Goal: Task Accomplishment & Management: Complete application form

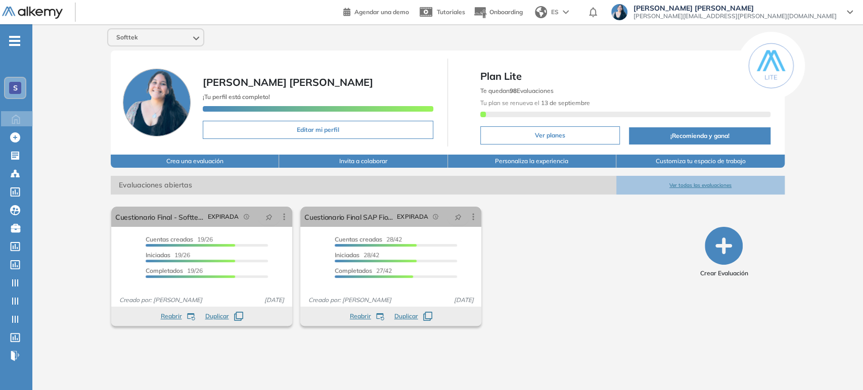
click at [176, 36] on div "Softtek" at bounding box center [155, 37] width 95 height 16
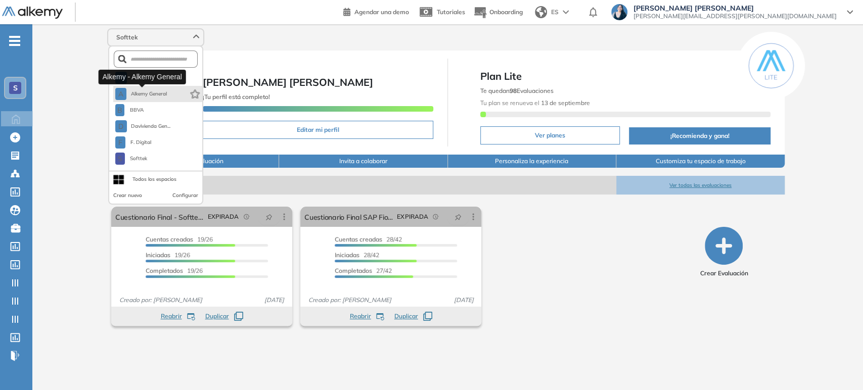
click at [163, 93] on span "Alkemy General" at bounding box center [148, 94] width 36 height 8
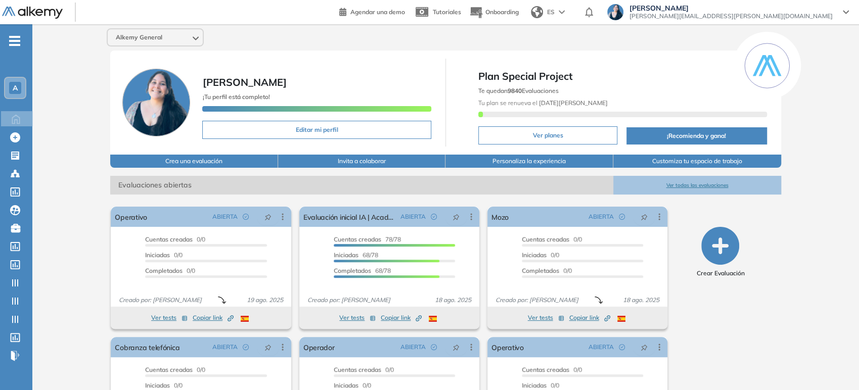
click at [167, 42] on div "Alkemy General" at bounding box center [155, 37] width 95 height 16
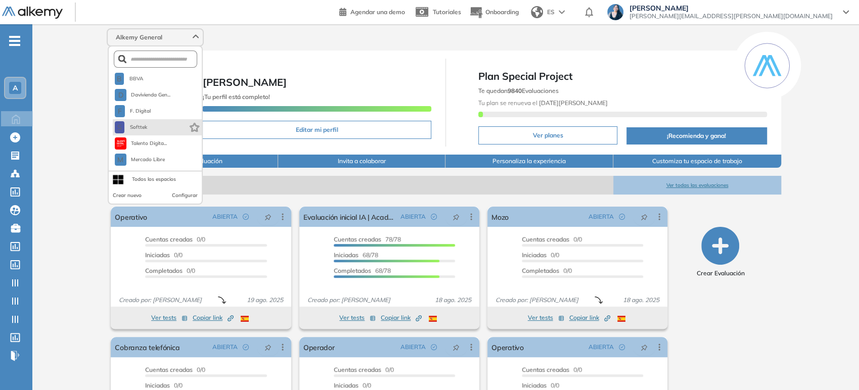
scroll to position [49, 0]
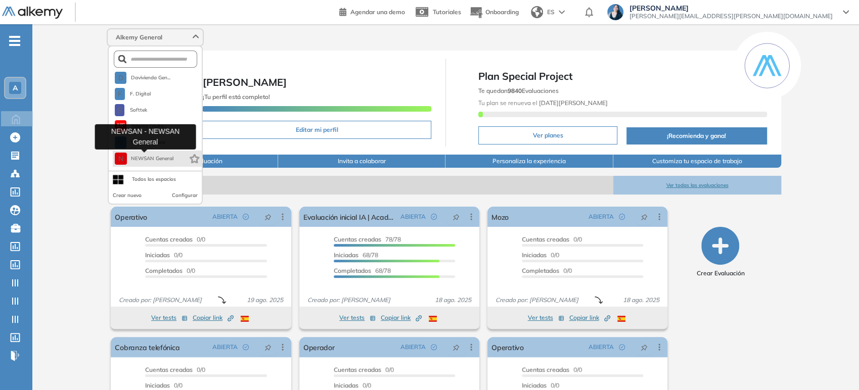
click at [160, 155] on span "NEWSAN General" at bounding box center [152, 159] width 43 height 8
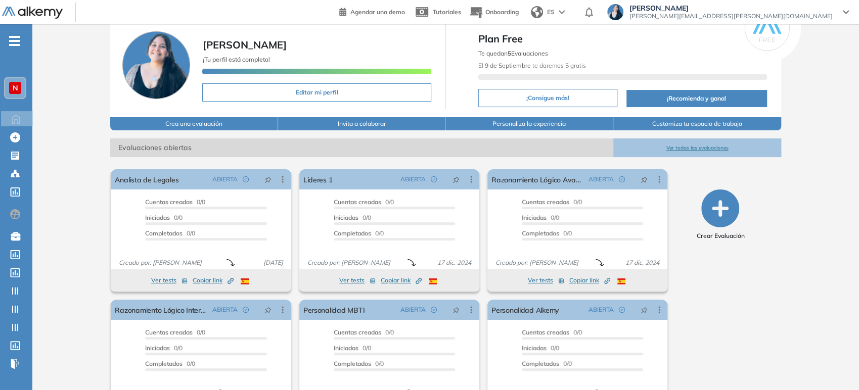
scroll to position [56, 0]
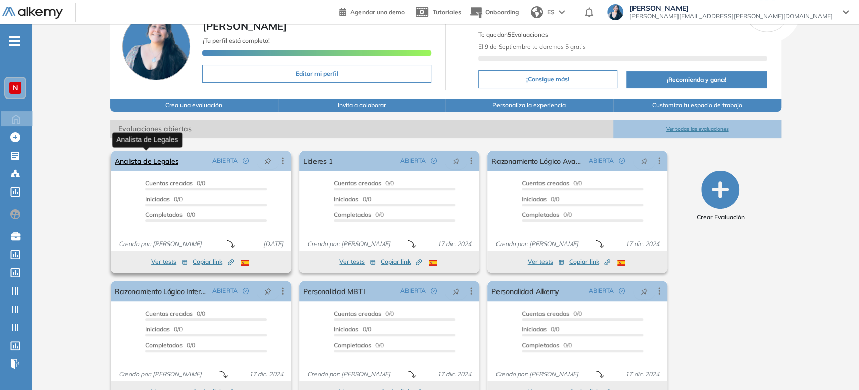
click at [174, 158] on link "Analista de Legales" at bounding box center [147, 161] width 64 height 20
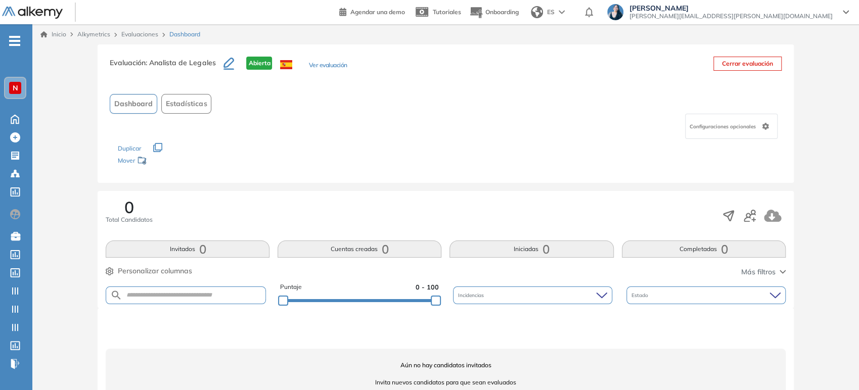
click at [13, 85] on span "N" at bounding box center [16, 88] width 6 height 8
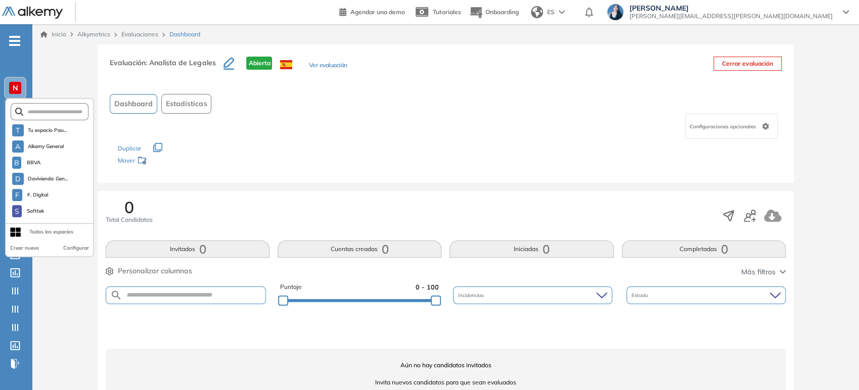
click at [63, 62] on div "Evaluación : Analista de Legales Abierta Ver evaluación Cerrar evaluación Dashb…" at bounding box center [445, 231] width 819 height 375
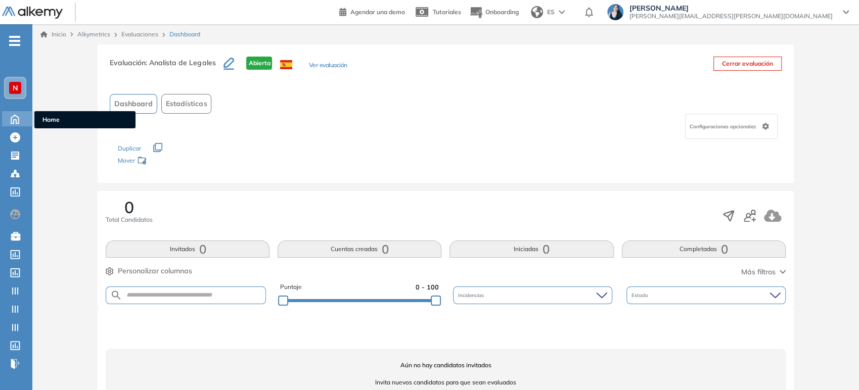
click at [15, 121] on icon at bounding box center [15, 118] width 18 height 12
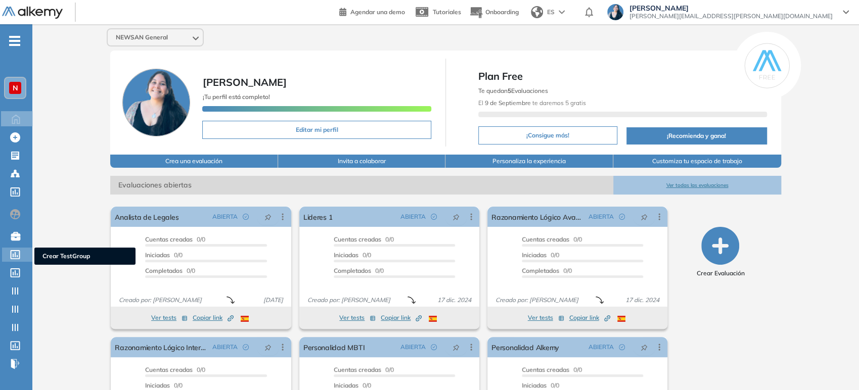
click at [21, 256] on div at bounding box center [16, 254] width 12 height 12
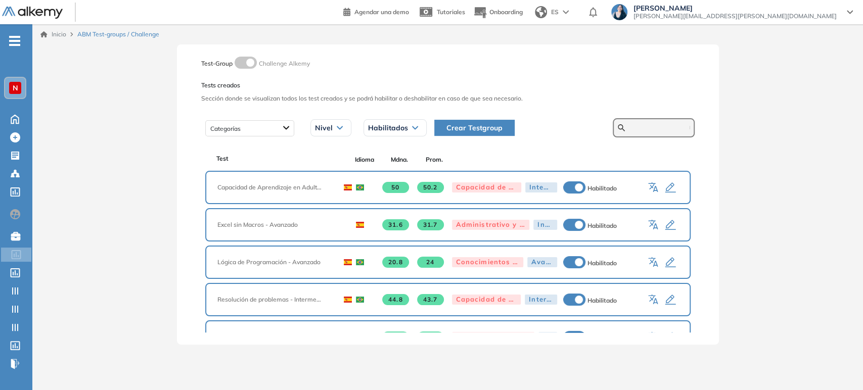
click at [647, 127] on input "text" at bounding box center [659, 127] width 61 height 9
type input "******"
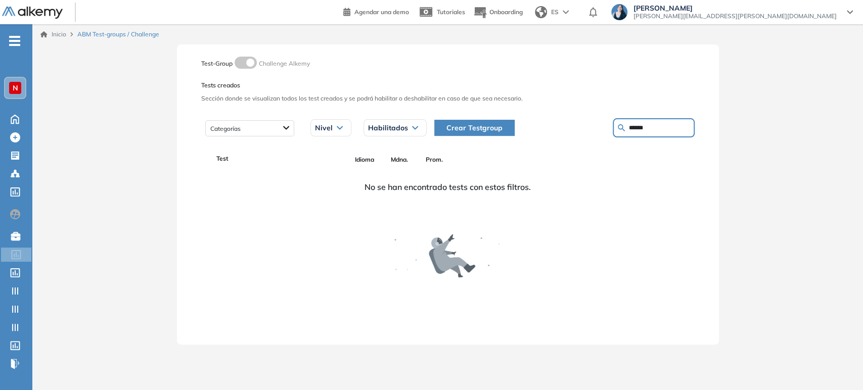
drag, startPoint x: 674, startPoint y: 129, endPoint x: 558, endPoint y: 127, distance: 116.3
click at [558, 127] on div "Crear Testgroup ******" at bounding box center [561, 127] width 268 height 19
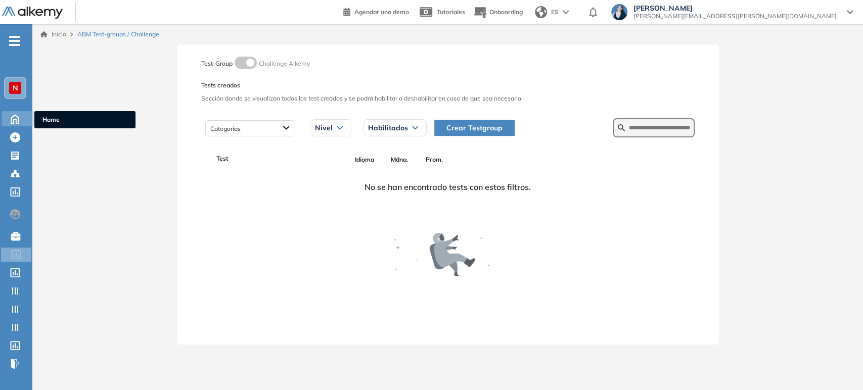
click at [11, 123] on icon at bounding box center [15, 118] width 18 height 12
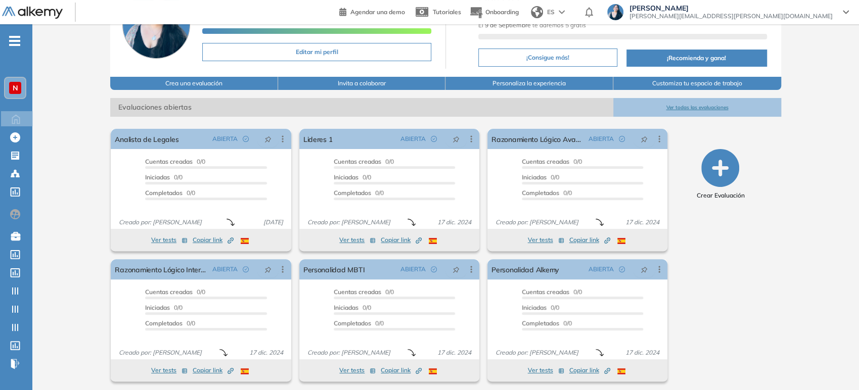
scroll to position [81, 0]
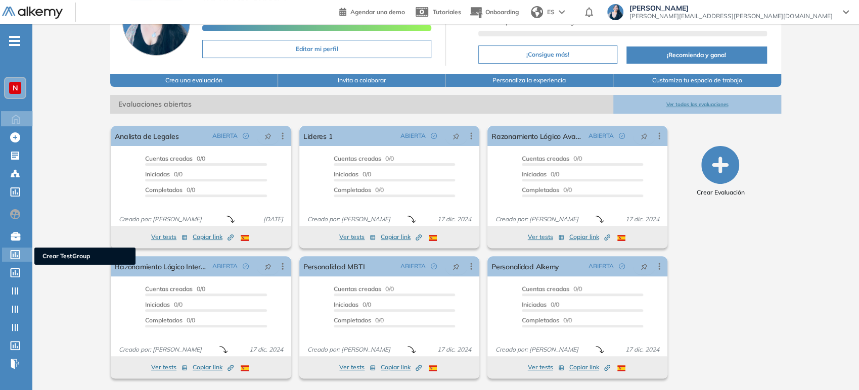
click at [13, 259] on div "Crear TestGroup Crear TestGroup" at bounding box center [17, 255] width 30 height 14
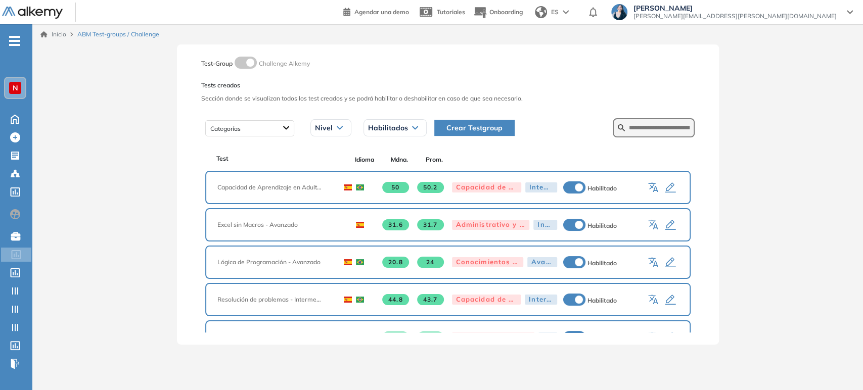
click at [462, 131] on span "Crear Testgroup" at bounding box center [474, 127] width 56 height 11
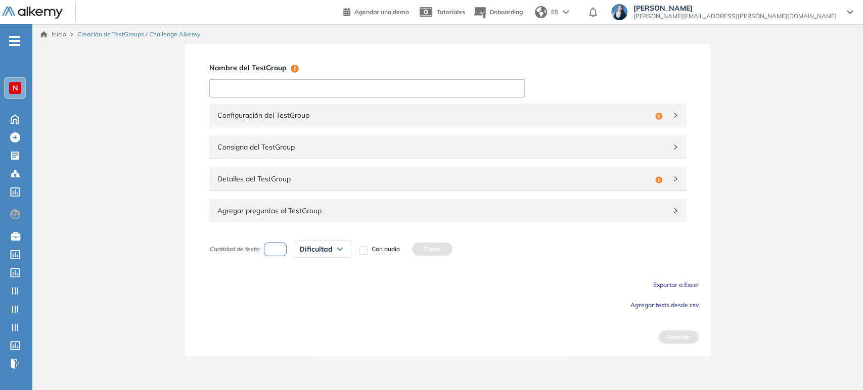
click at [313, 92] on input at bounding box center [366, 88] width 315 height 18
type input "*"
click at [307, 117] on span "Configuración del TestGroup" at bounding box center [434, 115] width 434 height 11
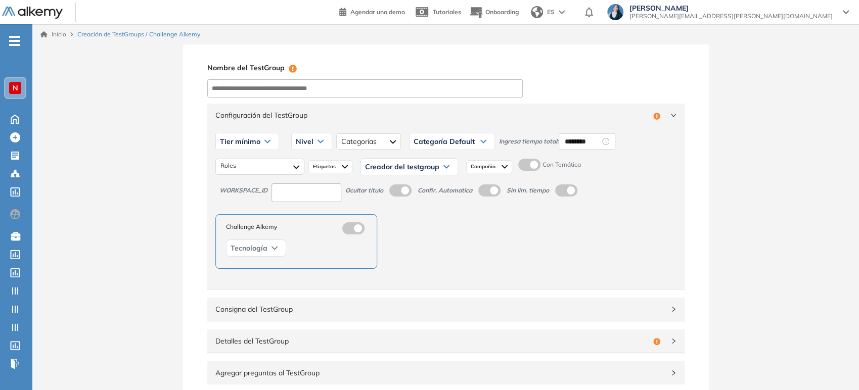
click at [303, 111] on span "Configuración del TestGroup" at bounding box center [432, 115] width 434 height 11
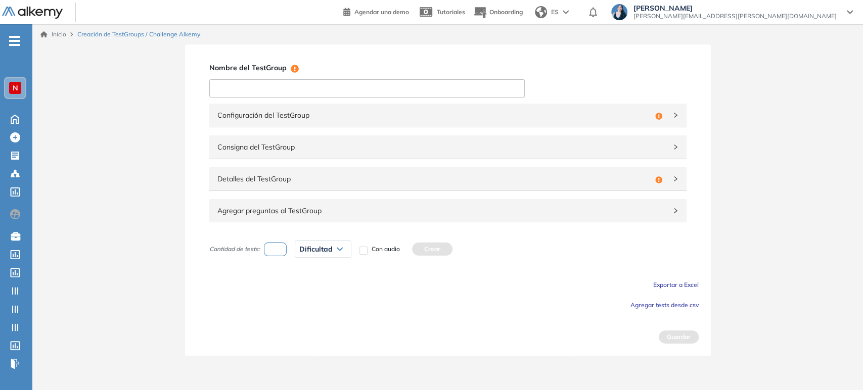
click at [271, 87] on input at bounding box center [366, 88] width 315 height 18
type input "*"
drag, startPoint x: 248, startPoint y: 86, endPoint x: 186, endPoint y: 91, distance: 62.4
click at [186, 91] on div "Nombre del TestGroup Incompleto ******** Configuración del TestGroup Incompleto…" at bounding box center [448, 199] width 526 height 311
paste input "****"
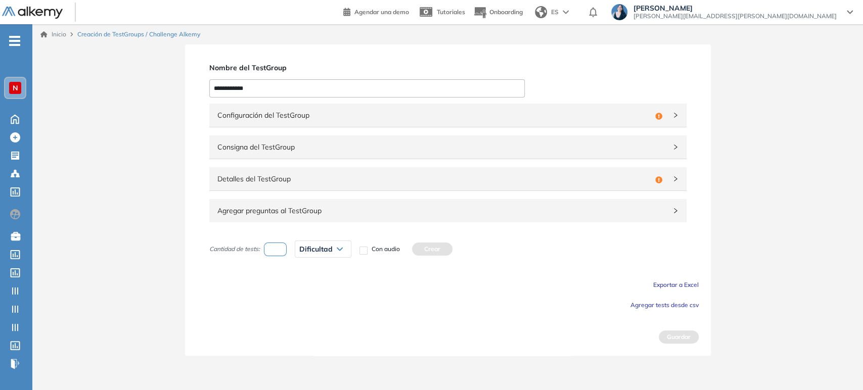
click at [216, 88] on input "**********" at bounding box center [366, 88] width 315 height 18
click at [258, 90] on input "**********" at bounding box center [366, 88] width 315 height 18
click at [322, 88] on input "**********" at bounding box center [366, 88] width 315 height 18
click at [211, 89] on input "**********" at bounding box center [366, 88] width 315 height 18
paste input "****"
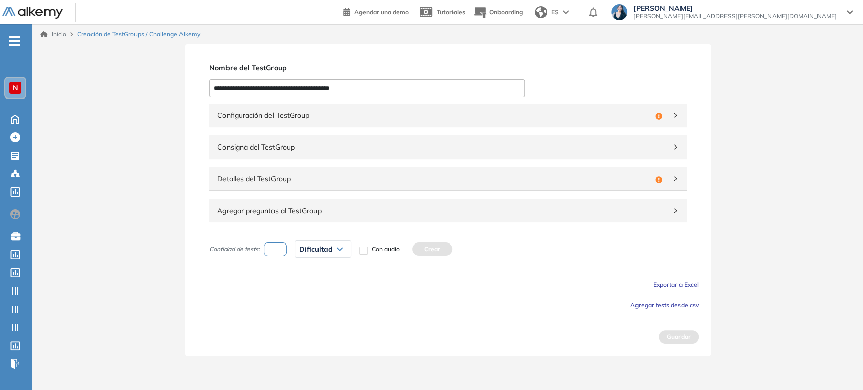
paste input "***"
drag, startPoint x: 366, startPoint y: 86, endPoint x: 328, endPoint y: 87, distance: 37.9
click at [328, 87] on input "**********" at bounding box center [366, 88] width 315 height 18
click at [218, 87] on input "**********" at bounding box center [366, 88] width 315 height 18
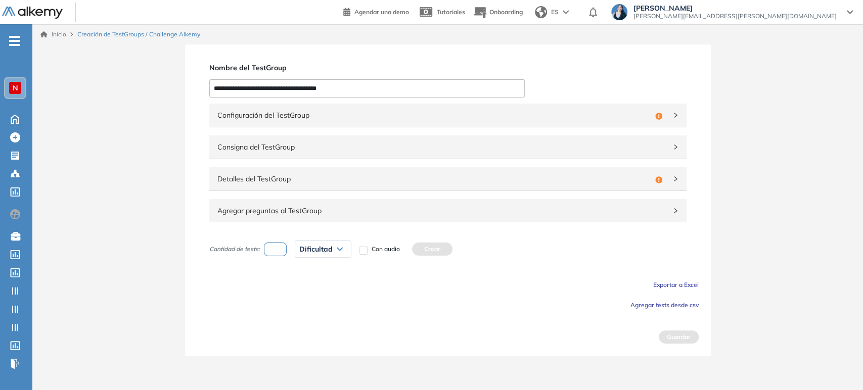
drag, startPoint x: 217, startPoint y: 88, endPoint x: 222, endPoint y: 114, distance: 25.8
click at [218, 88] on input "**********" at bounding box center [366, 88] width 315 height 18
type input "**********"
click at [176, 158] on div "**********" at bounding box center [447, 199] width 831 height 311
drag, startPoint x: 378, startPoint y: 88, endPoint x: 190, endPoint y: 94, distance: 188.2
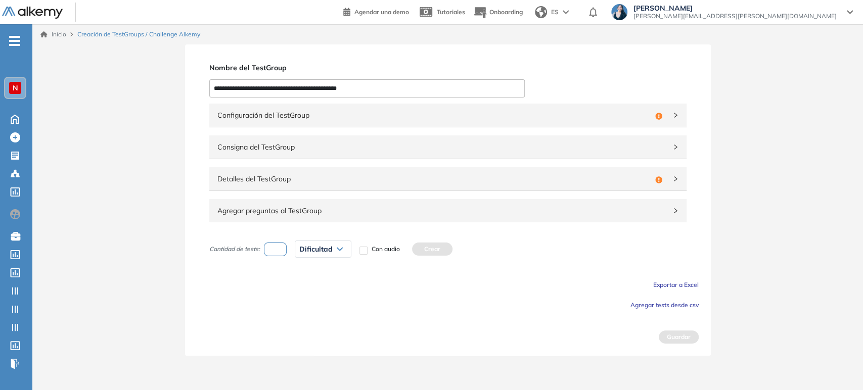
click at [190, 94] on div "**********" at bounding box center [448, 199] width 526 height 311
click at [312, 112] on span "Configuración del TestGroup" at bounding box center [434, 115] width 434 height 11
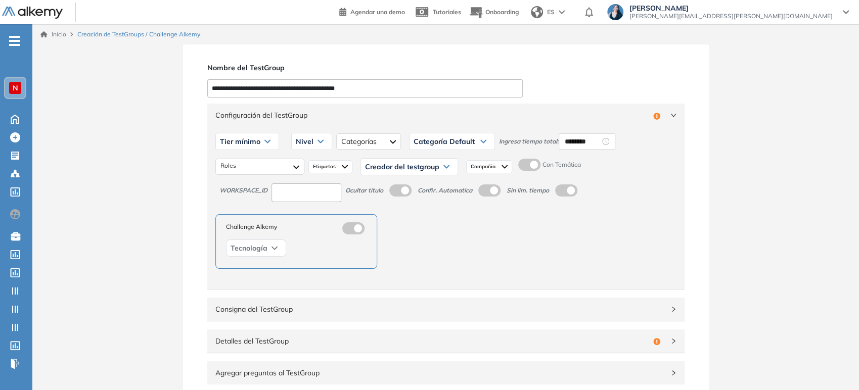
click at [265, 140] on icon at bounding box center [267, 142] width 6 height 4
click at [231, 163] on li "Tier N° 1" at bounding box center [231, 163] width 23 height 10
click at [307, 140] on icon at bounding box center [309, 142] width 6 height 4
click at [295, 163] on li "Básico" at bounding box center [293, 163] width 17 height 10
click at [356, 141] on div at bounding box center [363, 141] width 64 height 16
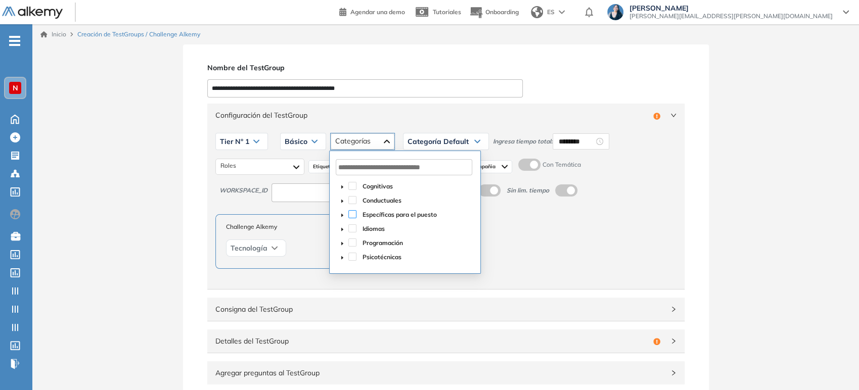
click at [352, 215] on span at bounding box center [352, 214] width 8 height 8
click at [441, 144] on span "Categoría Default" at bounding box center [438, 142] width 61 height 8
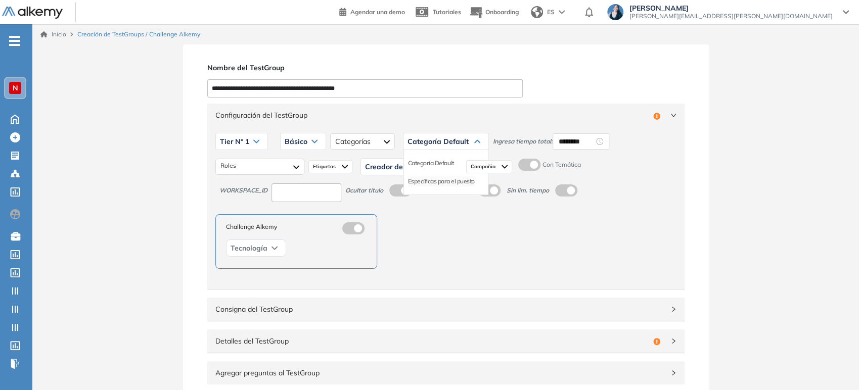
click at [432, 181] on li "Específicas para el puesto" at bounding box center [441, 181] width 67 height 10
click at [599, 143] on input "********" at bounding box center [602, 141] width 35 height 11
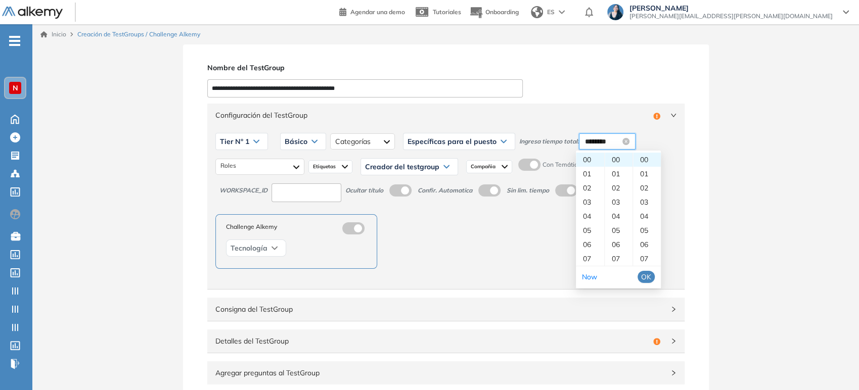
click at [600, 143] on input "********" at bounding box center [602, 141] width 35 height 11
click at [650, 278] on span "OK" at bounding box center [646, 277] width 10 height 11
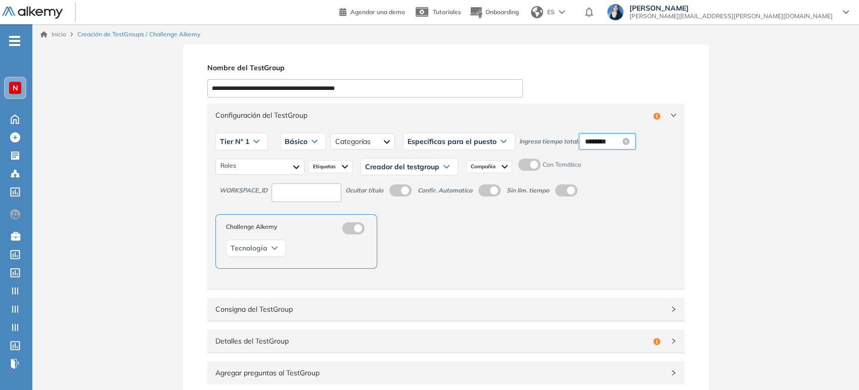
click at [601, 143] on input "********" at bounding box center [602, 141] width 35 height 11
click at [617, 225] on div "05" at bounding box center [619, 230] width 28 height 14
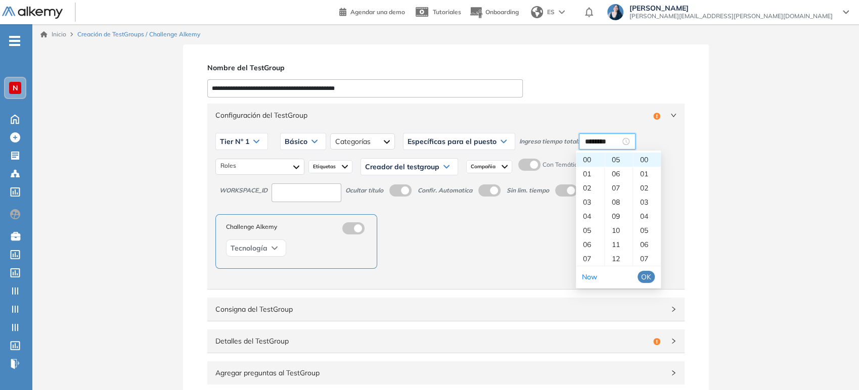
click at [648, 281] on span "OK" at bounding box center [646, 277] width 10 height 11
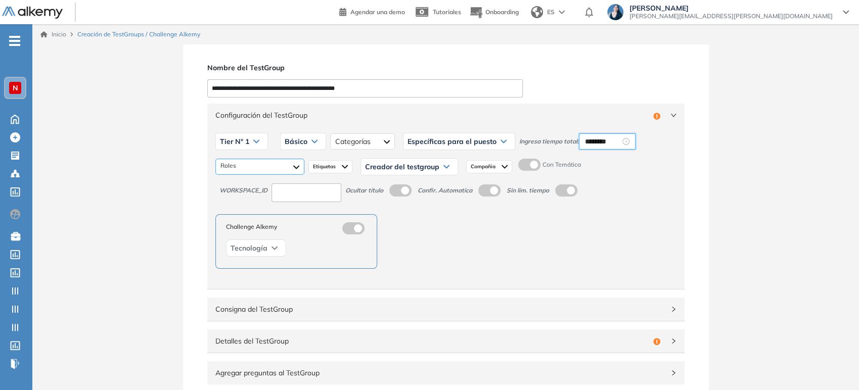
click at [256, 166] on div at bounding box center [259, 167] width 89 height 16
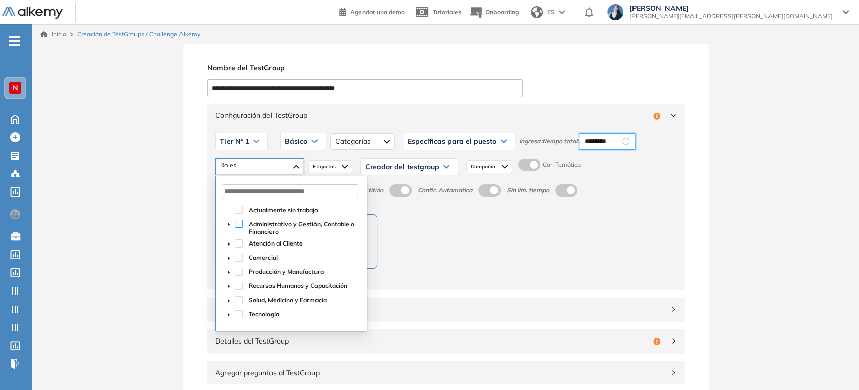
click at [240, 225] on span at bounding box center [239, 224] width 8 height 8
click at [238, 224] on span at bounding box center [239, 224] width 8 height 8
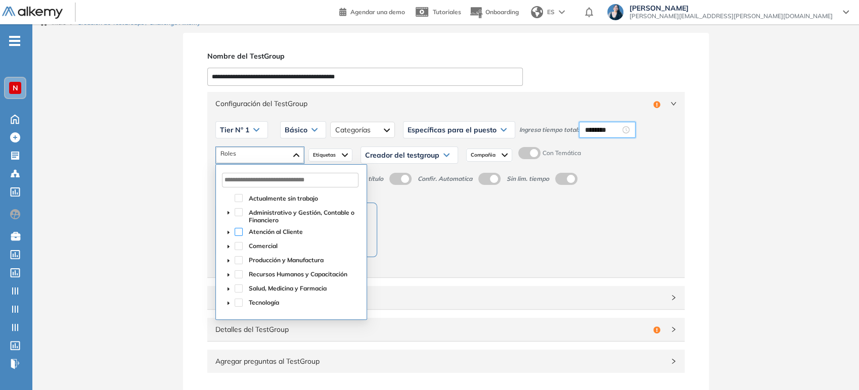
scroll to position [0, 0]
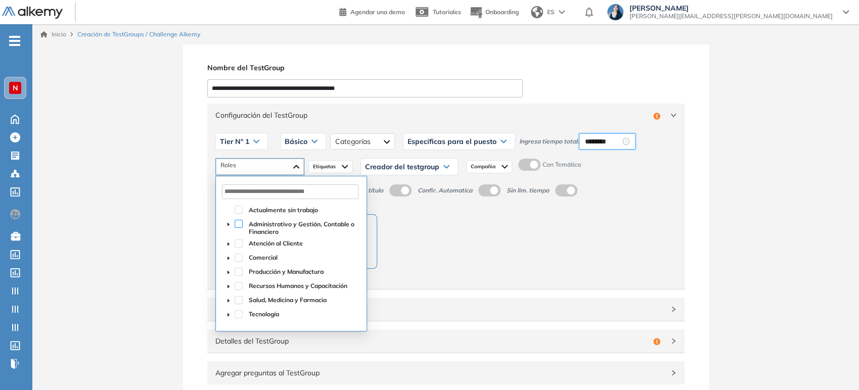
click at [241, 224] on span at bounding box center [239, 224] width 8 height 8
click at [239, 242] on span at bounding box center [239, 244] width 8 height 8
click at [240, 257] on span at bounding box center [239, 258] width 8 height 8
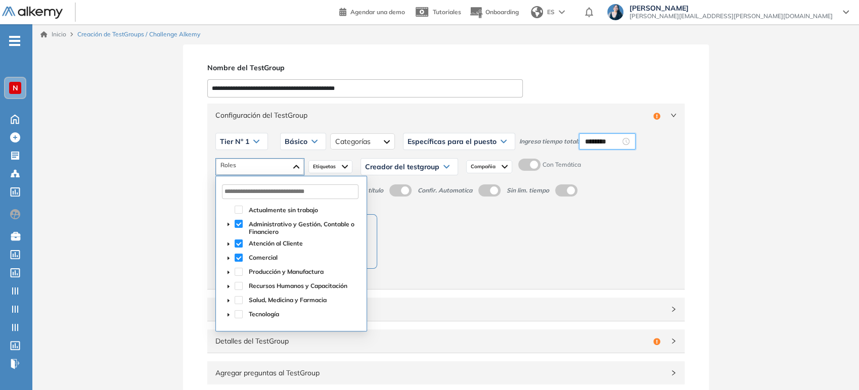
type input "********"
click at [330, 169] on span "Etiquetas" at bounding box center [325, 167] width 25 height 8
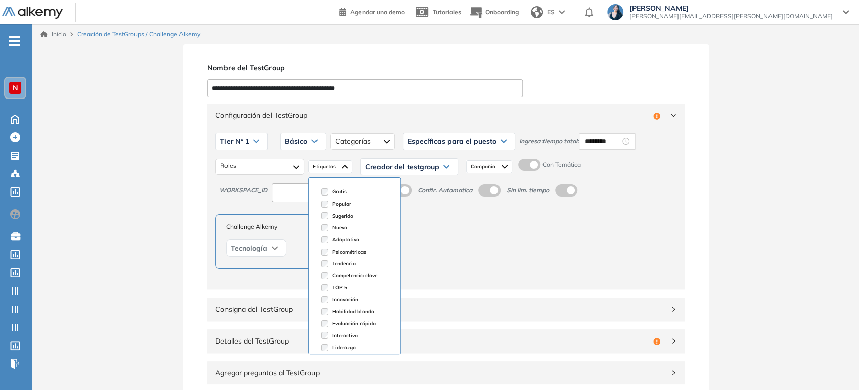
click at [400, 165] on span "Creador del testgroup" at bounding box center [402, 167] width 74 height 8
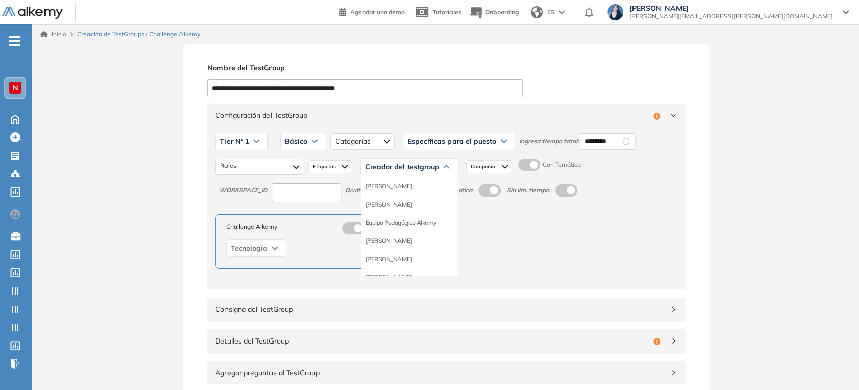
scroll to position [112, 0]
click at [412, 203] on li "Equipo Pedagógico Alkemy" at bounding box center [401, 204] width 71 height 10
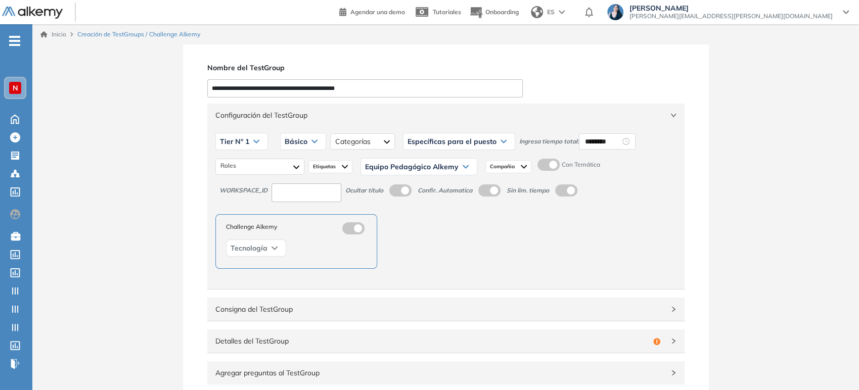
click at [512, 167] on span "Compañia" at bounding box center [503, 167] width 27 height 8
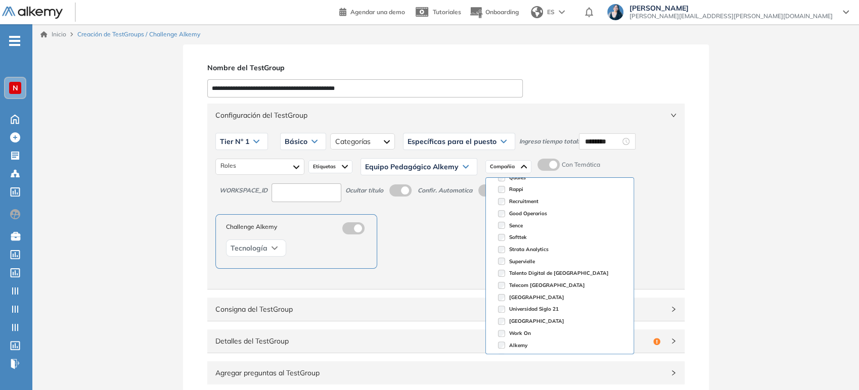
scroll to position [211, 0]
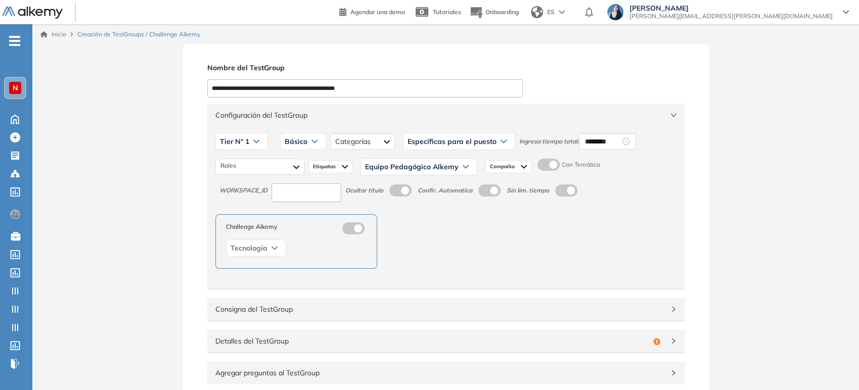
click at [655, 161] on div "Administrativo y Gestión, Contable o Financiero Atención al Cliente Comercial R…" at bounding box center [445, 166] width 461 height 25
click at [542, 165] on span at bounding box center [541, 163] width 8 height 8
click at [322, 193] on input at bounding box center [307, 193] width 70 height 19
click at [304, 195] on input at bounding box center [307, 193] width 70 height 19
type input "****"
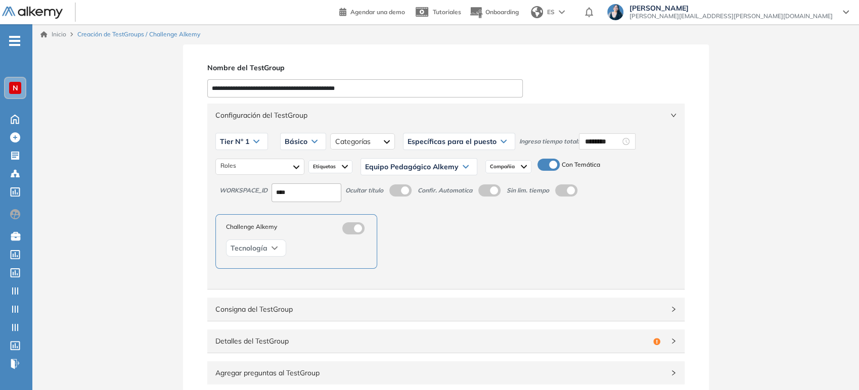
click at [500, 222] on div "Challenge Alkemy Tecnología" at bounding box center [445, 241] width 461 height 55
click at [675, 116] on icon "right" at bounding box center [673, 115] width 6 height 6
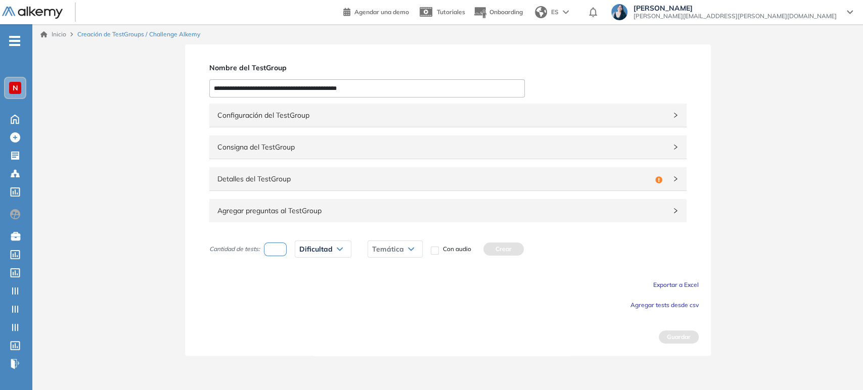
click at [548, 184] on span "Detalles del TestGroup" at bounding box center [434, 178] width 434 height 11
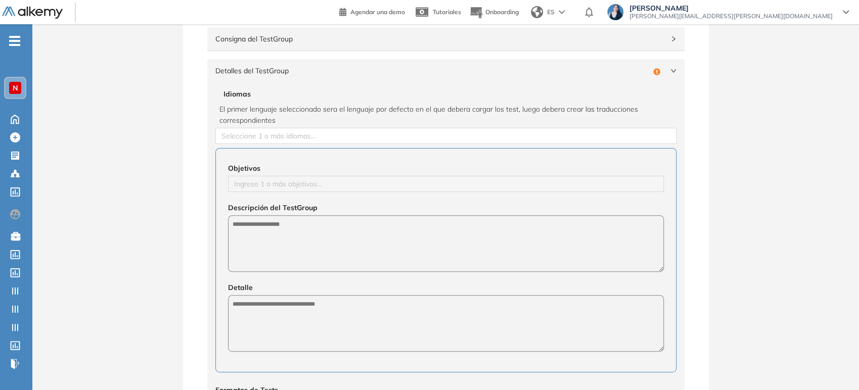
scroll to position [112, 0]
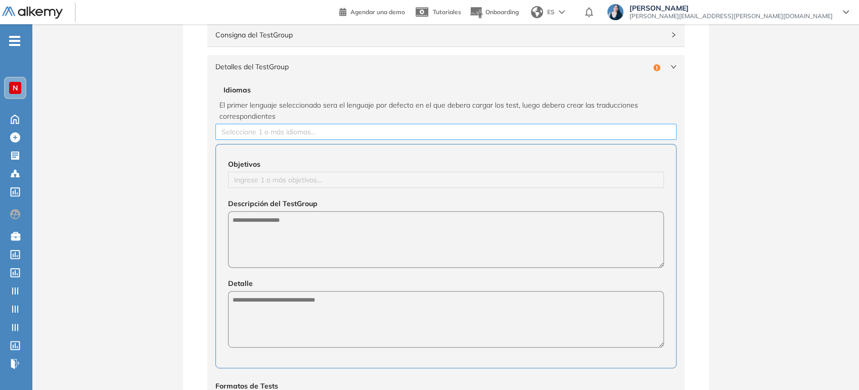
click at [284, 135] on div at bounding box center [446, 132] width 456 height 12
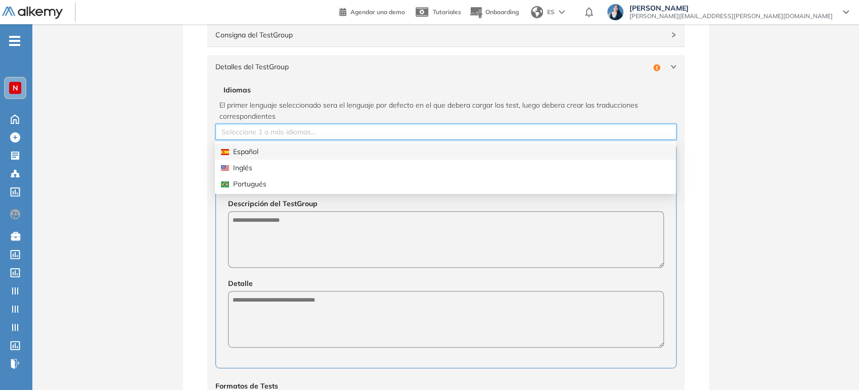
click at [264, 156] on div "Español" at bounding box center [445, 151] width 449 height 11
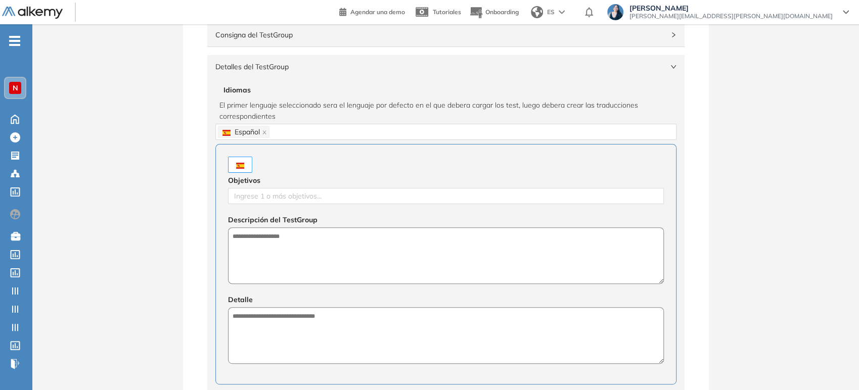
click at [199, 221] on div "Configuración del TestGroup Incompleto Tier N° 1 Tier N° 1 Tier N° 2 Tier N° 3 …" at bounding box center [446, 264] width 502 height 551
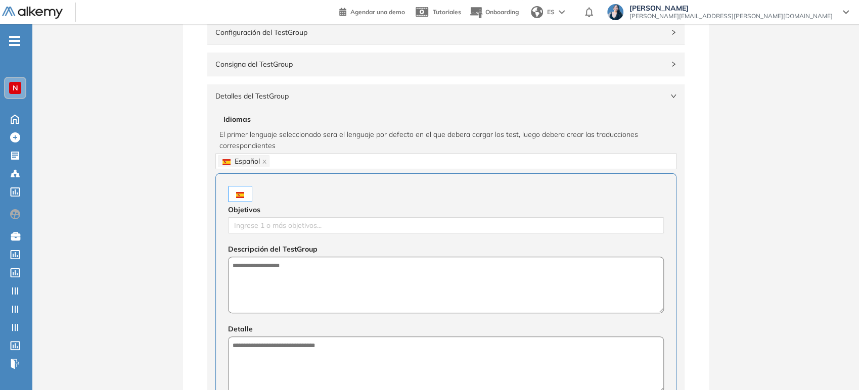
scroll to position [56, 0]
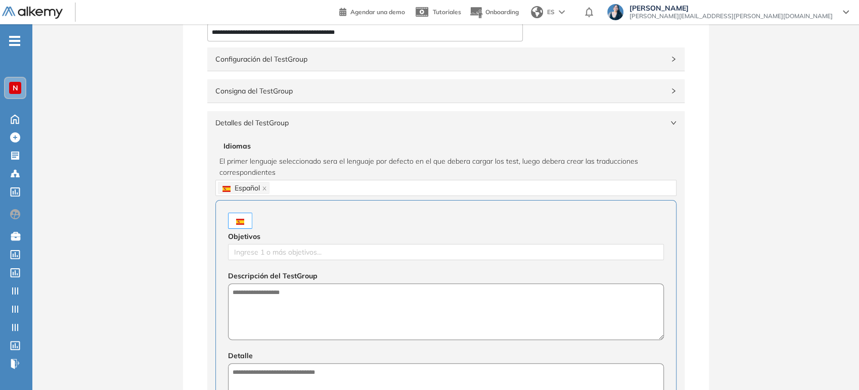
click at [276, 128] on div "Detalles del TestGroup Incompleto" at bounding box center [445, 122] width 477 height 23
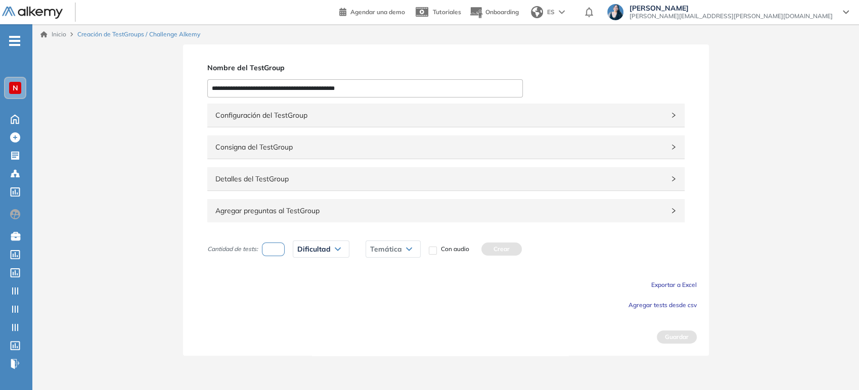
scroll to position [0, 0]
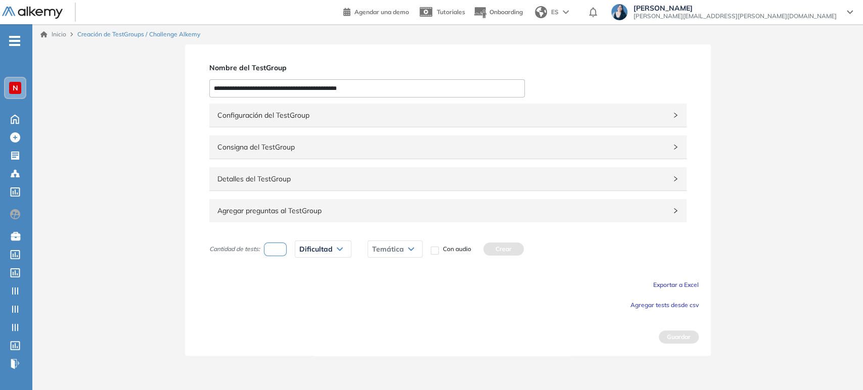
click at [654, 305] on span "Agregar tests desde csv" at bounding box center [664, 305] width 68 height 8
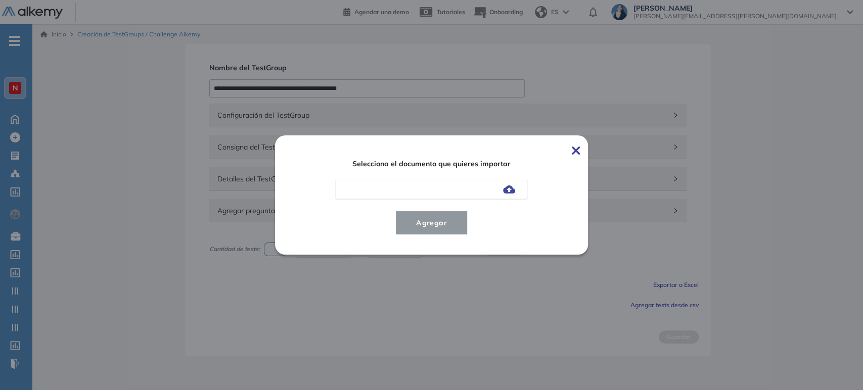
click at [504, 190] on img at bounding box center [509, 190] width 12 height 8
click at [0, 0] on input "file" at bounding box center [0, 0] width 0 height 0
click at [443, 220] on span "Agregar" at bounding box center [431, 223] width 47 height 12
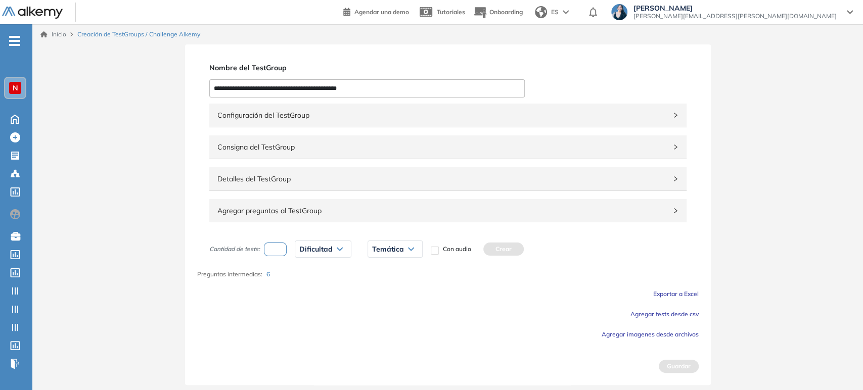
click at [267, 276] on span "6" at bounding box center [268, 274] width 4 height 8
click at [307, 206] on span "Agregar preguntas al TestGroup" at bounding box center [441, 210] width 449 height 11
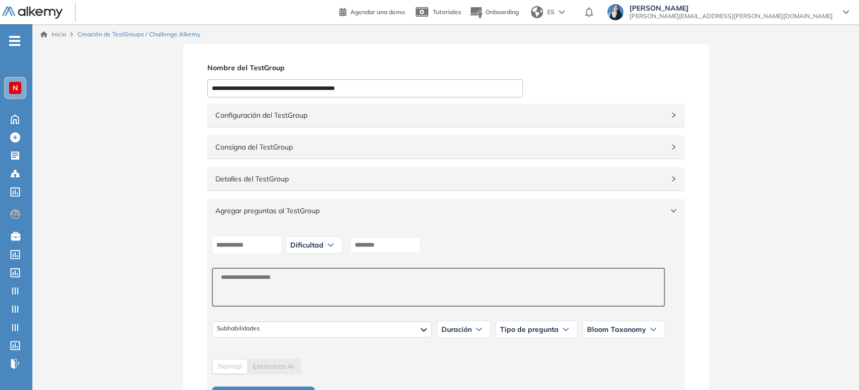
click at [307, 206] on span "Agregar preguntas al TestGroup" at bounding box center [439, 210] width 449 height 11
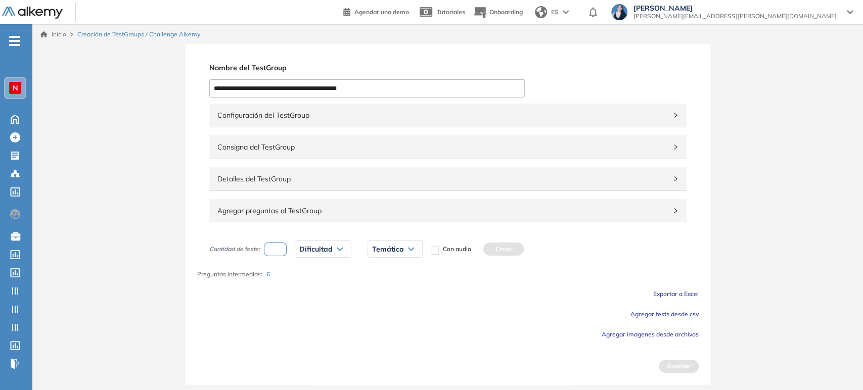
click at [273, 252] on input "number" at bounding box center [275, 250] width 23 height 14
type input "*"
click at [326, 250] on span "Dificultad" at bounding box center [315, 249] width 33 height 8
click at [323, 306] on li "Intermedia" at bounding box center [314, 307] width 28 height 10
click at [392, 250] on span "Temática" at bounding box center [392, 249] width 32 height 8
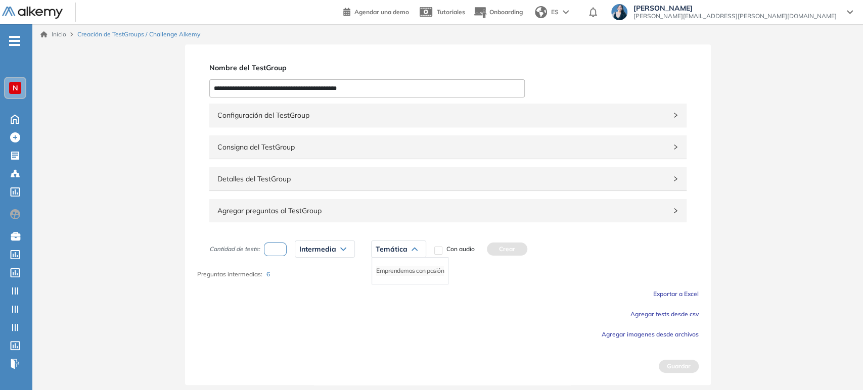
click at [408, 272] on li "Emprendemos con pasión" at bounding box center [410, 271] width 68 height 10
click at [562, 250] on button "Crear" at bounding box center [562, 249] width 40 height 13
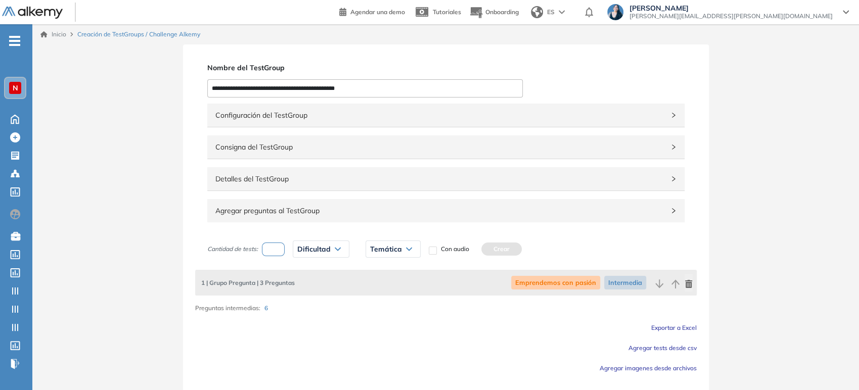
scroll to position [28, 0]
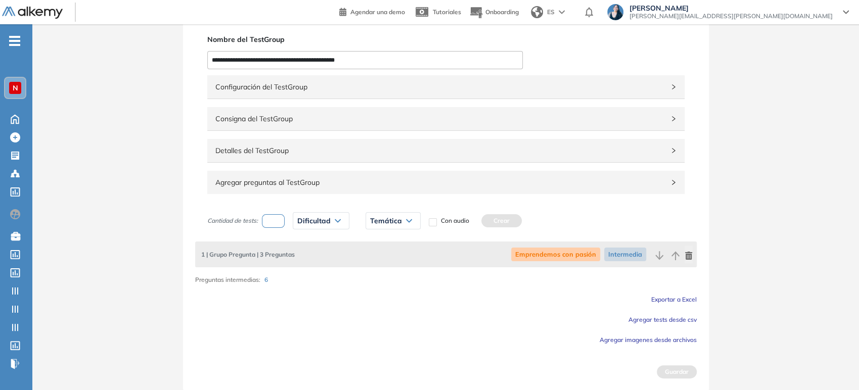
click at [288, 181] on span "Agregar preguntas al TestGroup" at bounding box center [439, 182] width 449 height 11
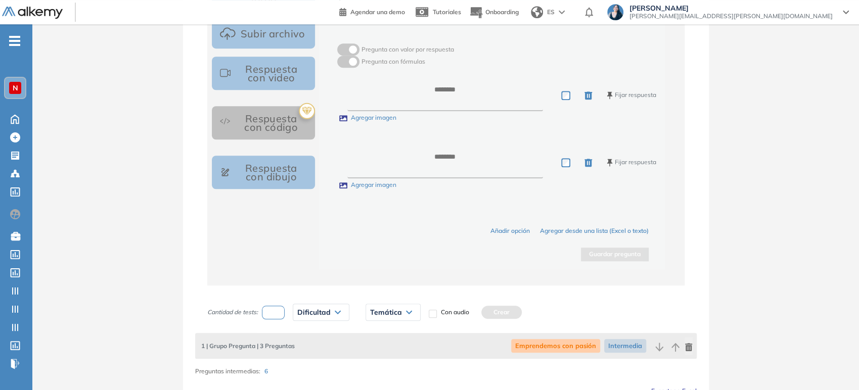
scroll to position [534, 0]
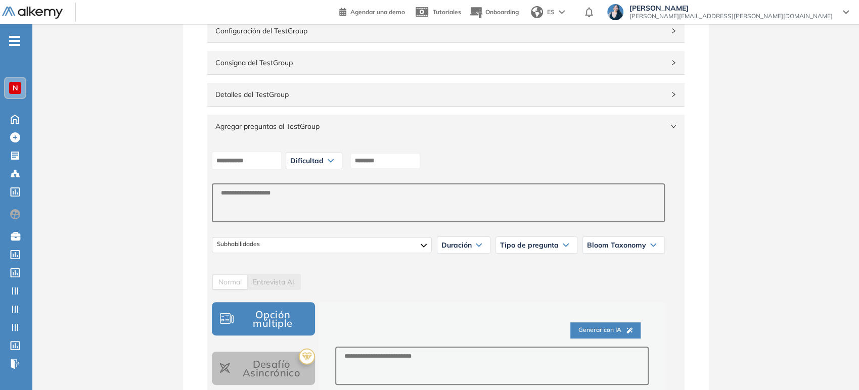
click at [319, 121] on span "Agregar preguntas al TestGroup" at bounding box center [439, 126] width 449 height 11
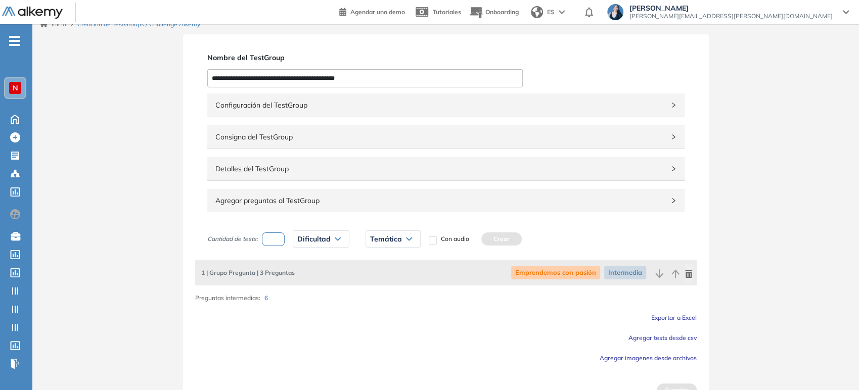
scroll to position [0, 0]
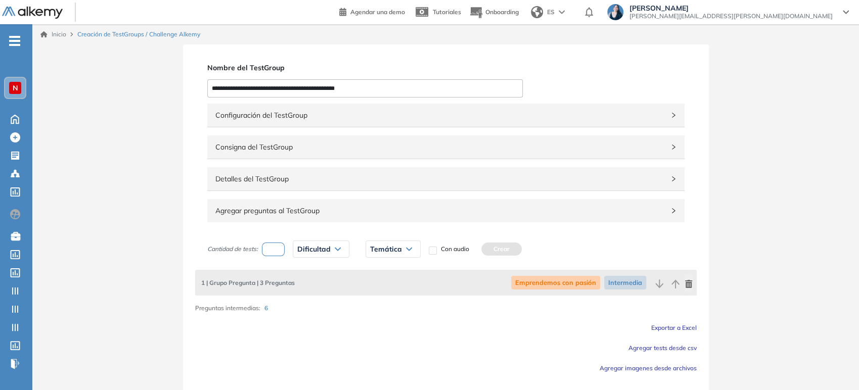
click at [691, 284] on icon "button" at bounding box center [688, 284] width 7 height 8
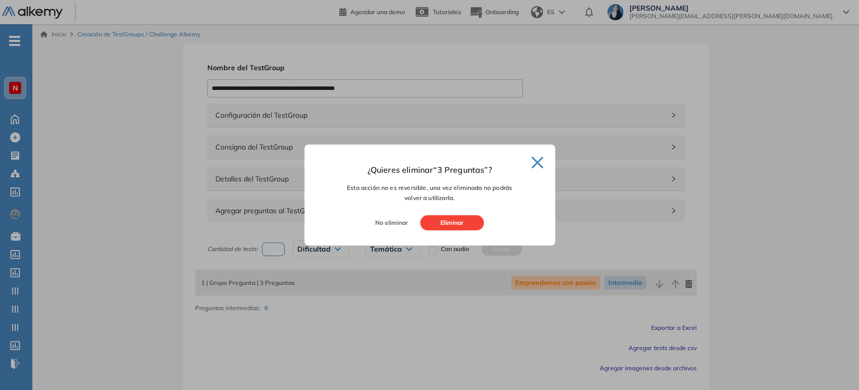
click at [452, 225] on button "Eliminar" at bounding box center [452, 222] width 64 height 15
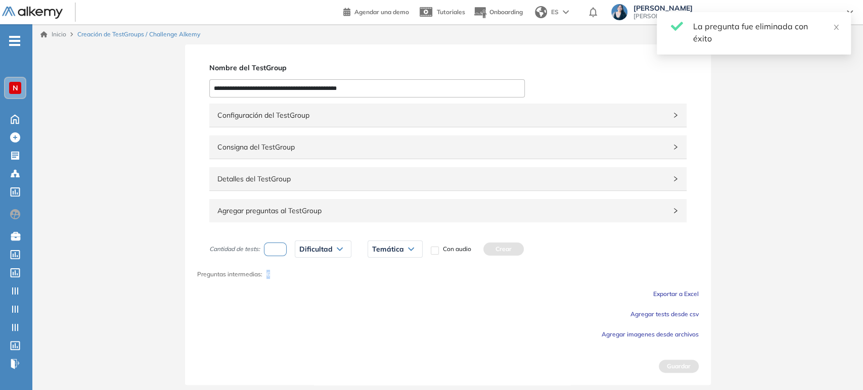
drag, startPoint x: 265, startPoint y: 275, endPoint x: 295, endPoint y: 274, distance: 30.3
click at [295, 274] on div "Preguntas intermedias: 6" at bounding box center [448, 274] width 502 height 9
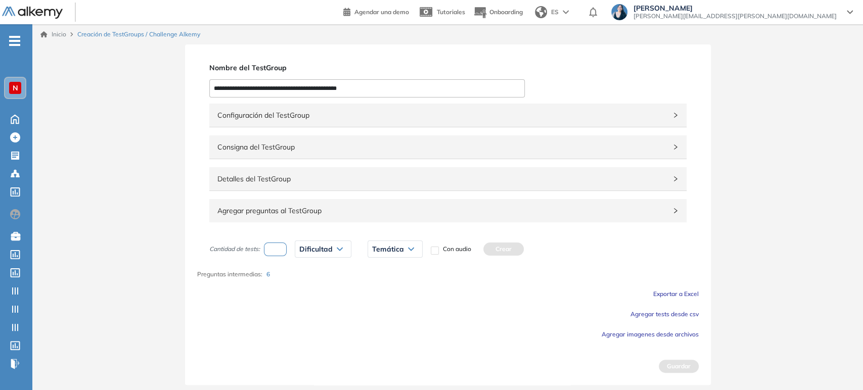
click at [325, 116] on span "Configuración del TestGroup" at bounding box center [441, 115] width 449 height 11
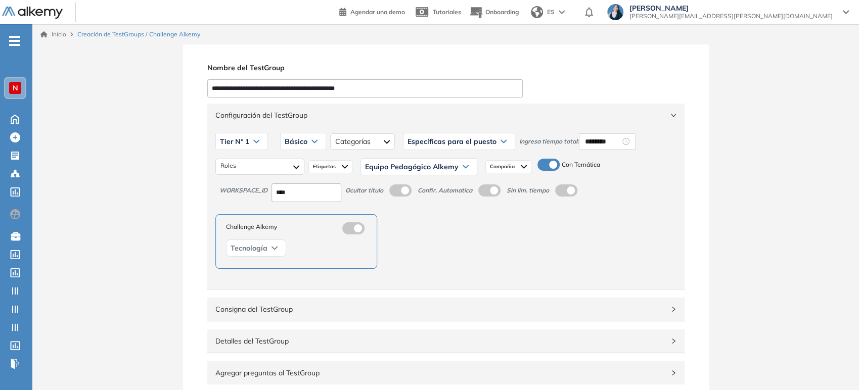
click at [325, 116] on span "Configuración del TestGroup" at bounding box center [439, 115] width 449 height 11
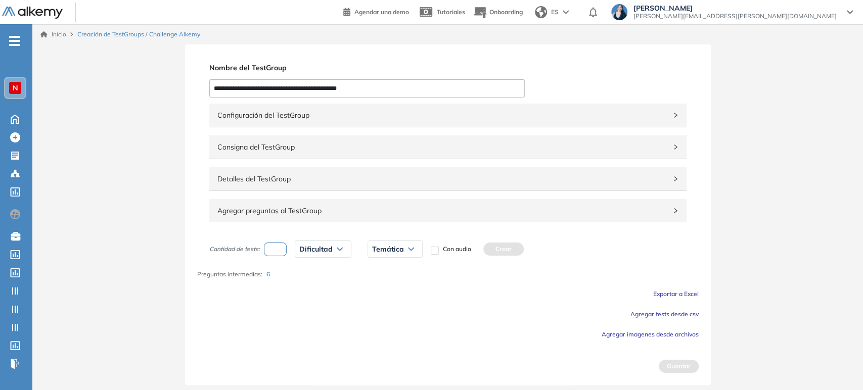
click at [274, 273] on div "Preguntas intermedias: 6" at bounding box center [448, 274] width 502 height 9
click at [248, 270] on p "Preguntas intermedias: 6" at bounding box center [235, 274] width 77 height 9
click at [666, 310] on span "Agregar tests desde csv" at bounding box center [664, 314] width 68 height 8
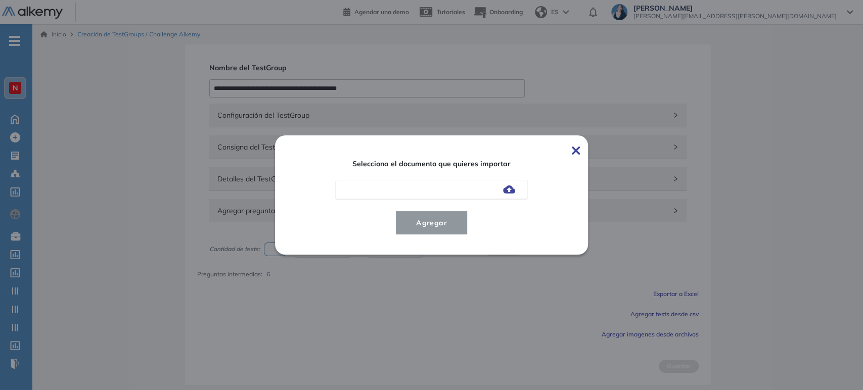
click at [509, 191] on img at bounding box center [509, 190] width 12 height 8
click at [0, 0] on input "file" at bounding box center [0, 0] width 0 height 0
click at [436, 223] on span "Agregar" at bounding box center [431, 223] width 47 height 12
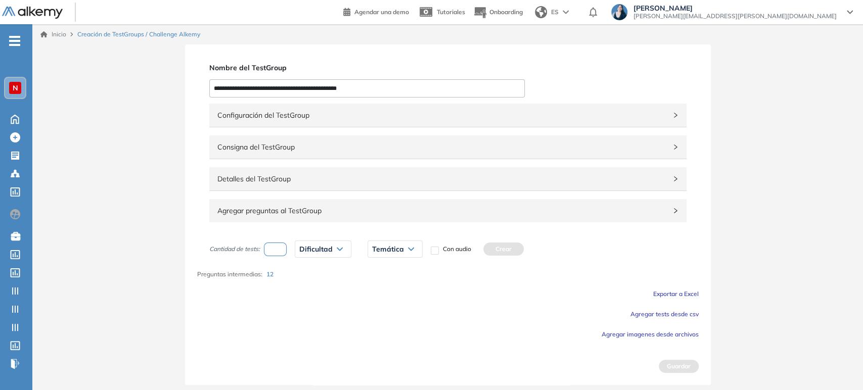
click at [409, 214] on span "Agregar preguntas al TestGroup" at bounding box center [441, 210] width 449 height 11
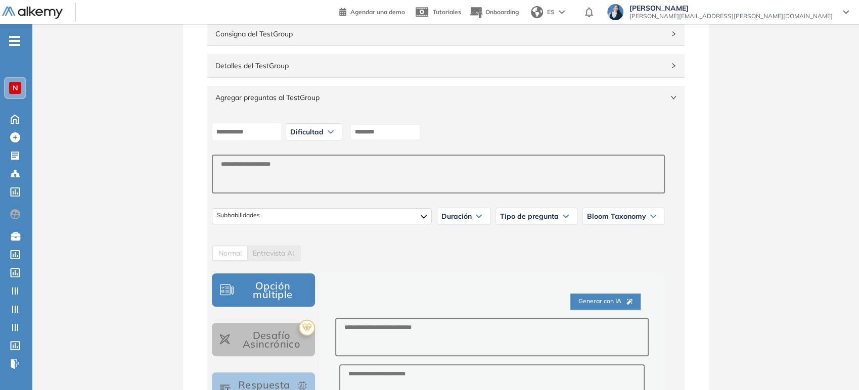
scroll to position [112, 0]
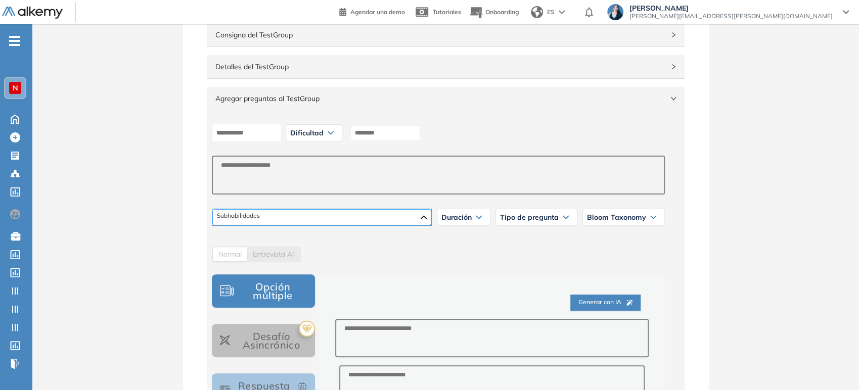
click at [412, 220] on div at bounding box center [321, 217] width 219 height 16
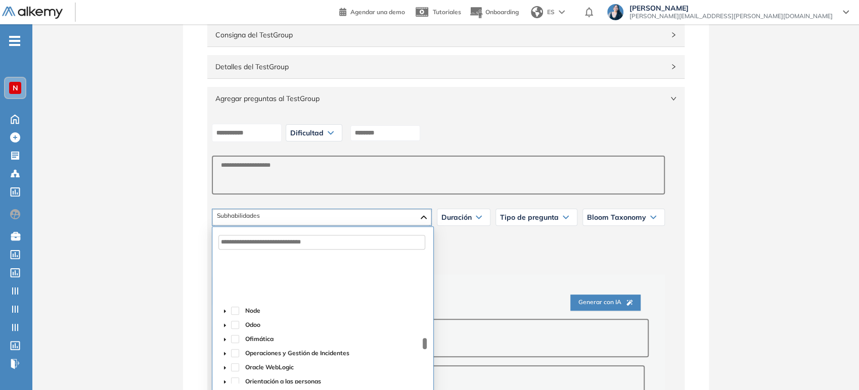
scroll to position [955, 0]
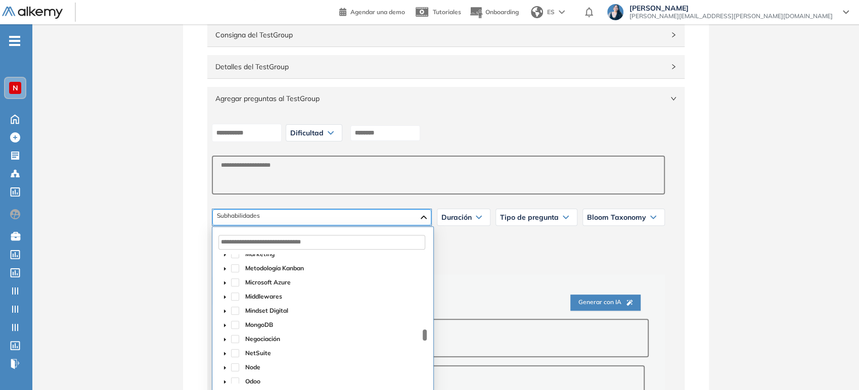
click at [423, 214] on div at bounding box center [321, 217] width 219 height 16
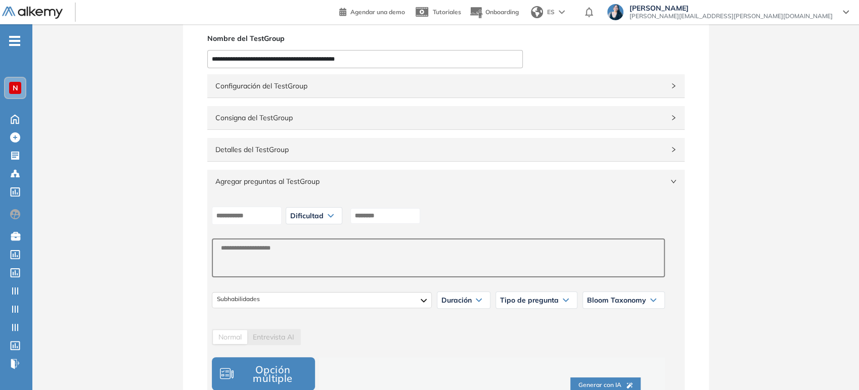
scroll to position [4, 0]
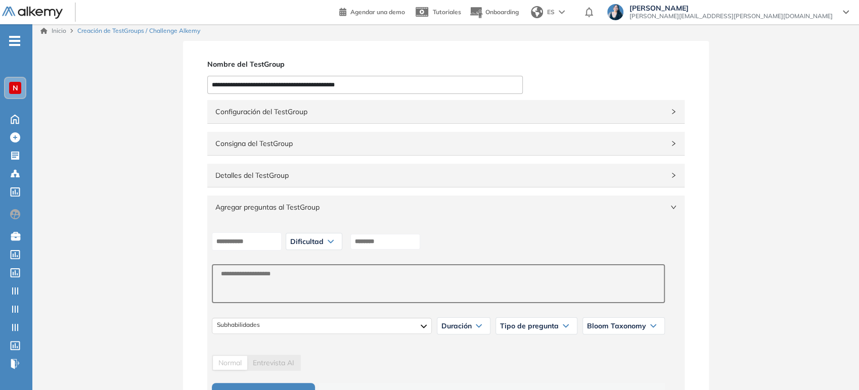
click at [299, 207] on span "Agregar preguntas al TestGroup" at bounding box center [439, 207] width 449 height 11
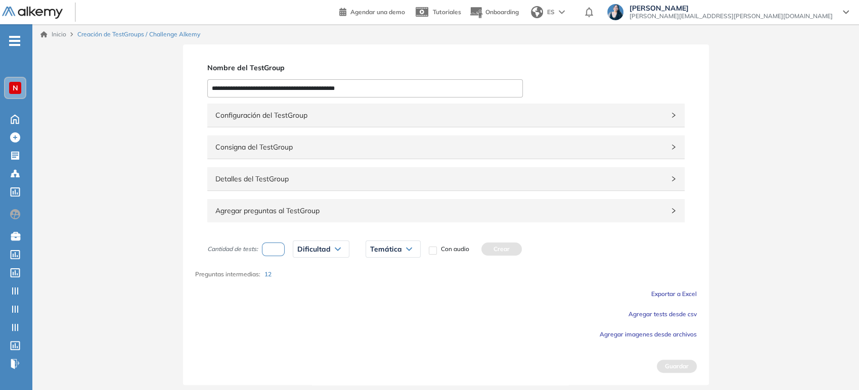
scroll to position [0, 0]
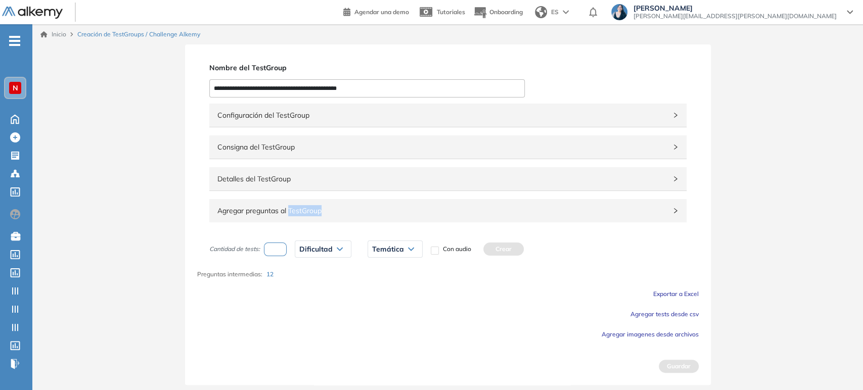
click at [299, 207] on span "Agregar preguntas al TestGroup" at bounding box center [441, 210] width 449 height 11
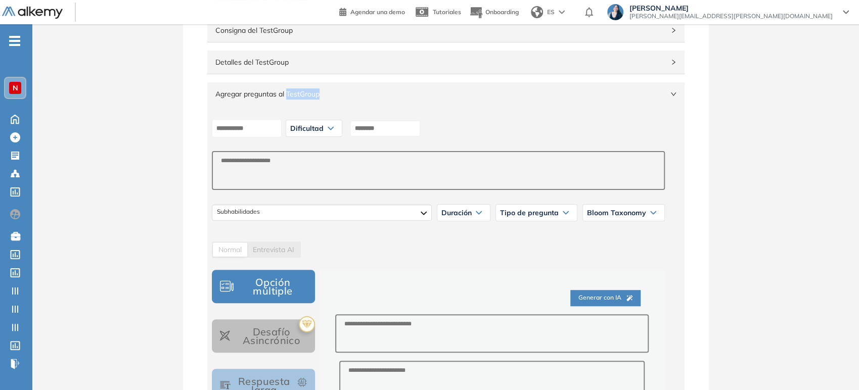
scroll to position [60, 0]
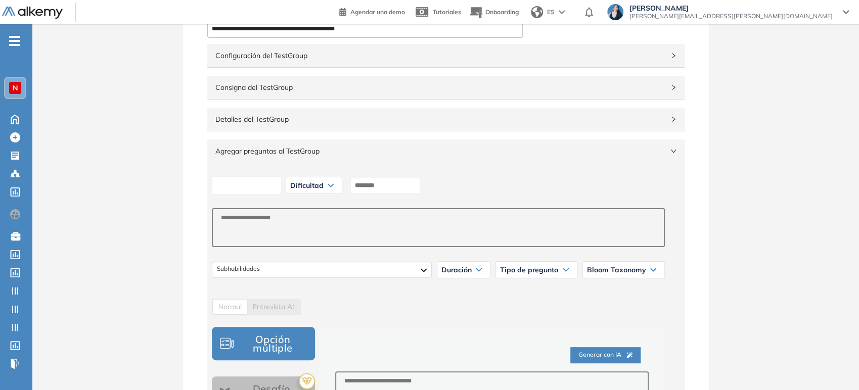
click at [258, 186] on input at bounding box center [247, 185] width 70 height 19
click at [252, 186] on input at bounding box center [247, 185] width 70 height 19
type input "******"
click at [323, 182] on span "Dificultad" at bounding box center [306, 186] width 33 height 8
click at [303, 222] on li "Fácil" at bounding box center [297, 225] width 12 height 10
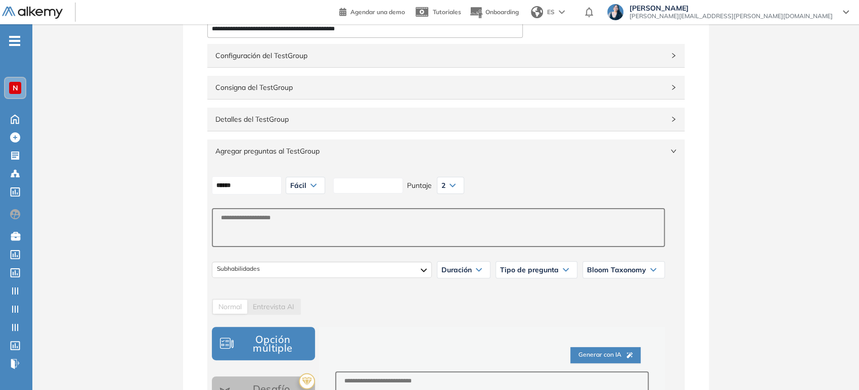
click at [394, 185] on input at bounding box center [368, 186] width 70 height 16
type input "**********"
click at [363, 213] on textarea at bounding box center [438, 227] width 453 height 39
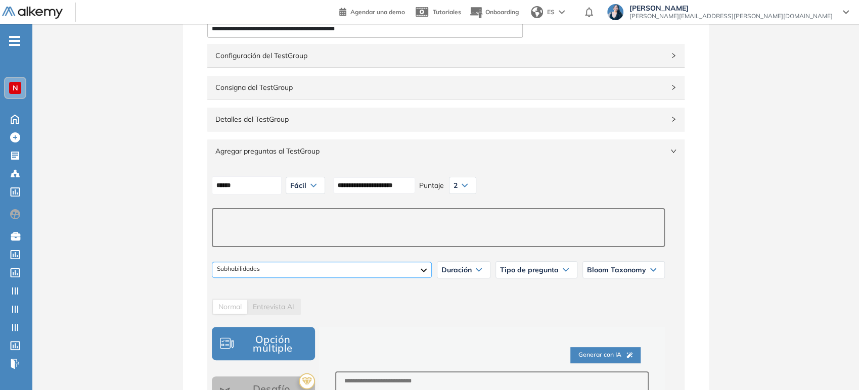
click at [327, 275] on div at bounding box center [322, 270] width 220 height 16
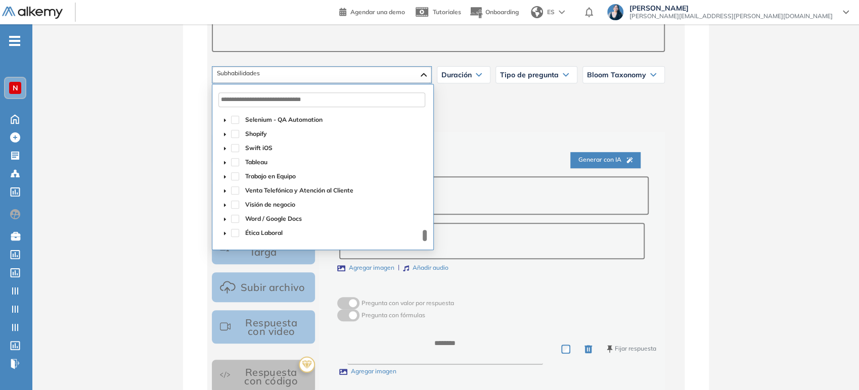
scroll to position [284, 0]
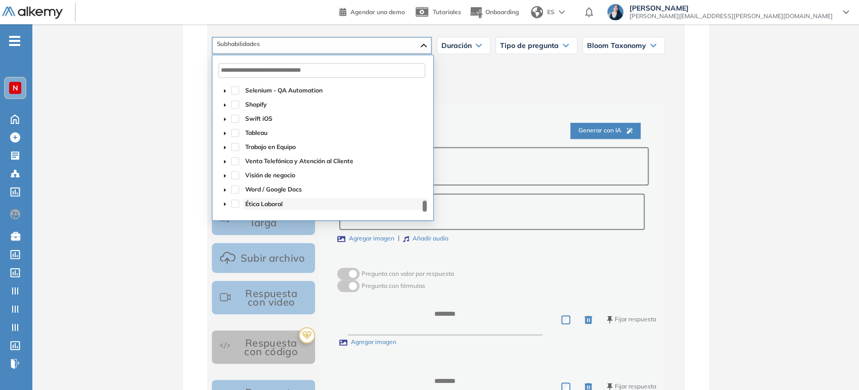
click at [299, 204] on span "Ética Laboral" at bounding box center [335, 204] width 184 height 12
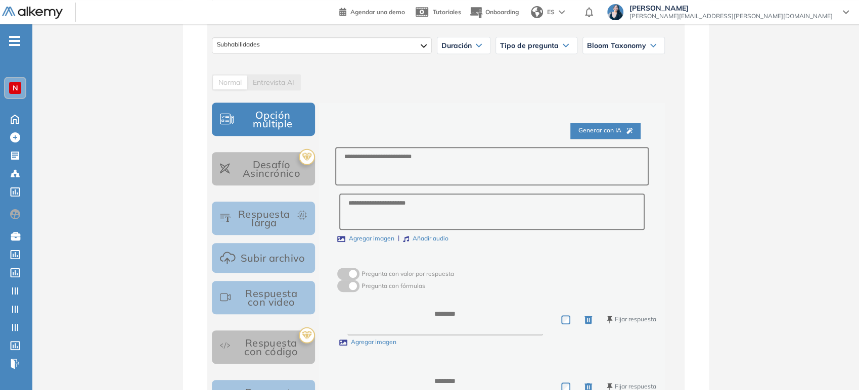
scroll to position [172, 0]
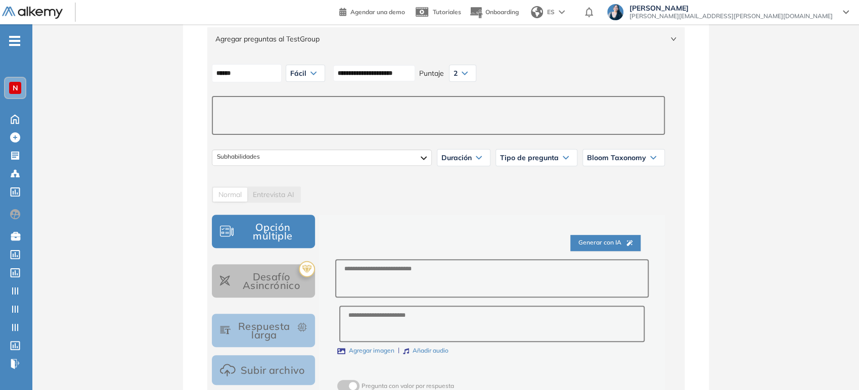
click at [295, 116] on textarea at bounding box center [438, 115] width 453 height 39
click at [319, 159] on div "Ética Laboral Compromiso profesional Conducta en el lugar de trabajo Conflictos…" at bounding box center [321, 158] width 219 height 16
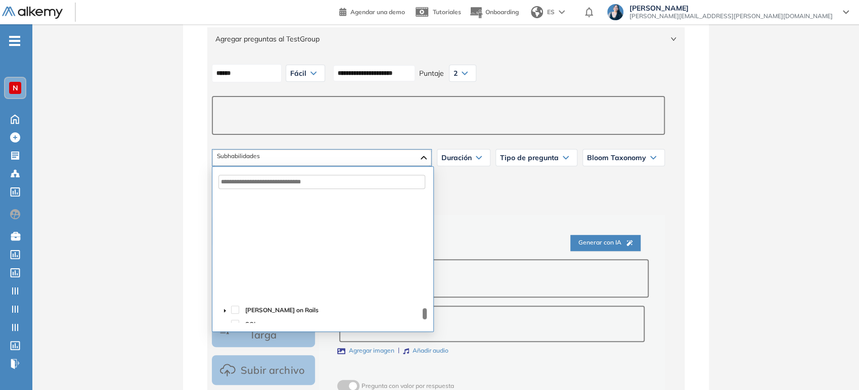
scroll to position [1513, 0]
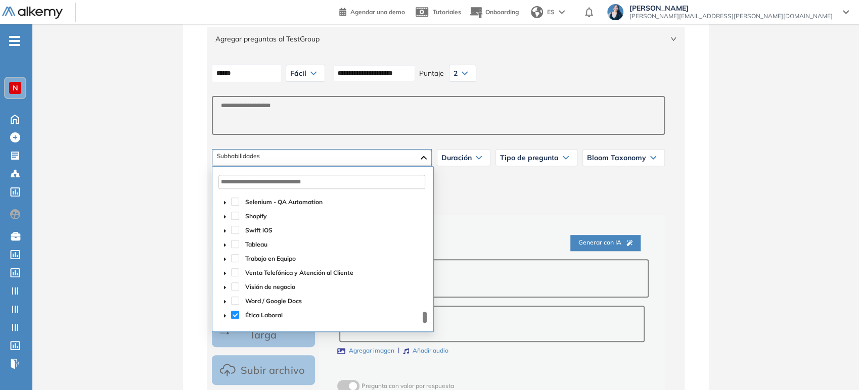
click at [477, 196] on div "Normal Entrevista AI" at bounding box center [438, 195] width 453 height 16
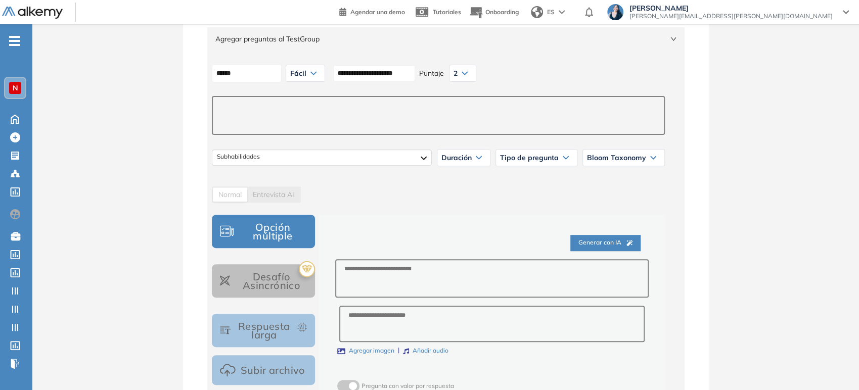
click at [271, 116] on textarea at bounding box center [438, 115] width 453 height 39
type textarea "********"
click at [472, 155] on span "Duración" at bounding box center [456, 157] width 30 height 8
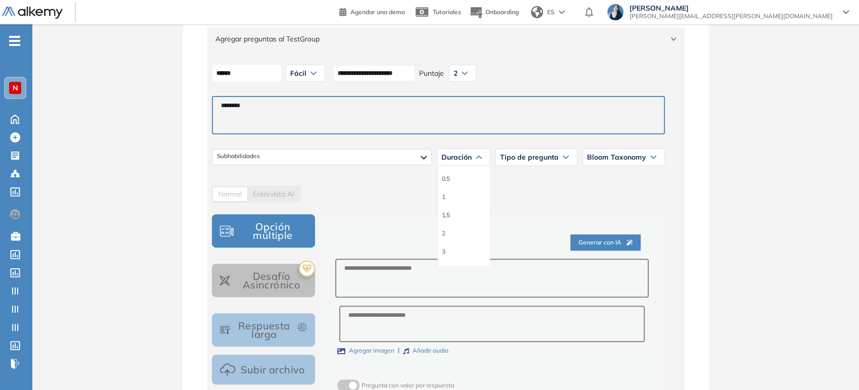
click at [446, 216] on li "1.5" at bounding box center [446, 215] width 8 height 10
click at [550, 161] on div "Tipo de pregunta" at bounding box center [536, 157] width 81 height 16
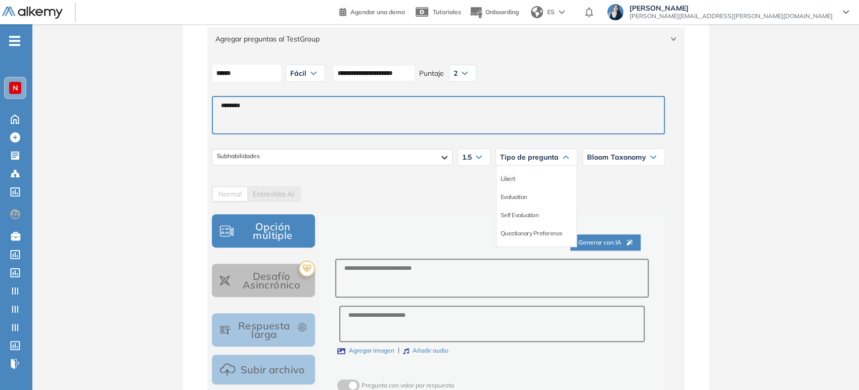
click at [511, 177] on li "Likert" at bounding box center [508, 179] width 15 height 10
click at [606, 157] on span "Bloom Taxonomy" at bounding box center [616, 157] width 59 height 8
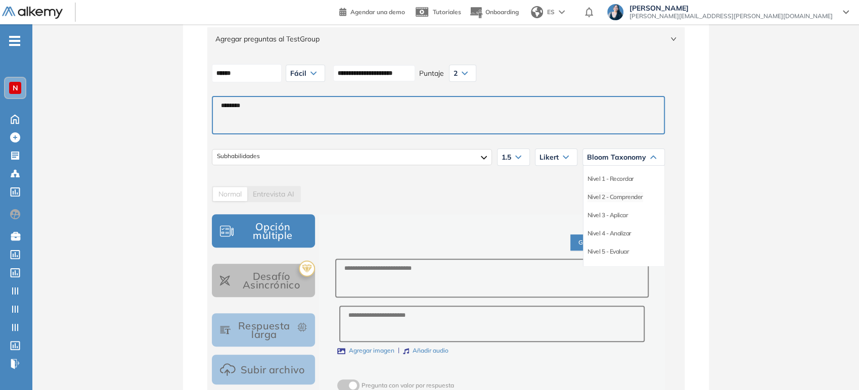
click at [609, 197] on li "Nivel 2 - Comprender" at bounding box center [615, 197] width 56 height 10
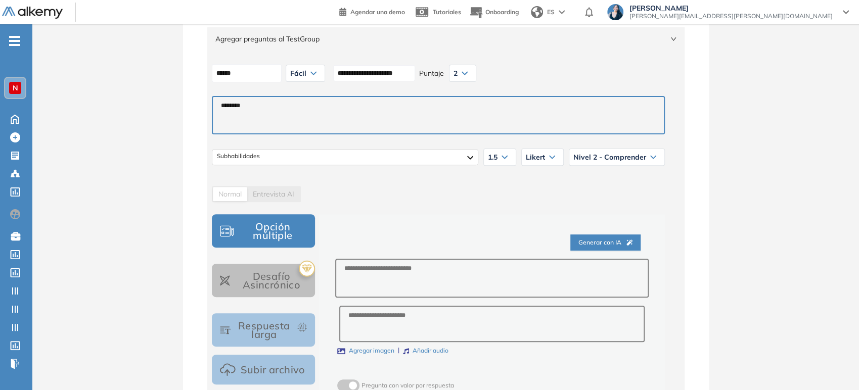
click at [602, 241] on span "Generar con IA" at bounding box center [605, 243] width 54 height 10
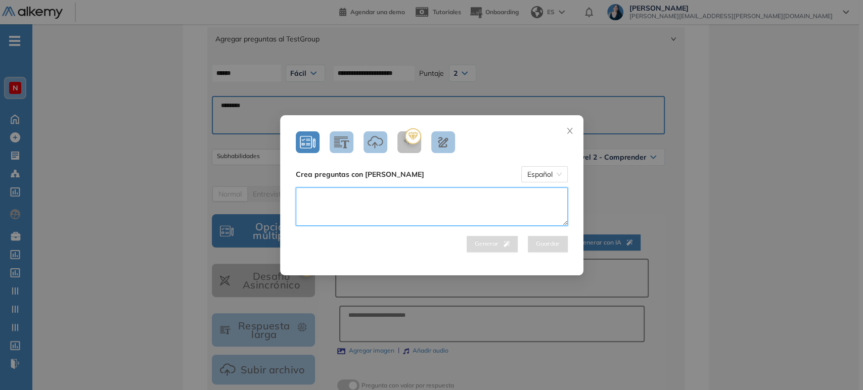
click at [465, 194] on textarea at bounding box center [432, 207] width 272 height 38
type textarea "**********"
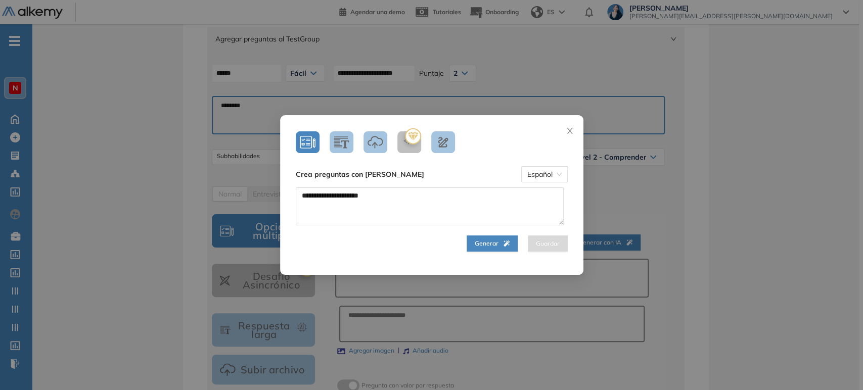
click at [482, 242] on button "Generar" at bounding box center [492, 244] width 51 height 16
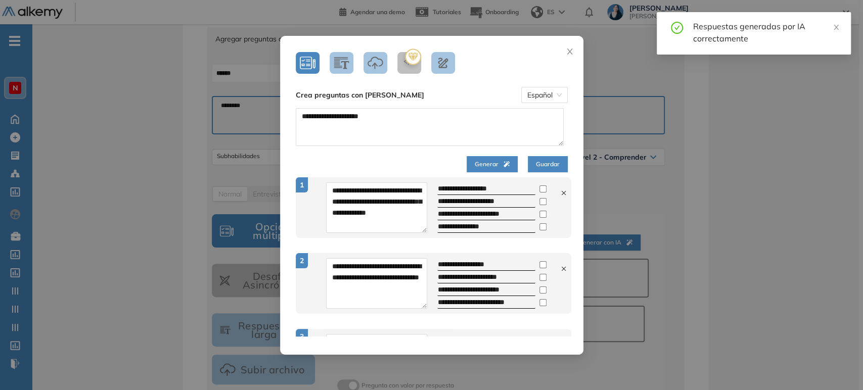
click at [561, 268] on icon at bounding box center [563, 269] width 4 height 4
type textarea "**********"
type input "**********"
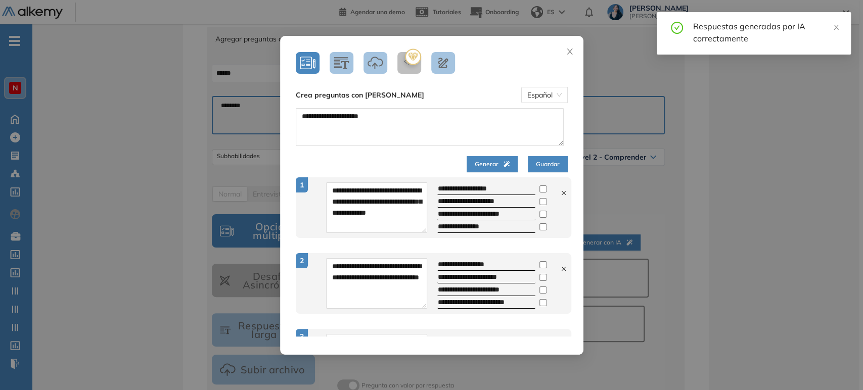
type input "**********"
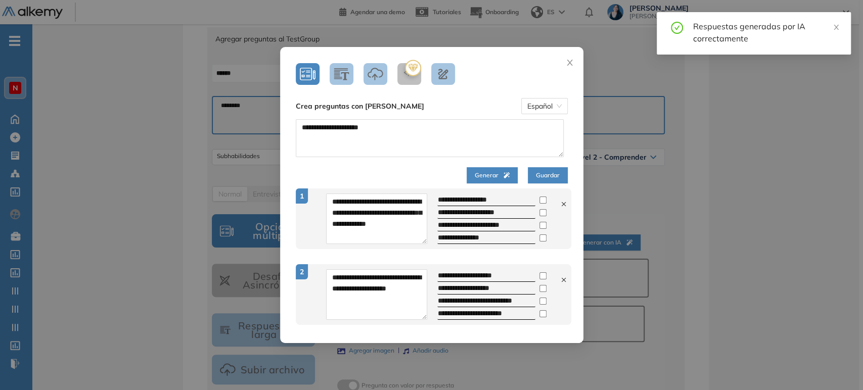
click at [560, 278] on icon at bounding box center [563, 280] width 7 height 7
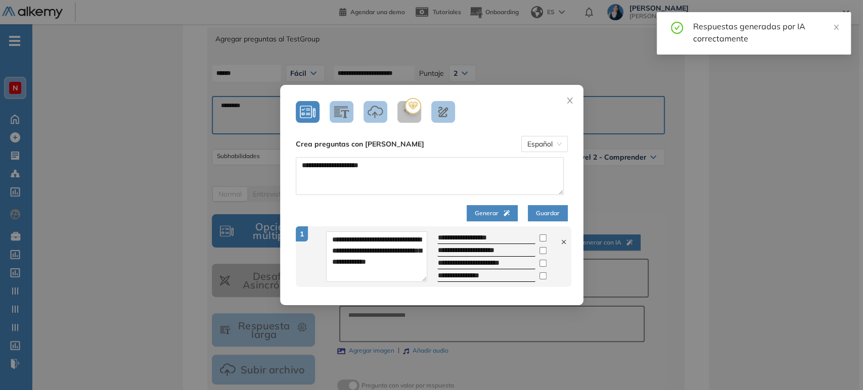
click at [485, 217] on span "Generar" at bounding box center [492, 214] width 35 height 10
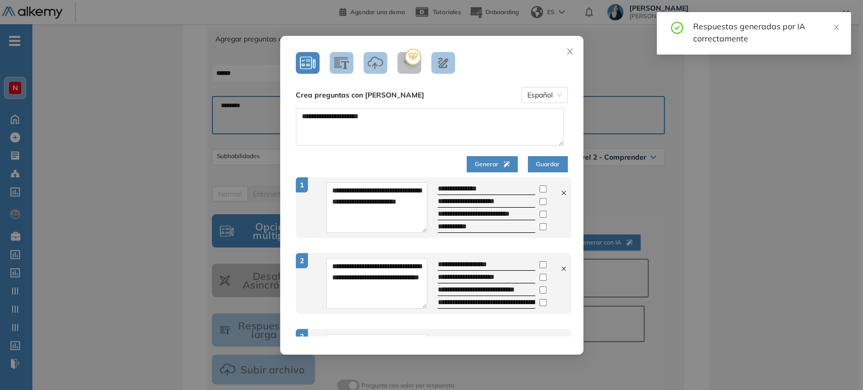
click at [560, 195] on icon at bounding box center [563, 193] width 7 height 7
type textarea "**********"
type input "**********"
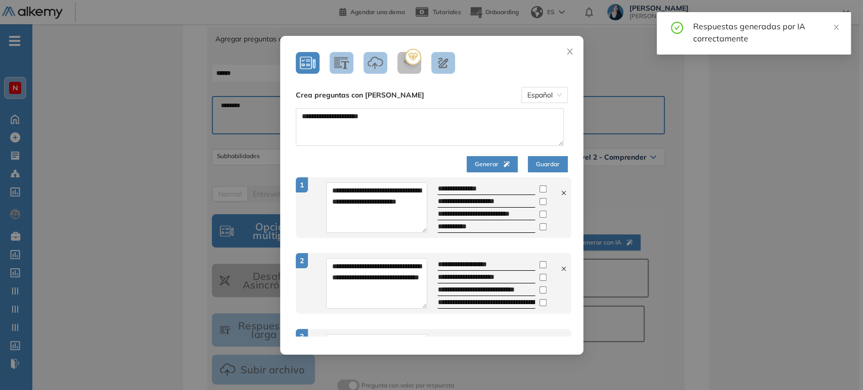
type input "**********"
type textarea "**********"
type input "**********"
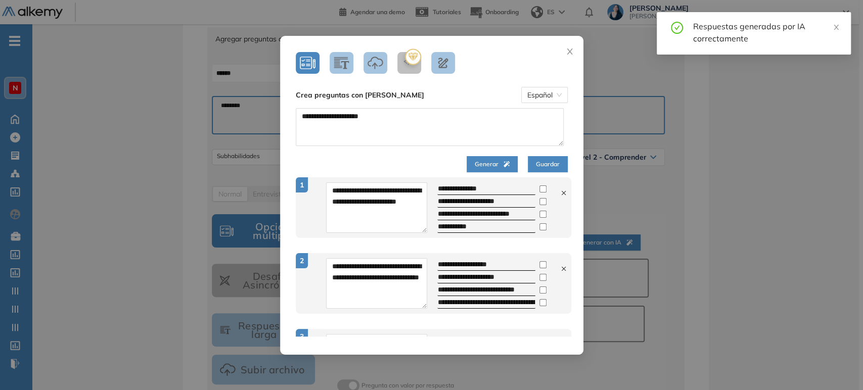
type input "**********"
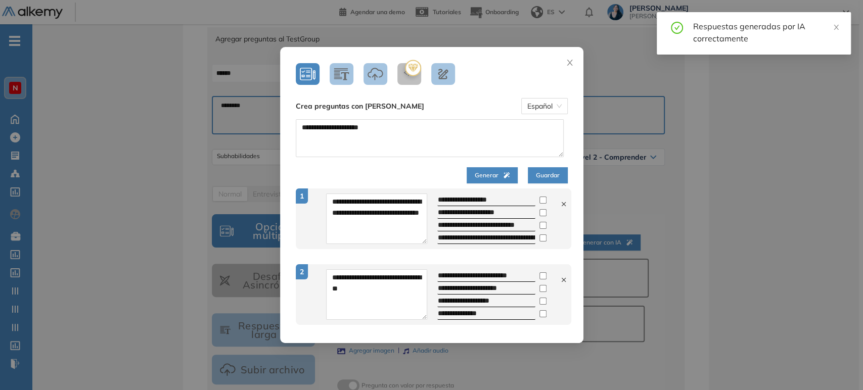
click at [560, 205] on icon at bounding box center [563, 204] width 7 height 7
type textarea "**********"
type input "**********"
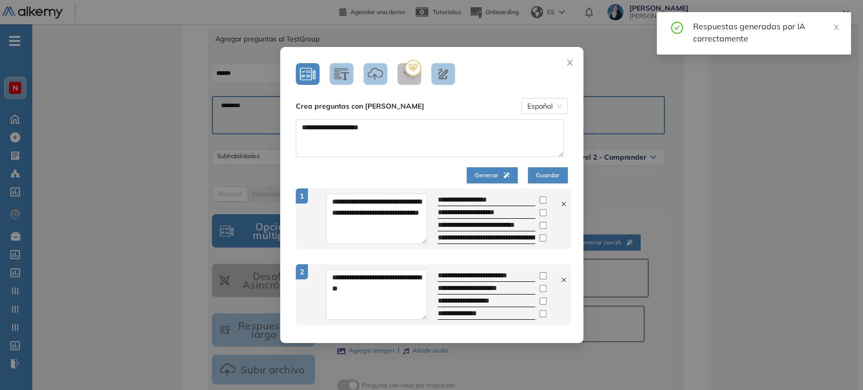
type input "**********"
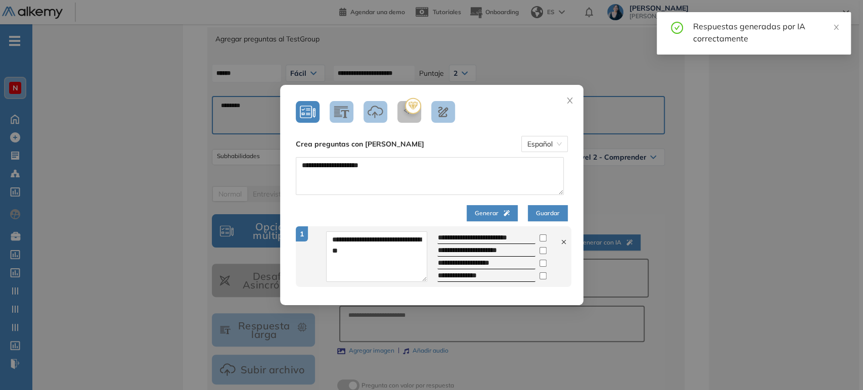
click at [548, 206] on button "Guardar" at bounding box center [548, 213] width 40 height 16
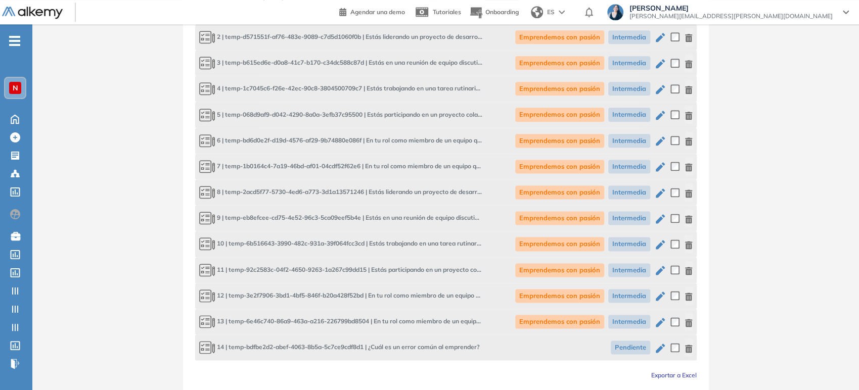
scroll to position [846, 0]
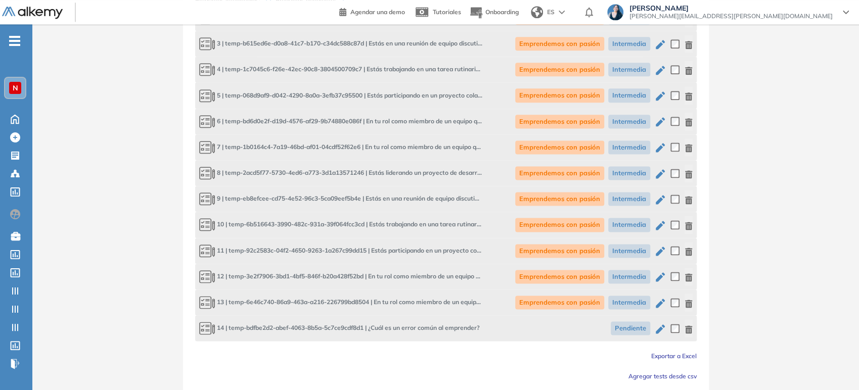
click at [686, 173] on icon "button" at bounding box center [688, 174] width 7 height 8
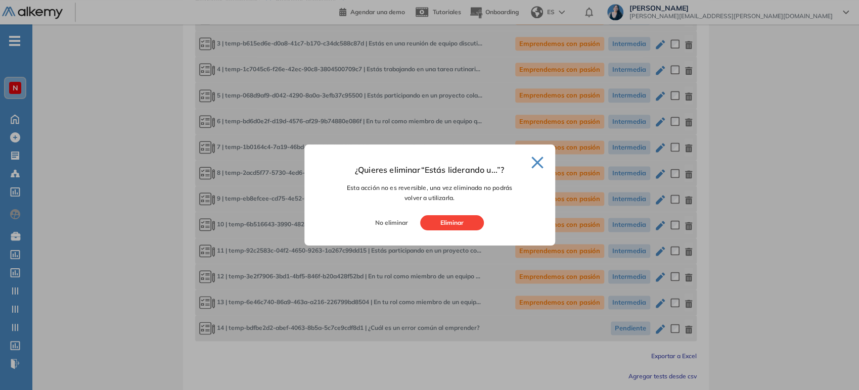
click at [450, 224] on button "Eliminar" at bounding box center [452, 222] width 64 height 15
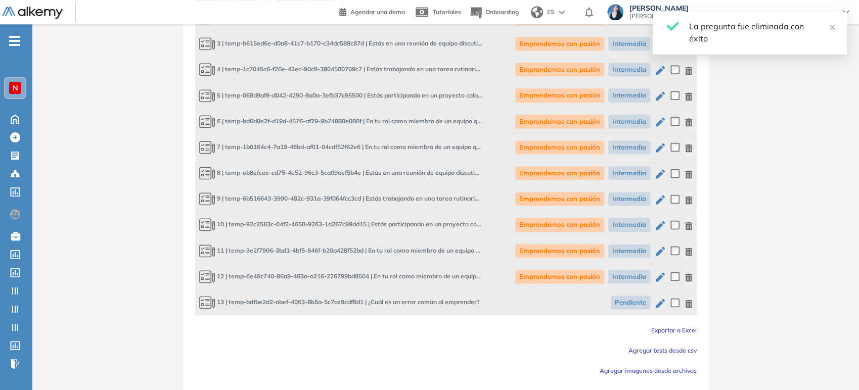
click at [688, 147] on icon "button" at bounding box center [689, 148] width 8 height 8
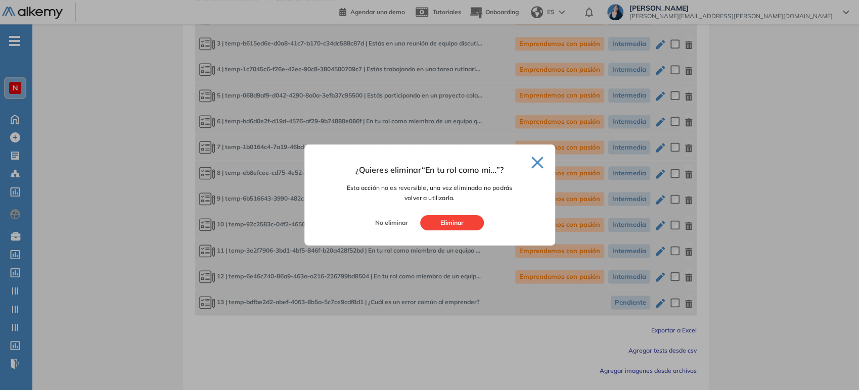
click at [461, 222] on button "Eliminar" at bounding box center [452, 222] width 64 height 15
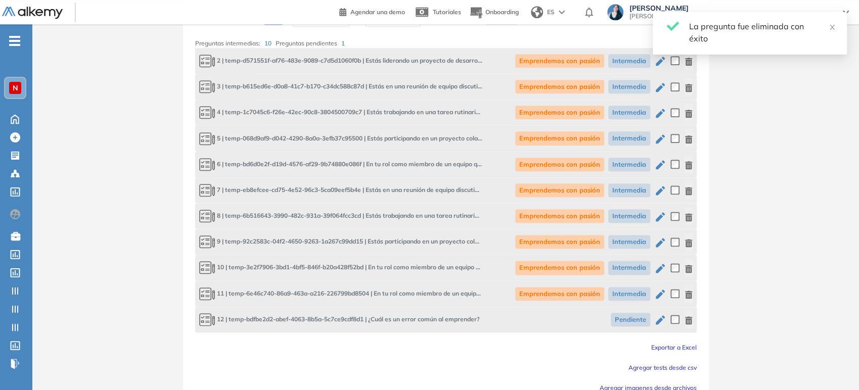
scroll to position [734, 0]
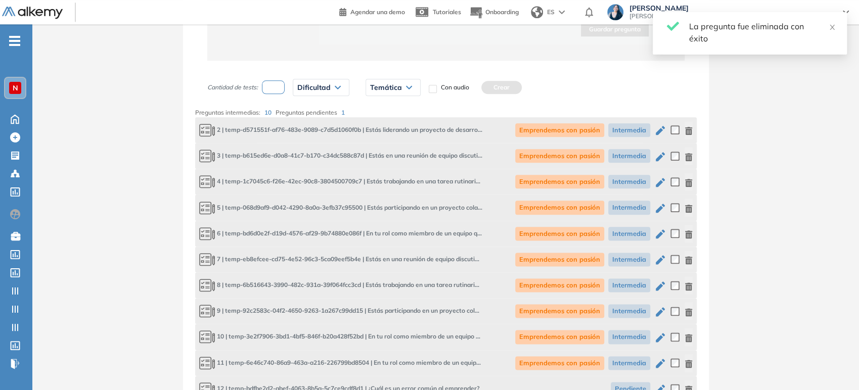
click at [688, 130] on icon "button" at bounding box center [689, 131] width 8 height 8
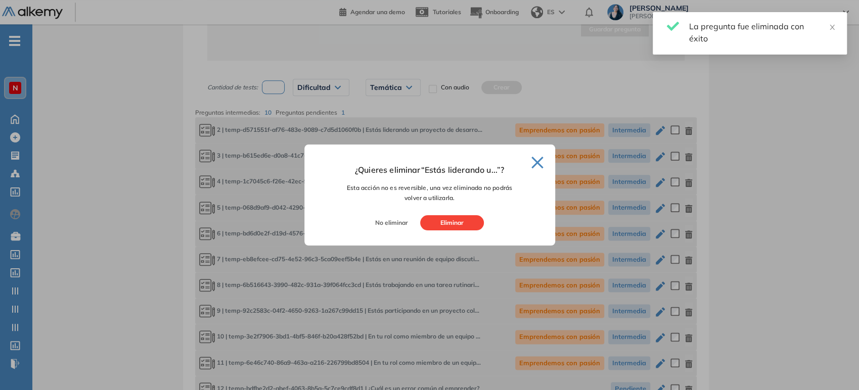
click at [458, 221] on button "Eliminar" at bounding box center [452, 222] width 64 height 15
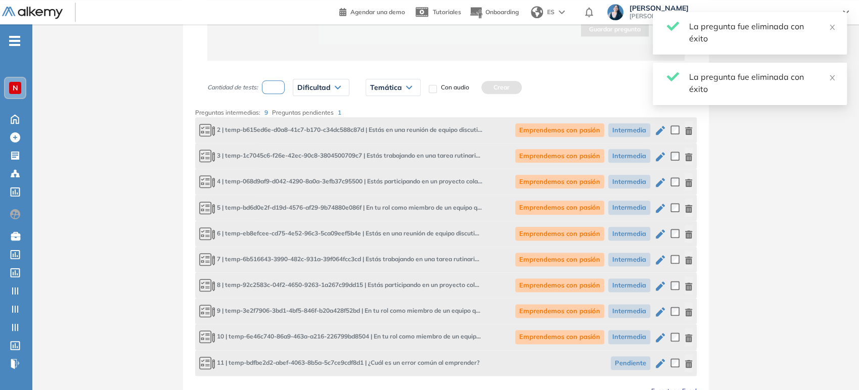
click at [689, 134] on button "button" at bounding box center [689, 130] width 8 height 18
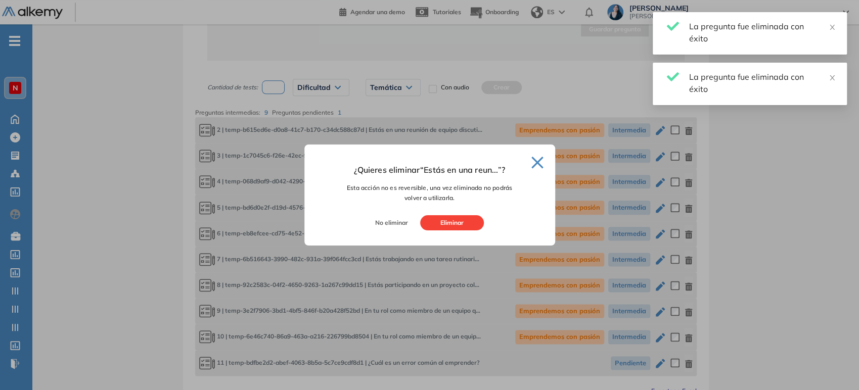
click at [441, 222] on button "Eliminar" at bounding box center [452, 222] width 64 height 15
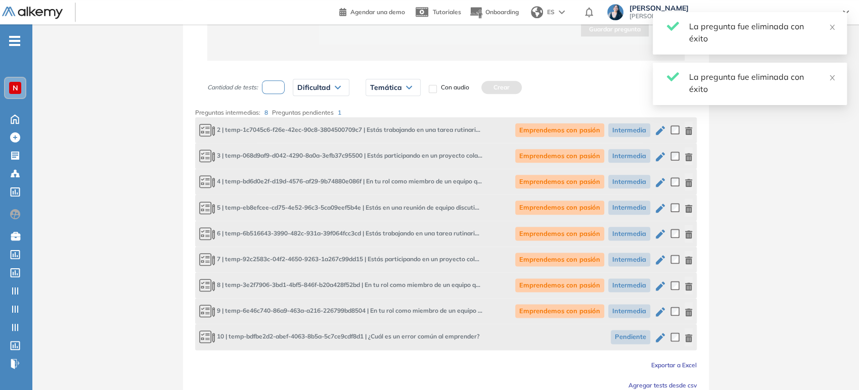
click at [689, 131] on icon "button" at bounding box center [688, 131] width 7 height 8
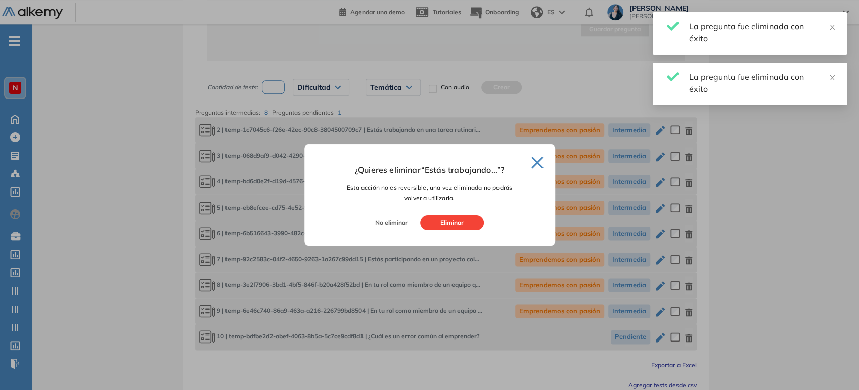
click at [465, 217] on button "Eliminar" at bounding box center [452, 222] width 64 height 15
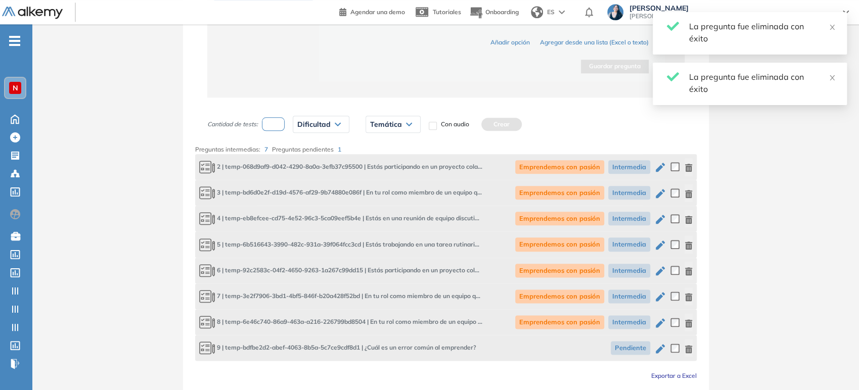
scroll to position [677, 0]
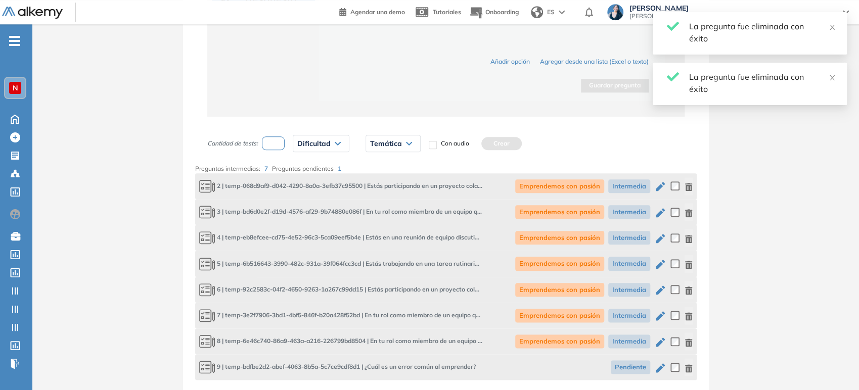
click at [692, 184] on icon "button" at bounding box center [689, 187] width 8 height 8
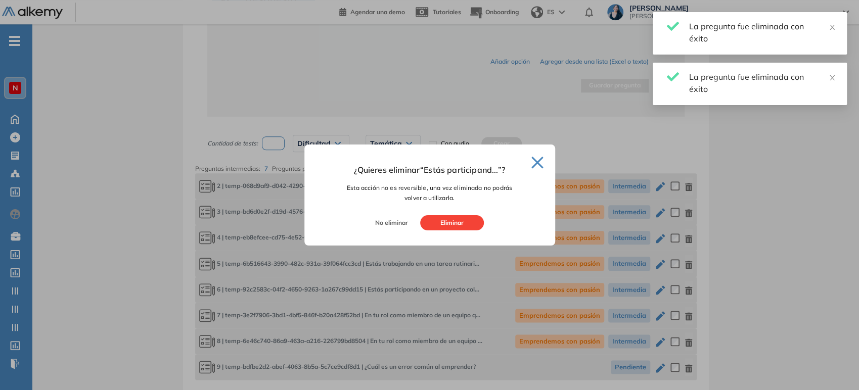
click at [477, 223] on button "Eliminar" at bounding box center [452, 222] width 64 height 15
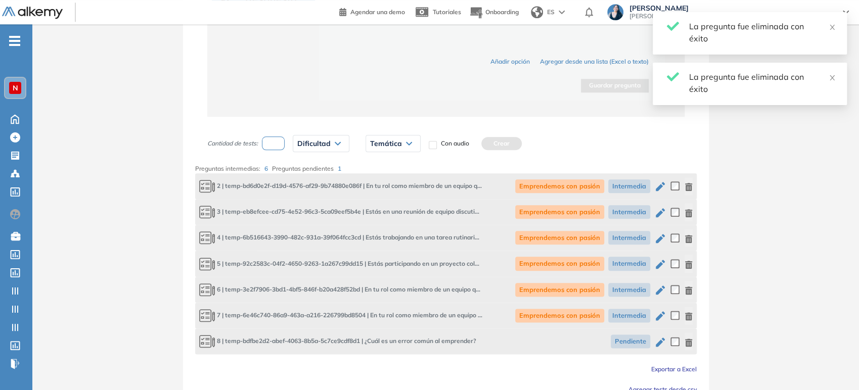
click at [688, 187] on icon "button" at bounding box center [689, 187] width 8 height 8
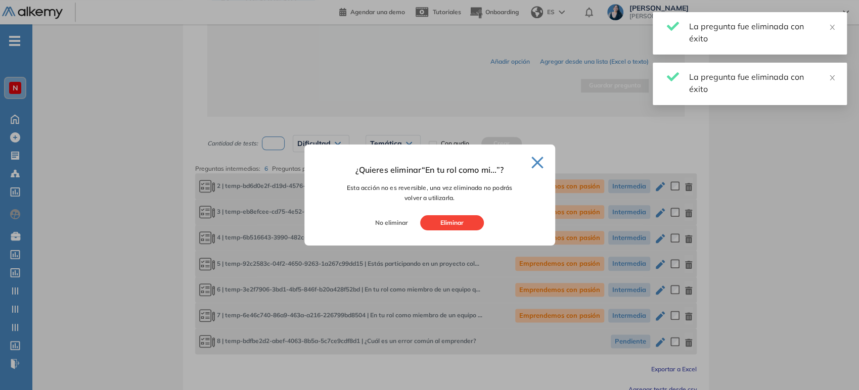
click at [453, 224] on button "Eliminar" at bounding box center [452, 222] width 64 height 15
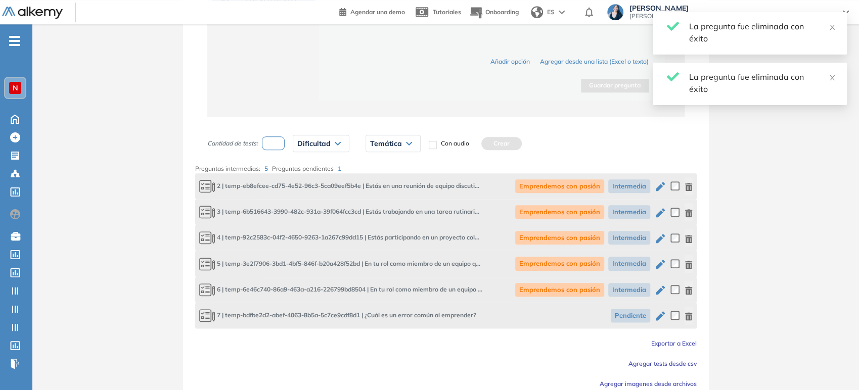
click at [689, 187] on icon "button" at bounding box center [688, 187] width 7 height 8
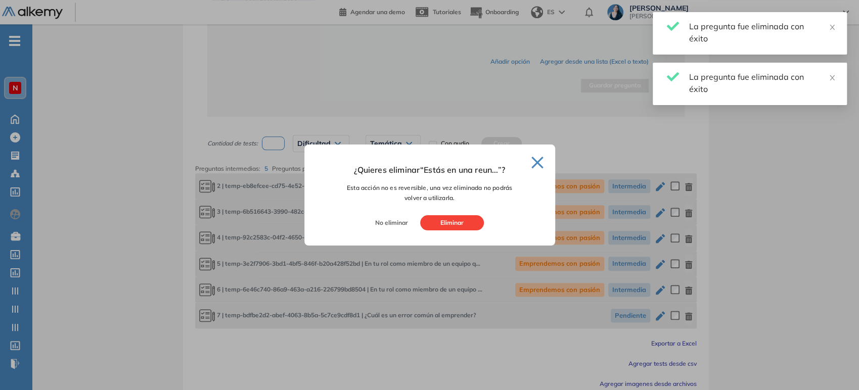
click at [471, 220] on button "Eliminar" at bounding box center [452, 222] width 64 height 15
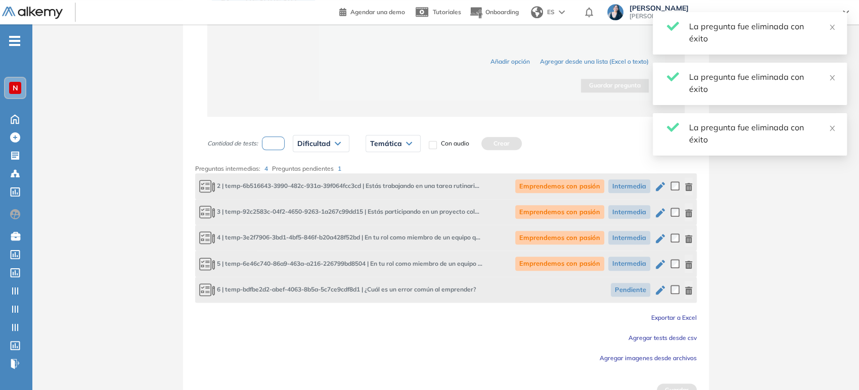
click at [685, 188] on icon "button" at bounding box center [689, 187] width 8 height 8
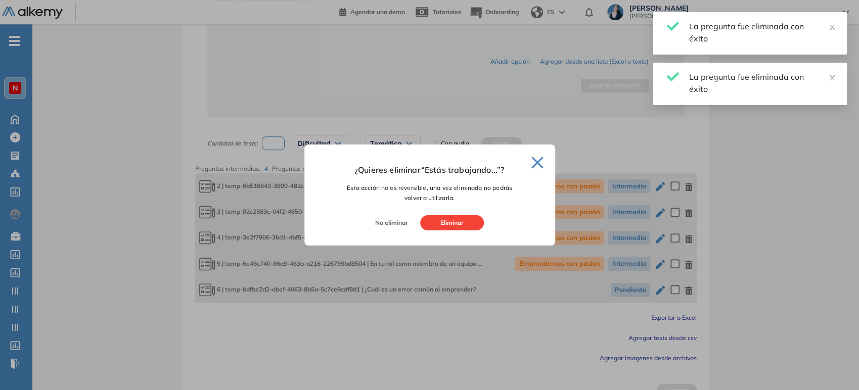
click at [476, 220] on button "Eliminar" at bounding box center [452, 222] width 64 height 15
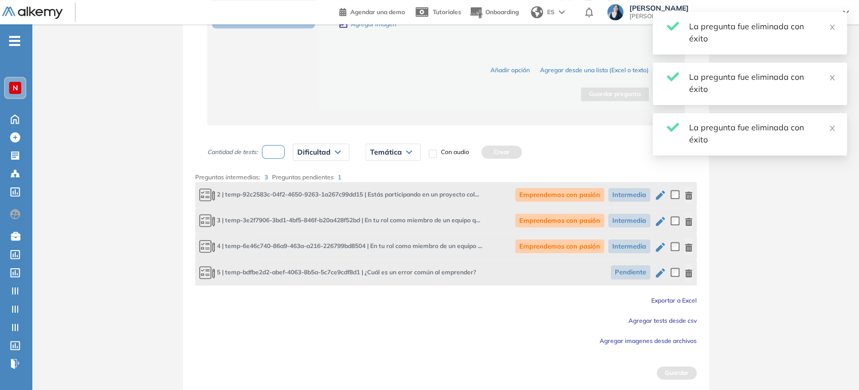
click at [683, 194] on div "Emprendemos con pasión Intermedia" at bounding box center [603, 195] width 177 height 18
click at [687, 196] on icon "button" at bounding box center [689, 196] width 8 height 8
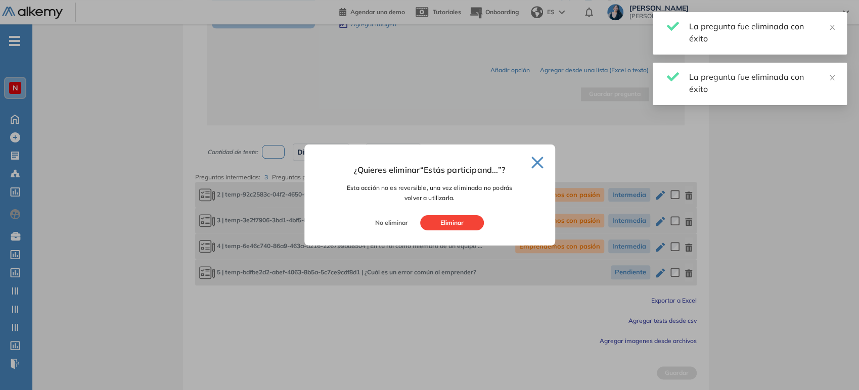
click at [457, 227] on button "Eliminar" at bounding box center [452, 222] width 64 height 15
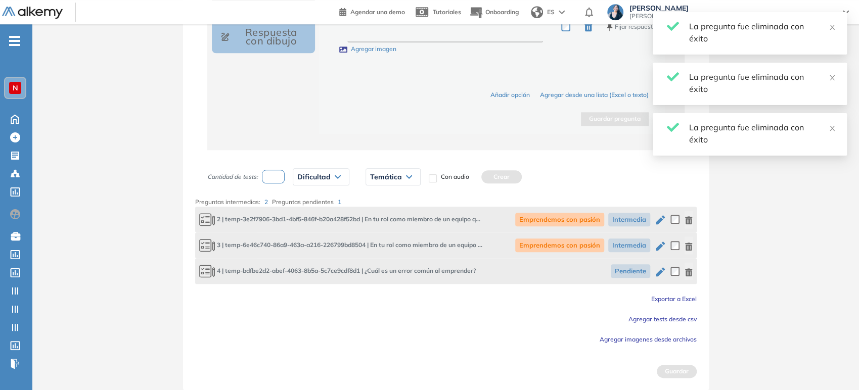
scroll to position [643, 0]
click at [688, 217] on icon "button" at bounding box center [688, 221] width 7 height 8
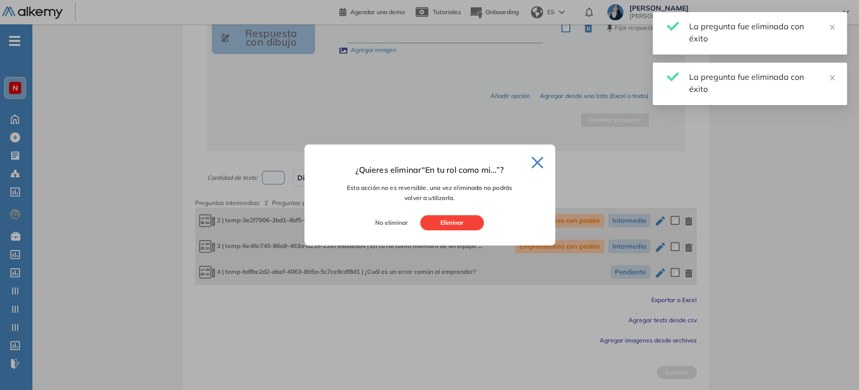
drag, startPoint x: 465, startPoint y: 217, endPoint x: 478, endPoint y: 218, distance: 12.6
click at [465, 218] on button "Eliminar" at bounding box center [452, 222] width 64 height 15
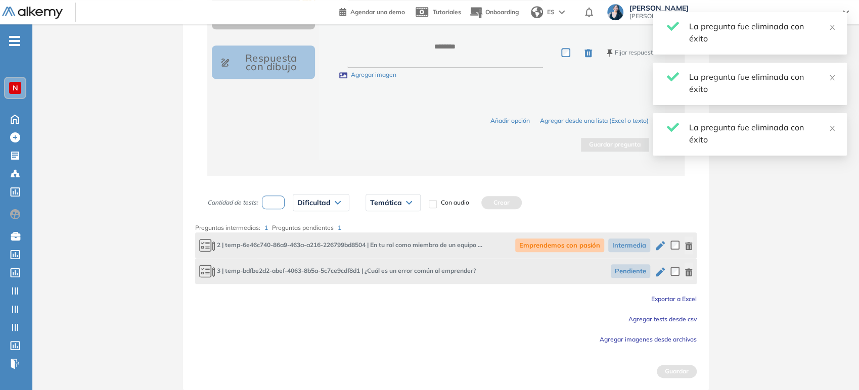
scroll to position [617, 0]
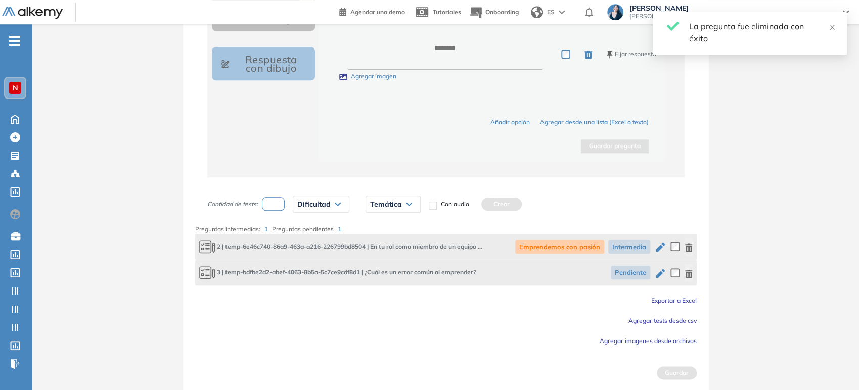
click at [689, 272] on icon "button" at bounding box center [688, 274] width 7 height 8
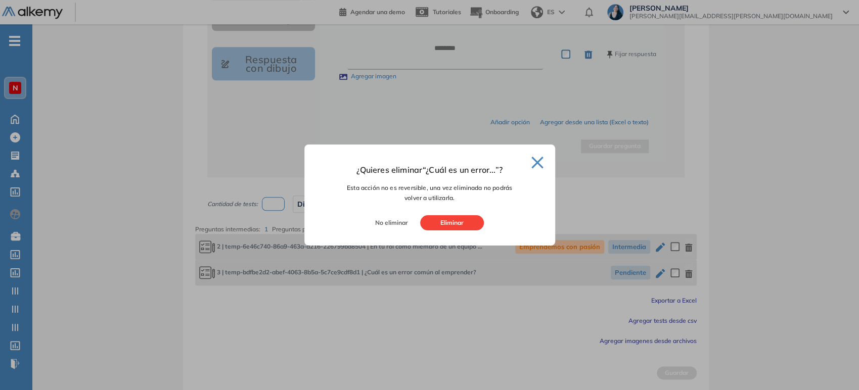
click at [462, 225] on button "Eliminar" at bounding box center [452, 222] width 64 height 15
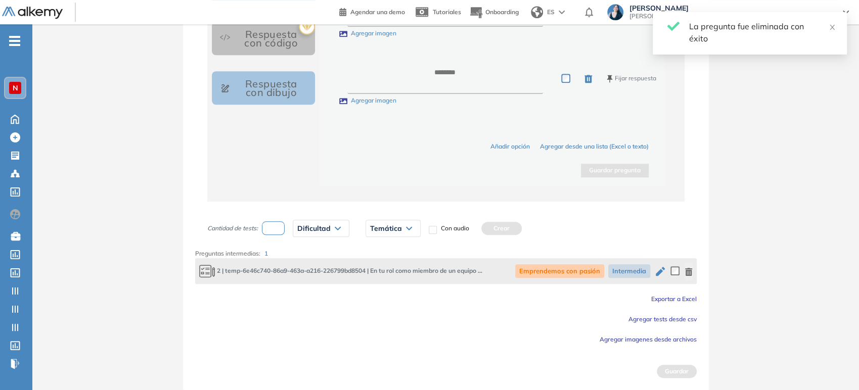
scroll to position [591, 0]
click at [691, 270] on icon "button" at bounding box center [689, 273] width 8 height 8
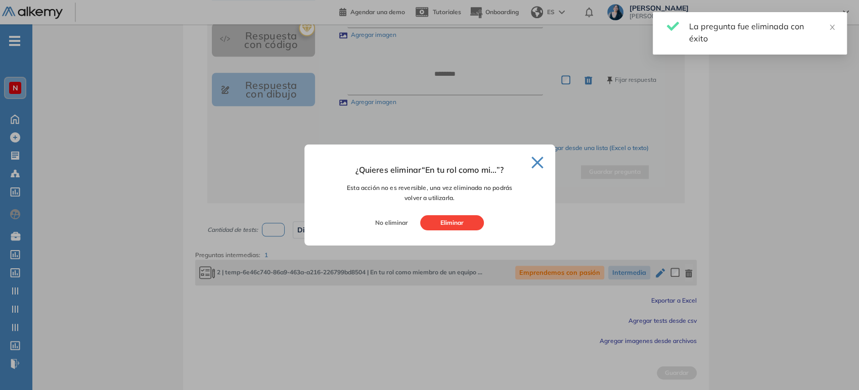
click at [463, 224] on button "Eliminar" at bounding box center [452, 222] width 64 height 15
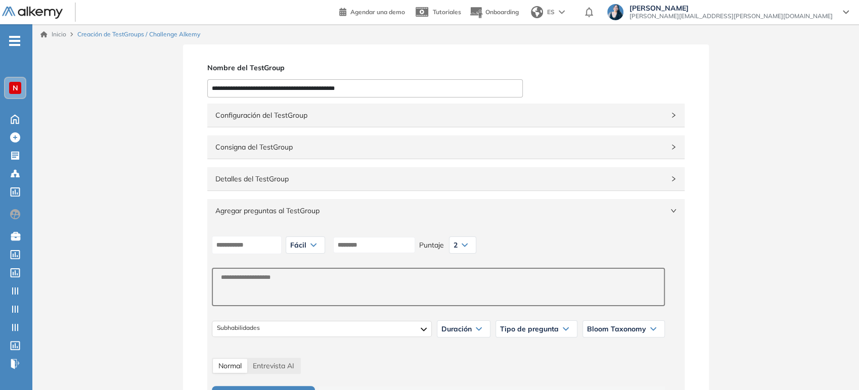
scroll to position [56, 0]
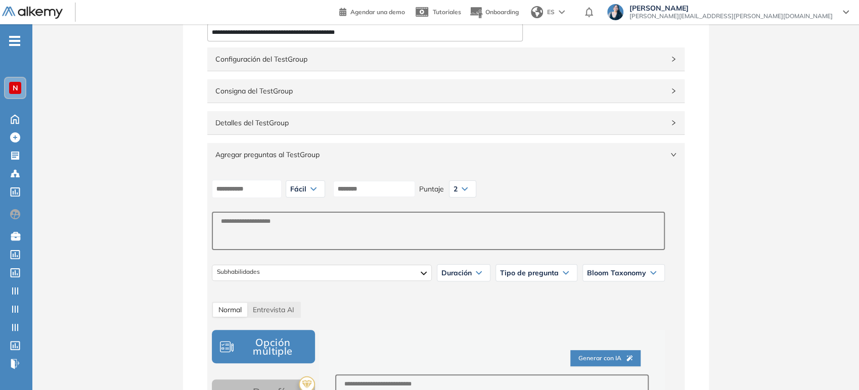
click at [301, 151] on span "Agregar preguntas al TestGroup" at bounding box center [439, 154] width 449 height 11
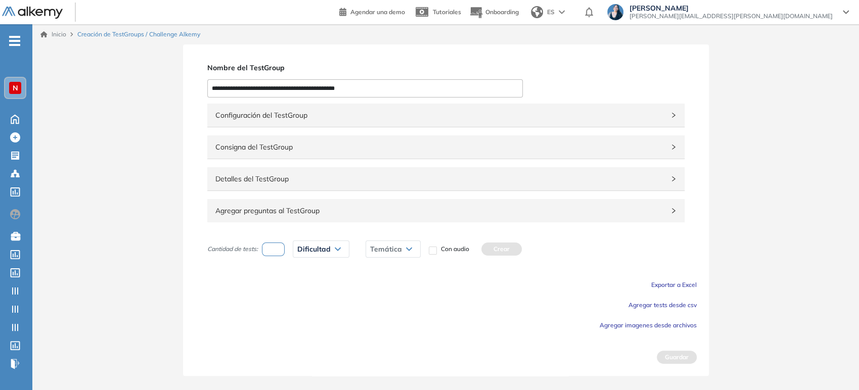
scroll to position [0, 0]
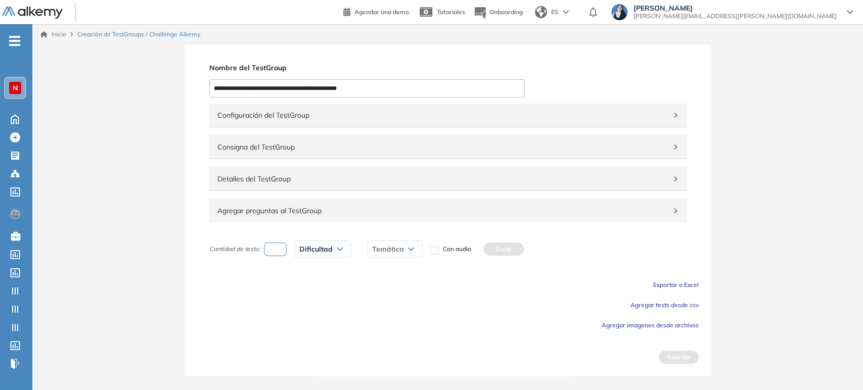
click at [671, 305] on span "Agregar tests desde csv" at bounding box center [664, 305] width 68 height 8
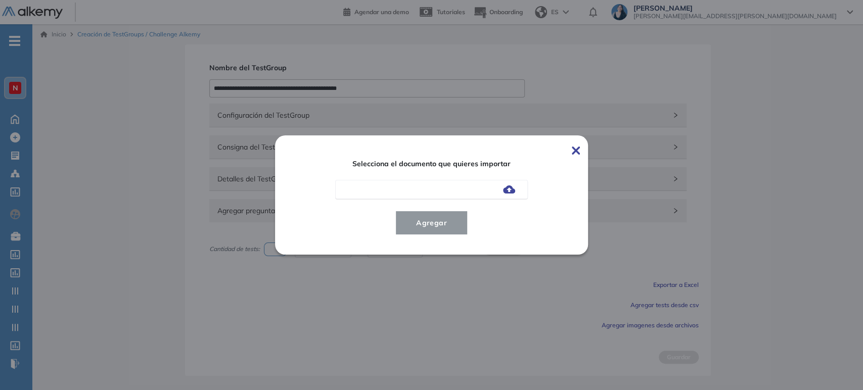
click at [507, 191] on img at bounding box center [509, 190] width 12 height 8
click at [0, 0] on input "file" at bounding box center [0, 0] width 0 height 0
click at [445, 224] on span "Agregar" at bounding box center [431, 223] width 47 height 12
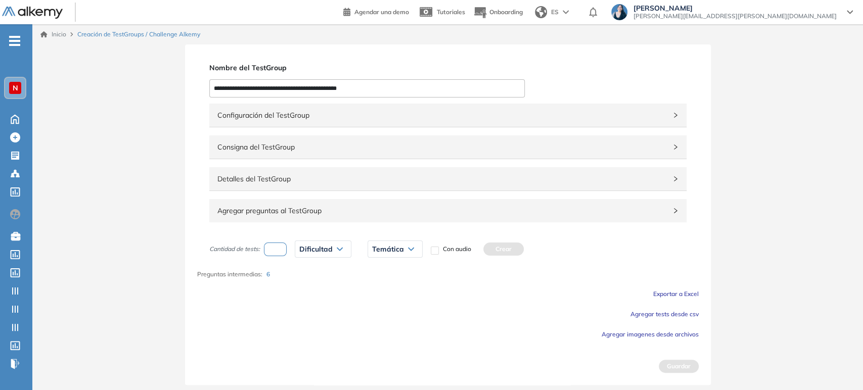
click at [309, 211] on span "Agregar preguntas al TestGroup" at bounding box center [441, 210] width 449 height 11
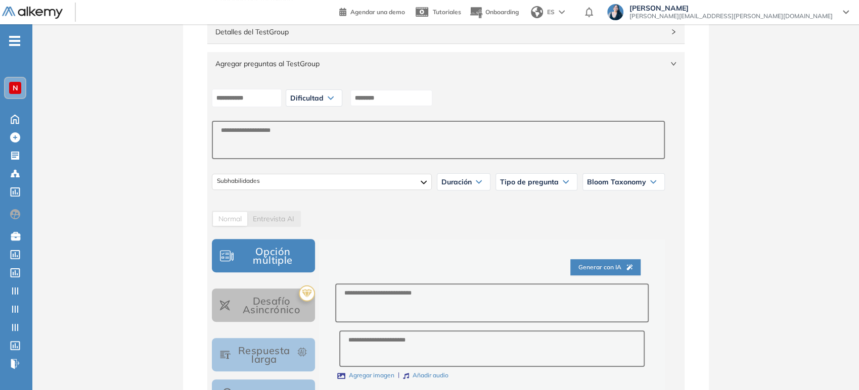
scroll to position [168, 0]
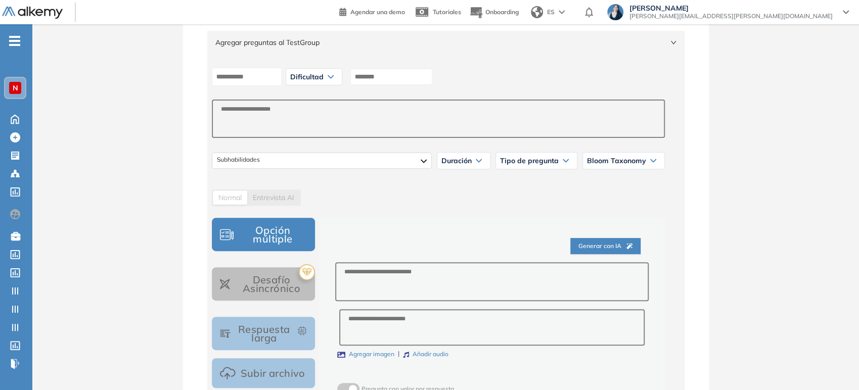
click at [576, 250] on button "Generar con IA" at bounding box center [605, 246] width 70 height 16
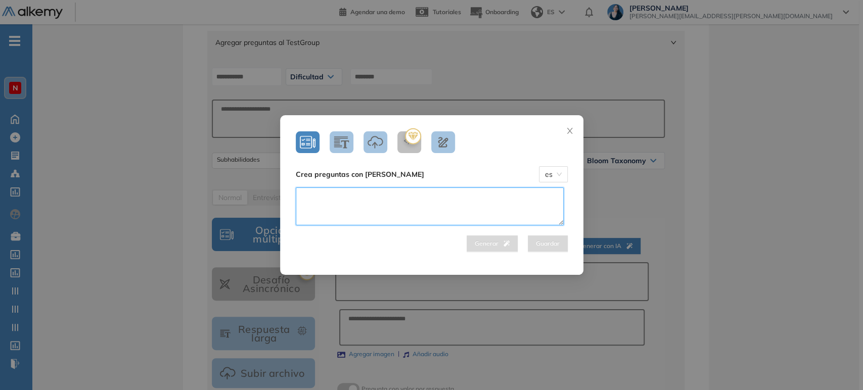
click at [466, 207] on textarea at bounding box center [430, 207] width 268 height 38
type textarea "**********"
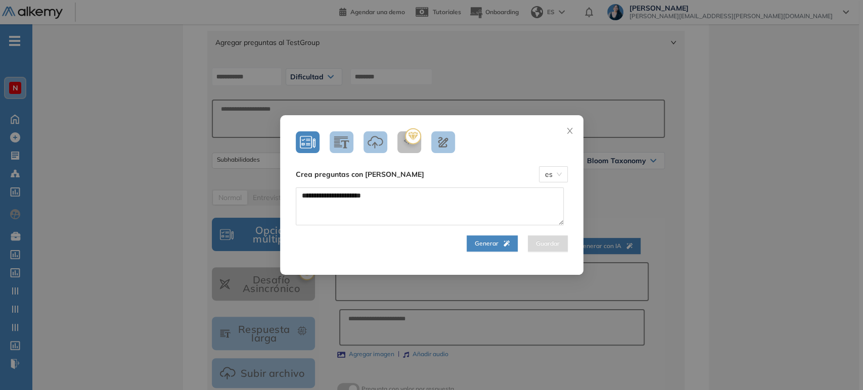
click at [506, 244] on button "Generar" at bounding box center [492, 244] width 51 height 16
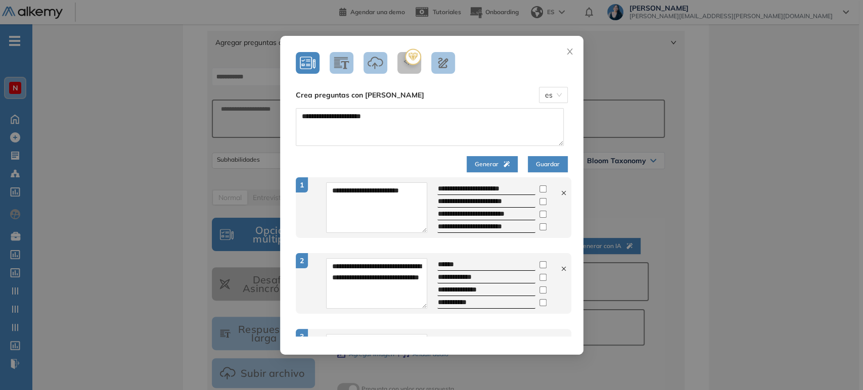
click at [560, 194] on icon at bounding box center [563, 193] width 7 height 7
type textarea "**********"
type input "******"
type input "**********"
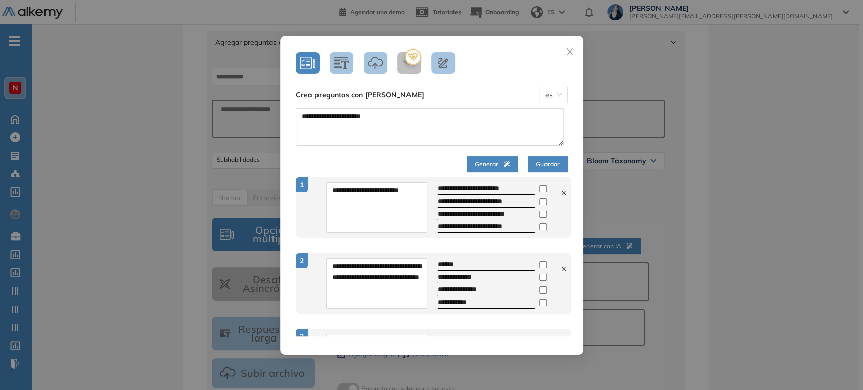
type input "**********"
type textarea "**********"
type input "**********"
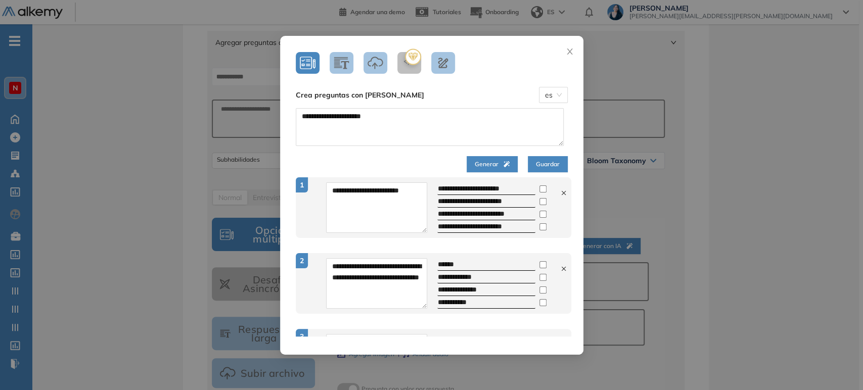
type input "**********"
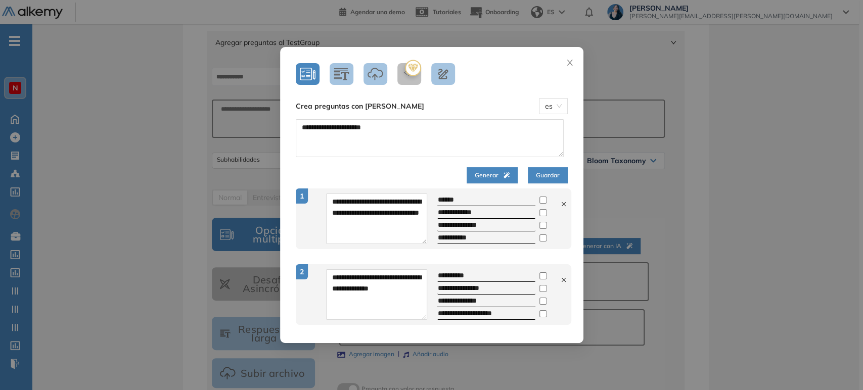
click at [561, 204] on icon at bounding box center [563, 204] width 4 height 4
type textarea "**********"
type input "**********"
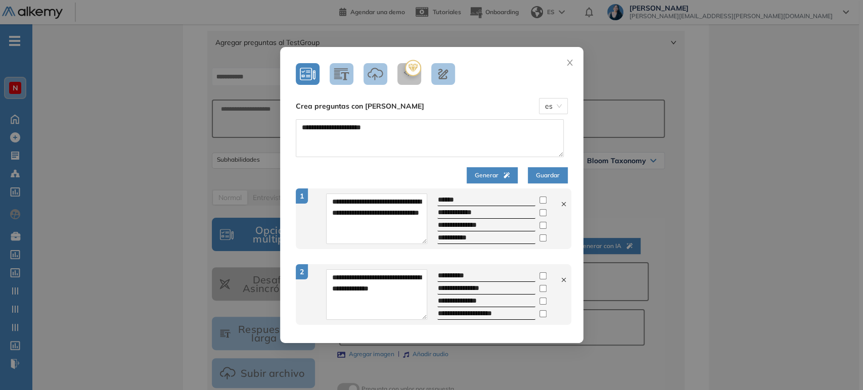
type input "**********"
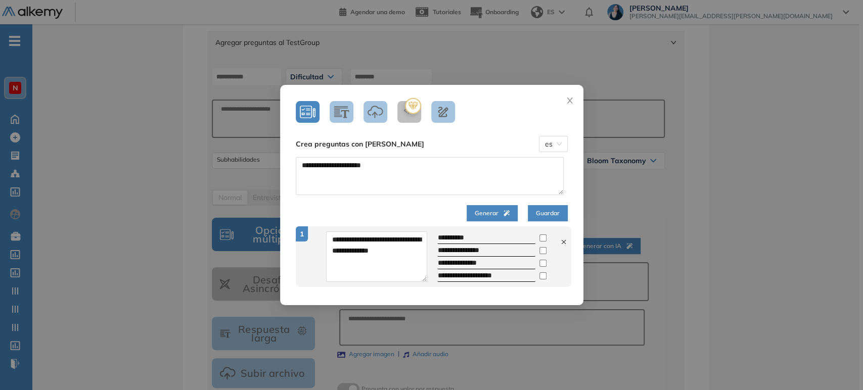
click at [553, 213] on span "Guardar" at bounding box center [548, 214] width 24 height 10
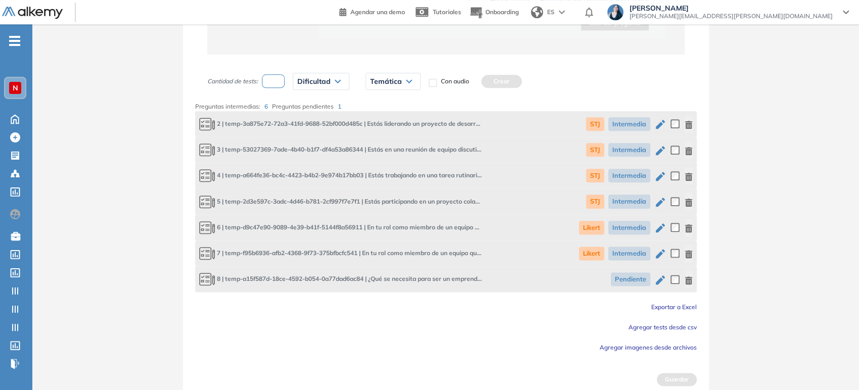
scroll to position [746, 0]
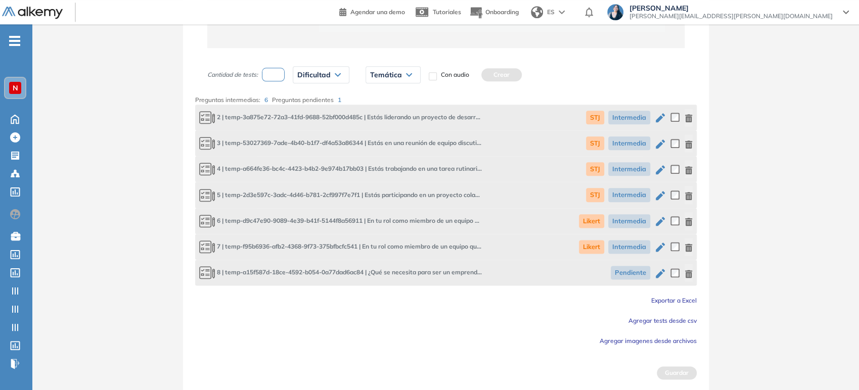
click at [689, 275] on icon "button" at bounding box center [688, 274] width 7 height 8
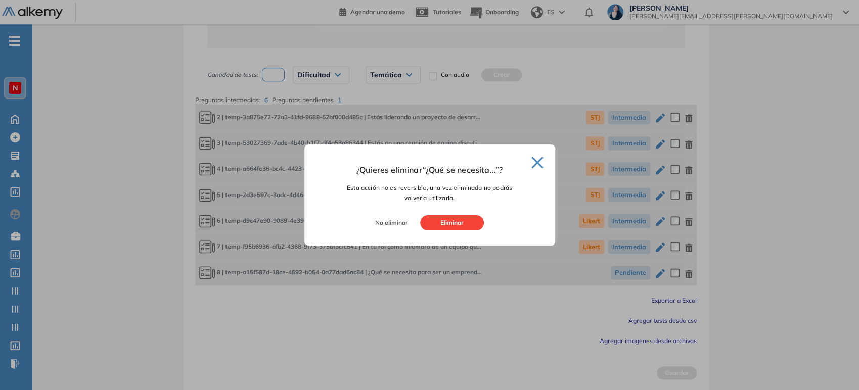
click at [470, 225] on button "Eliminar" at bounding box center [452, 222] width 64 height 15
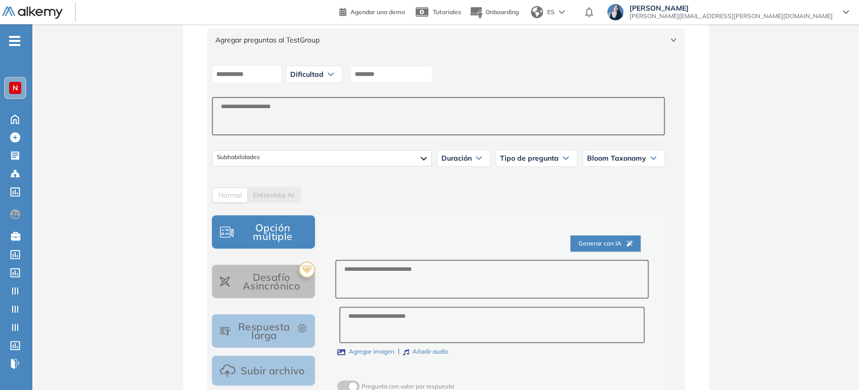
scroll to position [103, 0]
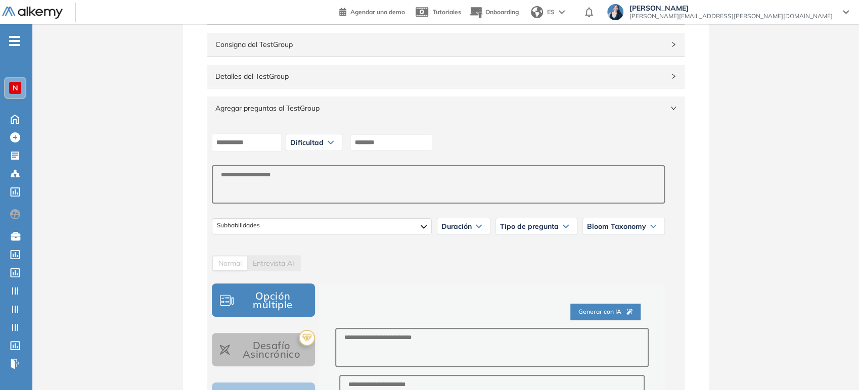
click at [307, 109] on span "Agregar preguntas al TestGroup" at bounding box center [439, 108] width 449 height 11
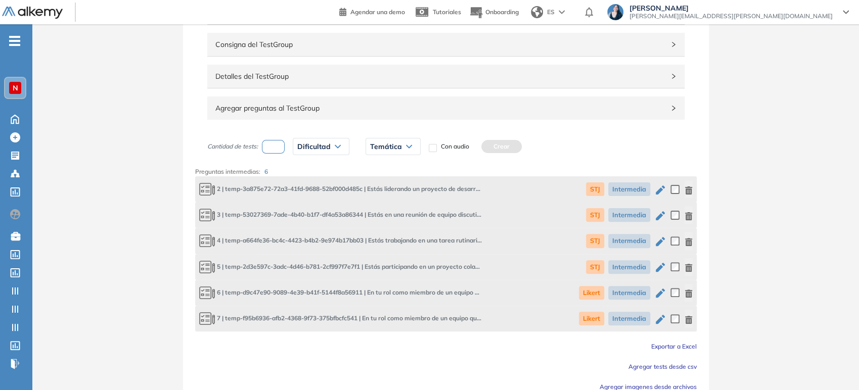
scroll to position [150, 0]
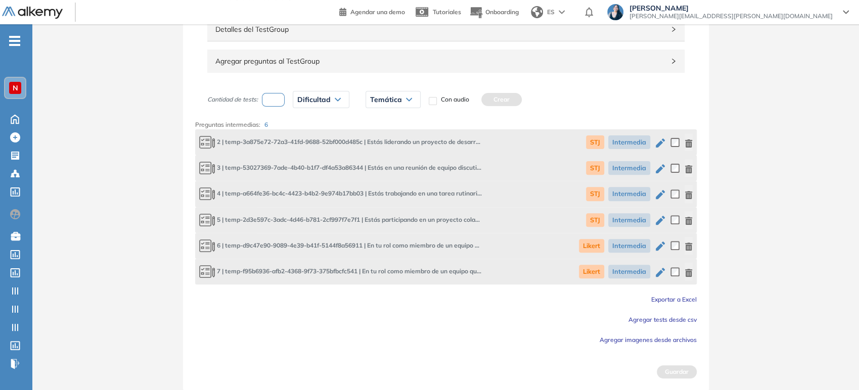
click at [276, 99] on input "number" at bounding box center [273, 100] width 23 height 14
type input "*"
click at [312, 104] on div "Dificultad" at bounding box center [321, 100] width 56 height 16
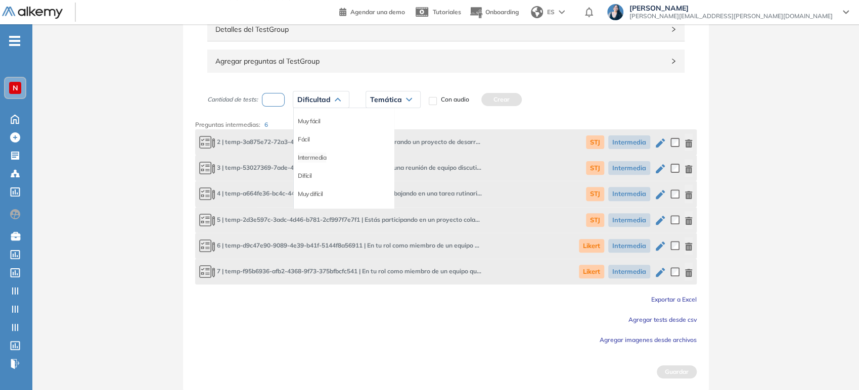
click at [313, 156] on li "Intermedia" at bounding box center [312, 158] width 28 height 10
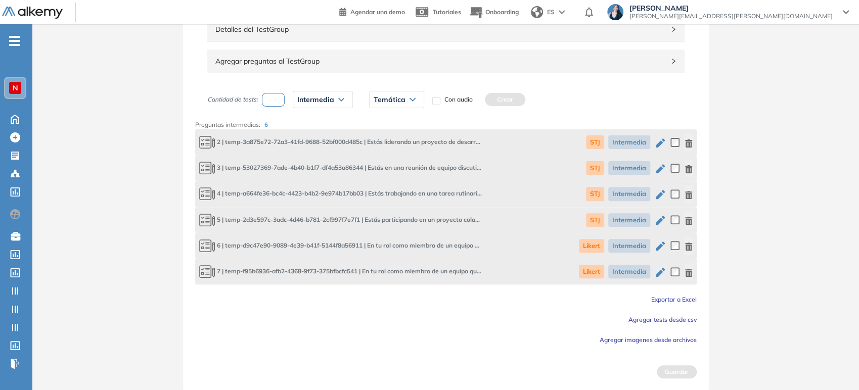
click at [393, 103] on span "Temática" at bounding box center [390, 100] width 32 height 8
click at [376, 118] on li "STJ" at bounding box center [378, 121] width 9 height 10
click at [489, 99] on button "Crear" at bounding box center [484, 99] width 40 height 13
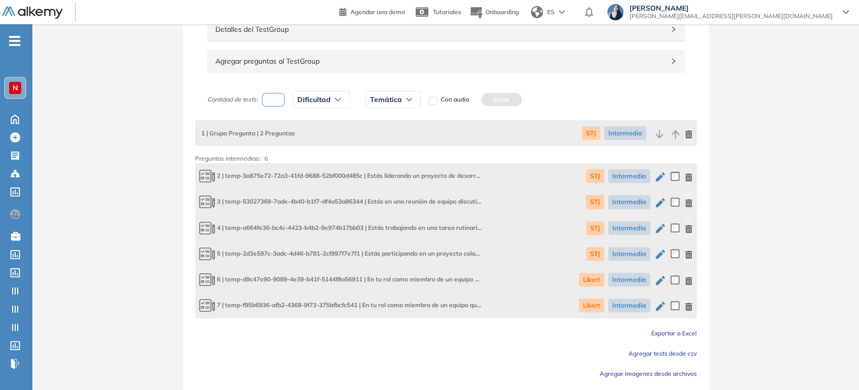
click at [273, 96] on input "number" at bounding box center [273, 100] width 23 height 14
type input "*"
click at [333, 103] on div "Dificultad" at bounding box center [321, 100] width 56 height 16
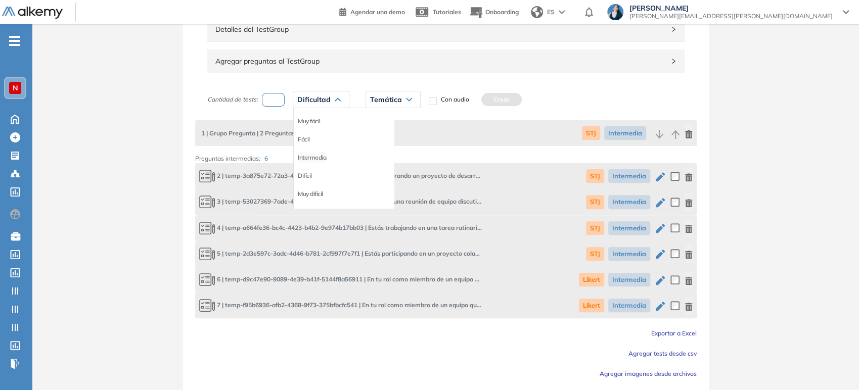
click at [320, 157] on li "Intermedia" at bounding box center [312, 158] width 28 height 10
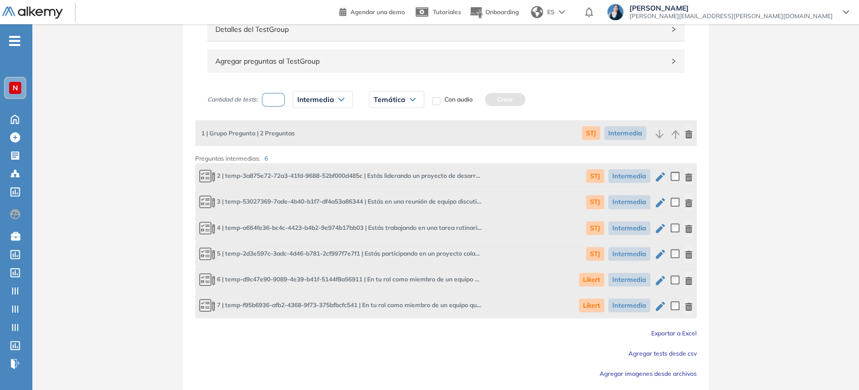
click at [397, 107] on div "Temática" at bounding box center [397, 100] width 54 height 16
click at [382, 136] on li "Likert" at bounding box center [381, 139] width 15 height 10
click at [505, 100] on button "Crear" at bounding box center [492, 99] width 40 height 13
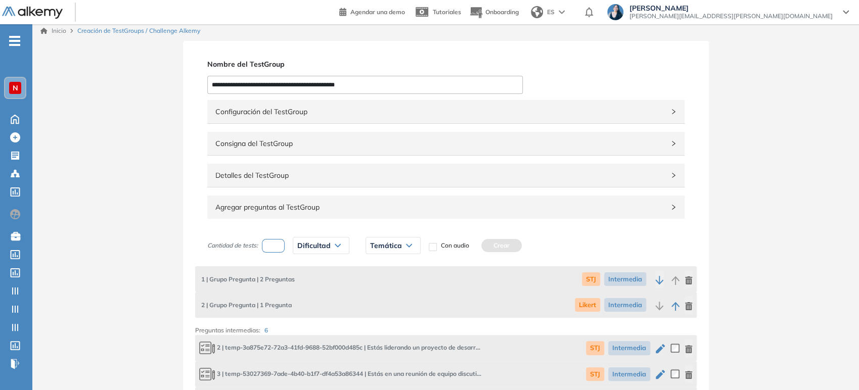
scroll to position [0, 0]
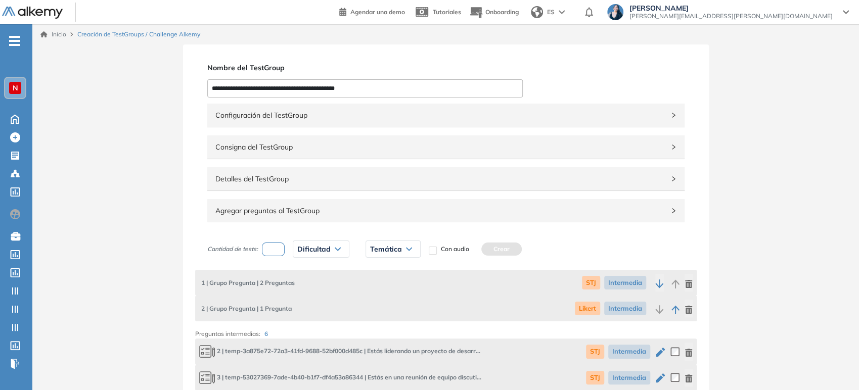
click at [283, 179] on span "Detalles del TestGroup" at bounding box center [439, 178] width 449 height 11
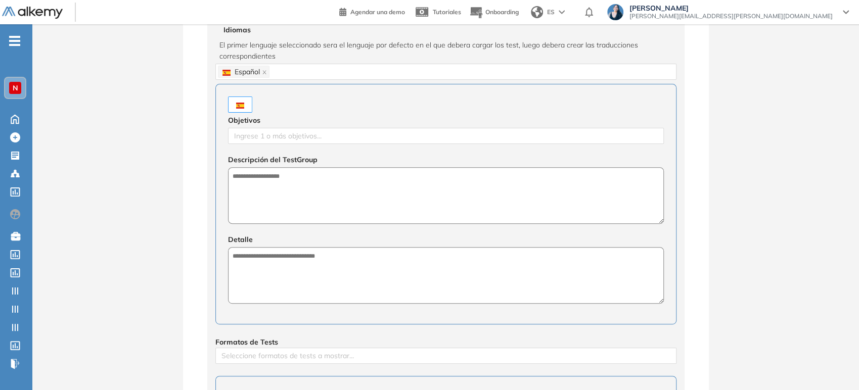
scroll to position [224, 0]
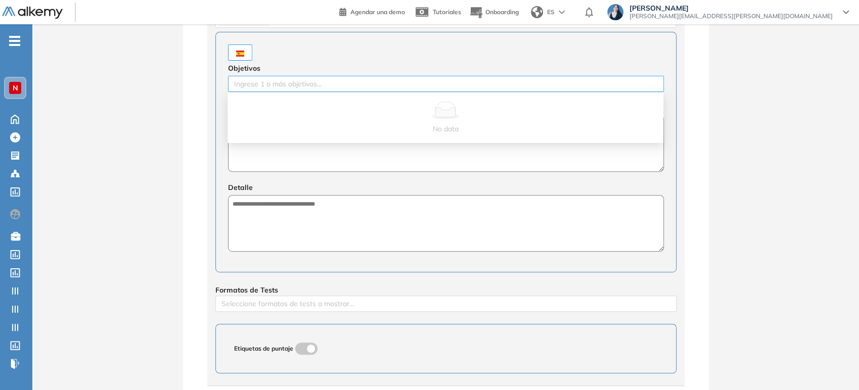
click at [271, 84] on div at bounding box center [446, 84] width 431 height 12
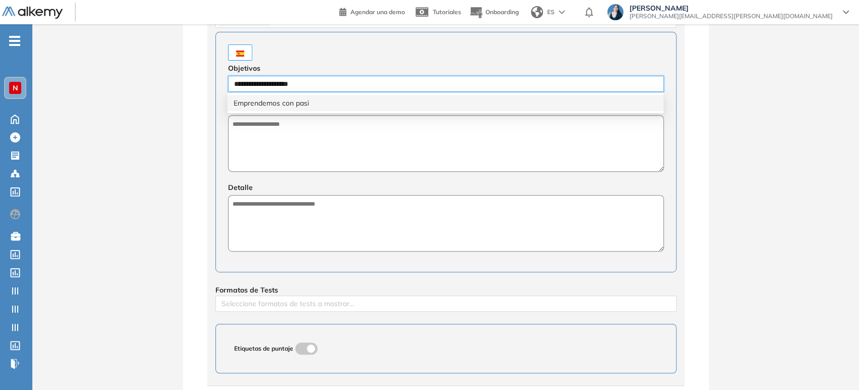
type input "**********"
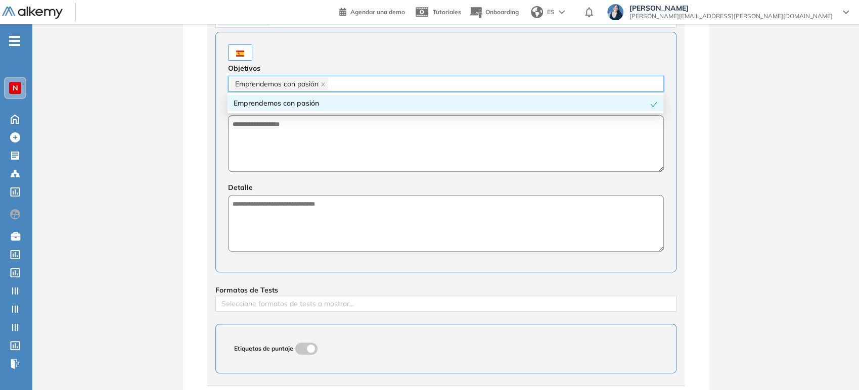
click at [289, 104] on div "Emprendemos con pasión" at bounding box center [442, 103] width 417 height 11
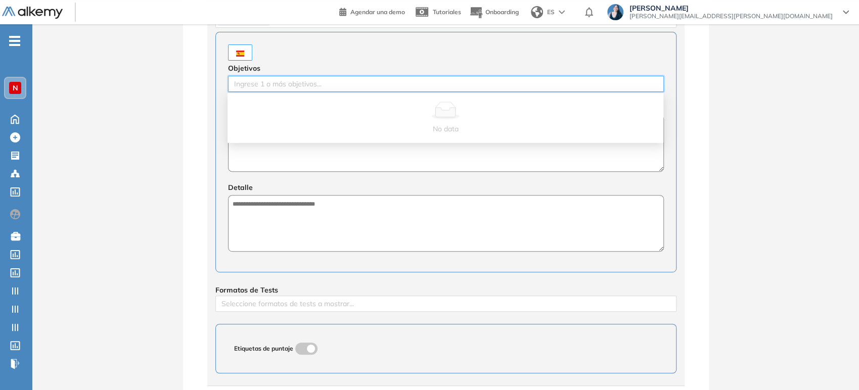
click at [269, 159] on textarea at bounding box center [446, 143] width 436 height 57
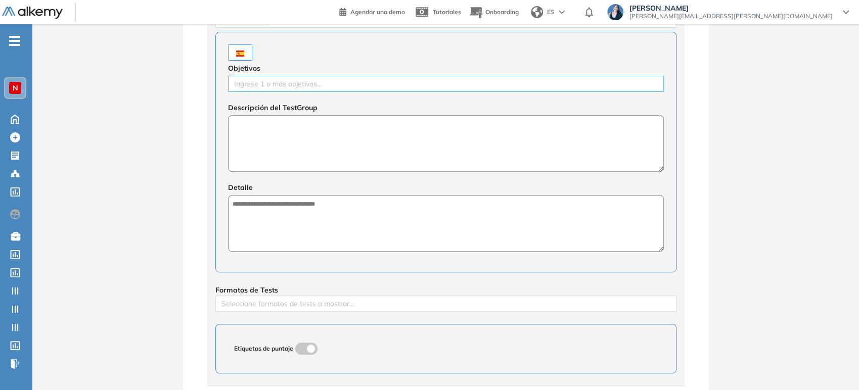
click at [285, 91] on div "Ingrese 1 o más objetivos..." at bounding box center [446, 84] width 436 height 16
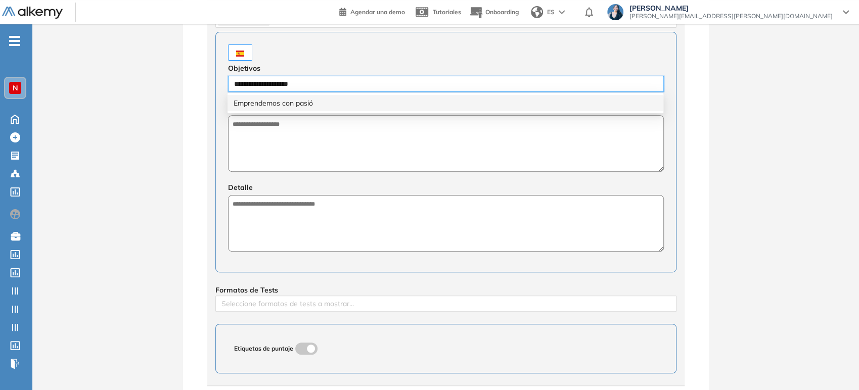
type input "**********"
click at [272, 105] on div "Emprendemos con pasión" at bounding box center [446, 103] width 424 height 11
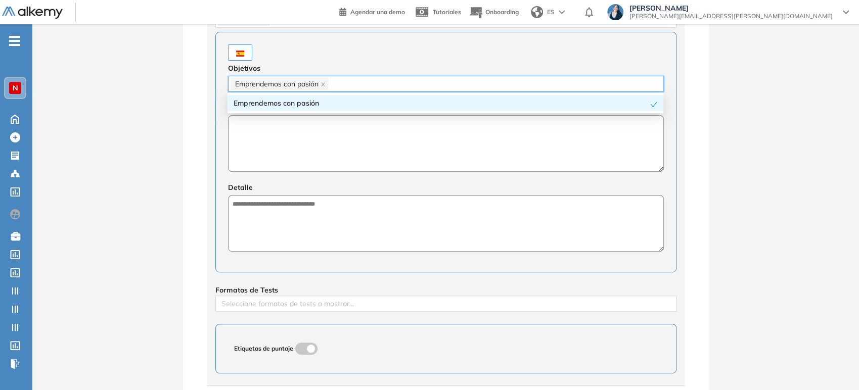
click at [275, 154] on textarea at bounding box center [446, 143] width 436 height 57
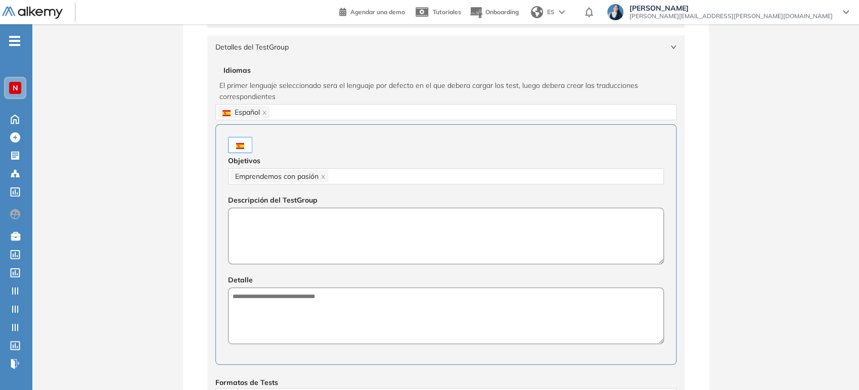
scroll to position [112, 0]
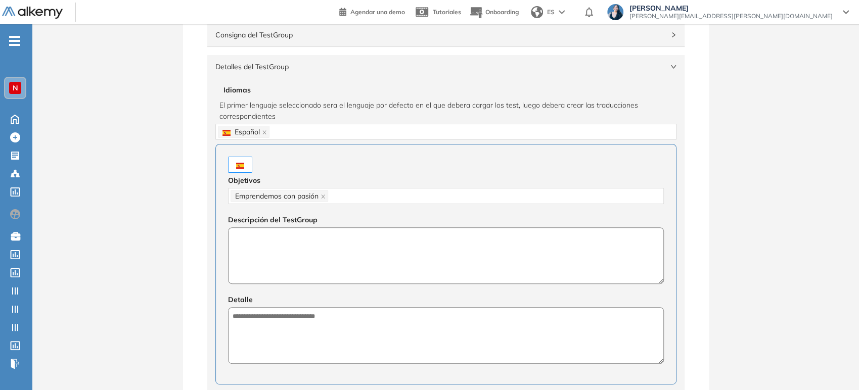
type textarea "*"
drag, startPoint x: 356, startPoint y: 239, endPoint x: 206, endPoint y: 241, distance: 150.2
click at [206, 241] on div "Configuración del TestGroup Incompleto Tier N° 1 Tier N° 1 Tier N° 2 Tier N° 3 …" at bounding box center [446, 264] width 502 height 551
type textarea "**********"
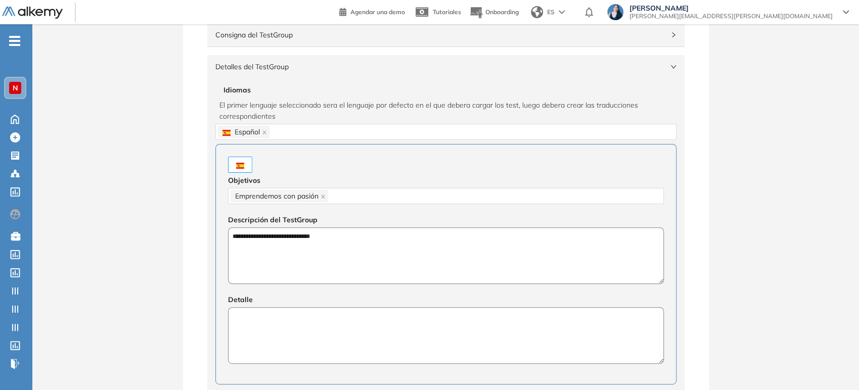
click at [316, 318] on textarea at bounding box center [446, 335] width 436 height 57
paste textarea "**********"
type textarea "**********"
click at [330, 68] on span "Detalles del TestGroup" at bounding box center [439, 66] width 449 height 11
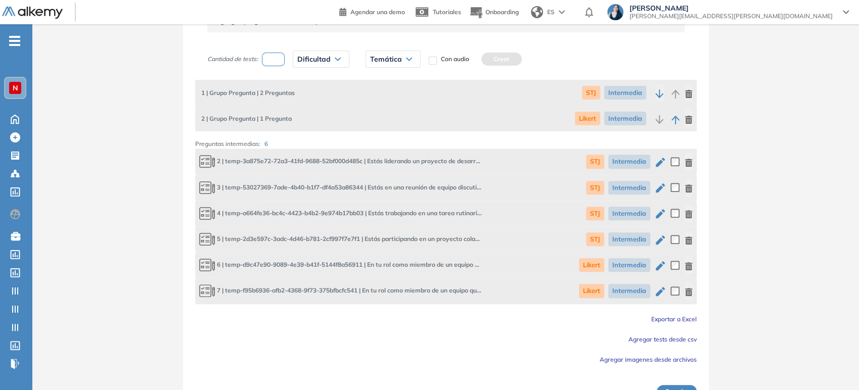
scroll to position [209, 0]
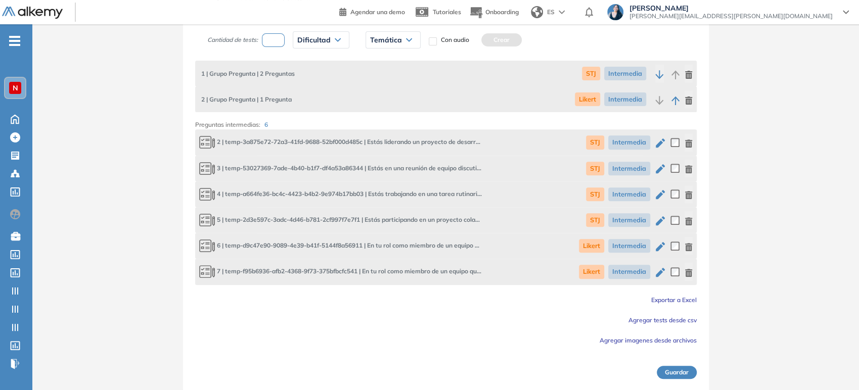
click at [682, 371] on button "Guardar" at bounding box center [677, 372] width 40 height 13
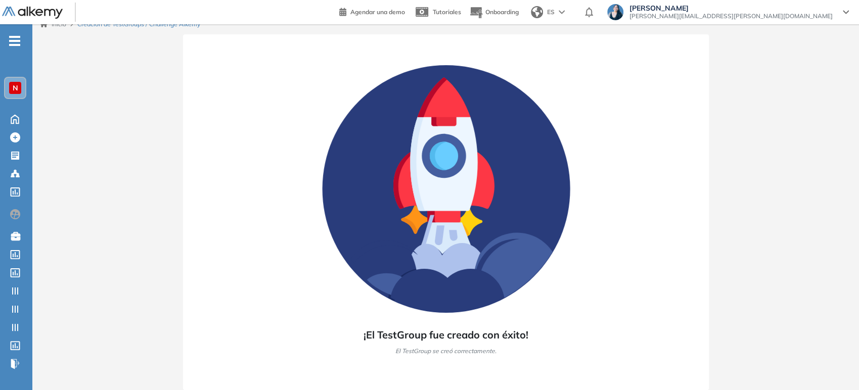
scroll to position [10, 0]
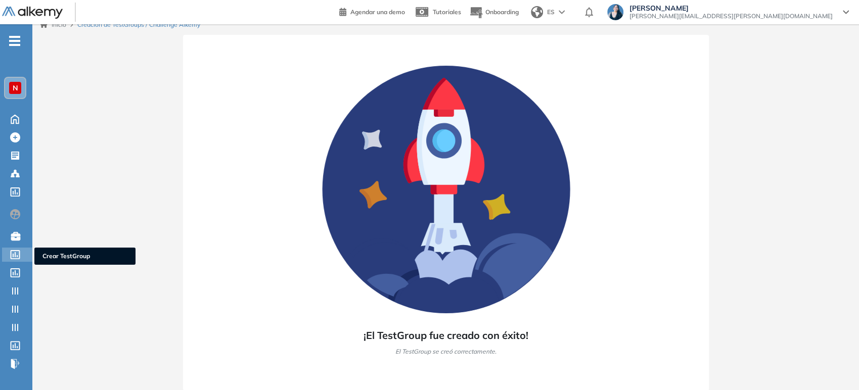
click at [18, 255] on icon at bounding box center [15, 254] width 10 height 9
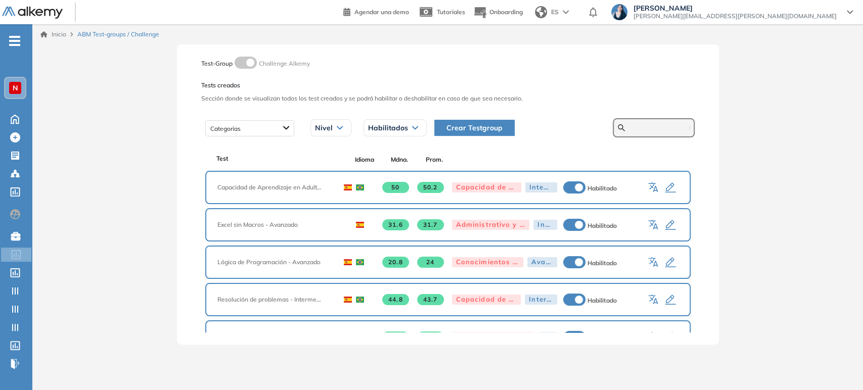
click at [629, 125] on input "text" at bounding box center [659, 127] width 61 height 9
click at [470, 125] on span "Crear Testgroup" at bounding box center [474, 127] width 56 height 11
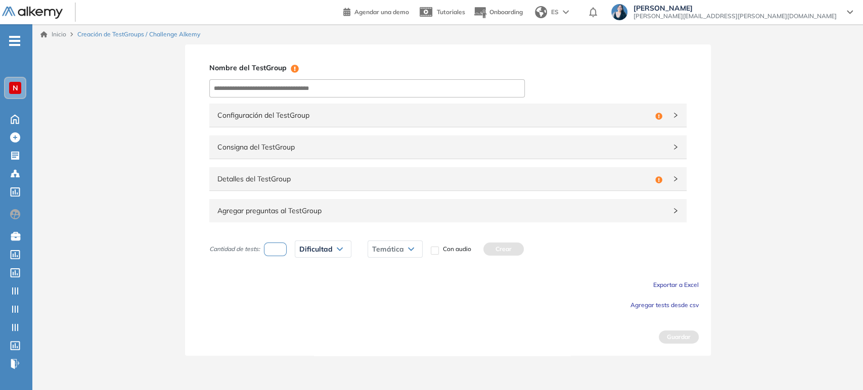
click at [271, 116] on span "Configuración del TestGroup" at bounding box center [434, 115] width 434 height 11
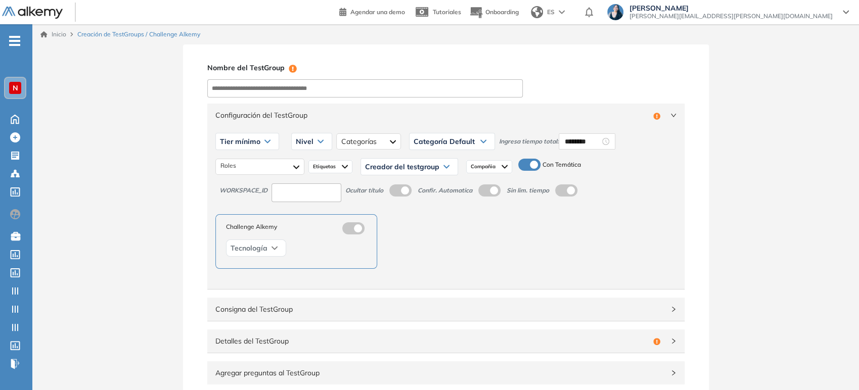
click at [271, 114] on span "Configuración del TestGroup" at bounding box center [432, 115] width 434 height 11
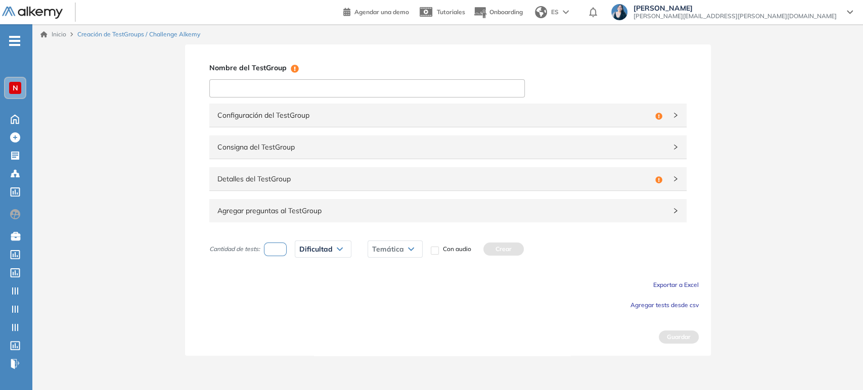
click at [315, 83] on input at bounding box center [366, 88] width 315 height 18
paste input "**********"
drag, startPoint x: 361, startPoint y: 90, endPoint x: 289, endPoint y: 88, distance: 71.8
click at [289, 88] on input "**********" at bounding box center [366, 88] width 315 height 18
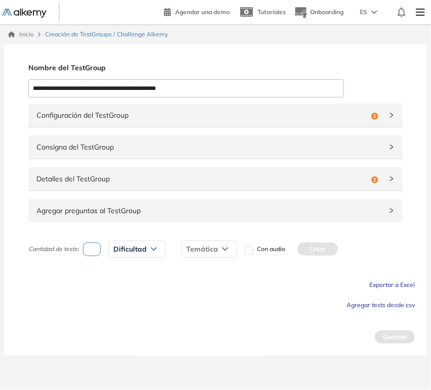
click at [183, 89] on input "**********" at bounding box center [185, 88] width 315 height 18
drag, startPoint x: 206, startPoint y: 86, endPoint x: 108, endPoint y: 89, distance: 98.1
click at [108, 89] on input "**********" at bounding box center [185, 88] width 315 height 18
type input "**********"
click at [166, 60] on div "**********" at bounding box center [215, 199] width 423 height 311
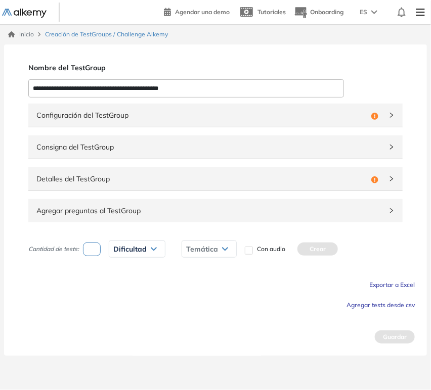
click at [150, 117] on span "Configuración del TestGroup" at bounding box center [201, 115] width 331 height 11
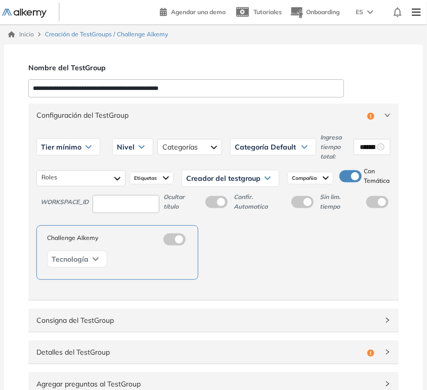
click at [82, 145] on div "Tier mínimo" at bounding box center [68, 147] width 63 height 16
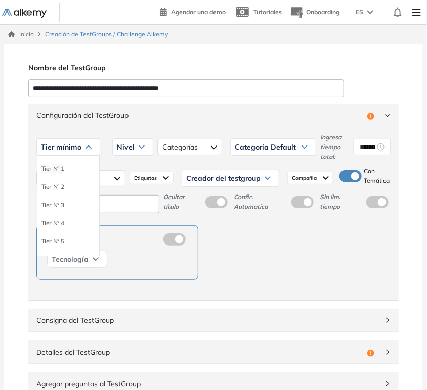
click at [51, 171] on li "Tier N° 1" at bounding box center [52, 169] width 23 height 10
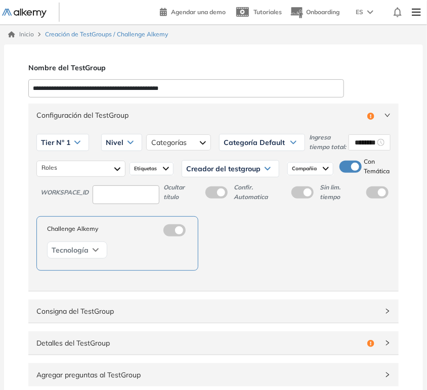
click at [118, 140] on span "Nivel" at bounding box center [115, 143] width 18 height 8
click at [119, 184] on li "Intermedio" at bounding box center [120, 182] width 28 height 10
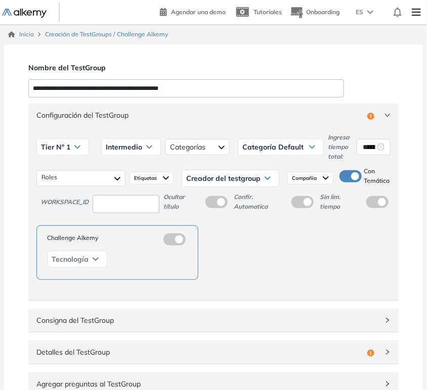
click at [127, 152] on div "Intermedio" at bounding box center [131, 147] width 59 height 16
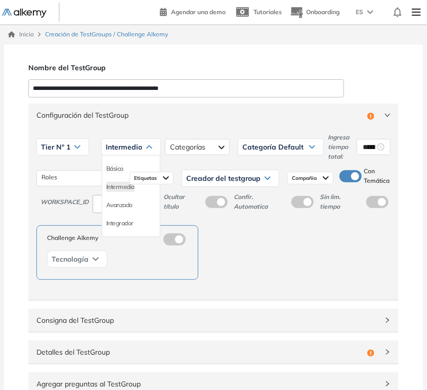
click at [111, 169] on li "Básico" at bounding box center [114, 169] width 17 height 10
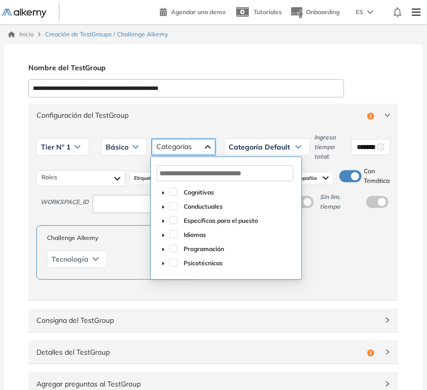
click at [182, 146] on div at bounding box center [184, 147] width 64 height 16
click at [174, 221] on span at bounding box center [173, 220] width 8 height 8
click at [240, 149] on span "Categoría Default" at bounding box center [259, 147] width 61 height 8
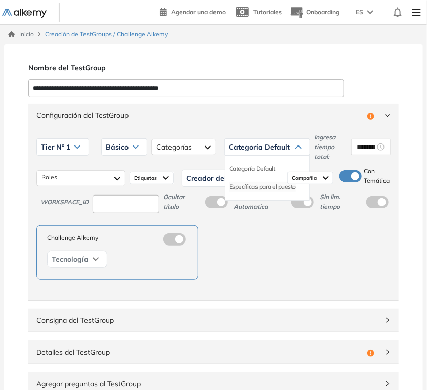
click at [242, 185] on li "Específicas para el puesto" at bounding box center [262, 187] width 67 height 10
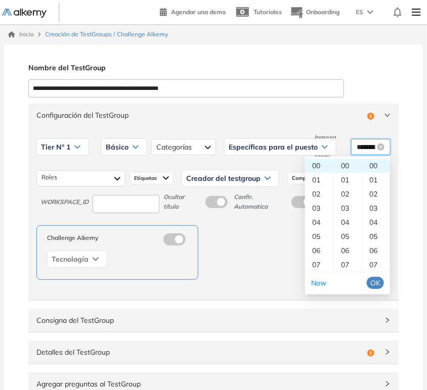
click at [368, 150] on input "********" at bounding box center [366, 147] width 18 height 11
click at [348, 233] on div "05" at bounding box center [348, 237] width 28 height 14
type input "********"
click at [378, 286] on span "OK" at bounding box center [375, 283] width 10 height 11
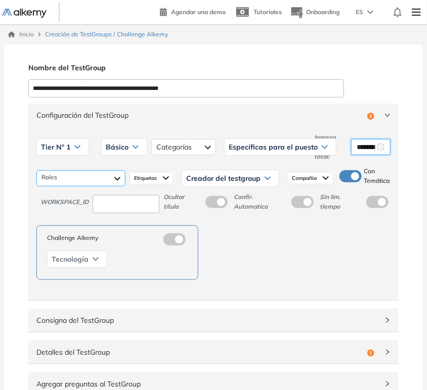
click at [93, 178] on div at bounding box center [80, 178] width 89 height 16
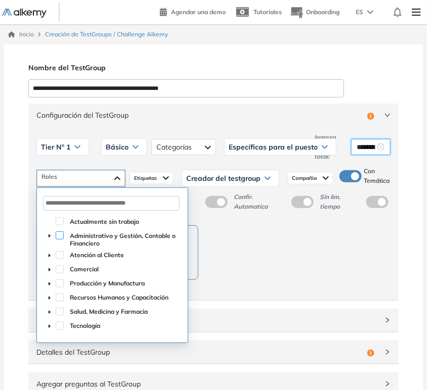
click at [61, 236] on span at bounding box center [60, 236] width 8 height 8
click at [58, 251] on span at bounding box center [60, 255] width 8 height 8
click at [59, 266] on span at bounding box center [60, 269] width 8 height 8
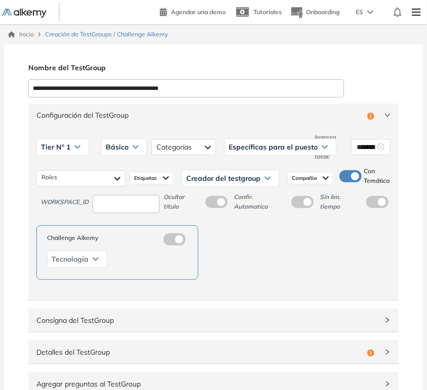
click at [150, 174] on span "Etiquetas" at bounding box center [146, 178] width 25 height 8
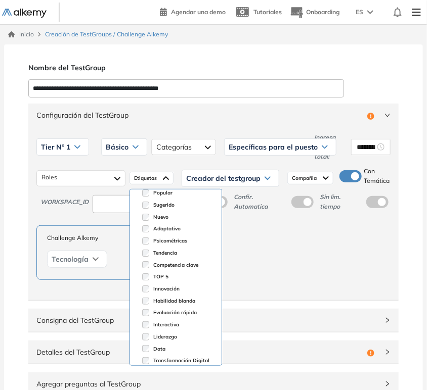
scroll to position [43, 0]
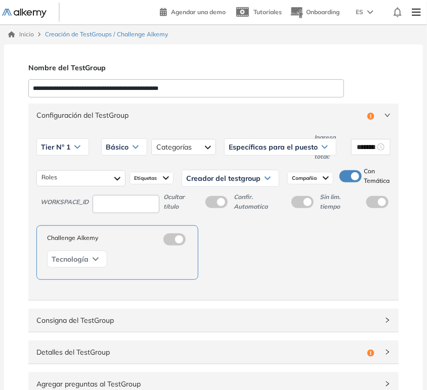
click at [228, 173] on div "Creador del testgroup" at bounding box center [230, 178] width 97 height 16
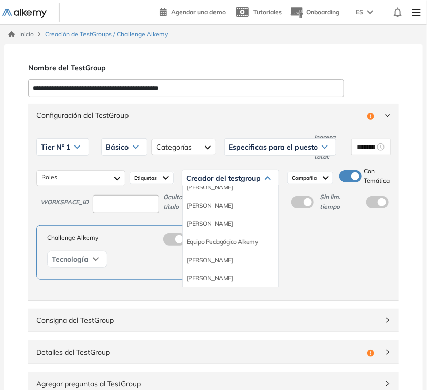
scroll to position [112, 0]
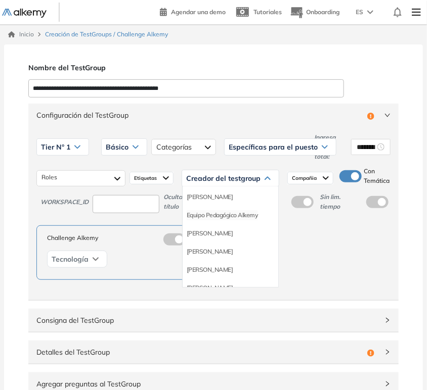
click at [232, 214] on li "Equipo Pedagógico Alkemy" at bounding box center [222, 215] width 71 height 10
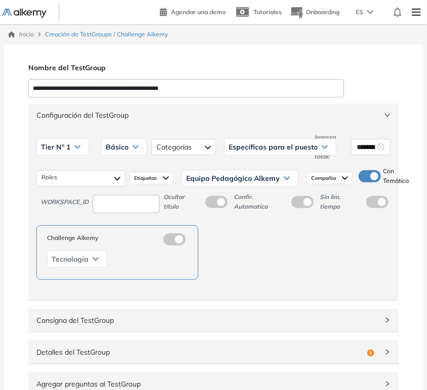
click at [328, 177] on span "Compañia" at bounding box center [324, 178] width 27 height 8
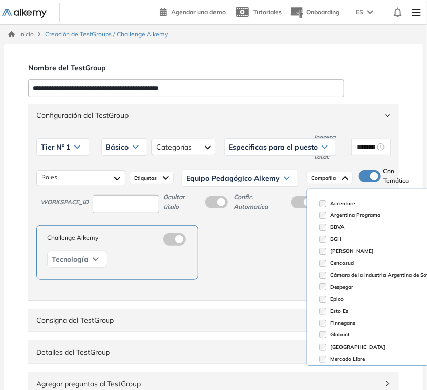
scroll to position [0, 0]
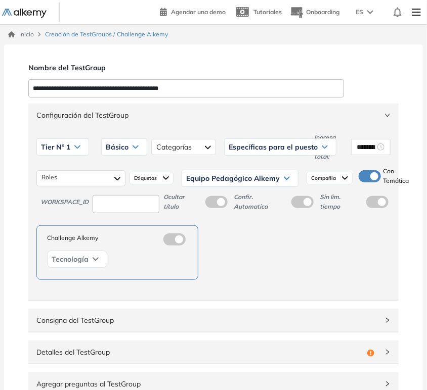
click at [284, 276] on div "Challenge Alkemy Tecnología" at bounding box center [213, 252] width 354 height 55
click at [131, 206] on input at bounding box center [126, 204] width 67 height 19
type input "****"
click at [117, 65] on div "Nombre del TestGroup Incompleto" at bounding box center [215, 68] width 375 height 15
click at [214, 121] on div "Configuración del TestGroup Incompleto" at bounding box center [213, 115] width 370 height 23
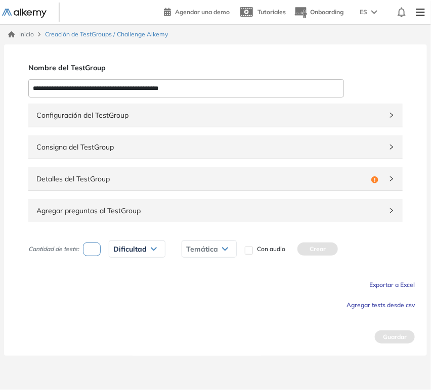
click at [104, 177] on span "Detalles del TestGroup" at bounding box center [201, 178] width 331 height 11
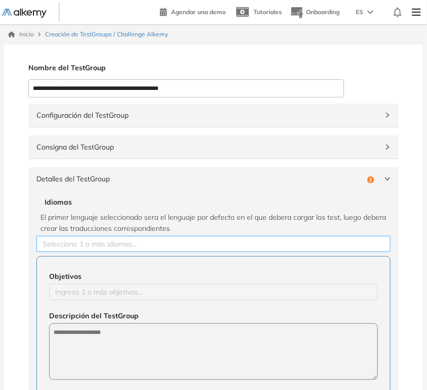
click at [121, 239] on div at bounding box center [213, 244] width 349 height 12
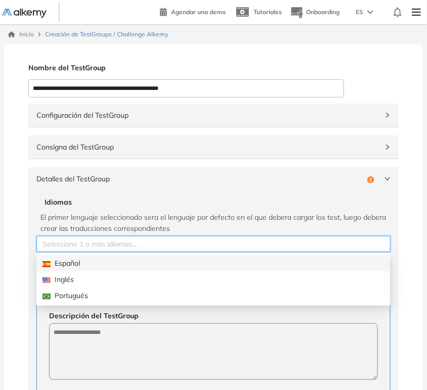
click at [80, 270] on div "Español" at bounding box center [213, 263] width 354 height 16
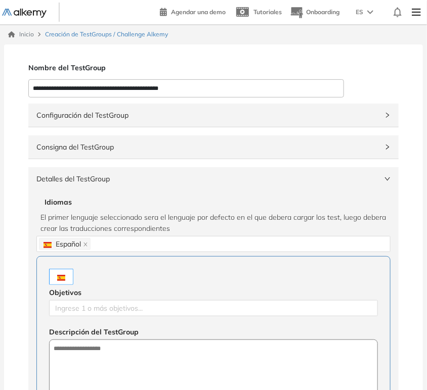
click at [82, 222] on span "El primer lenguaje seleccionado sera el lenguaje por defecto en el que debera c…" at bounding box center [213, 223] width 346 height 22
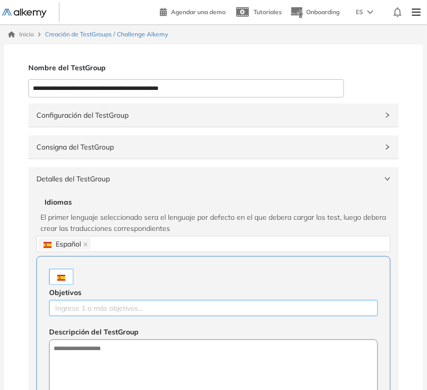
click at [87, 309] on div at bounding box center [214, 308] width 324 height 12
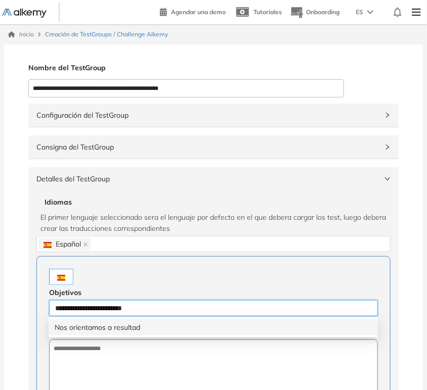
type input "**********"
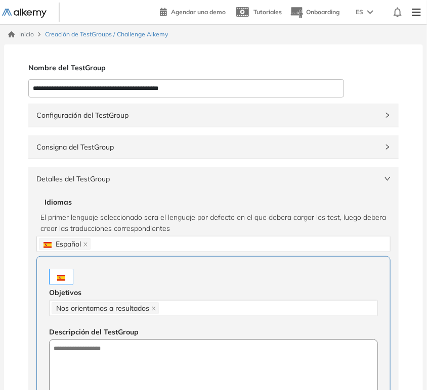
click at [147, 289] on div "Objetivos" at bounding box center [213, 292] width 329 height 15
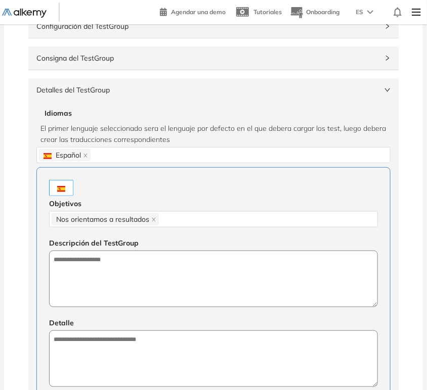
scroll to position [112, 0]
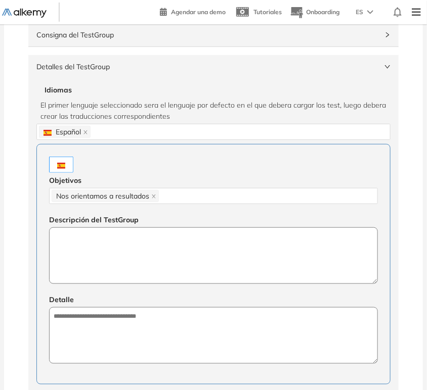
click at [155, 245] on textarea at bounding box center [213, 256] width 329 height 57
type textarea "*"
drag, startPoint x: 146, startPoint y: 237, endPoint x: 29, endPoint y: 243, distance: 116.9
click at [29, 243] on div "**********" at bounding box center [213, 288] width 370 height 420
type textarea "**********"
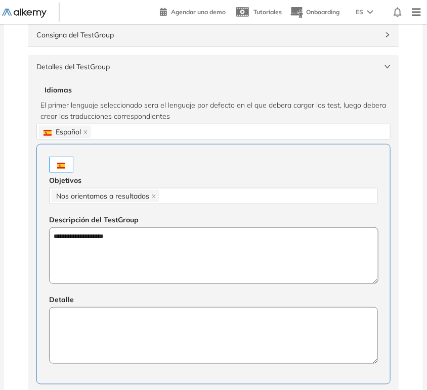
click at [118, 330] on textarea at bounding box center [213, 335] width 329 height 57
paste textarea "**********"
type textarea "**********"
click at [135, 62] on span "Detalles del TestGroup" at bounding box center [207, 66] width 342 height 11
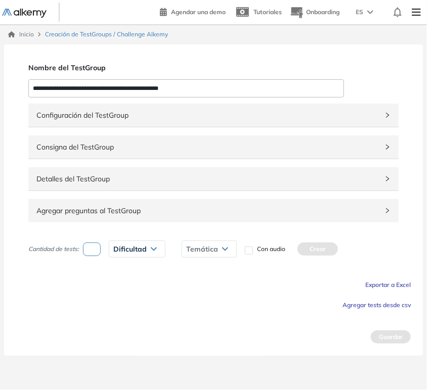
scroll to position [0, 0]
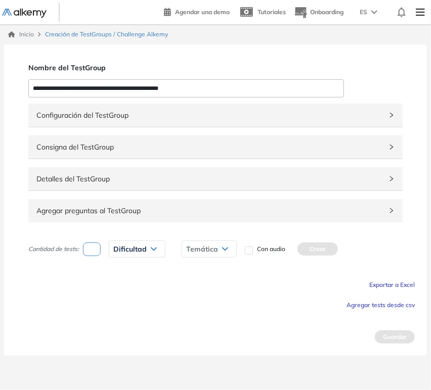
click at [392, 304] on span "Agregar tests desde csv" at bounding box center [380, 305] width 68 height 8
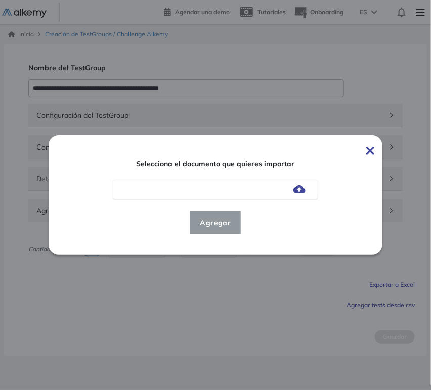
click at [251, 188] on div at bounding box center [215, 189] width 205 height 19
click at [299, 189] on img at bounding box center [299, 190] width 12 height 8
click at [0, 0] on input "file" at bounding box center [0, 0] width 0 height 0
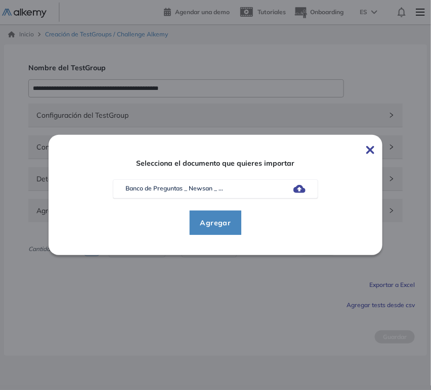
click at [223, 224] on span "Agregar" at bounding box center [215, 223] width 47 height 12
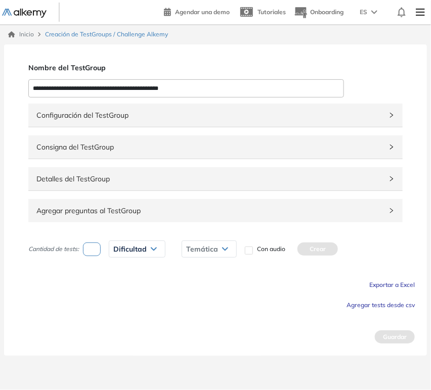
click at [388, 306] on span "Agregar tests desde csv" at bounding box center [380, 305] width 68 height 8
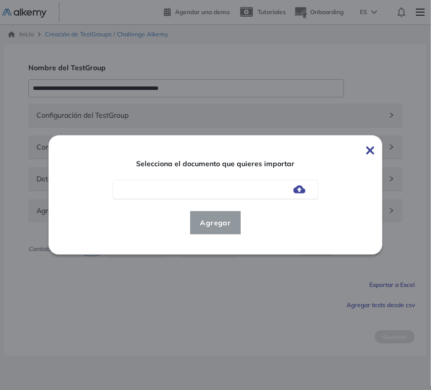
click at [296, 187] on img at bounding box center [299, 190] width 12 height 8
click at [0, 0] on input "file" at bounding box center [0, 0] width 0 height 0
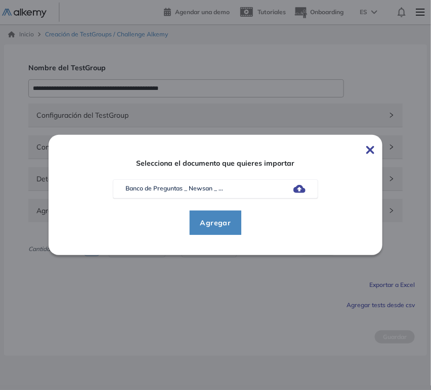
click at [220, 219] on span "Agregar" at bounding box center [215, 223] width 47 height 12
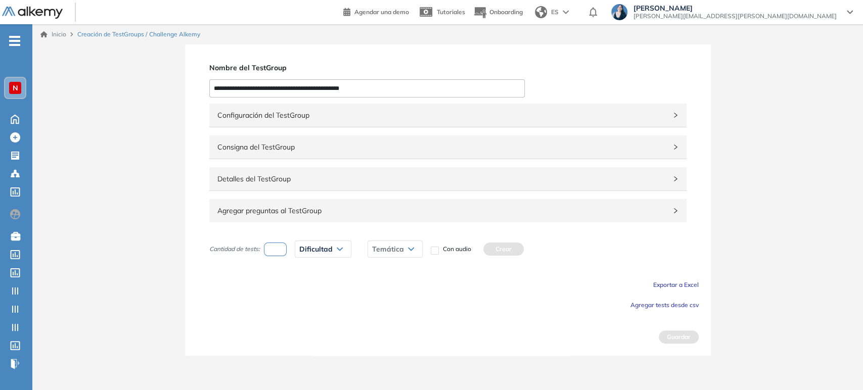
click at [677, 307] on span "Agregar tests desde csv" at bounding box center [664, 305] width 68 height 8
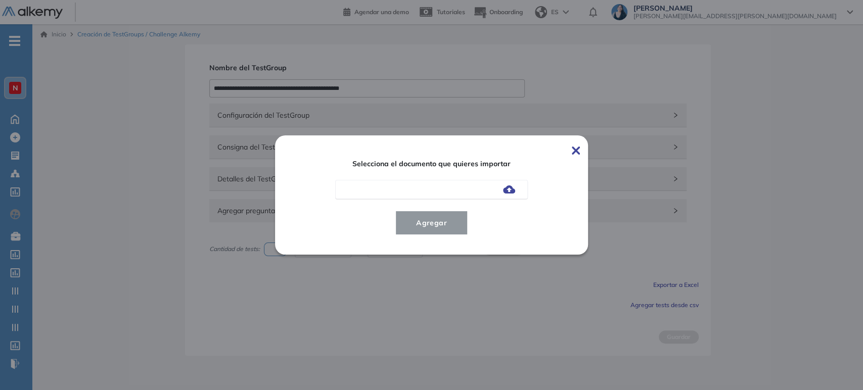
click at [505, 192] on img at bounding box center [509, 190] width 12 height 8
click at [0, 0] on input "file" at bounding box center [0, 0] width 0 height 0
click at [441, 230] on button "Agregar" at bounding box center [431, 223] width 72 height 24
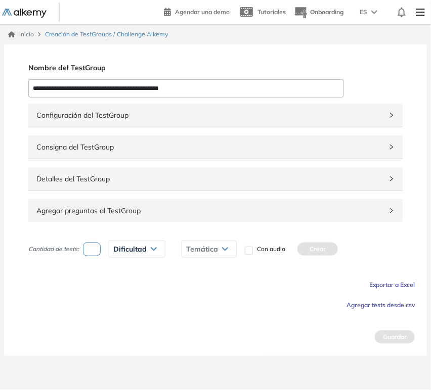
click at [372, 302] on span "Agregar tests desde csv" at bounding box center [380, 305] width 68 height 8
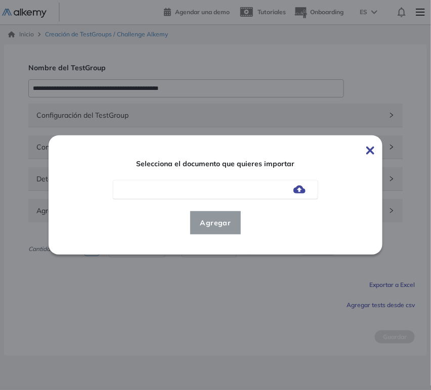
click at [239, 192] on div at bounding box center [215, 189] width 205 height 19
click at [295, 188] on img at bounding box center [299, 190] width 12 height 8
click at [0, 0] on input "file" at bounding box center [0, 0] width 0 height 0
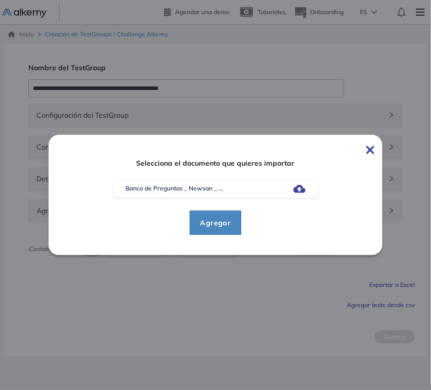
click at [221, 225] on span "Agregar" at bounding box center [215, 223] width 47 height 12
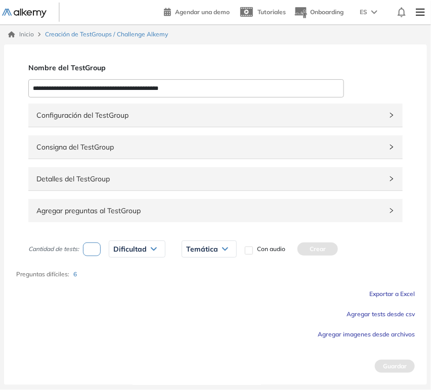
click at [142, 215] on span "Agregar preguntas al TestGroup" at bounding box center [209, 210] width 346 height 11
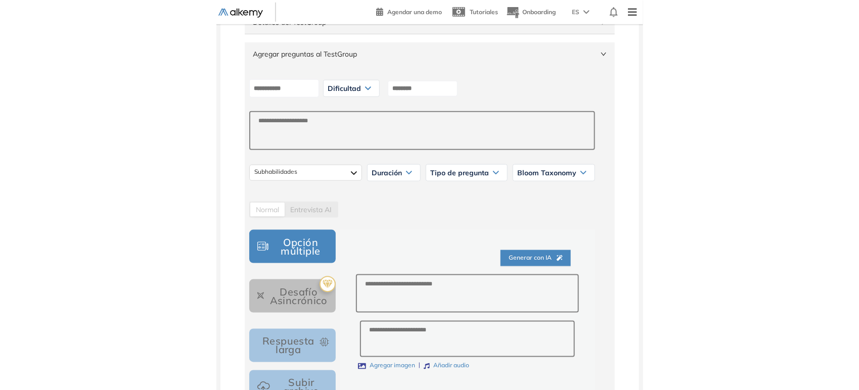
scroll to position [168, 0]
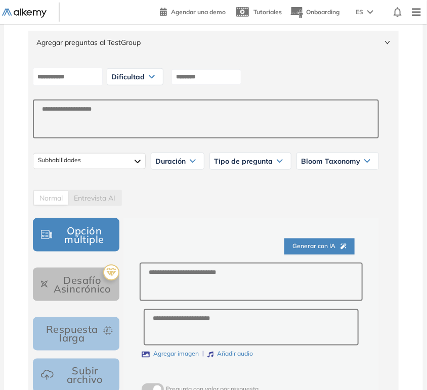
click at [308, 249] on span "Generar con IA" at bounding box center [319, 247] width 54 height 10
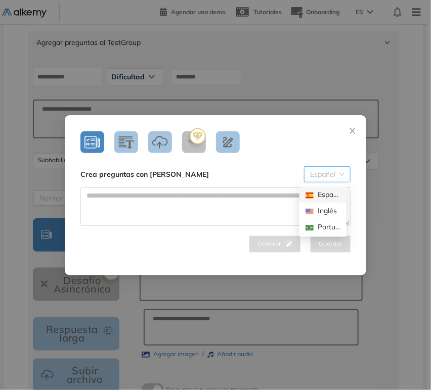
click at [320, 171] on span "Español" at bounding box center [327, 174] width 34 height 15
click at [327, 195] on div "Español" at bounding box center [322, 194] width 35 height 11
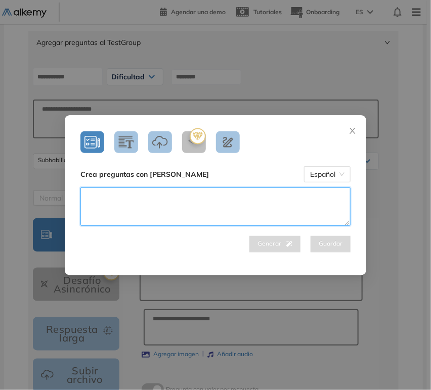
click at [237, 202] on textarea at bounding box center [215, 207] width 270 height 38
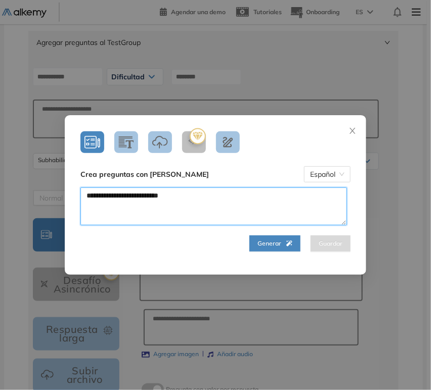
type textarea "**********"
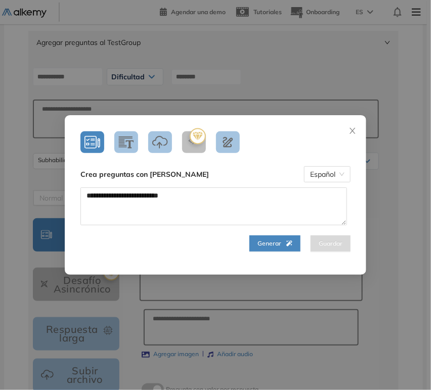
click at [274, 242] on span "Generar" at bounding box center [274, 244] width 35 height 10
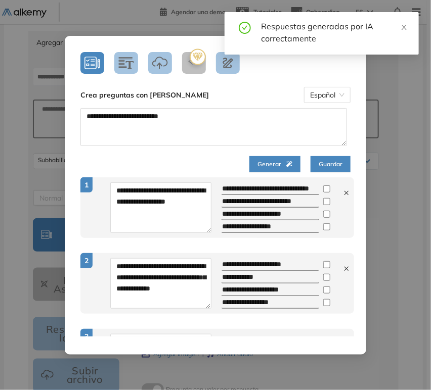
click at [343, 193] on icon at bounding box center [346, 193] width 7 height 7
type textarea "**********"
type input "**********"
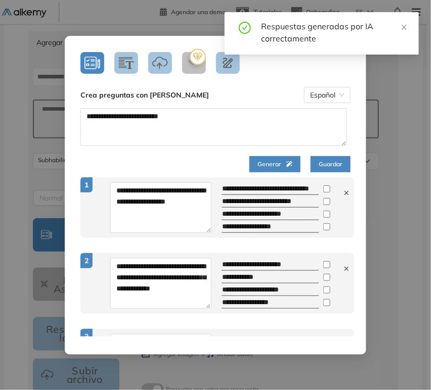
type input "**********"
type textarea "**********"
type input "**********"
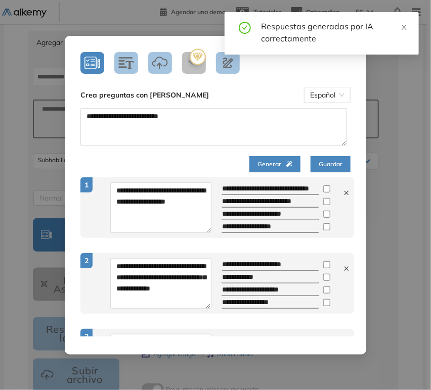
type input "**********"
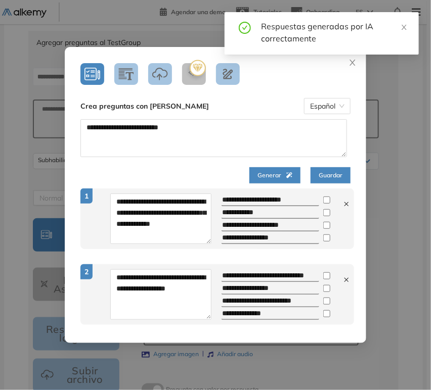
click at [343, 203] on icon at bounding box center [346, 204] width 7 height 7
type textarea "**********"
type input "**********"
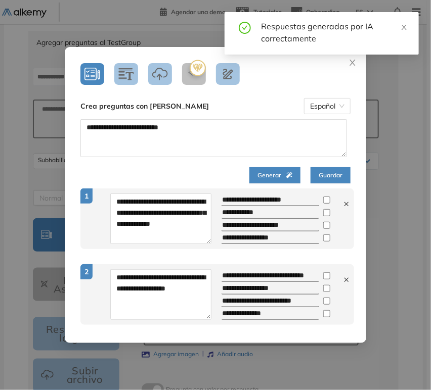
type input "**********"
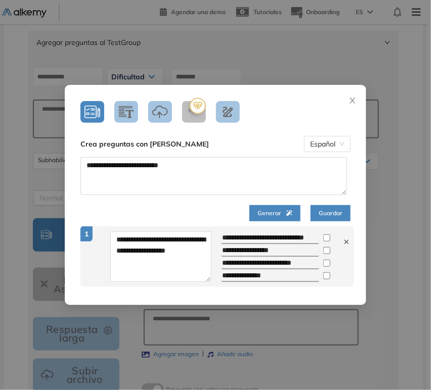
click at [344, 210] on button "Guardar" at bounding box center [330, 213] width 40 height 16
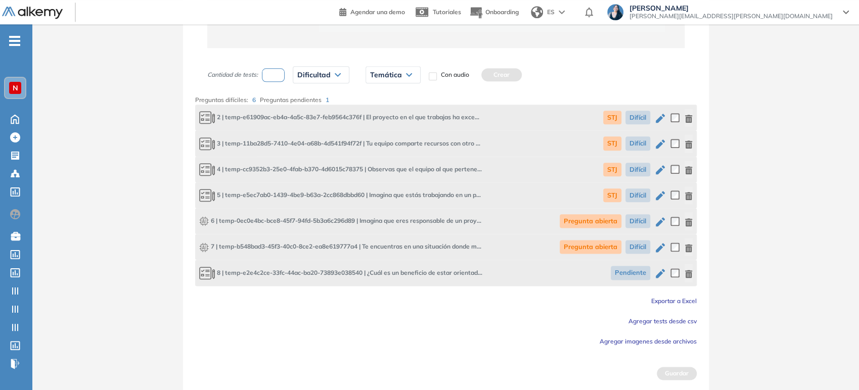
scroll to position [690, 0]
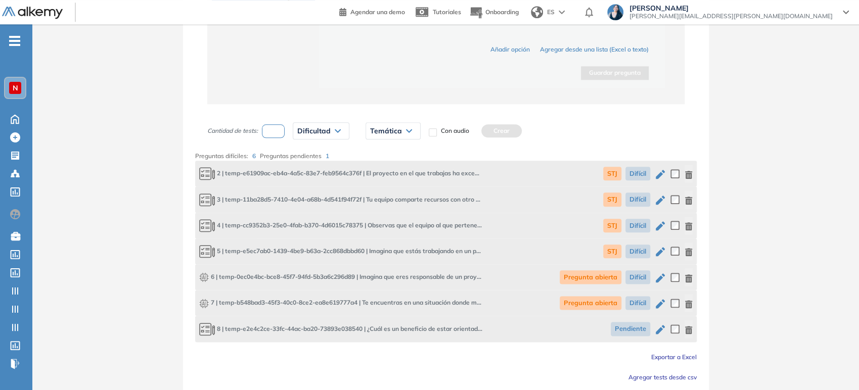
click at [278, 128] on input "number" at bounding box center [273, 131] width 23 height 14
type input "*"
click at [319, 137] on div "Dificultad" at bounding box center [321, 131] width 56 height 16
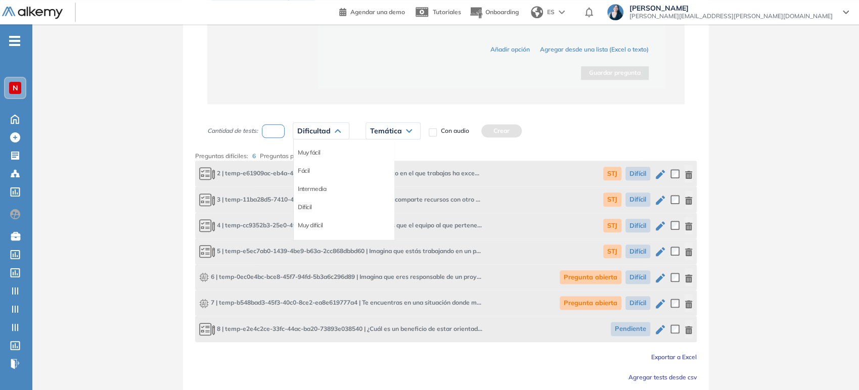
click at [309, 207] on li "Difícil" at bounding box center [305, 207] width 14 height 10
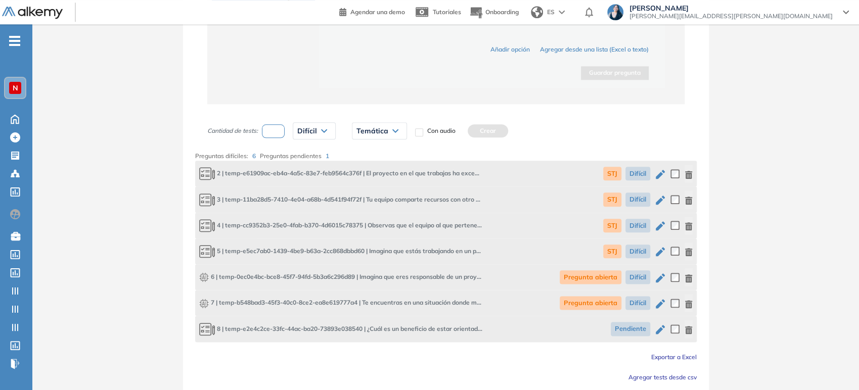
click at [387, 130] on div "Temática" at bounding box center [379, 131] width 54 height 16
click at [361, 152] on li "STJ" at bounding box center [361, 153] width 9 height 10
click at [460, 129] on button "Crear" at bounding box center [467, 130] width 40 height 13
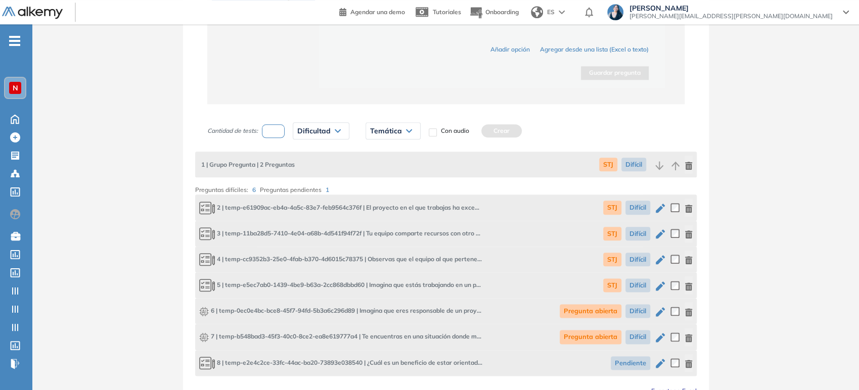
click at [283, 131] on input "number" at bounding box center [273, 131] width 23 height 14
type input "*"
click at [332, 133] on div "Dificultad" at bounding box center [321, 131] width 56 height 16
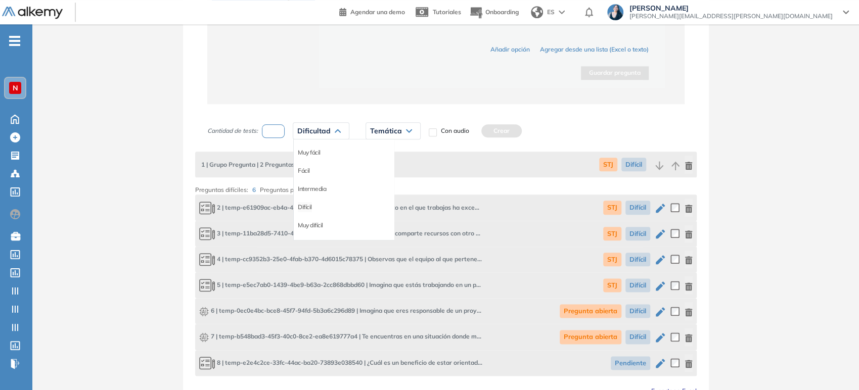
click at [304, 207] on li "Difícil" at bounding box center [305, 207] width 14 height 10
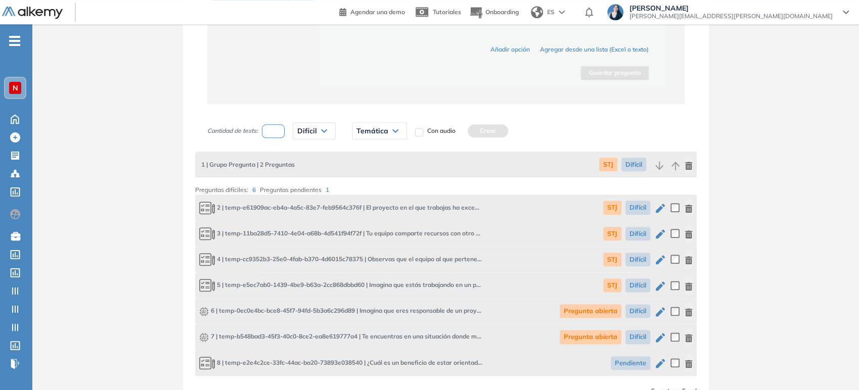
click at [392, 130] on icon at bounding box center [395, 131] width 6 height 4
click at [382, 171] on li "Pregunta abierta" at bounding box center [379, 171] width 44 height 10
click at [509, 127] on button "Crear" at bounding box center [513, 130] width 40 height 13
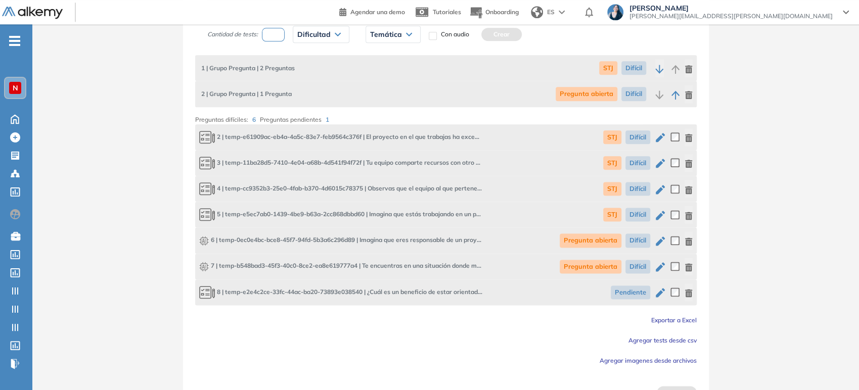
scroll to position [806, 0]
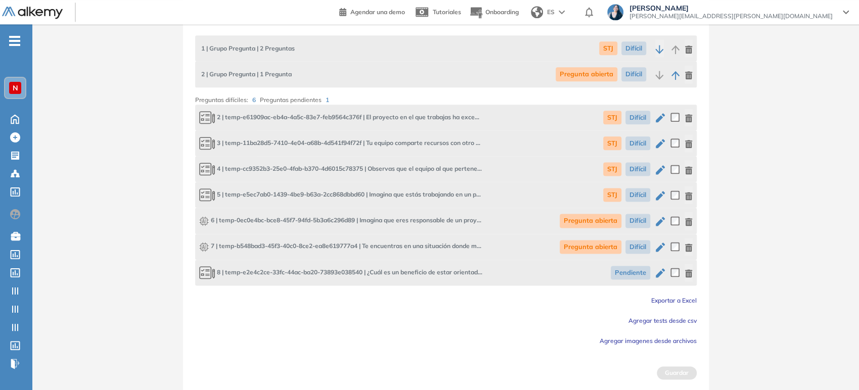
click at [689, 274] on icon "button" at bounding box center [688, 273] width 7 height 8
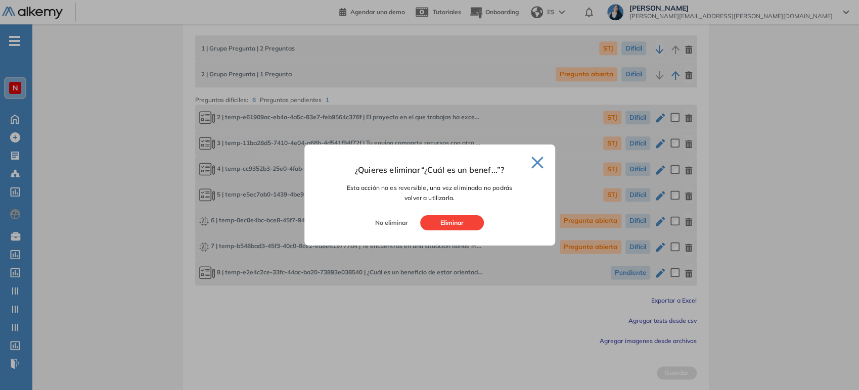
click at [445, 222] on button "Eliminar" at bounding box center [452, 222] width 64 height 15
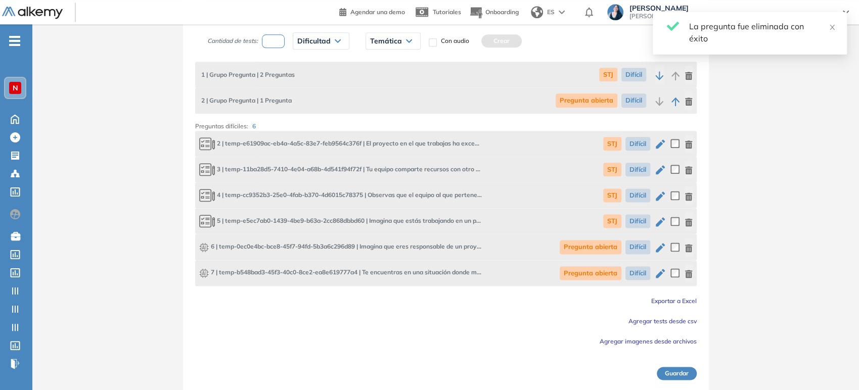
scroll to position [781, 0]
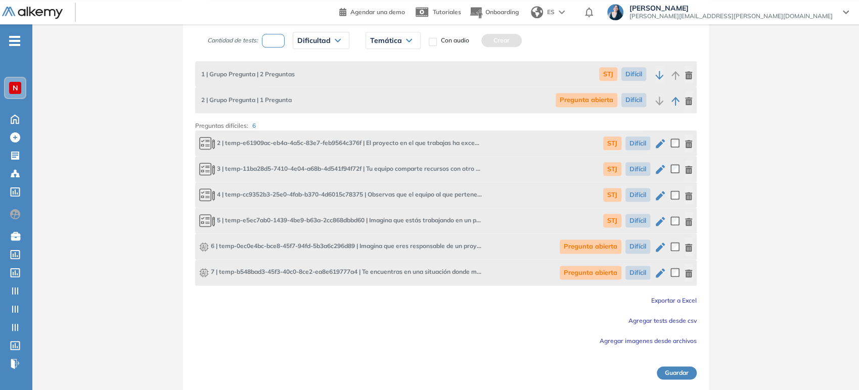
click at [680, 371] on button "Guardar" at bounding box center [677, 373] width 40 height 13
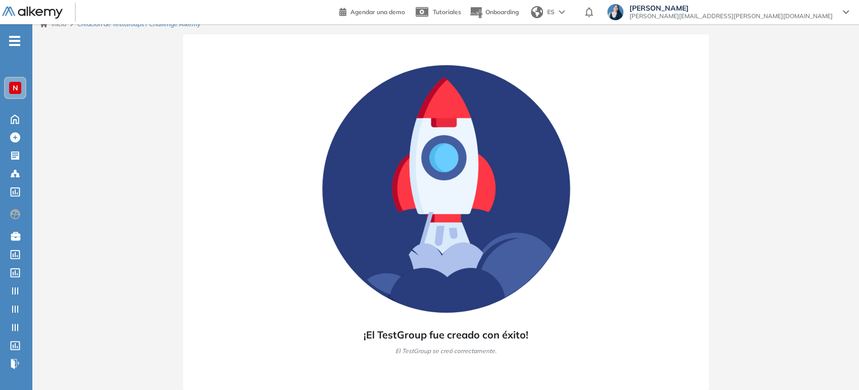
scroll to position [10, 0]
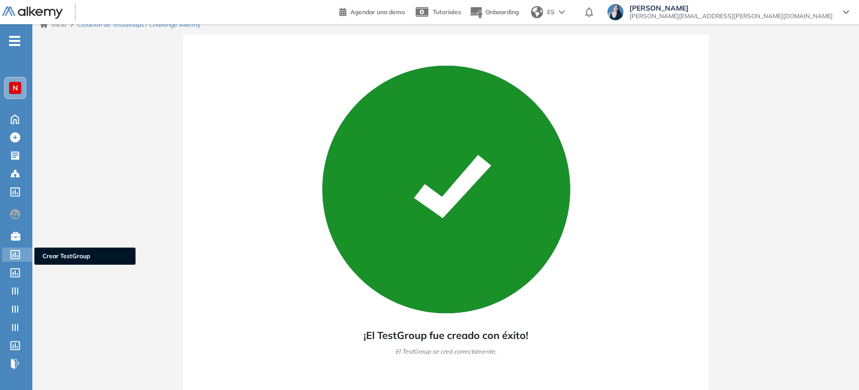
click at [15, 254] on icon at bounding box center [16, 254] width 10 height 9
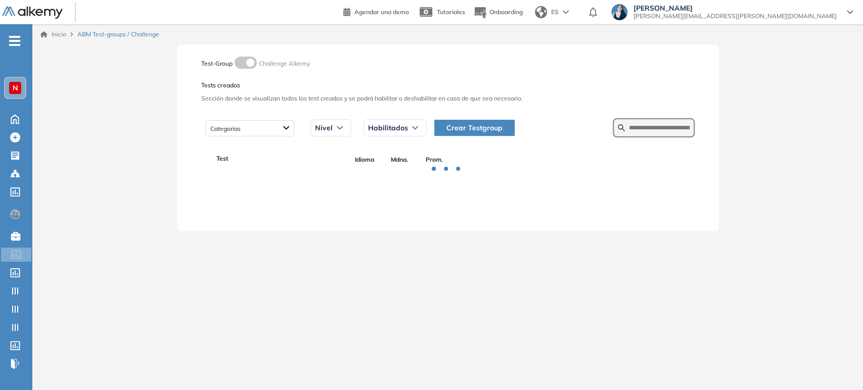
click at [480, 125] on span "Crear Testgroup" at bounding box center [474, 127] width 56 height 11
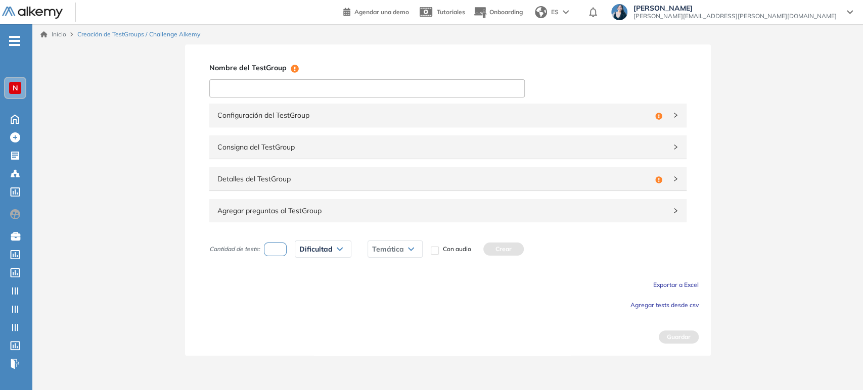
click at [284, 87] on input at bounding box center [366, 88] width 315 height 18
click at [263, 82] on input at bounding box center [366, 88] width 315 height 18
paste input "**********"
drag, startPoint x: 382, startPoint y: 92, endPoint x: 289, endPoint y: 92, distance: 93.5
click at [289, 92] on input "**********" at bounding box center [366, 88] width 315 height 18
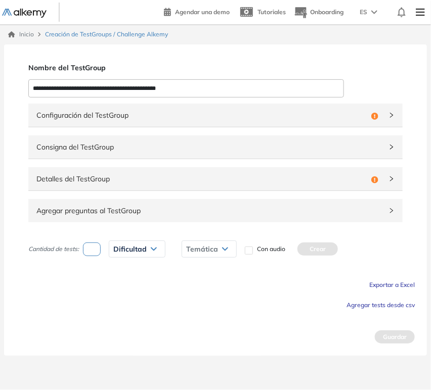
click at [199, 94] on input "**********" at bounding box center [185, 88] width 315 height 18
drag, startPoint x: 197, startPoint y: 87, endPoint x: 111, endPoint y: 95, distance: 86.7
click at [109, 96] on input "**********" at bounding box center [185, 88] width 315 height 18
type input "**********"
click at [119, 114] on span "Configuración del TestGroup" at bounding box center [201, 115] width 331 height 11
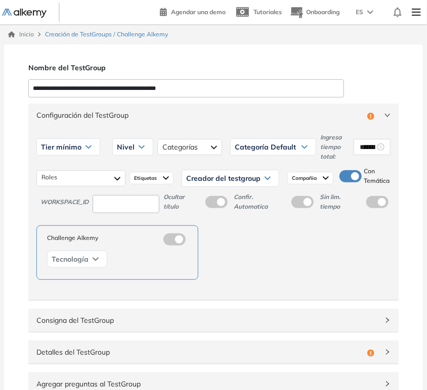
click at [74, 151] on div "Tier mínimo" at bounding box center [68, 147] width 63 height 16
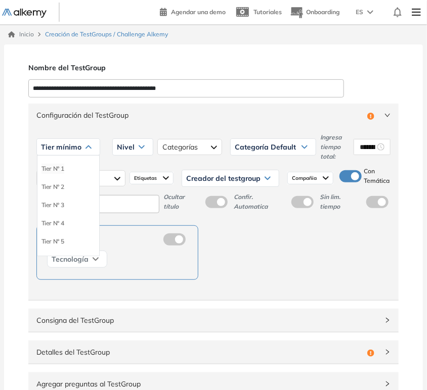
click at [53, 168] on li "Tier N° 1" at bounding box center [52, 169] width 23 height 10
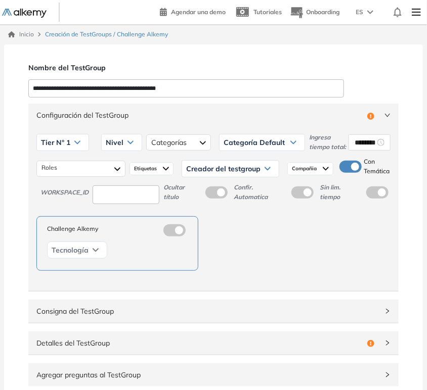
click at [125, 148] on div "Nivel" at bounding box center [122, 142] width 40 height 16
click at [113, 165] on li "Básico" at bounding box center [114, 164] width 17 height 10
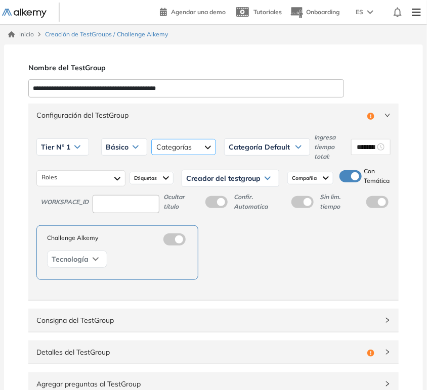
click at [168, 145] on div at bounding box center [183, 147] width 65 height 16
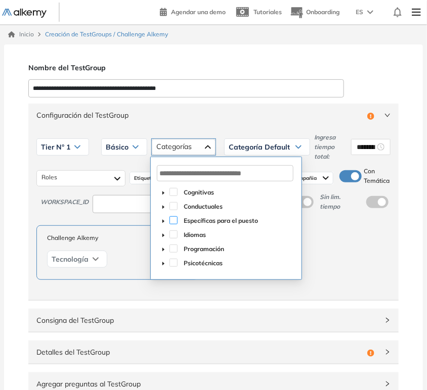
click at [173, 221] on span at bounding box center [173, 220] width 8 height 8
click at [260, 145] on span "Categoría Default" at bounding box center [259, 147] width 61 height 8
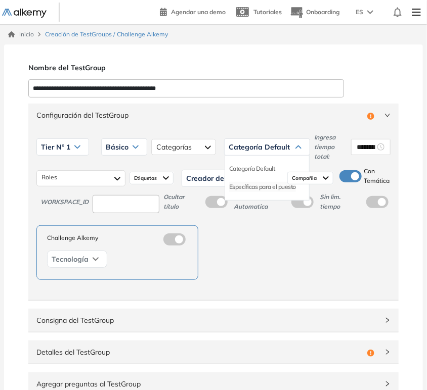
click at [246, 186] on li "Específicas para el puesto" at bounding box center [262, 187] width 67 height 10
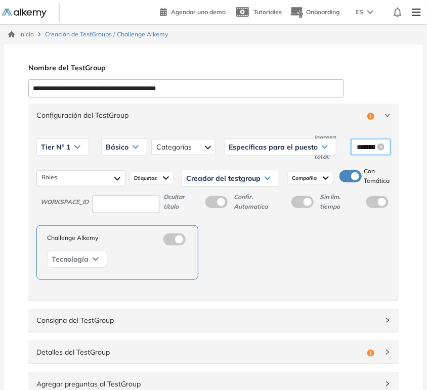
click at [367, 148] on input "********" at bounding box center [366, 147] width 18 height 11
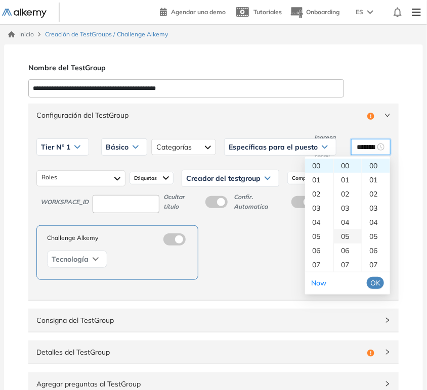
click at [347, 234] on div "05" at bounding box center [348, 237] width 28 height 14
type input "********"
click at [371, 282] on span "OK" at bounding box center [375, 283] width 10 height 11
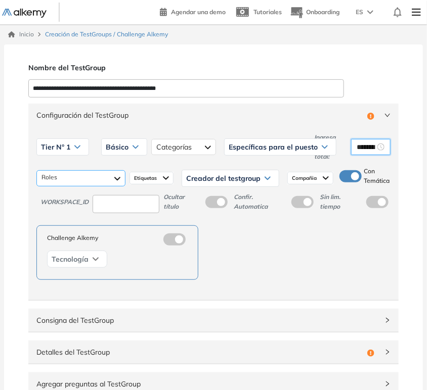
click at [80, 181] on div at bounding box center [80, 178] width 89 height 16
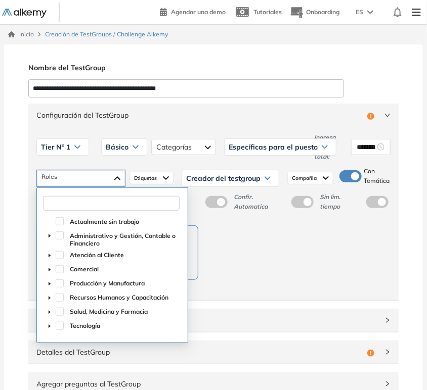
click at [81, 203] on input "text" at bounding box center [111, 203] width 137 height 15
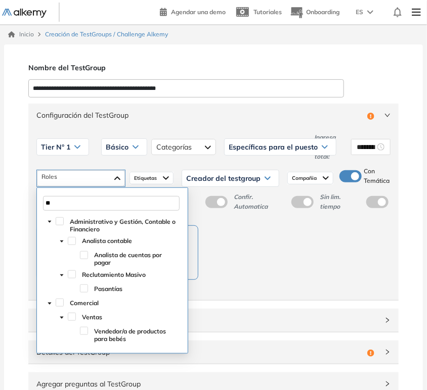
type input "*"
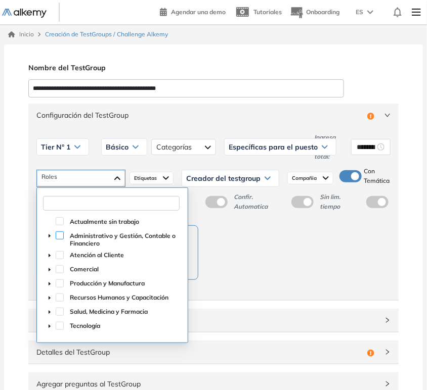
click at [62, 235] on span at bounding box center [60, 236] width 8 height 8
click at [58, 253] on span at bounding box center [60, 255] width 8 height 8
click at [59, 270] on span at bounding box center [60, 269] width 8 height 8
click at [223, 177] on span "Creador del testgroup" at bounding box center [223, 178] width 74 height 8
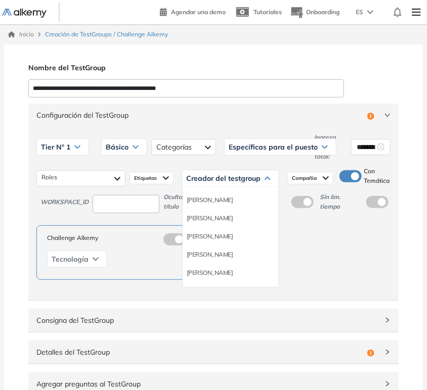
scroll to position [56, 0]
click at [228, 276] on li "Equipo Pedagógico Alkemy" at bounding box center [222, 271] width 71 height 10
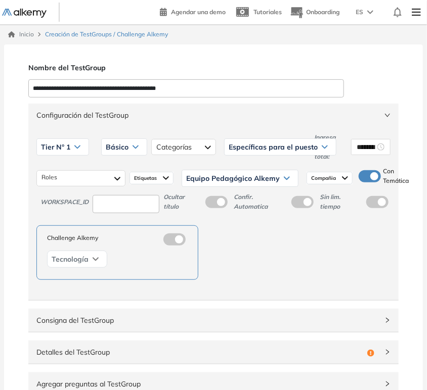
click at [327, 172] on div "Compañia" at bounding box center [329, 178] width 46 height 13
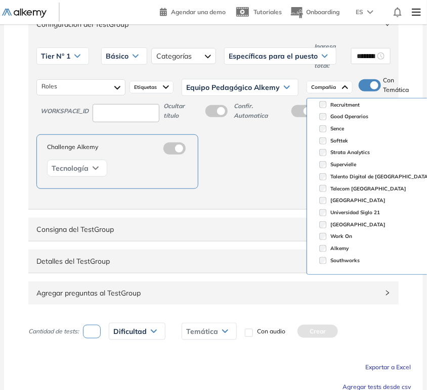
scroll to position [138, 0]
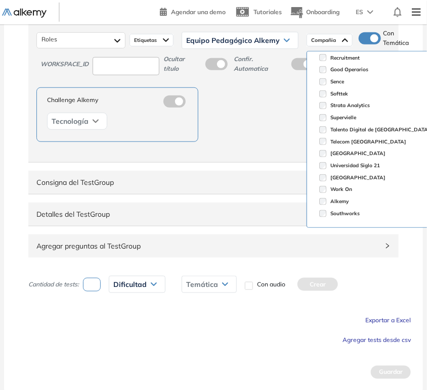
click at [258, 131] on div "Challenge Alkemy Tecnología" at bounding box center [213, 114] width 354 height 55
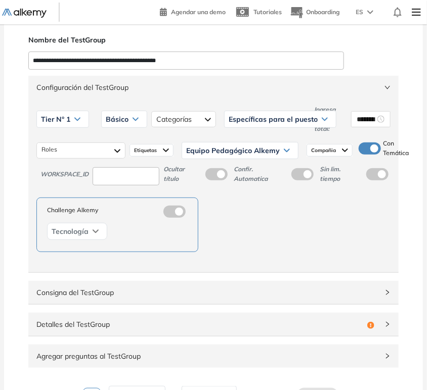
scroll to position [26, 0]
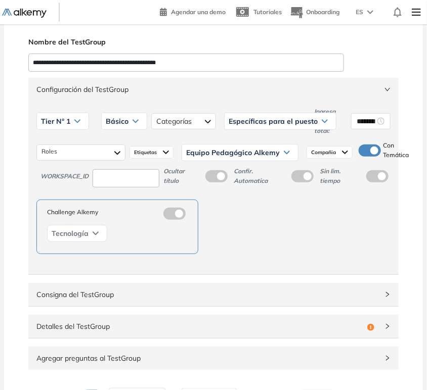
click at [137, 177] on input at bounding box center [126, 178] width 67 height 19
type input "****"
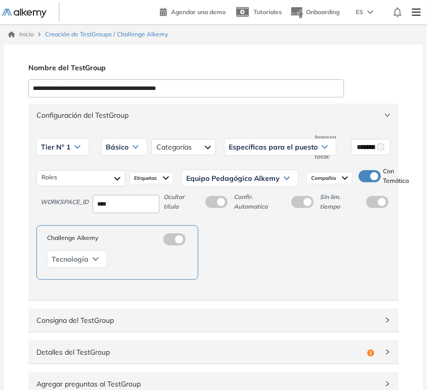
scroll to position [0, 0]
click at [89, 124] on div "Configuración del TestGroup Incompleto" at bounding box center [213, 115] width 370 height 23
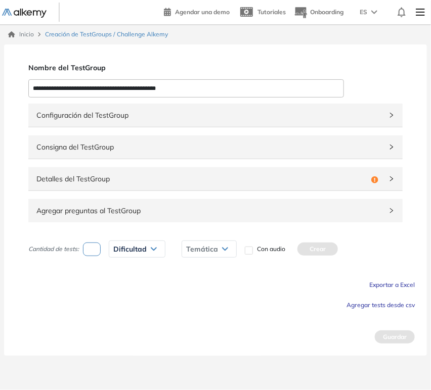
click at [121, 179] on span "Detalles del TestGroup" at bounding box center [201, 178] width 331 height 11
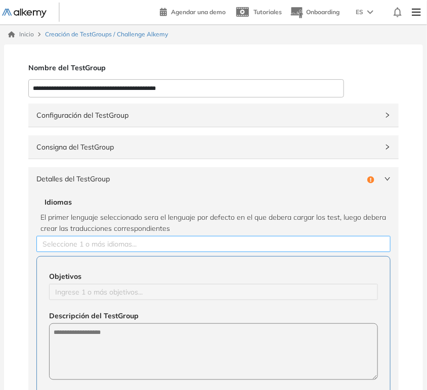
click at [109, 244] on div at bounding box center [213, 244] width 349 height 12
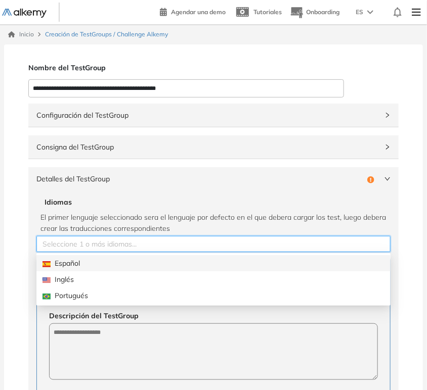
click at [70, 264] on div "Español" at bounding box center [213, 263] width 342 height 11
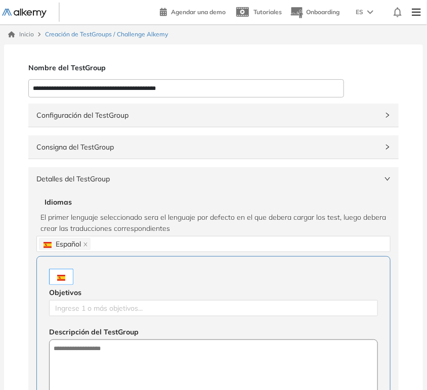
click at [106, 319] on div "Objetivos Ingrese 1 o más objetivos... Descripción del TestGroup Detalle" at bounding box center [213, 376] width 354 height 241
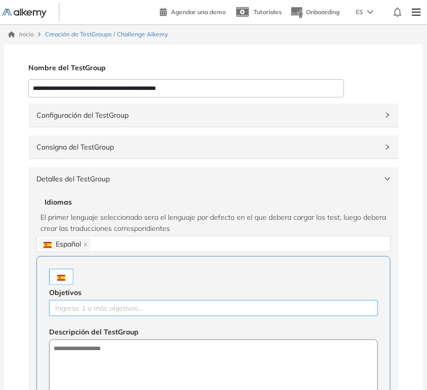
click at [103, 309] on div at bounding box center [214, 308] width 324 height 12
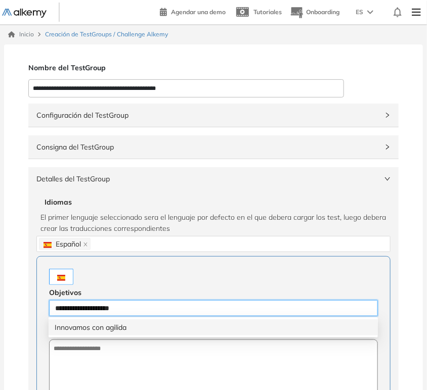
type input "**********"
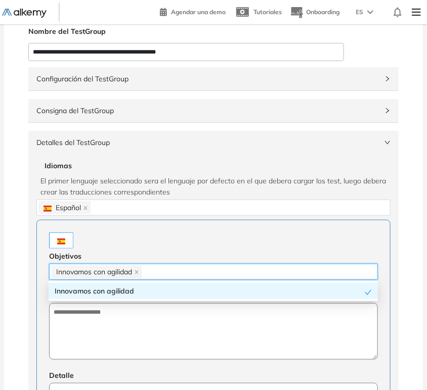
scroll to position [56, 0]
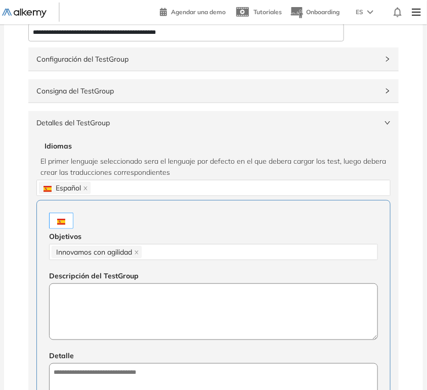
click at [102, 319] on textarea at bounding box center [213, 312] width 329 height 57
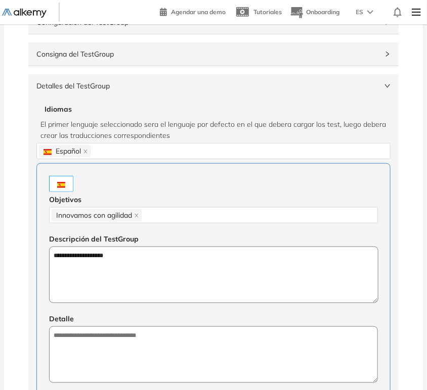
scroll to position [112, 0]
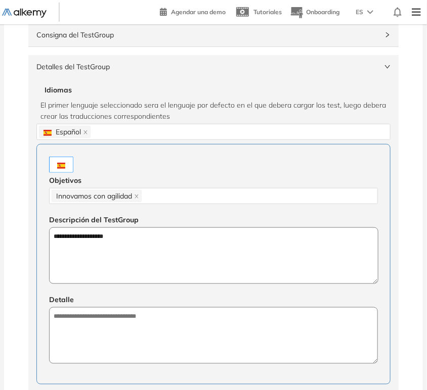
type textarea "**********"
click at [108, 331] on textarea at bounding box center [213, 335] width 329 height 57
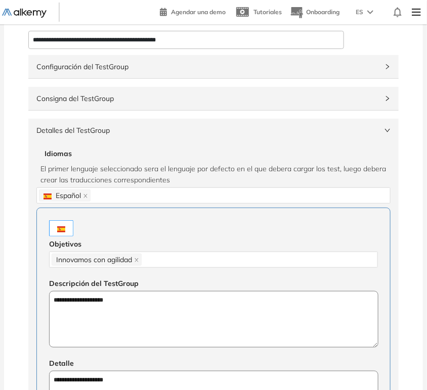
scroll to position [0, 0]
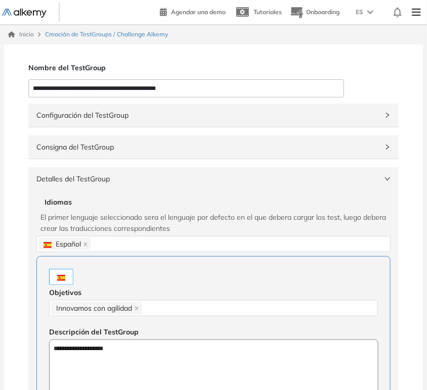
type textarea "**********"
click at [106, 180] on span "Detalles del TestGroup" at bounding box center [207, 178] width 342 height 11
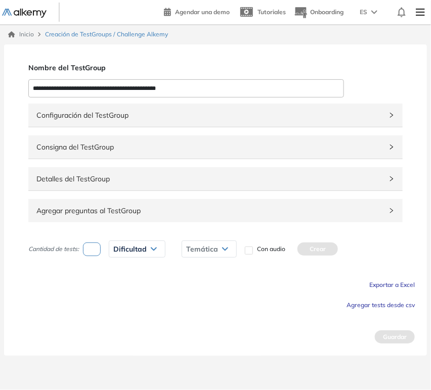
click at [396, 302] on span "Agregar tests desde csv" at bounding box center [380, 305] width 68 height 8
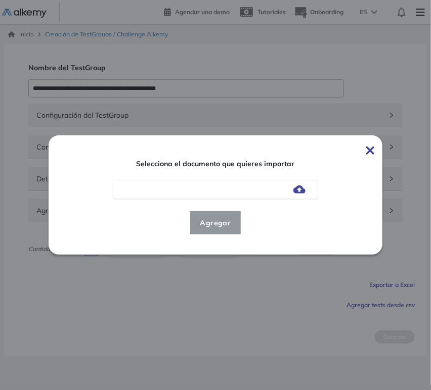
click at [297, 190] on img at bounding box center [299, 190] width 12 height 8
click at [0, 0] on input "file" at bounding box center [0, 0] width 0 height 0
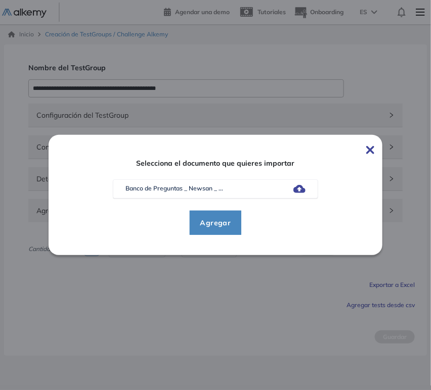
click at [214, 226] on span "Agregar" at bounding box center [215, 223] width 47 height 12
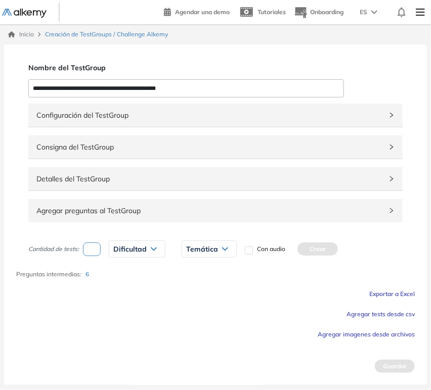
click at [326, 210] on span "Agregar preguntas al TestGroup" at bounding box center [209, 210] width 346 height 11
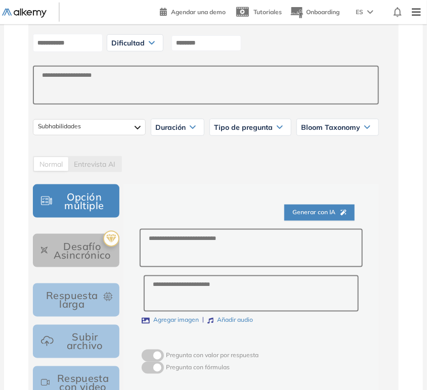
scroll to position [281, 0]
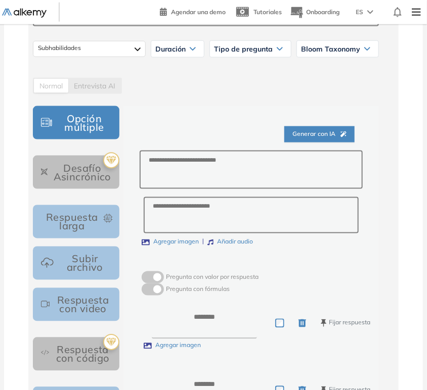
click at [319, 134] on span "Generar con IA" at bounding box center [319, 134] width 54 height 10
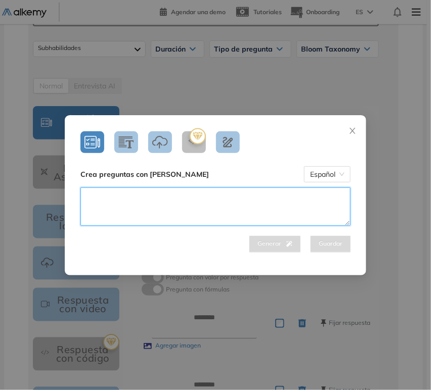
click at [232, 201] on textarea at bounding box center [215, 207] width 270 height 38
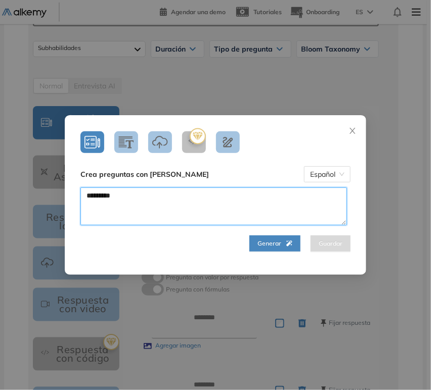
type textarea "********"
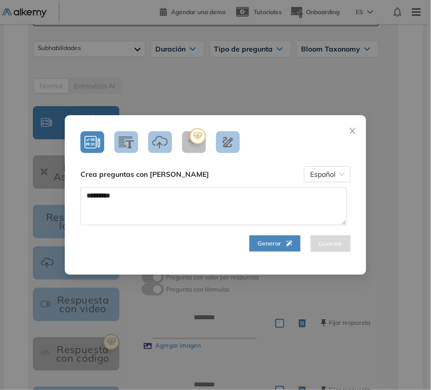
click at [257, 239] on span "Generar" at bounding box center [274, 244] width 35 height 10
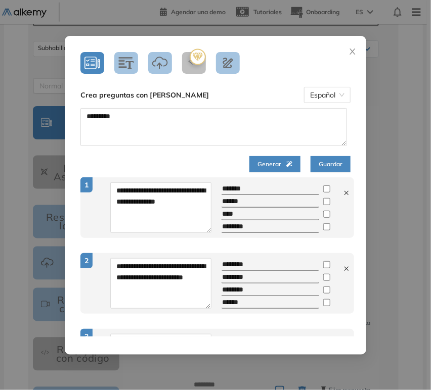
click at [343, 191] on icon at bounding box center [346, 193] width 7 height 7
type textarea "**********"
type input "********"
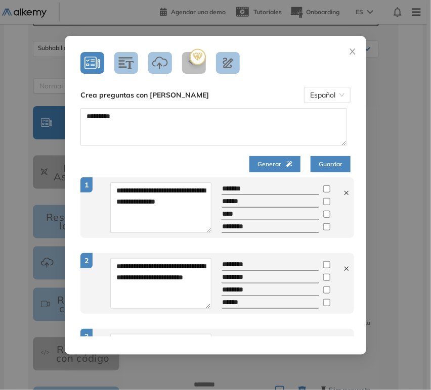
type input "******"
type textarea "**********"
type input "**********"
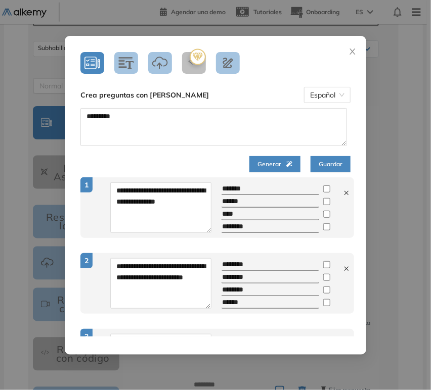
type input "****"
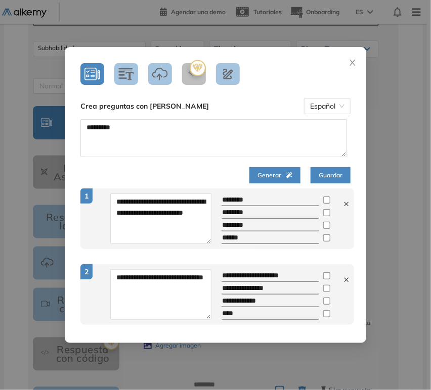
click at [343, 205] on icon at bounding box center [346, 204] width 7 height 7
type textarea "**********"
type input "**********"
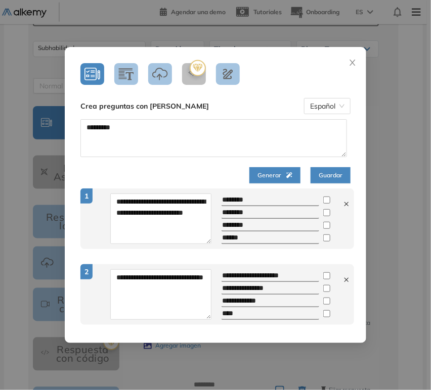
type input "****"
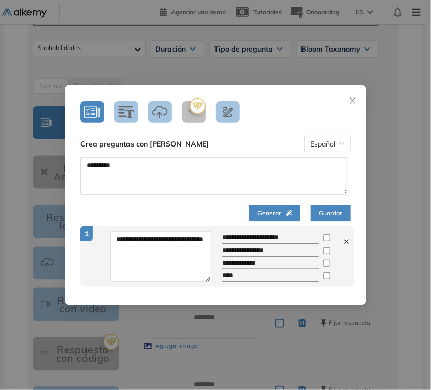
click at [338, 216] on span "Guardar" at bounding box center [331, 214] width 24 height 10
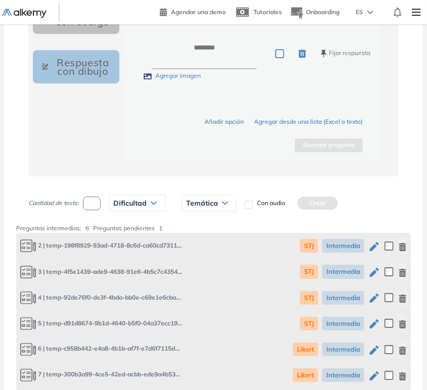
scroll to position [746, 0]
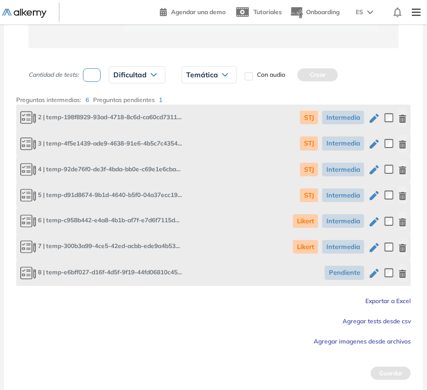
click at [406, 273] on icon "button" at bounding box center [402, 274] width 8 height 8
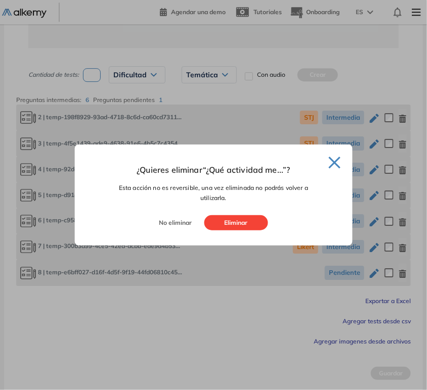
click at [253, 229] on button "Eliminar" at bounding box center [236, 222] width 64 height 15
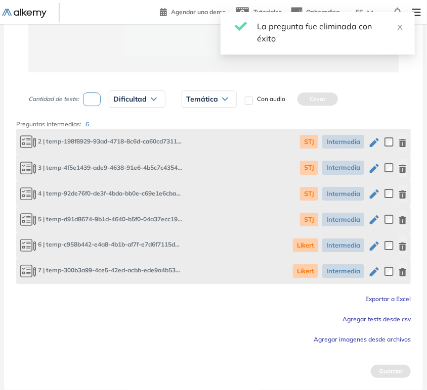
scroll to position [720, 0]
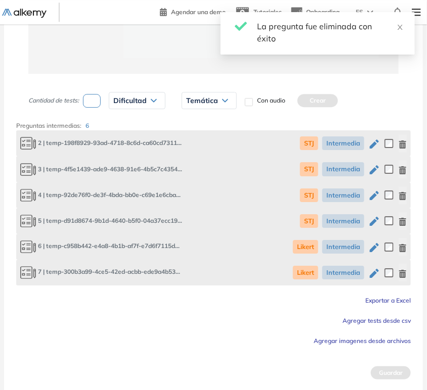
click at [89, 100] on input "number" at bounding box center [92, 101] width 18 height 14
type input "*"
click at [129, 94] on div "Dificultad" at bounding box center [137, 101] width 56 height 16
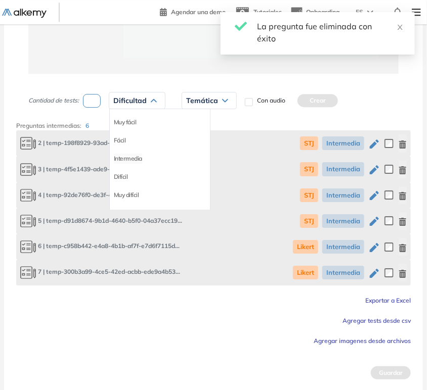
click at [131, 157] on li "Intermedia" at bounding box center [128, 159] width 28 height 10
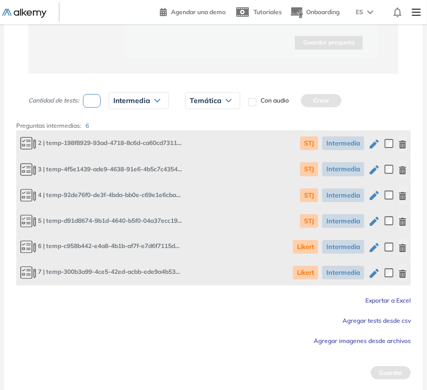
click at [210, 99] on span "Temática" at bounding box center [206, 101] width 32 height 8
click at [195, 120] on li "STJ" at bounding box center [194, 122] width 9 height 10
click at [290, 97] on button "Crear" at bounding box center [300, 100] width 40 height 13
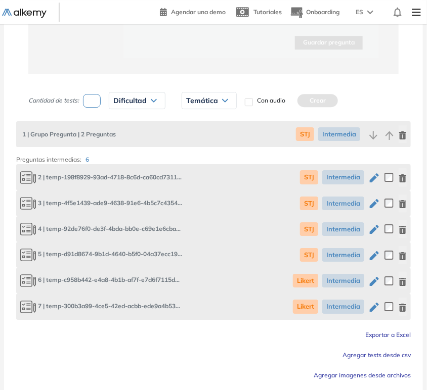
click at [89, 98] on input "number" at bounding box center [92, 101] width 18 height 14
type input "*"
click at [130, 100] on span "Dificultad" at bounding box center [129, 101] width 33 height 8
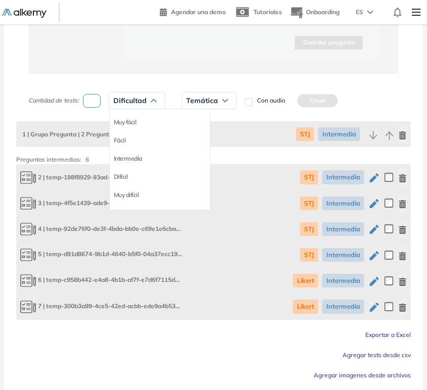
click at [135, 157] on li "Intermedia" at bounding box center [128, 159] width 28 height 10
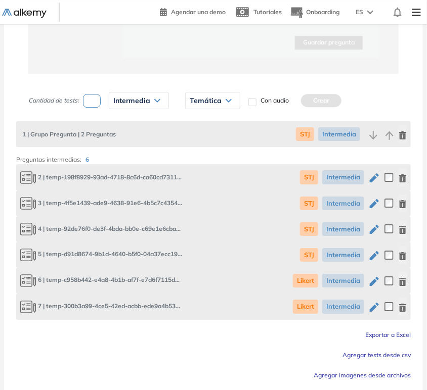
click at [220, 101] on span "Temática" at bounding box center [206, 101] width 32 height 8
click at [199, 138] on li "Likert" at bounding box center [197, 140] width 15 height 10
click at [315, 99] on button "Crear" at bounding box center [308, 100] width 40 height 13
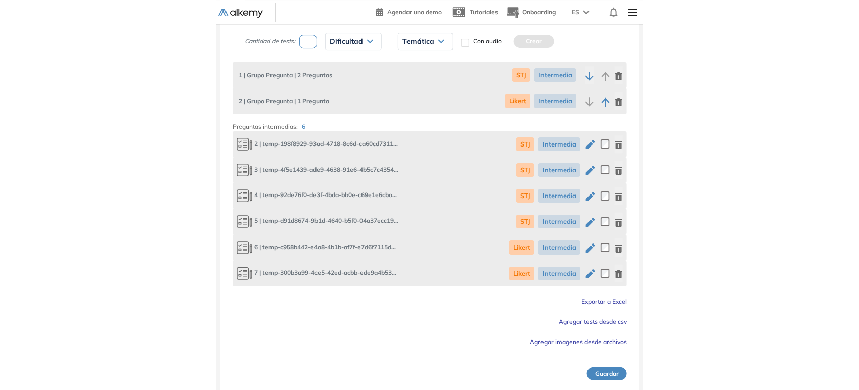
scroll to position [781, 0]
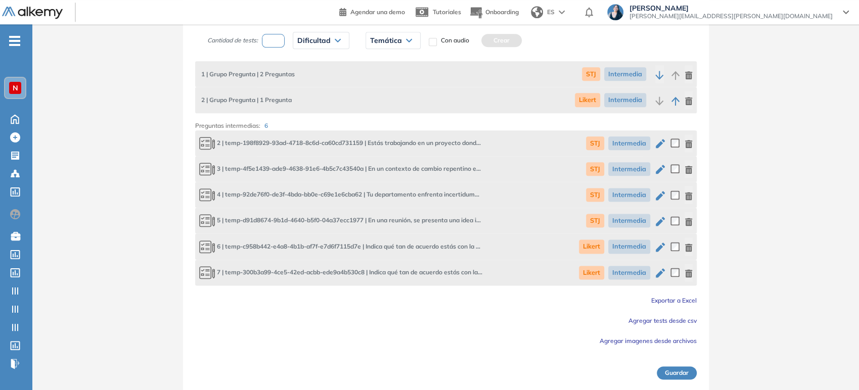
click at [680, 372] on button "Guardar" at bounding box center [677, 373] width 40 height 13
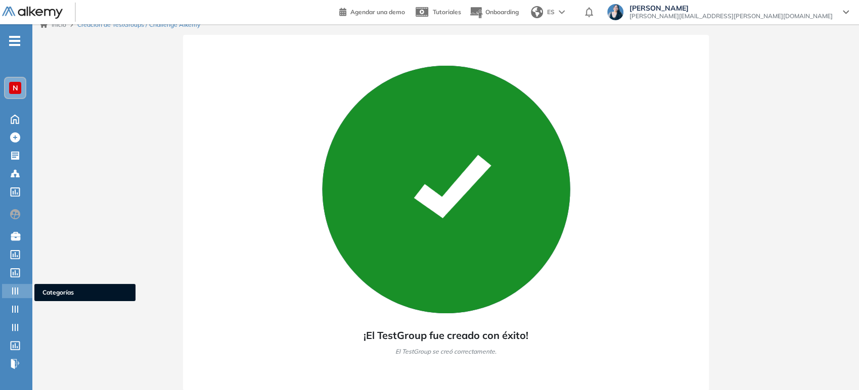
click at [14, 289] on icon at bounding box center [15, 291] width 10 height 10
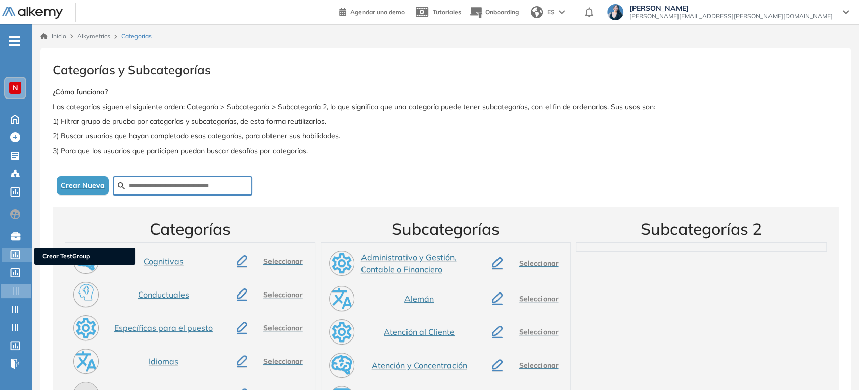
click at [16, 254] on icon at bounding box center [15, 254] width 10 height 9
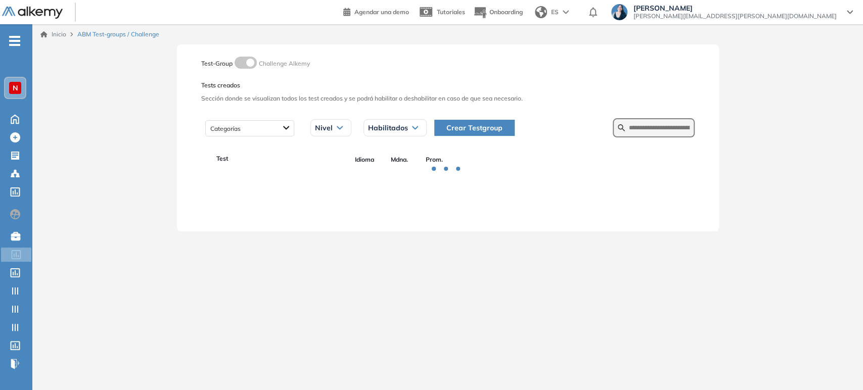
click at [469, 134] on button "Crear Testgroup" at bounding box center [474, 128] width 80 height 16
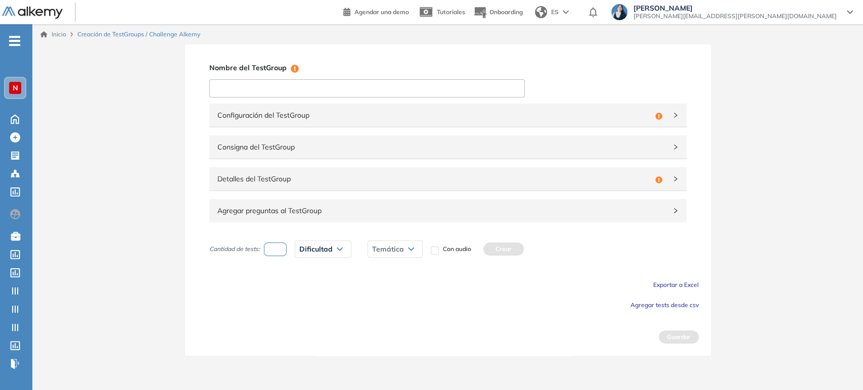
click at [283, 84] on input at bounding box center [366, 88] width 315 height 18
click at [297, 93] on input at bounding box center [366, 88] width 315 height 18
paste input "**********"
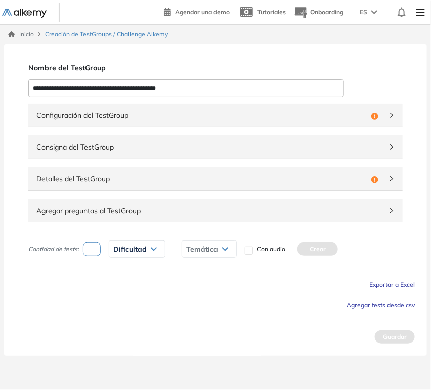
drag, startPoint x: 214, startPoint y: 85, endPoint x: 108, endPoint y: 84, distance: 106.7
click at [106, 84] on input "**********" at bounding box center [185, 88] width 315 height 18
type input "**********"
click at [141, 122] on div "Configuración del TestGroup Incompleto" at bounding box center [215, 115] width 374 height 23
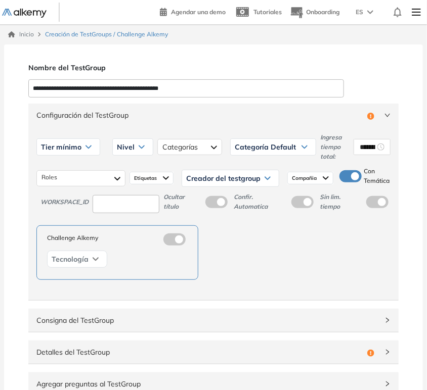
click at [69, 153] on div "Tier mínimo" at bounding box center [68, 147] width 63 height 16
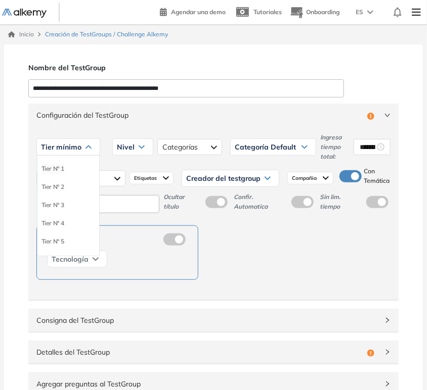
click at [61, 170] on li "Tier N° 1" at bounding box center [52, 169] width 23 height 10
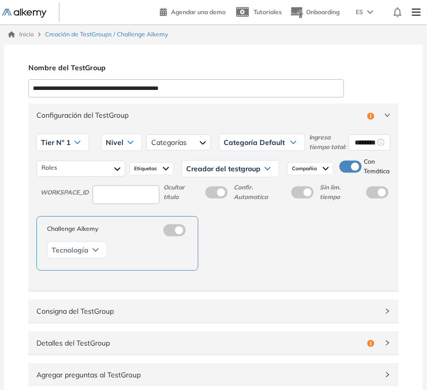
click at [131, 145] on div "Nivel" at bounding box center [122, 142] width 40 height 16
click at [112, 168] on li "Básico" at bounding box center [114, 164] width 17 height 10
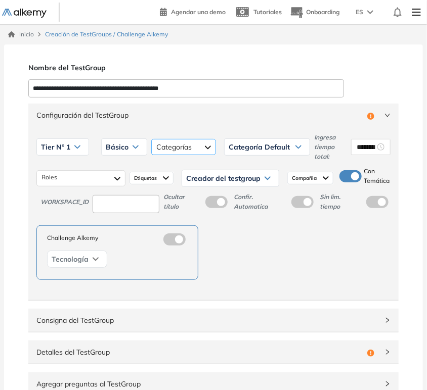
click at [174, 145] on div at bounding box center [183, 147] width 65 height 16
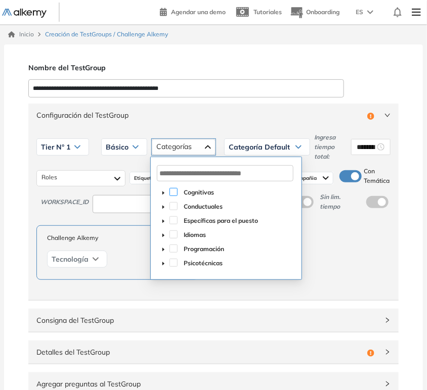
click at [175, 194] on span at bounding box center [173, 192] width 8 height 8
click at [174, 206] on span at bounding box center [173, 206] width 8 height 8
click at [173, 217] on span at bounding box center [173, 220] width 8 height 8
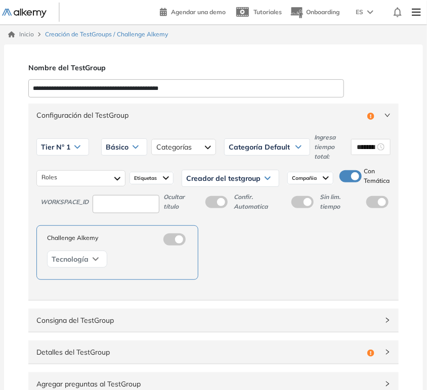
click at [244, 144] on span "Categoría Default" at bounding box center [259, 147] width 61 height 8
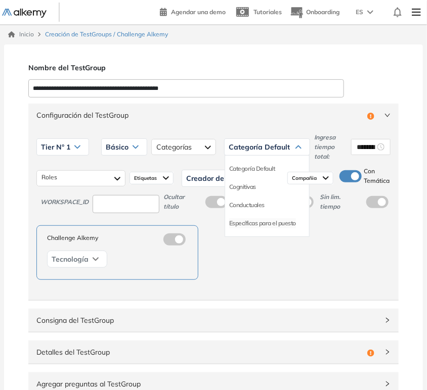
click at [247, 223] on li "Específicas para el puesto" at bounding box center [262, 223] width 67 height 10
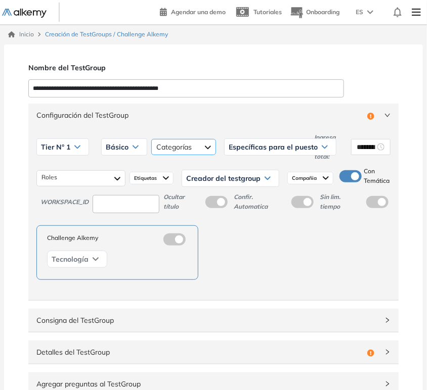
click at [197, 152] on div "Cognitivas Conductuales Específicas para el puesto" at bounding box center [183, 147] width 65 height 16
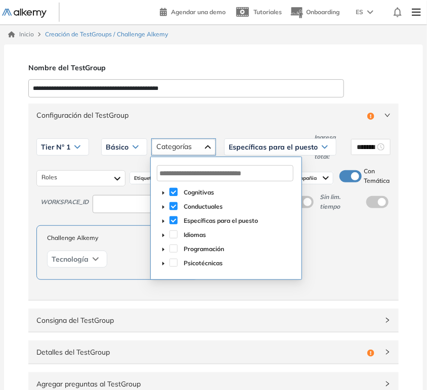
click at [173, 191] on span at bounding box center [173, 192] width 8 height 8
click at [172, 204] on span at bounding box center [173, 206] width 8 height 8
click at [239, 122] on div "Configuración del TestGroup Incompleto" at bounding box center [213, 115] width 370 height 23
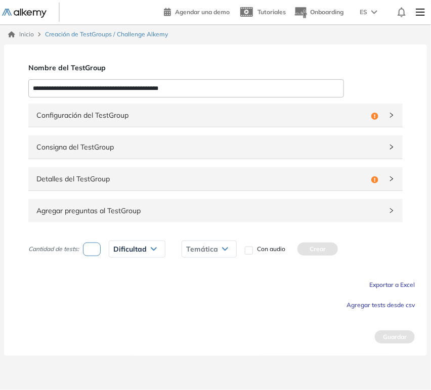
click at [235, 119] on span "Configuración del TestGroup" at bounding box center [201, 115] width 331 height 11
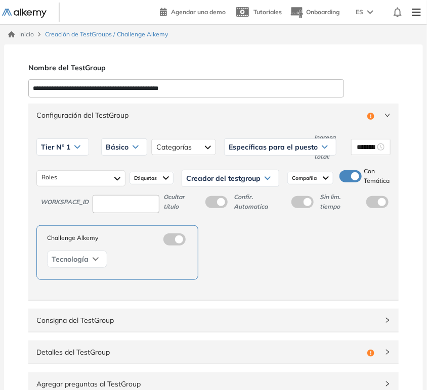
click at [251, 144] on span "Específicas para el puesto" at bounding box center [273, 147] width 89 height 8
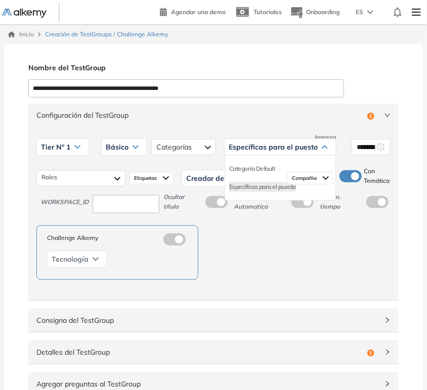
click at [251, 144] on span "Específicas para el puesto" at bounding box center [273, 147] width 89 height 8
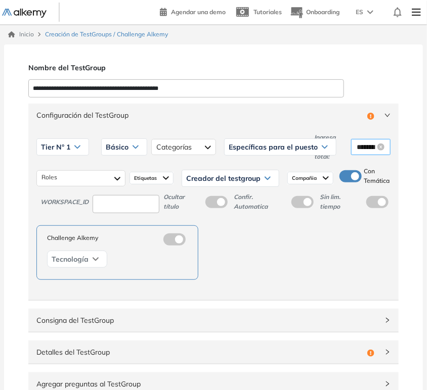
click at [367, 148] on input "********" at bounding box center [366, 147] width 18 height 11
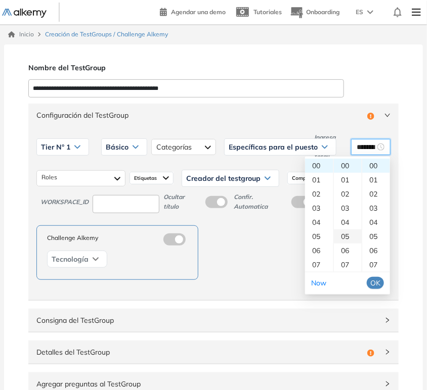
click at [345, 238] on div "05" at bounding box center [348, 237] width 28 height 14
type input "********"
click at [376, 279] on span "OK" at bounding box center [375, 283] width 10 height 11
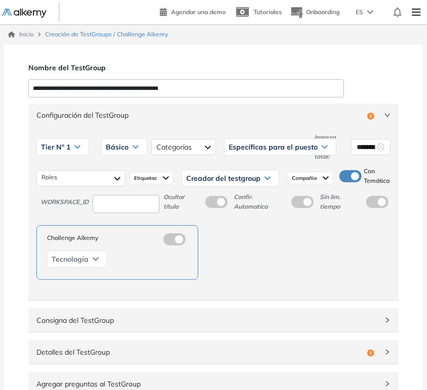
click at [336, 274] on div "Challenge Alkemy Tecnología" at bounding box center [213, 252] width 354 height 55
click at [99, 182] on div at bounding box center [80, 178] width 89 height 16
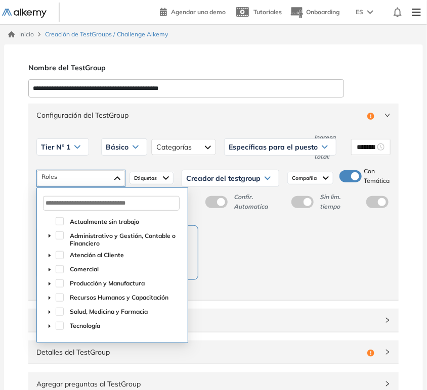
click at [64, 233] on div "Administrativo y Gestión, Contable o Financiero" at bounding box center [112, 240] width 138 height 20
click at [60, 236] on span at bounding box center [60, 236] width 8 height 8
click at [60, 253] on span at bounding box center [60, 255] width 8 height 8
click at [62, 269] on span at bounding box center [60, 269] width 8 height 8
click at [93, 184] on div "Administrativo y Gestión, Contable o Financiero Atención al Cliente Comercial" at bounding box center [81, 178] width 88 height 16
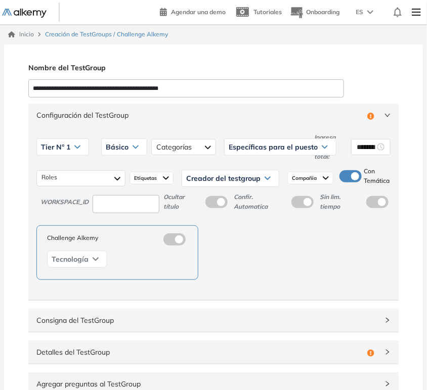
click at [206, 179] on span "Creador del testgroup" at bounding box center [223, 178] width 74 height 8
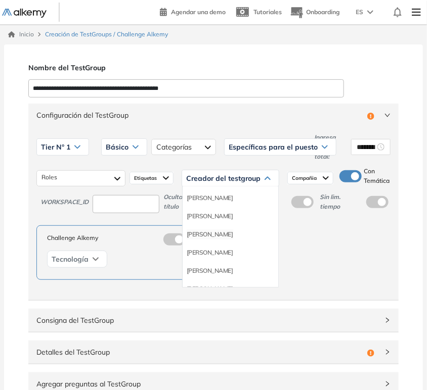
scroll to position [56, 0]
click at [219, 273] on li "Equipo Pedagógico Alkemy" at bounding box center [222, 271] width 71 height 10
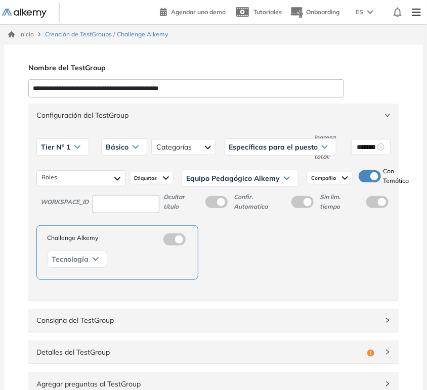
click at [319, 182] on span "Compañia" at bounding box center [324, 178] width 27 height 8
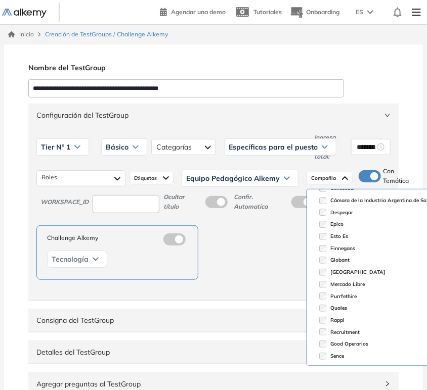
scroll to position [211, 0]
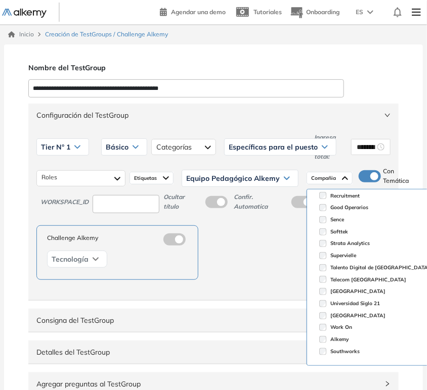
click at [255, 270] on div "Challenge Alkemy Tecnología" at bounding box center [213, 252] width 354 height 55
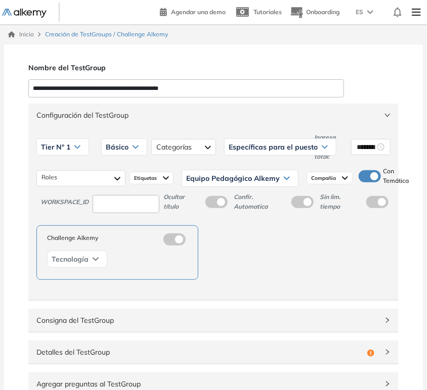
click at [118, 197] on input at bounding box center [126, 204] width 67 height 19
type input "****"
click at [60, 110] on span "Configuración del TestGroup" at bounding box center [207, 115] width 342 height 11
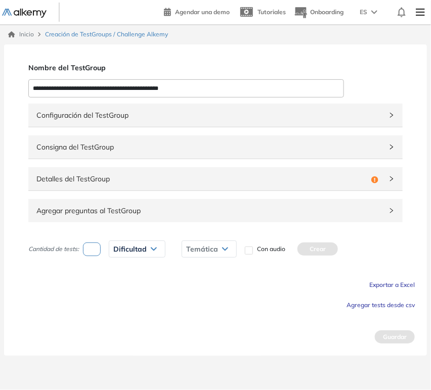
click at [146, 208] on span "Agregar preguntas al TestGroup" at bounding box center [209, 210] width 346 height 11
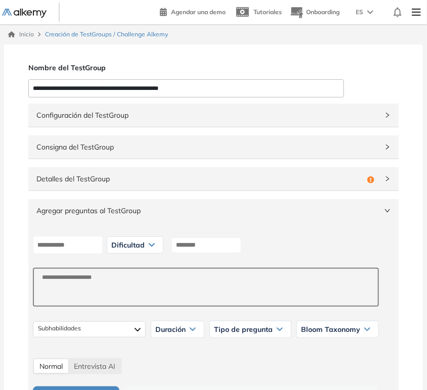
click at [125, 187] on div "Detalles del TestGroup Incompleto" at bounding box center [213, 178] width 370 height 23
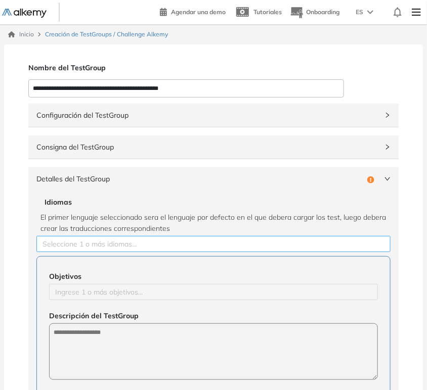
click at [75, 242] on div at bounding box center [213, 244] width 349 height 12
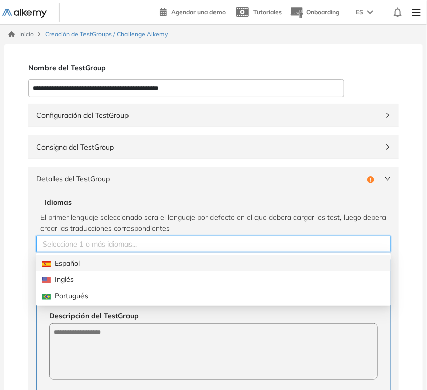
click at [78, 268] on div "Español" at bounding box center [213, 263] width 342 height 11
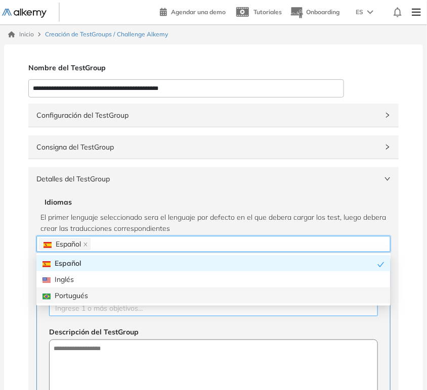
click at [101, 310] on div at bounding box center [214, 308] width 324 height 12
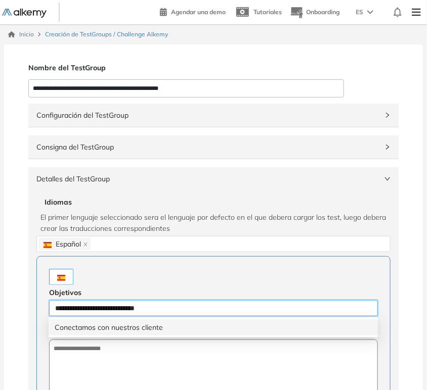
type input "**********"
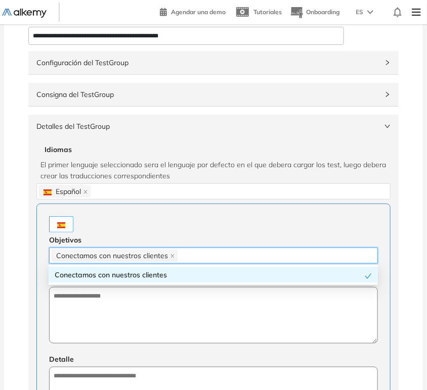
scroll to position [112, 0]
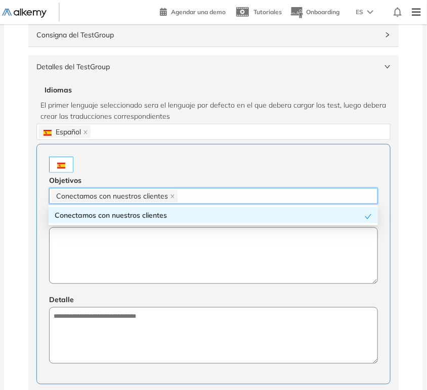
click at [125, 251] on textarea at bounding box center [213, 256] width 329 height 57
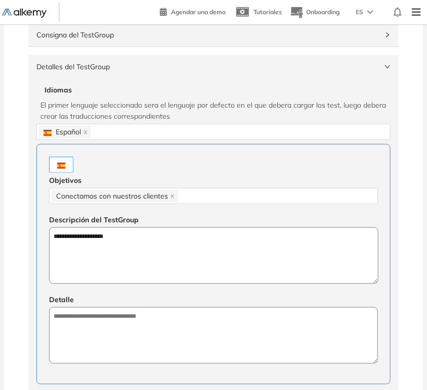
type textarea "**********"
click at [129, 318] on textarea at bounding box center [213, 335] width 329 height 57
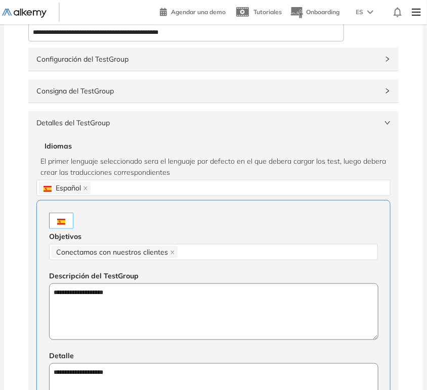
type textarea "**********"
click at [97, 123] on span "Detalles del TestGroup" at bounding box center [207, 122] width 342 height 11
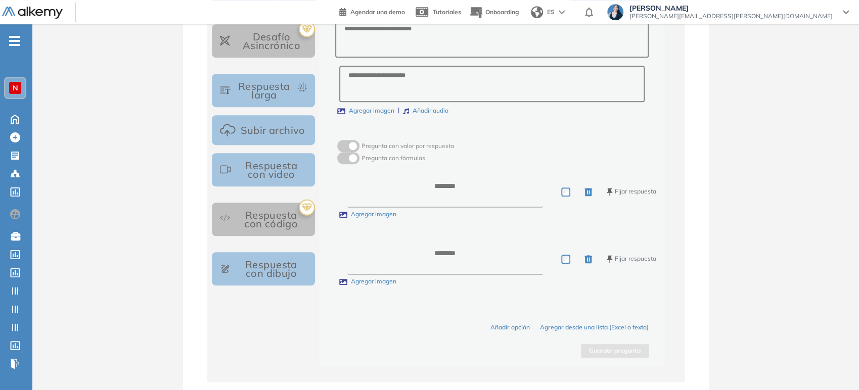
scroll to position [536, 0]
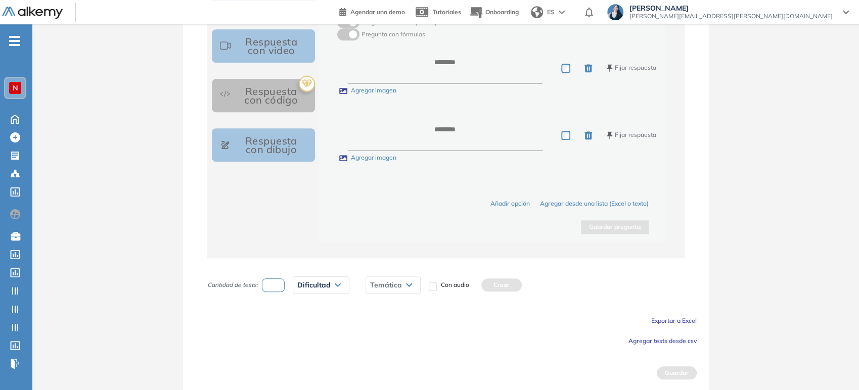
click at [652, 340] on span "Agregar tests desde csv" at bounding box center [662, 341] width 68 height 8
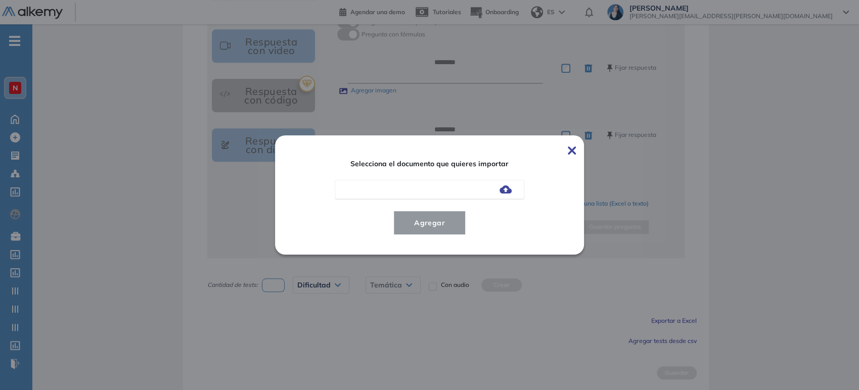
click at [508, 189] on img at bounding box center [506, 190] width 12 height 8
click at [0, 0] on input "file" at bounding box center [0, 0] width 0 height 0
click at [436, 225] on span "Agregar" at bounding box center [429, 223] width 47 height 12
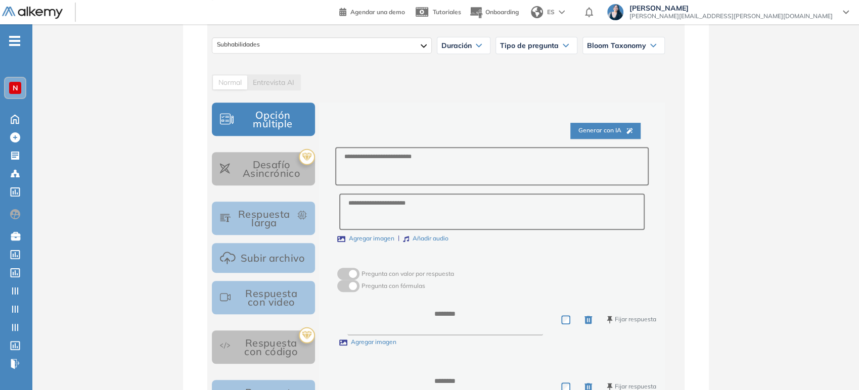
scroll to position [228, 0]
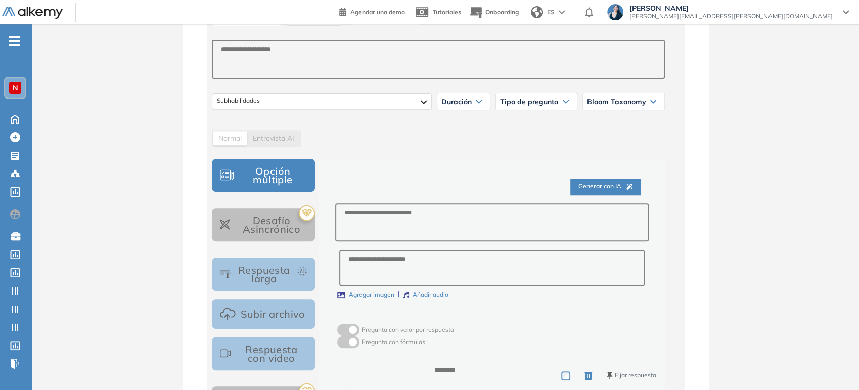
click at [610, 191] on button "Generar con IA" at bounding box center [605, 187] width 70 height 16
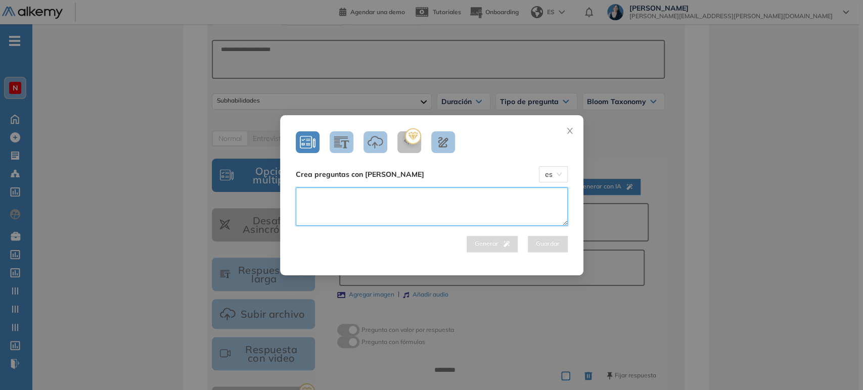
click at [475, 208] on textarea at bounding box center [432, 207] width 272 height 38
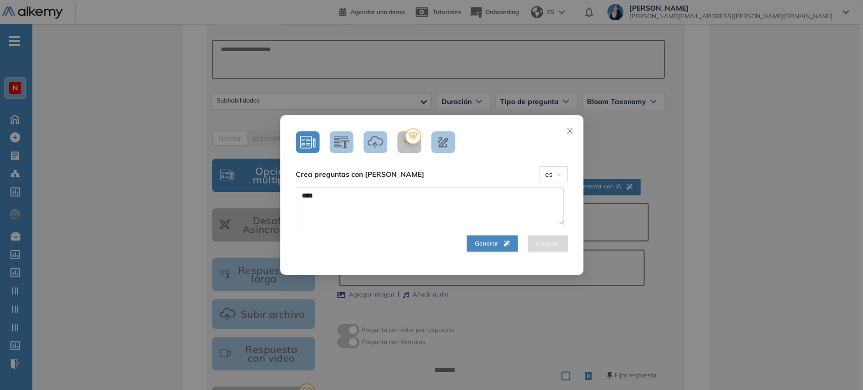
click at [478, 246] on span "Generar" at bounding box center [492, 244] width 35 height 10
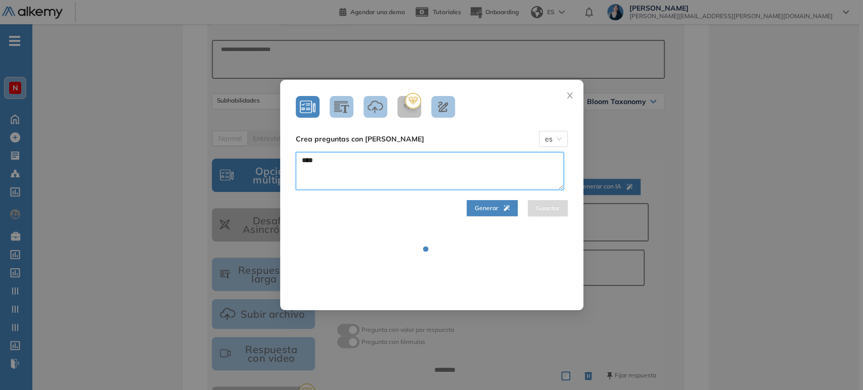
drag, startPoint x: 367, startPoint y: 171, endPoint x: 283, endPoint y: 168, distance: 84.0
click at [283, 168] on div "Crea preguntas con IA es **** Generar Guardar" at bounding box center [431, 190] width 303 height 221
type textarea "**********"
click at [484, 211] on span "Generar" at bounding box center [492, 209] width 35 height 10
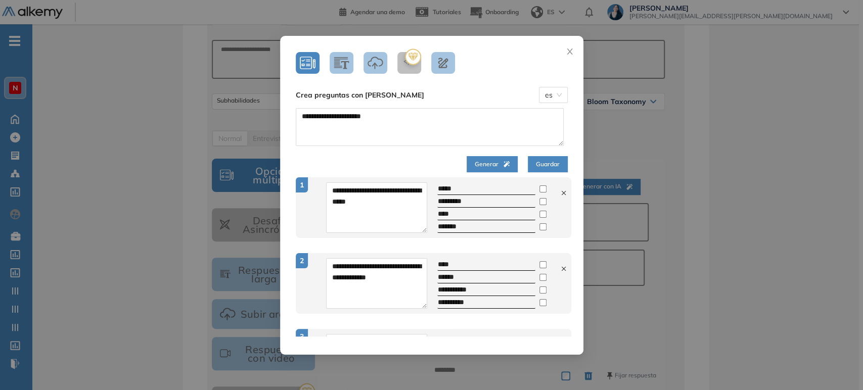
type textarea "**********"
type input "**********"
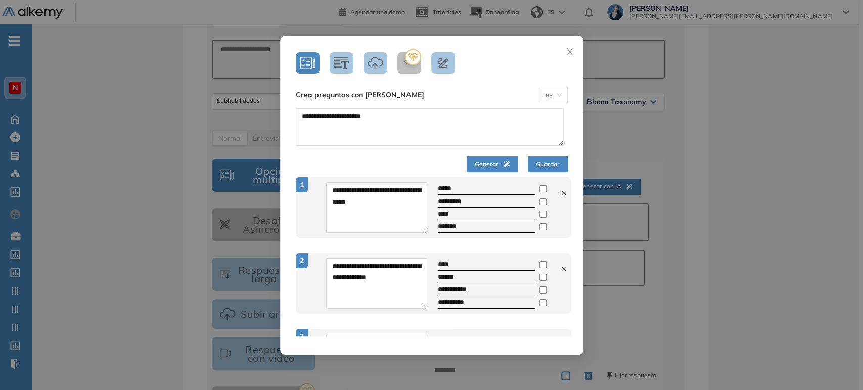
type textarea "**********"
type input "***"
type input "**********"
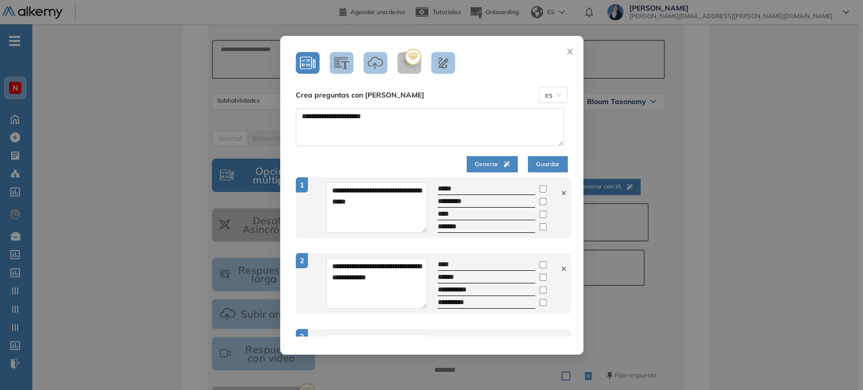
type textarea "**********"
type input "**********"
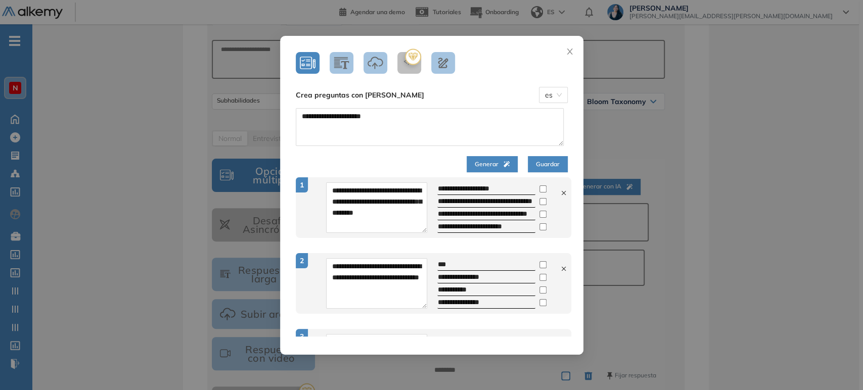
click at [560, 191] on icon at bounding box center [563, 193] width 7 height 7
type textarea "**********"
type input "***"
type input "**********"
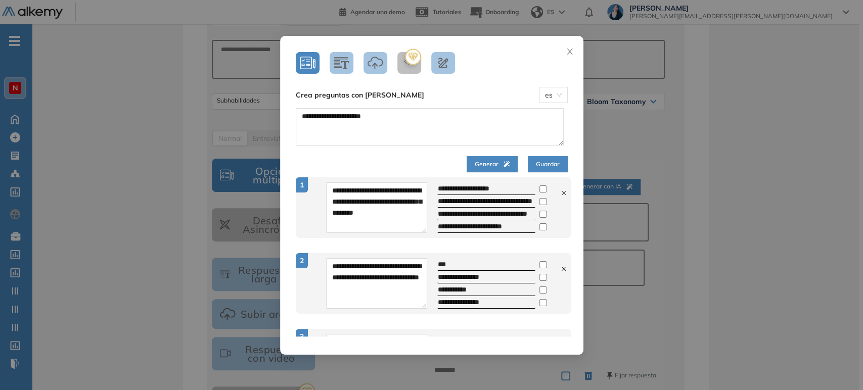
type input "**********"
type textarea "**********"
type input "**********"
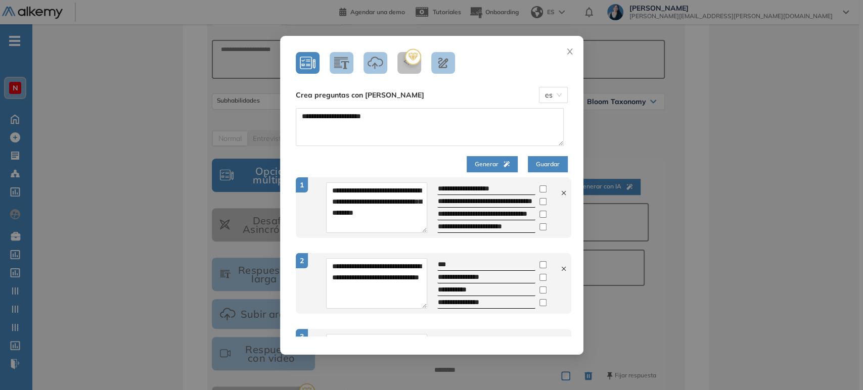
type input "**********"
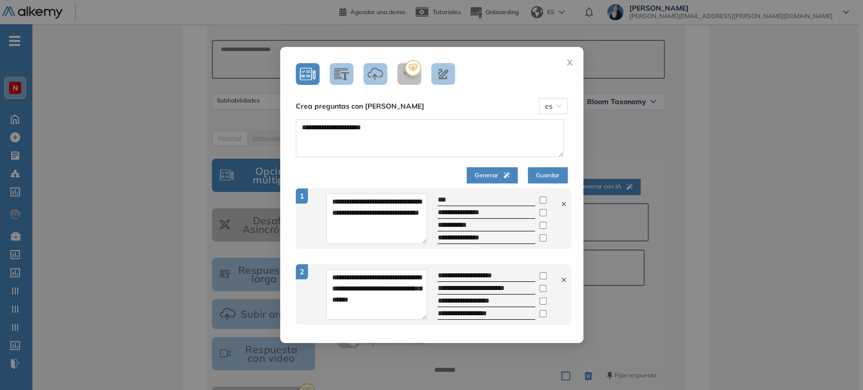
click at [561, 200] on div at bounding box center [563, 203] width 7 height 11
click at [551, 174] on span "Guardar" at bounding box center [548, 176] width 24 height 10
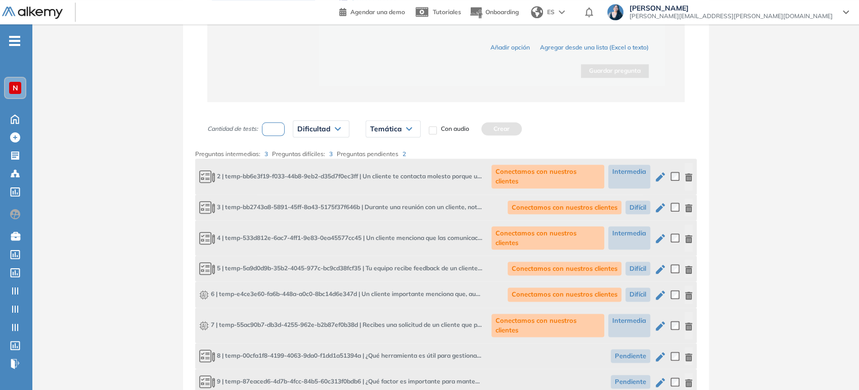
scroll to position [773, 0]
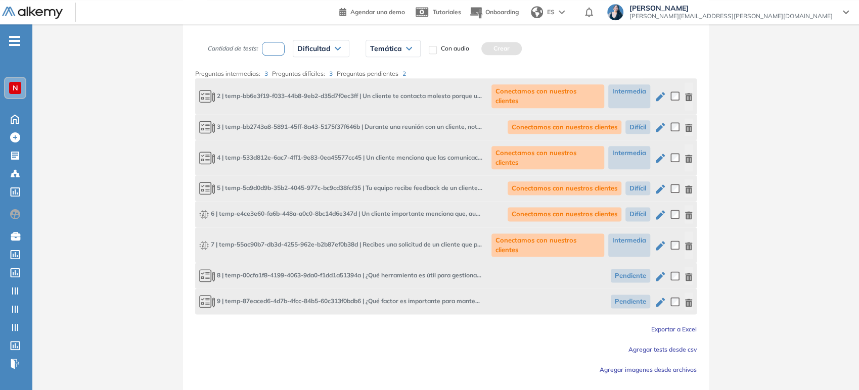
click at [692, 263] on div "8 | temp-00cfa1f8-4199-4063-9da0-f1dd1a51394a | ¿Qué herramienta es útil para g…" at bounding box center [446, 276] width 502 height 26
click at [691, 273] on icon "button" at bounding box center [688, 277] width 7 height 8
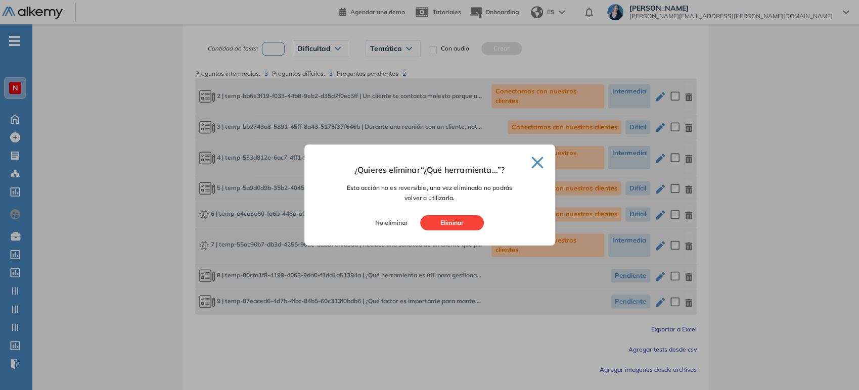
click at [430, 221] on button "Eliminar" at bounding box center [452, 222] width 64 height 15
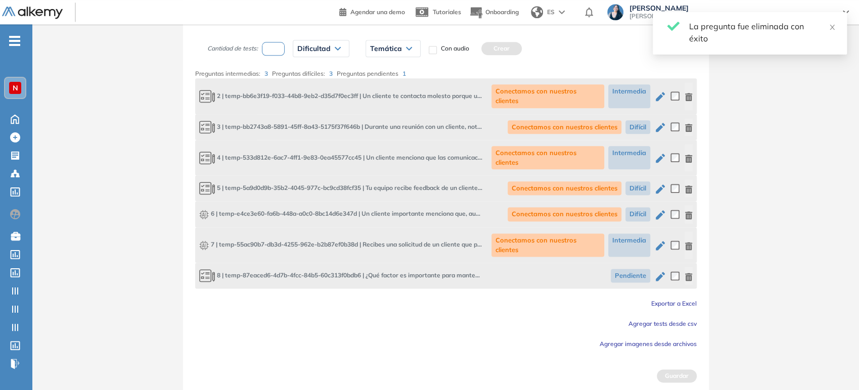
scroll to position [746, 0]
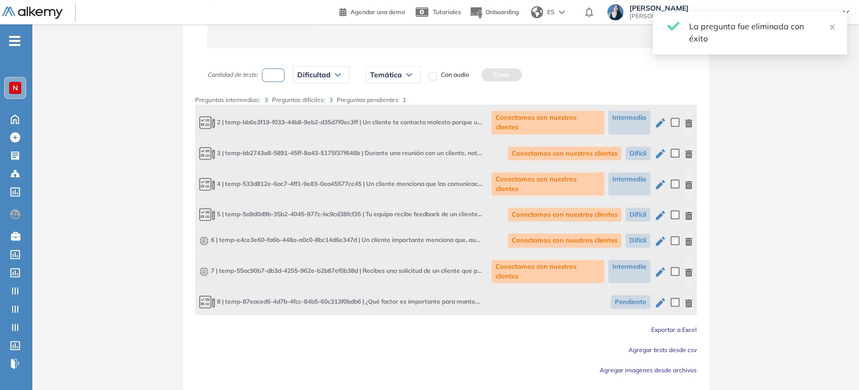
click at [689, 268] on icon "button" at bounding box center [688, 272] width 7 height 8
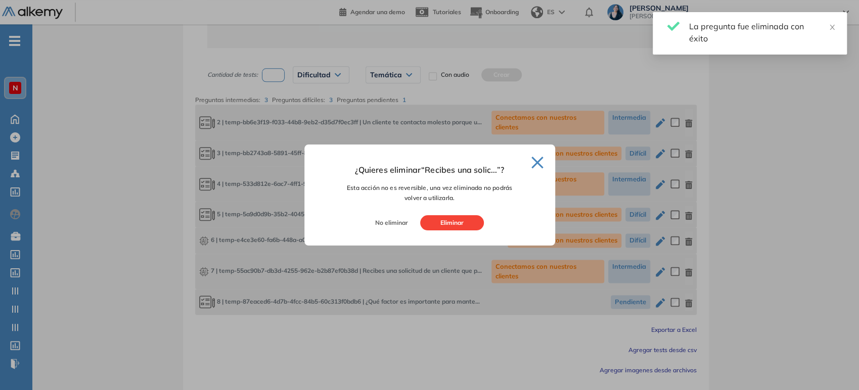
click at [448, 221] on button "Eliminar" at bounding box center [452, 222] width 64 height 15
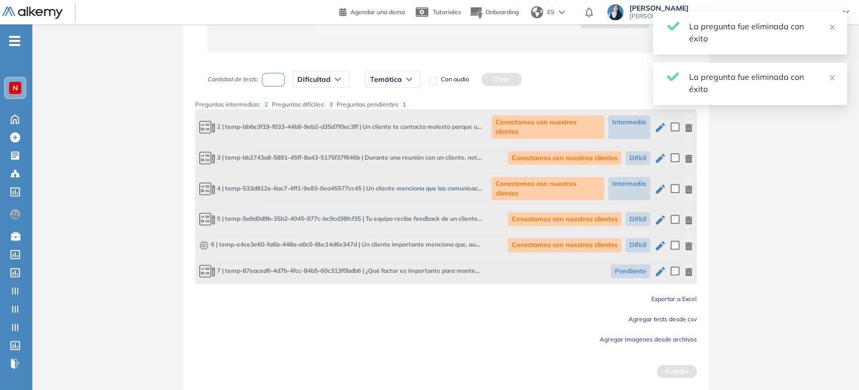
scroll to position [720, 0]
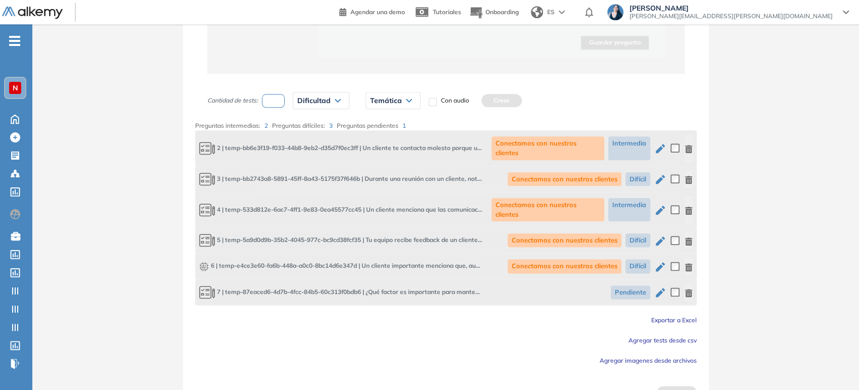
click at [690, 289] on icon "button" at bounding box center [689, 293] width 8 height 8
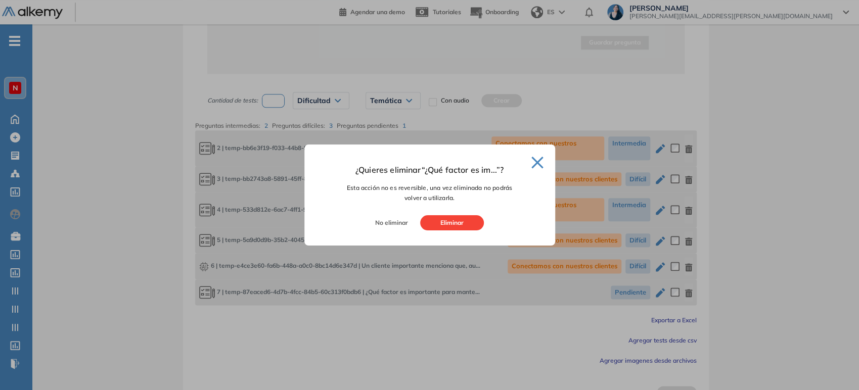
click at [445, 218] on button "Eliminar" at bounding box center [452, 222] width 64 height 15
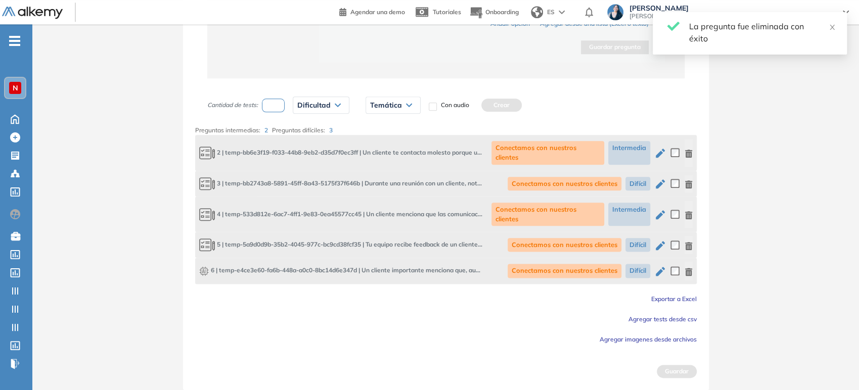
scroll to position [695, 0]
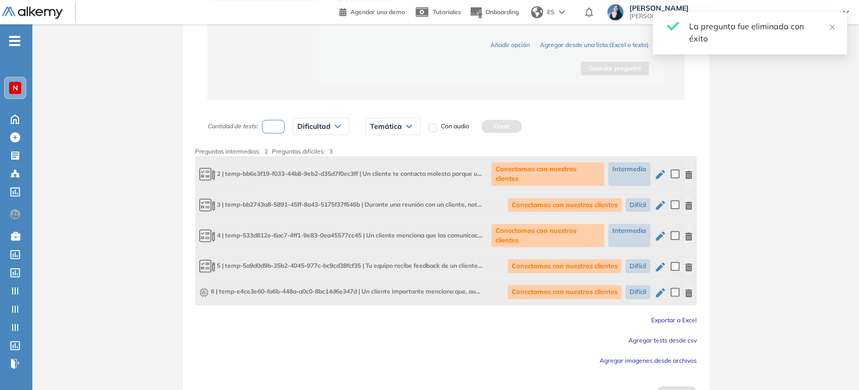
click at [687, 171] on icon "button" at bounding box center [689, 175] width 8 height 8
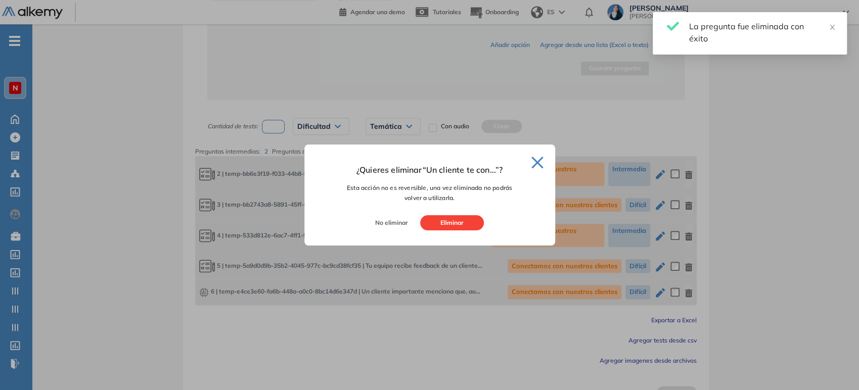
click at [438, 222] on button "Eliminar" at bounding box center [452, 222] width 64 height 15
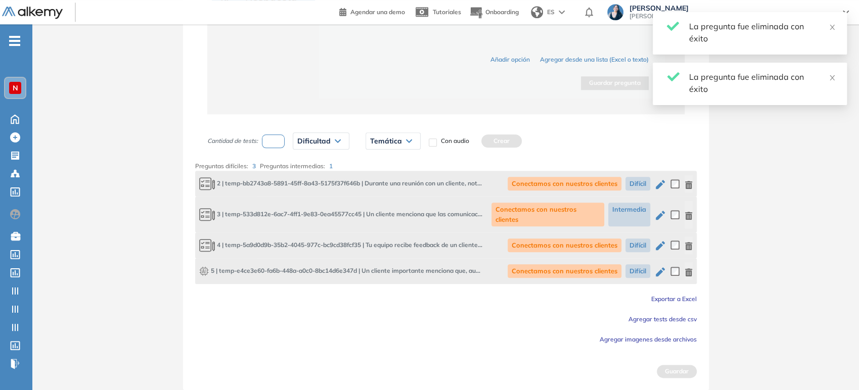
scroll to position [669, 0]
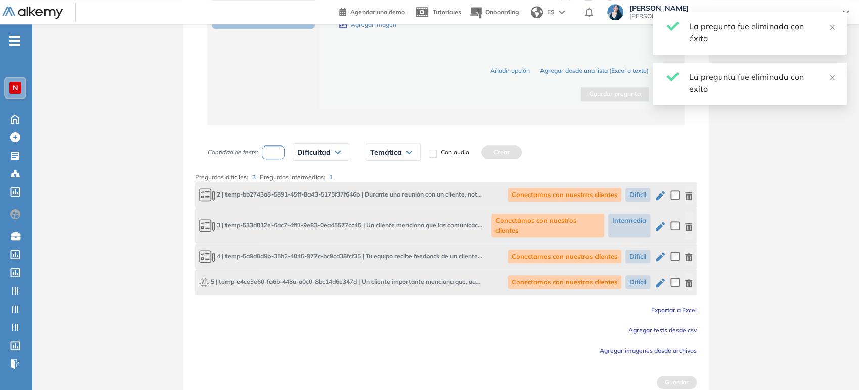
click at [687, 194] on icon "button" at bounding box center [689, 196] width 8 height 8
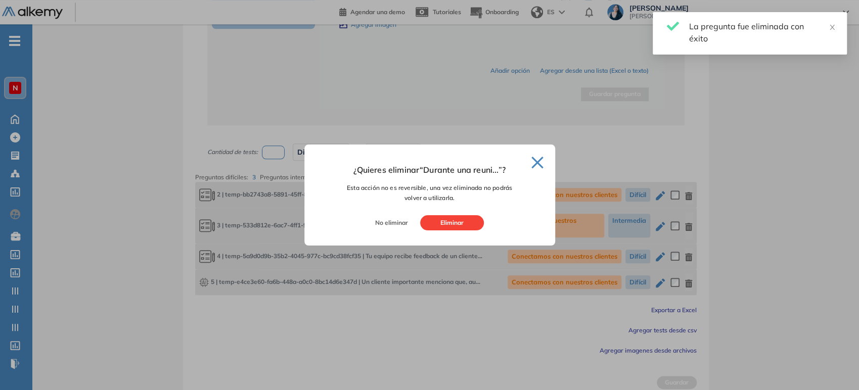
click at [457, 223] on button "Eliminar" at bounding box center [452, 222] width 64 height 15
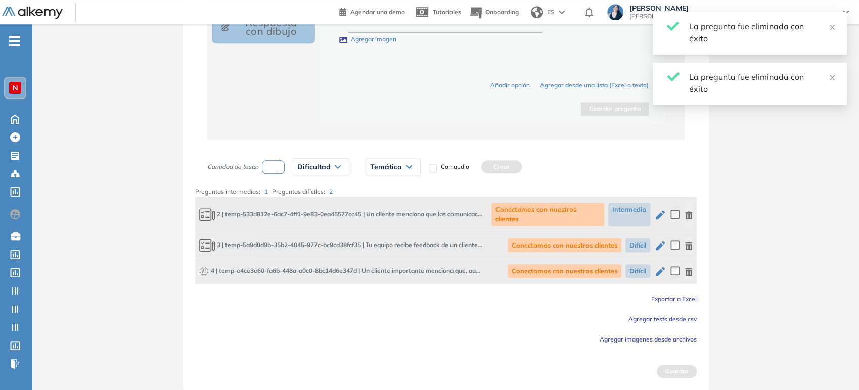
scroll to position [643, 0]
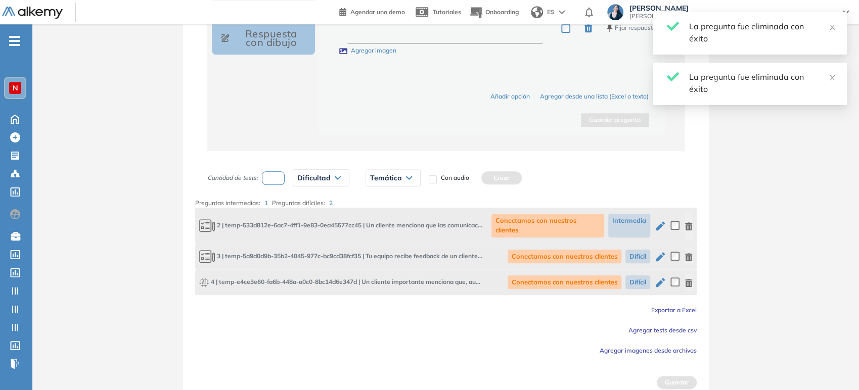
click at [687, 215] on button "button" at bounding box center [689, 225] width 8 height 27
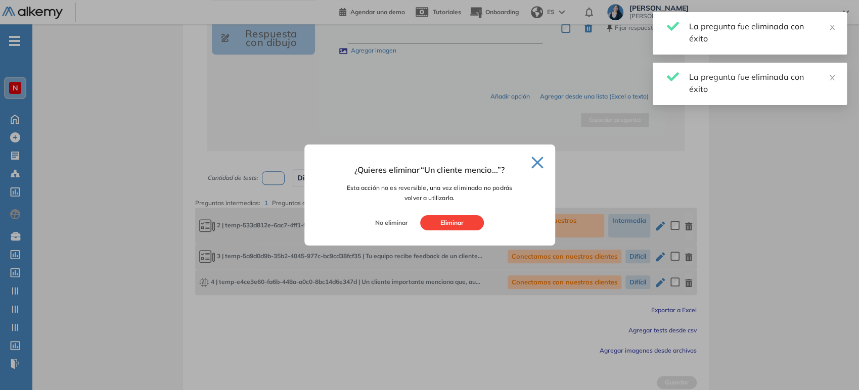
click at [462, 221] on button "Eliminar" at bounding box center [452, 222] width 64 height 15
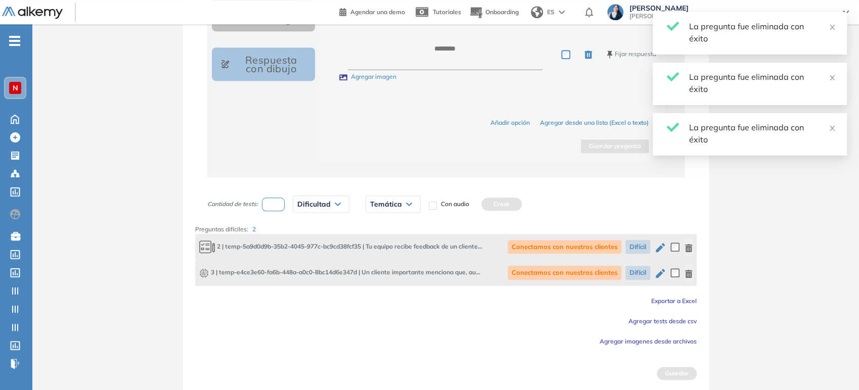
click at [688, 244] on icon "button" at bounding box center [688, 248] width 7 height 8
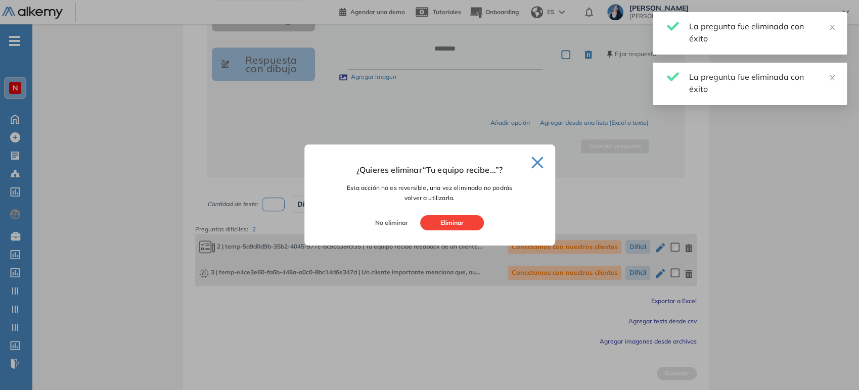
click at [464, 230] on button "Eliminar" at bounding box center [452, 222] width 64 height 15
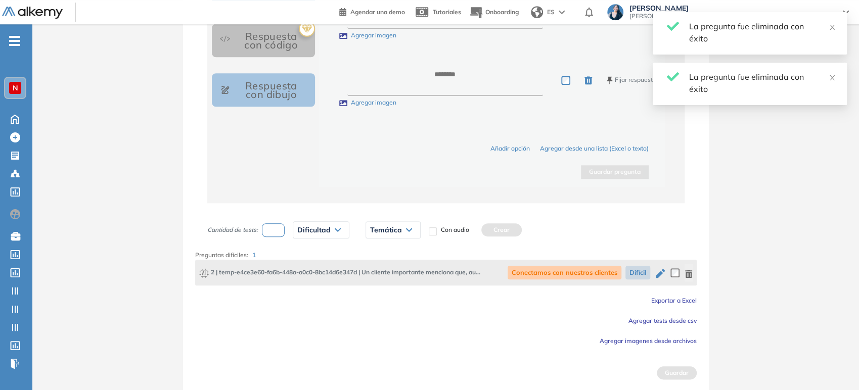
click at [692, 270] on icon "button" at bounding box center [689, 274] width 8 height 8
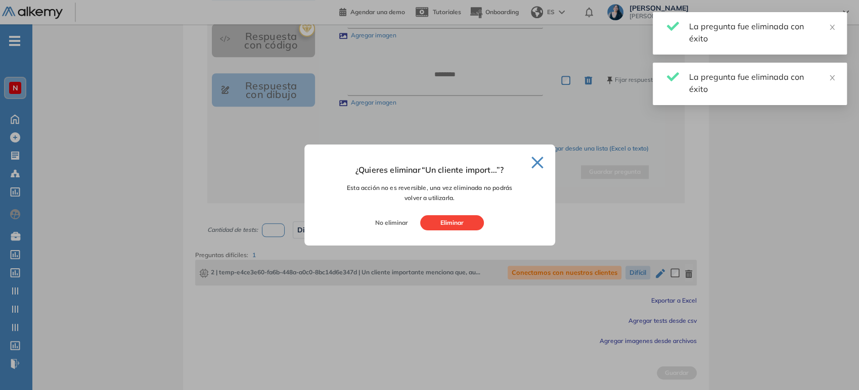
click at [463, 229] on button "Eliminar" at bounding box center [452, 222] width 64 height 15
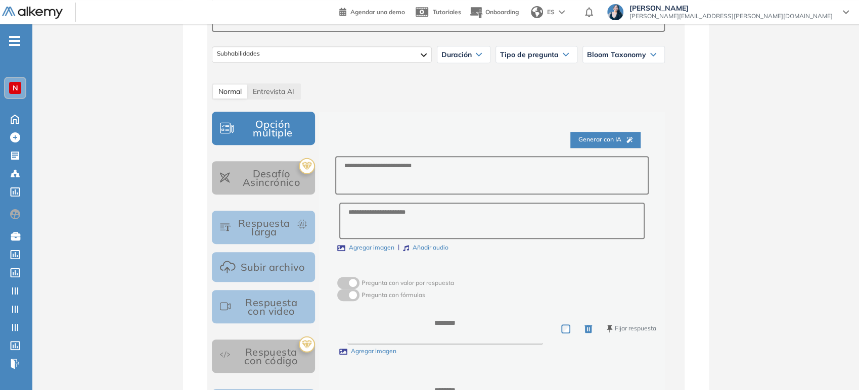
scroll to position [556, 0]
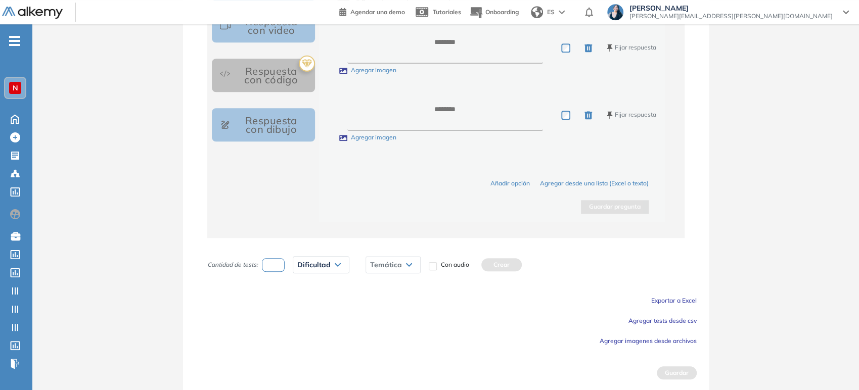
click at [660, 324] on button "Agregar tests desde csv" at bounding box center [662, 320] width 68 height 12
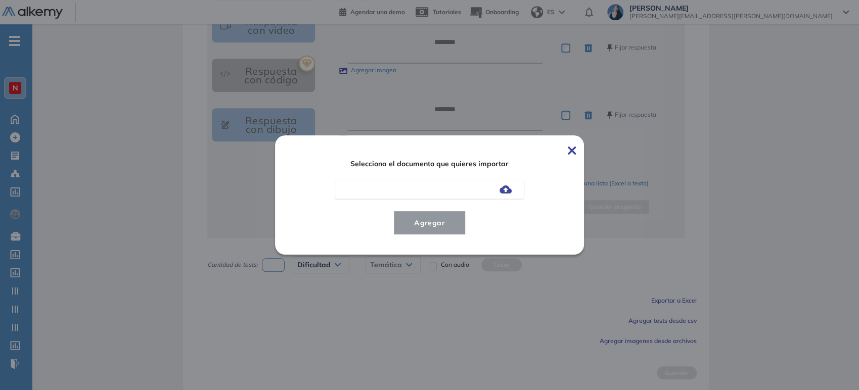
click at [503, 189] on img at bounding box center [506, 190] width 12 height 8
click at [0, 0] on input "file" at bounding box center [0, 0] width 0 height 0
click at [422, 230] on button "Agregar" at bounding box center [429, 223] width 72 height 24
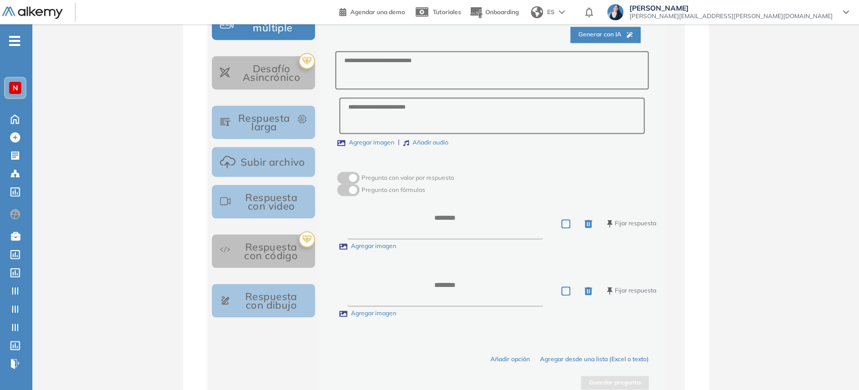
scroll to position [332, 0]
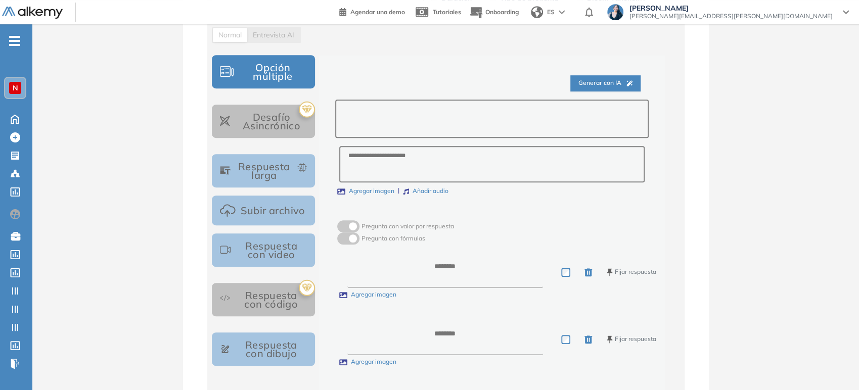
click at [467, 127] on textarea at bounding box center [491, 119] width 313 height 39
click at [628, 85] on span "Generar con IA" at bounding box center [605, 83] width 54 height 10
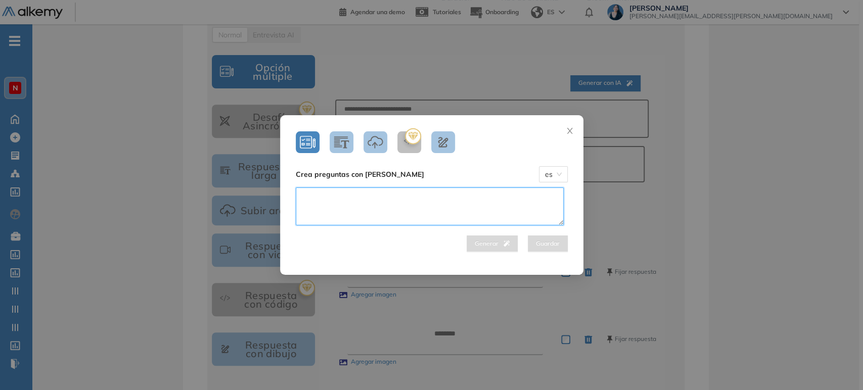
click at [457, 197] on textarea at bounding box center [430, 207] width 268 height 38
type textarea "**********"
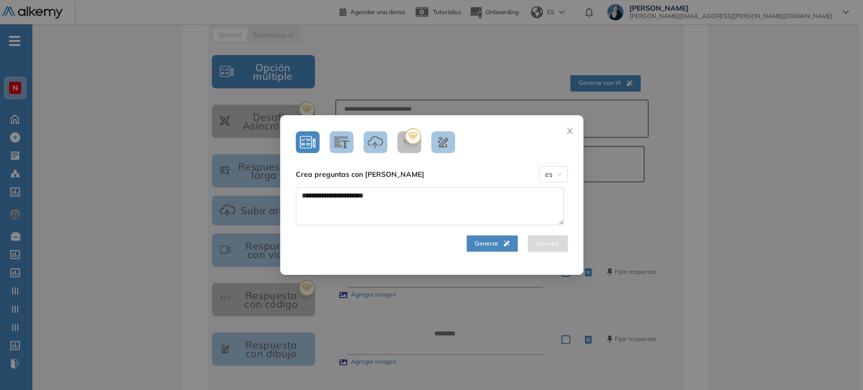
click at [475, 246] on span "Generar" at bounding box center [492, 244] width 35 height 10
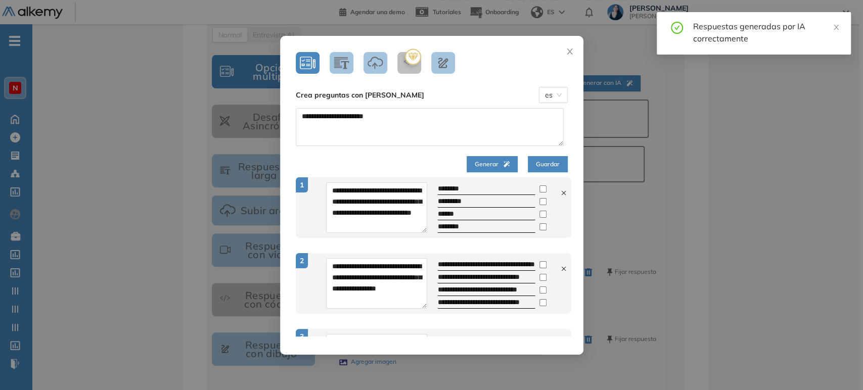
click at [560, 197] on div at bounding box center [563, 192] width 7 height 11
click at [560, 196] on icon at bounding box center [563, 193] width 7 height 7
type textarea "**********"
type input "**********"
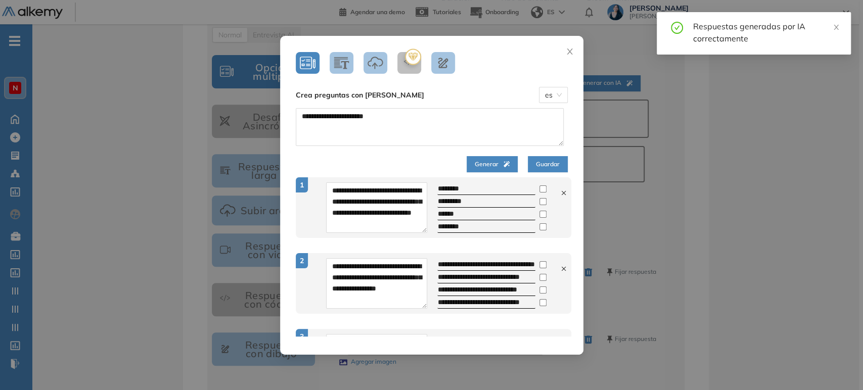
type input "**********"
type textarea "**********"
type input "**********"
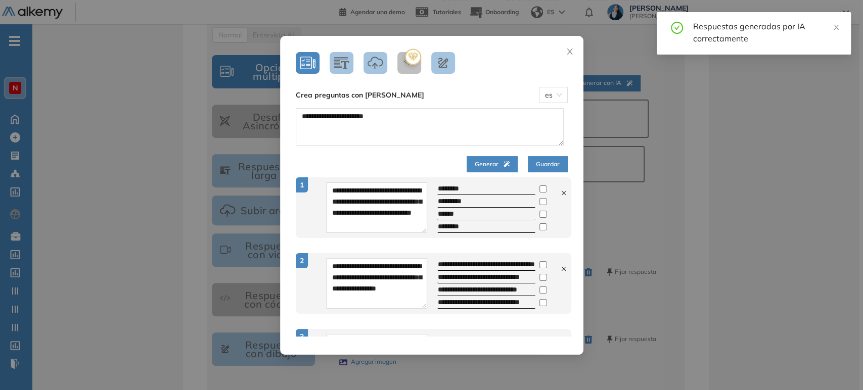
type input "**********"
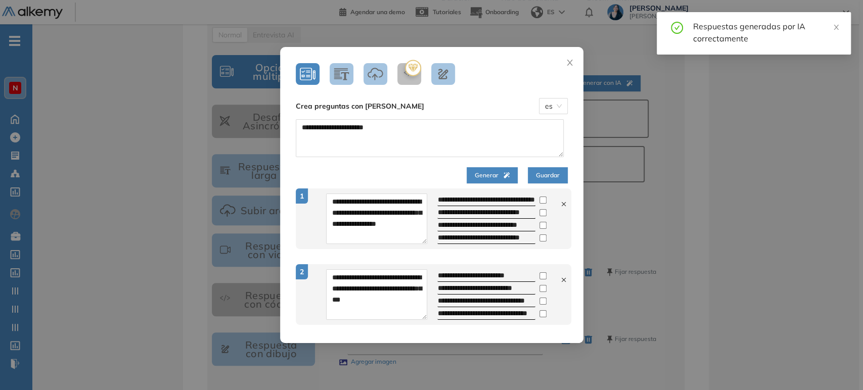
click at [561, 204] on icon at bounding box center [563, 204] width 4 height 4
type textarea "**********"
type input "**********"
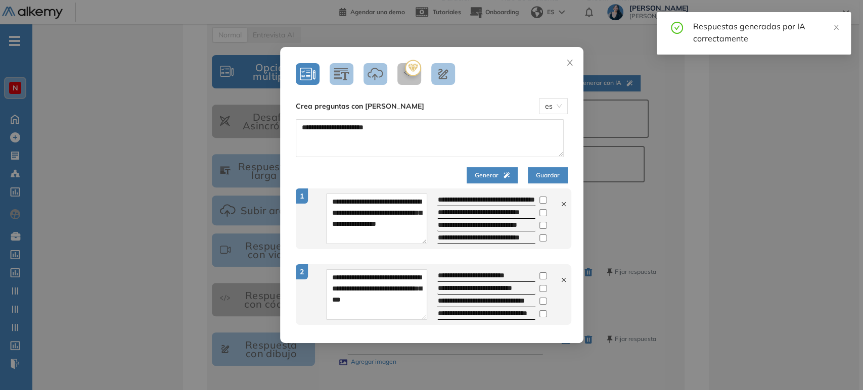
type input "**********"
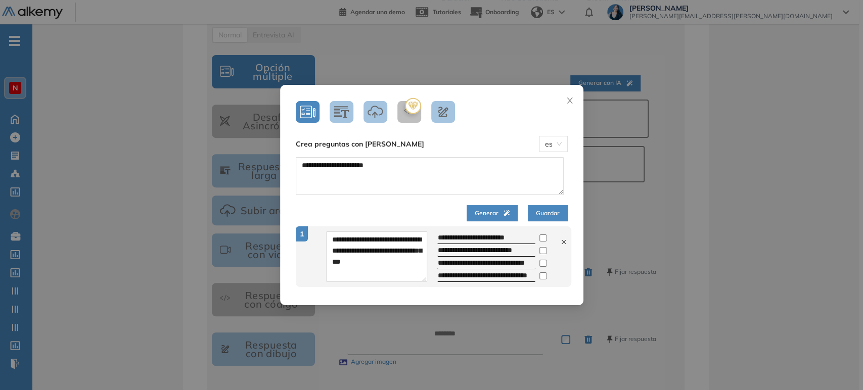
click at [546, 209] on span "Guardar" at bounding box center [548, 214] width 24 height 10
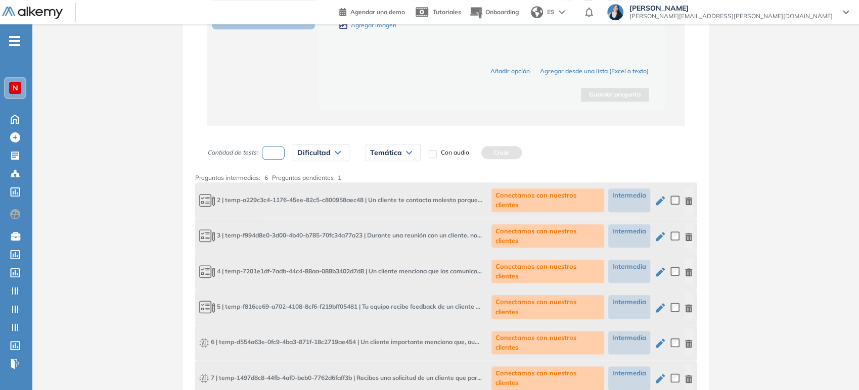
scroll to position [746, 0]
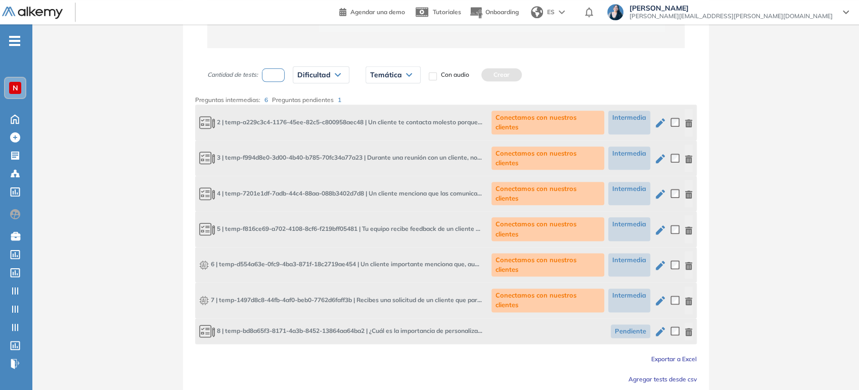
click at [688, 328] on icon "button" at bounding box center [688, 332] width 7 height 8
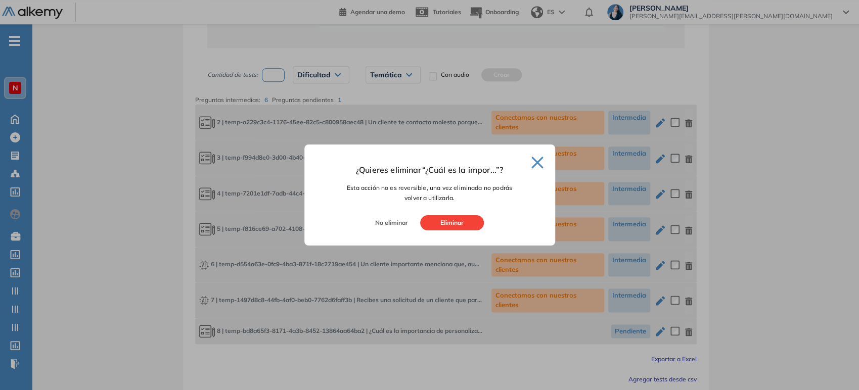
click at [450, 225] on button "Eliminar" at bounding box center [452, 222] width 64 height 15
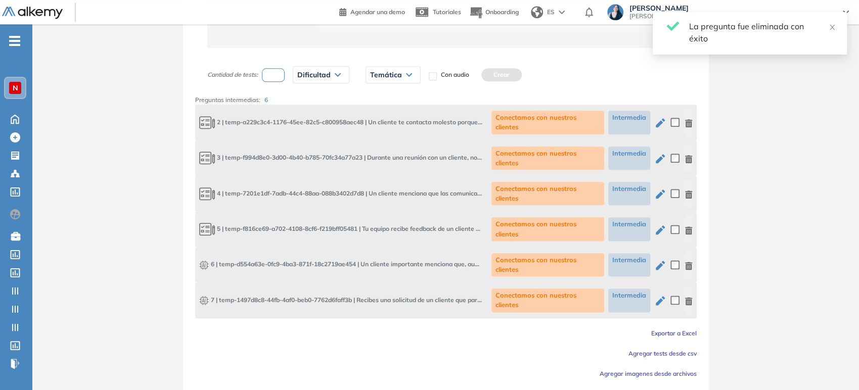
scroll to position [720, 0]
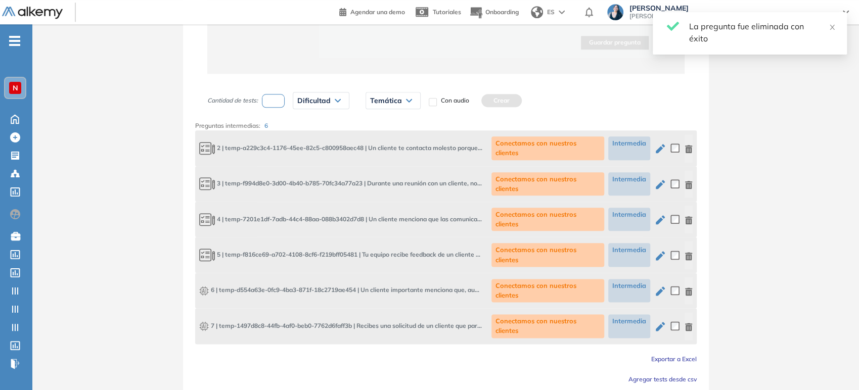
click at [691, 146] on icon "button" at bounding box center [688, 149] width 7 height 8
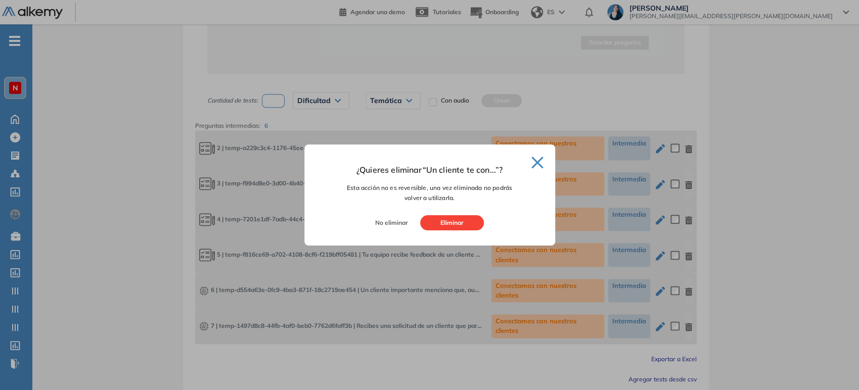
click at [474, 221] on button "Eliminar" at bounding box center [452, 222] width 64 height 15
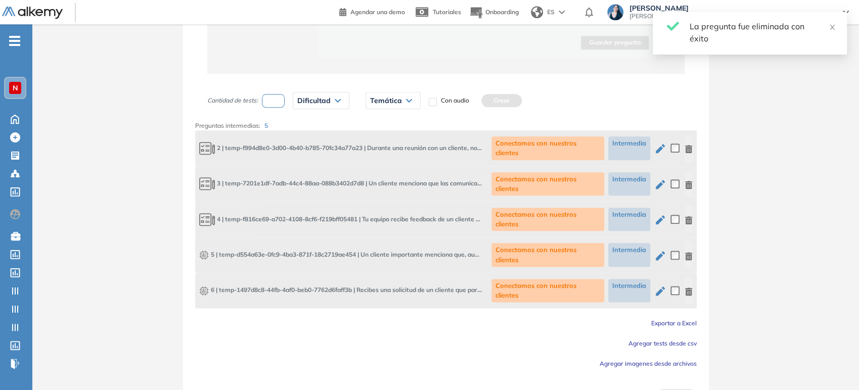
scroll to position [695, 0]
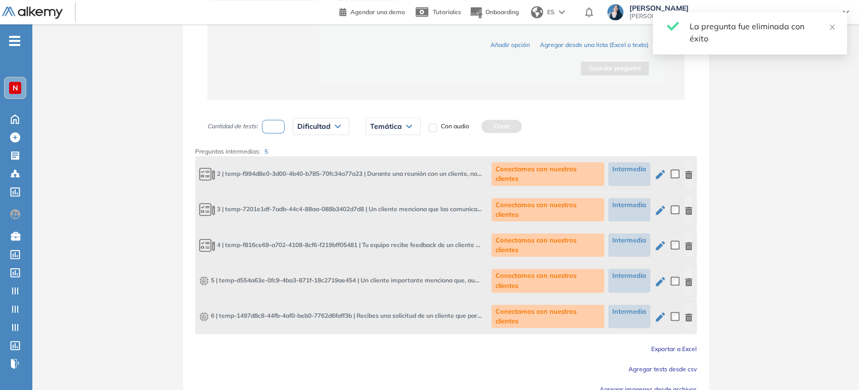
click at [687, 172] on icon "button" at bounding box center [688, 175] width 7 height 8
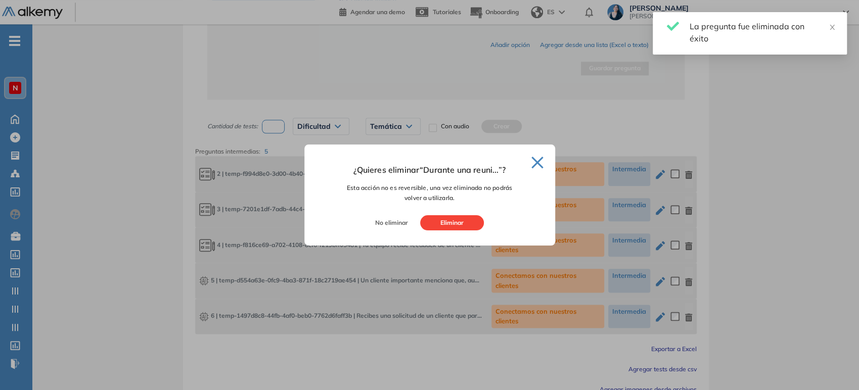
click at [453, 224] on button "Eliminar" at bounding box center [452, 222] width 64 height 15
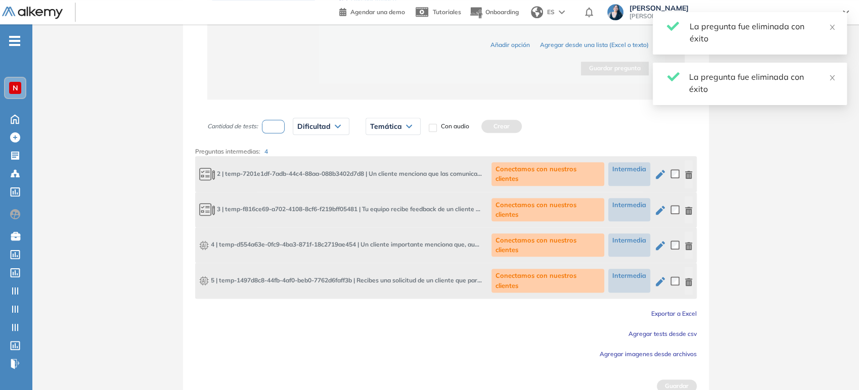
scroll to position [669, 0]
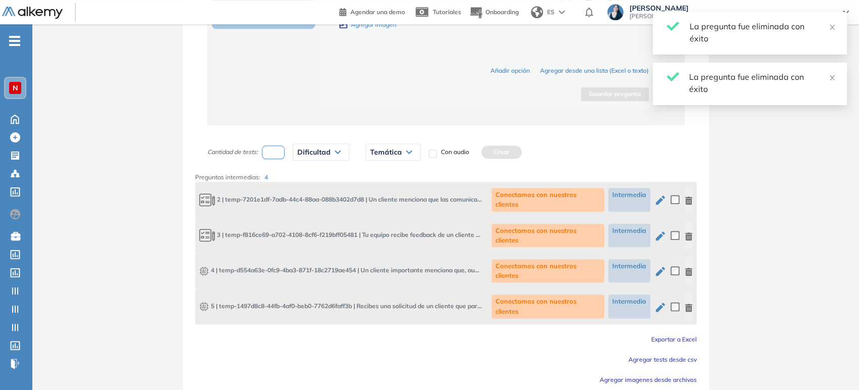
click at [687, 189] on button "button" at bounding box center [689, 199] width 8 height 27
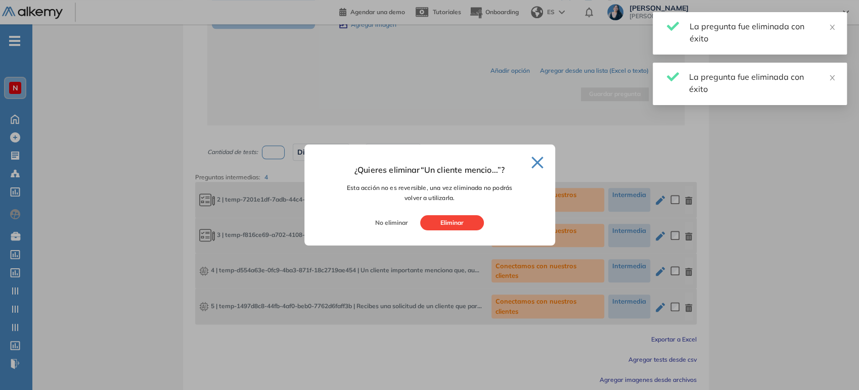
click at [466, 227] on button "Eliminar" at bounding box center [452, 222] width 64 height 15
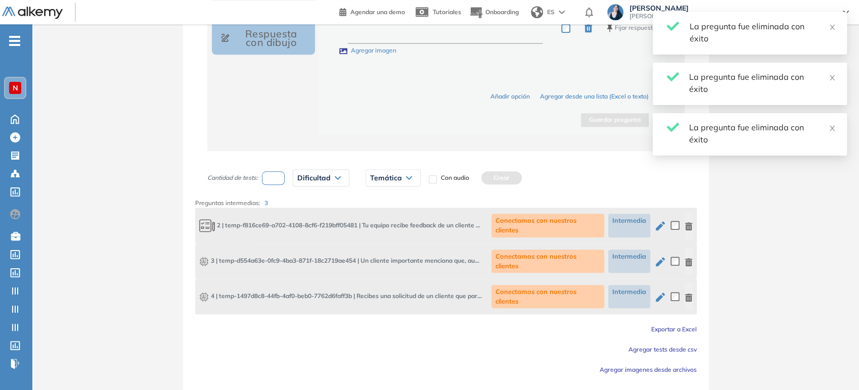
click at [688, 222] on icon "button" at bounding box center [689, 226] width 8 height 8
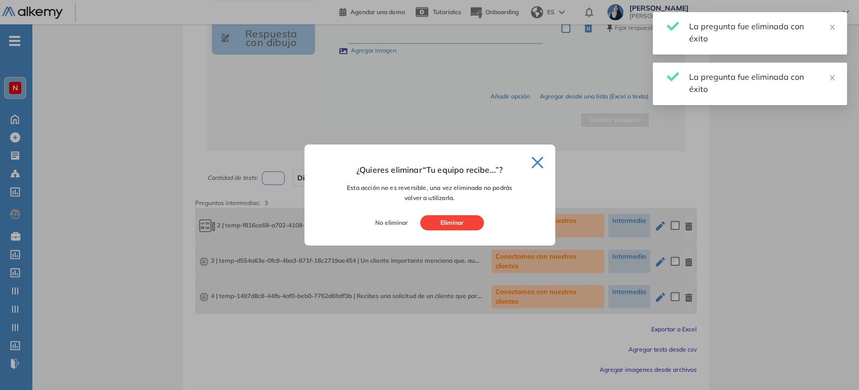
click at [448, 225] on button "Eliminar" at bounding box center [452, 222] width 64 height 15
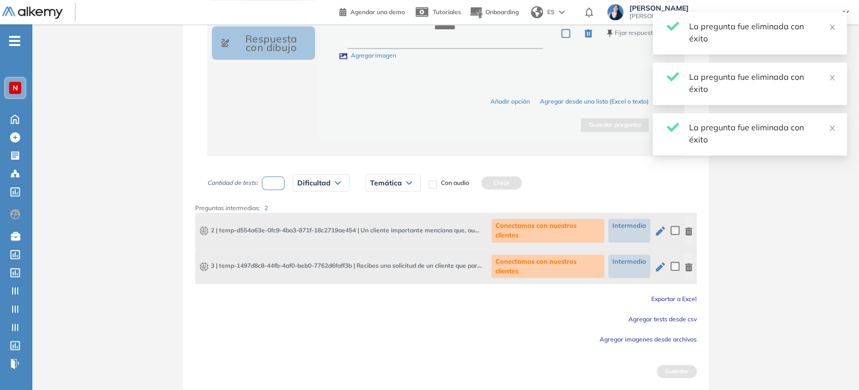
scroll to position [617, 0]
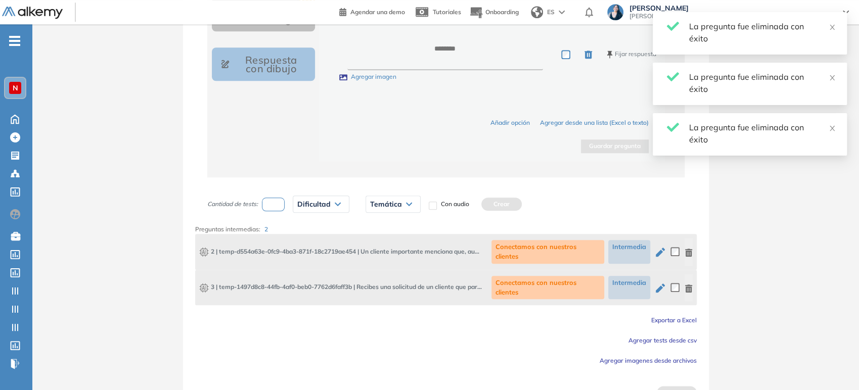
click at [682, 250] on div "Conectamos con nuestros clientes Intermedia" at bounding box center [591, 251] width 201 height 27
click at [688, 249] on icon "button" at bounding box center [688, 253] width 7 height 8
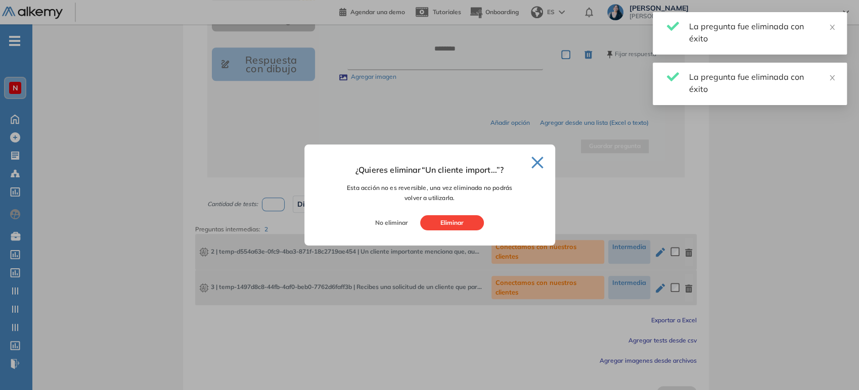
click at [468, 221] on button "Eliminar" at bounding box center [452, 222] width 64 height 15
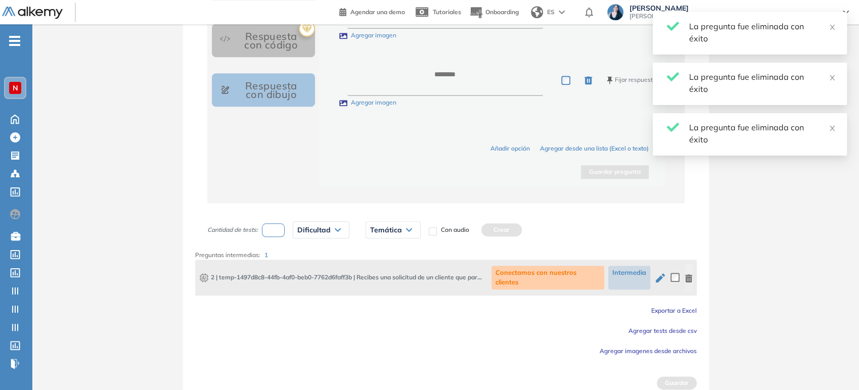
click at [687, 275] on icon "button" at bounding box center [688, 279] width 7 height 8
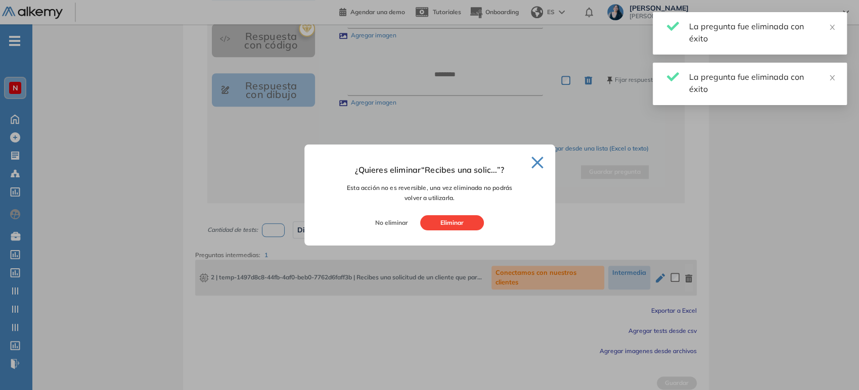
click at [437, 226] on button "Eliminar" at bounding box center [452, 222] width 64 height 15
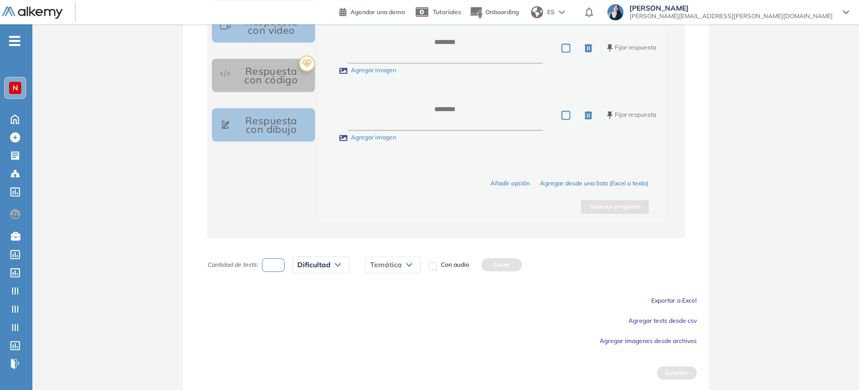
click at [675, 318] on span "Agregar tests desde csv" at bounding box center [662, 321] width 68 height 8
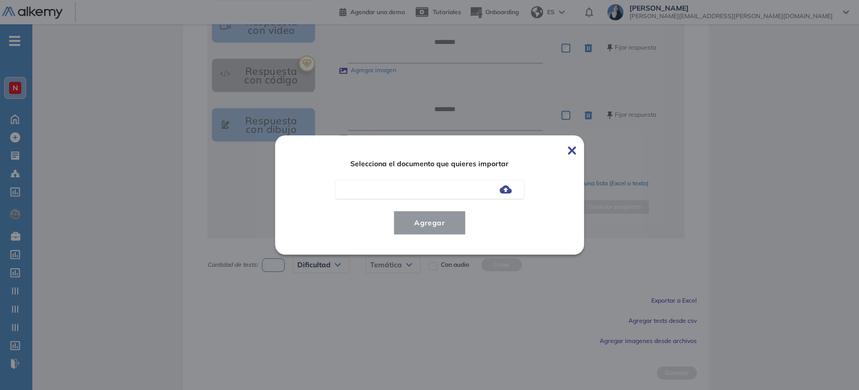
click at [512, 193] on img at bounding box center [506, 190] width 12 height 8
click at [0, 0] on input "file" at bounding box center [0, 0] width 0 height 0
click at [433, 223] on span "Agregar" at bounding box center [429, 223] width 47 height 12
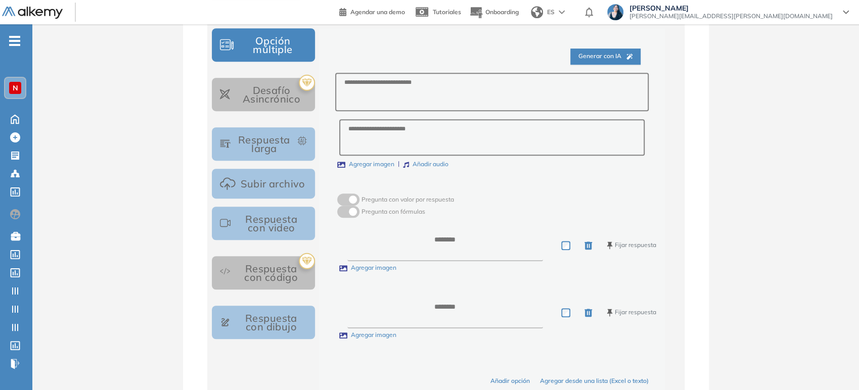
scroll to position [332, 0]
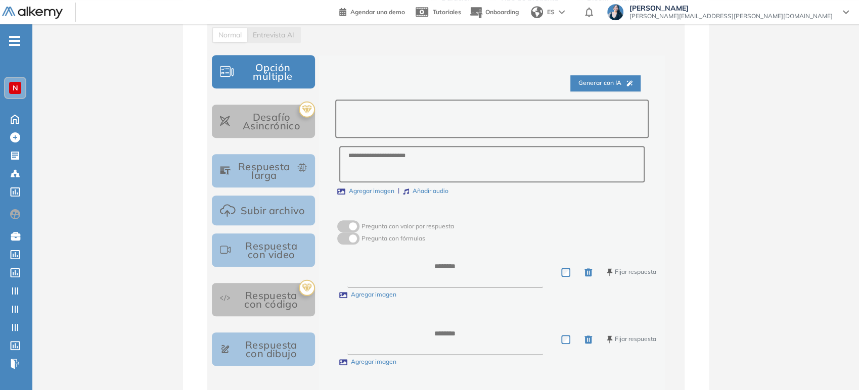
click at [504, 121] on textarea at bounding box center [491, 119] width 313 height 39
type textarea "*****"
click at [439, 268] on textarea at bounding box center [445, 271] width 196 height 31
type textarea "***"
click at [448, 338] on textarea at bounding box center [445, 339] width 196 height 31
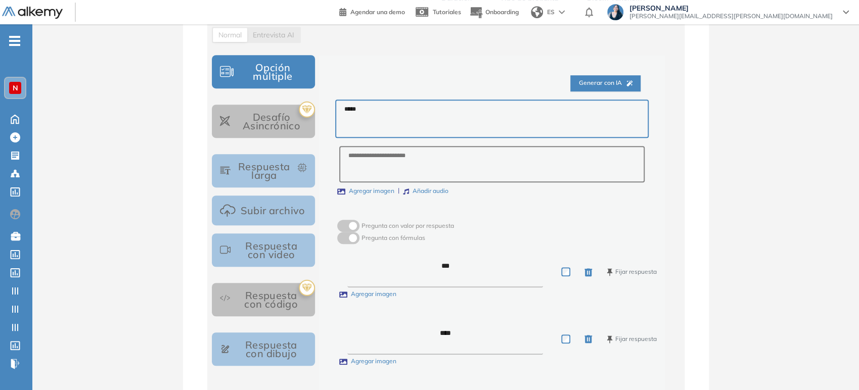
type textarea "****"
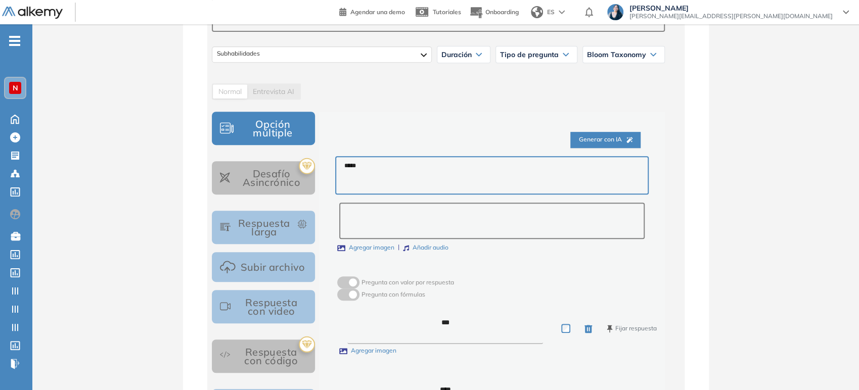
click at [537, 214] on textarea at bounding box center [491, 221] width 305 height 36
click at [511, 165] on textarea "*****" at bounding box center [491, 175] width 313 height 38
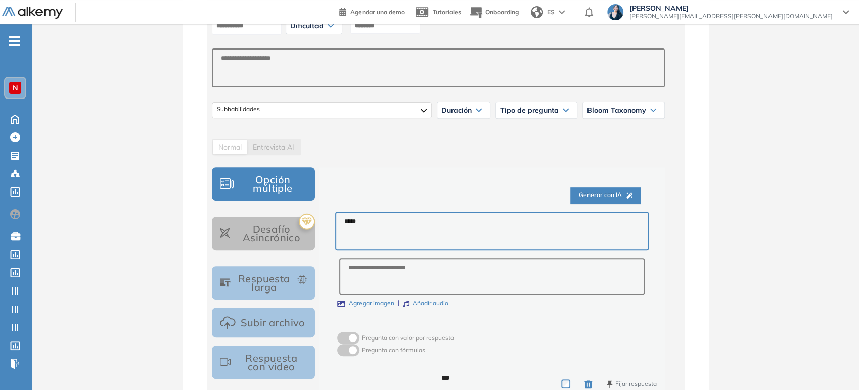
scroll to position [219, 0]
click at [598, 195] on span "Generar con IA" at bounding box center [605, 196] width 54 height 10
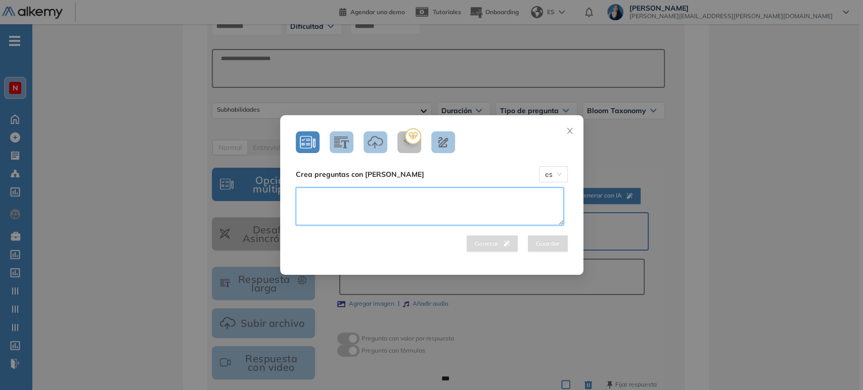
click at [511, 205] on textarea at bounding box center [430, 207] width 268 height 38
drag, startPoint x: 510, startPoint y: 206, endPoint x: 238, endPoint y: 207, distance: 271.5
click at [238, 207] on div "**********" at bounding box center [431, 195] width 863 height 390
type textarea "**********"
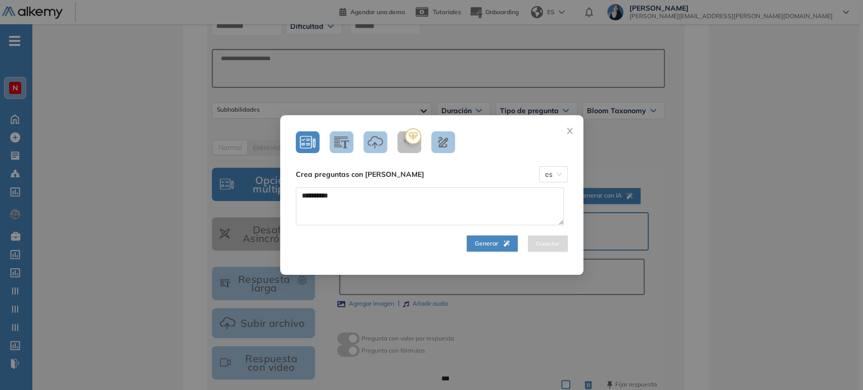
click at [487, 243] on span "Generar" at bounding box center [492, 244] width 35 height 10
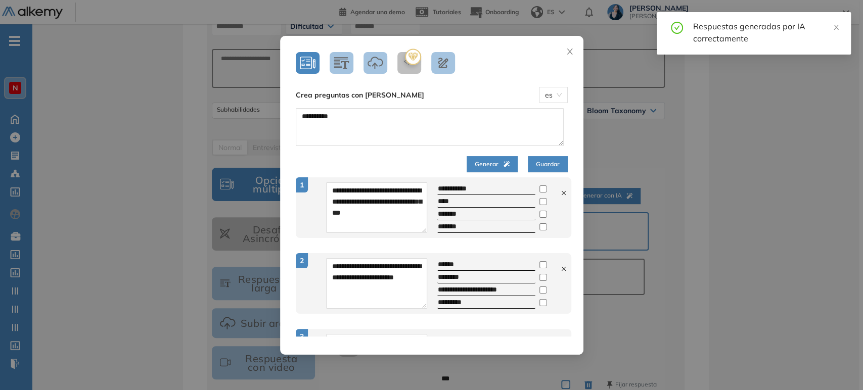
click at [560, 196] on icon at bounding box center [563, 193] width 7 height 7
type textarea "**********"
type input "******"
type input "********"
type input "**********"
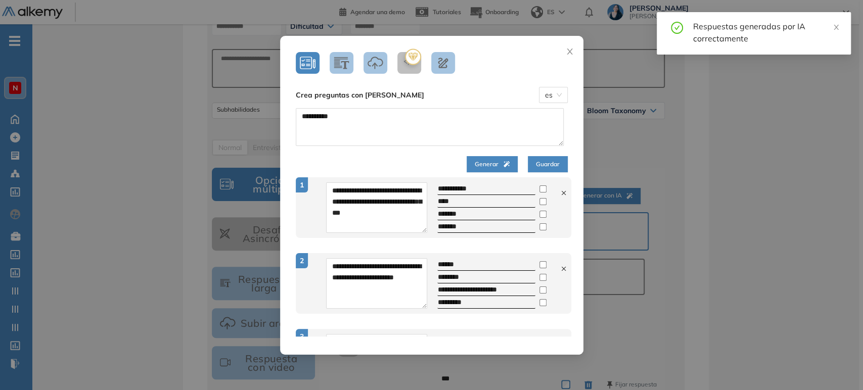
type input "*********"
type textarea "**********"
type input "**********"
type input "******"
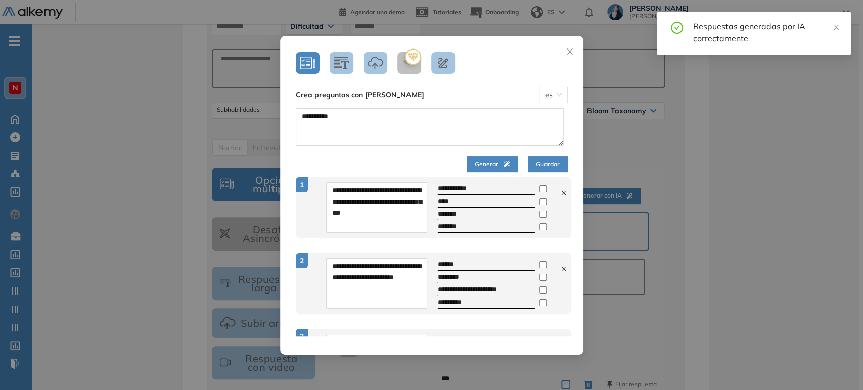
type input "*********"
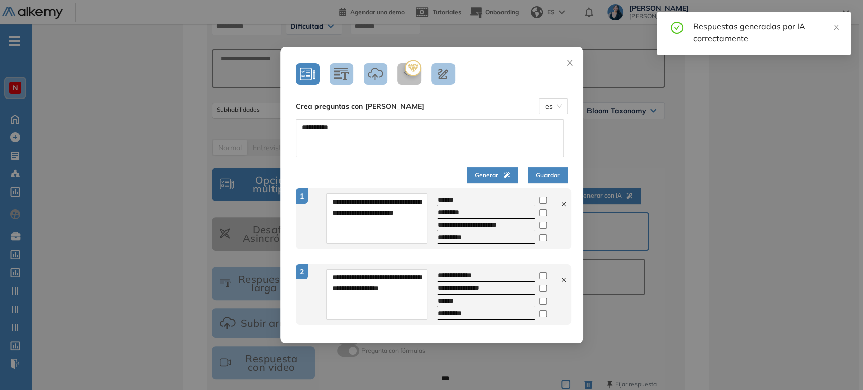
click at [560, 203] on icon at bounding box center [563, 204] width 7 height 7
type textarea "**********"
type input "**********"
type input "******"
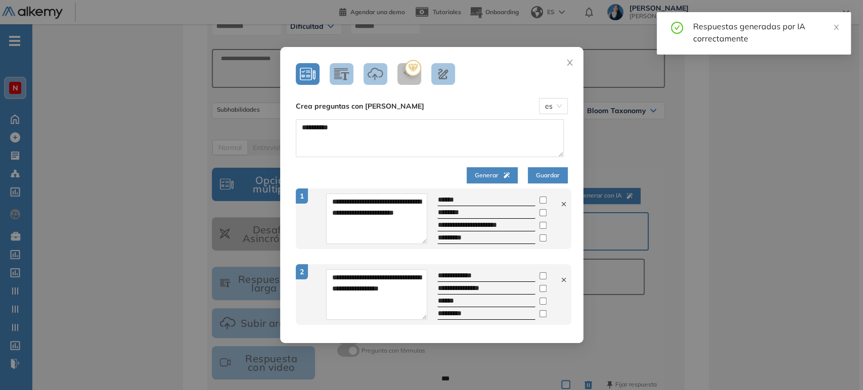
type input "*********"
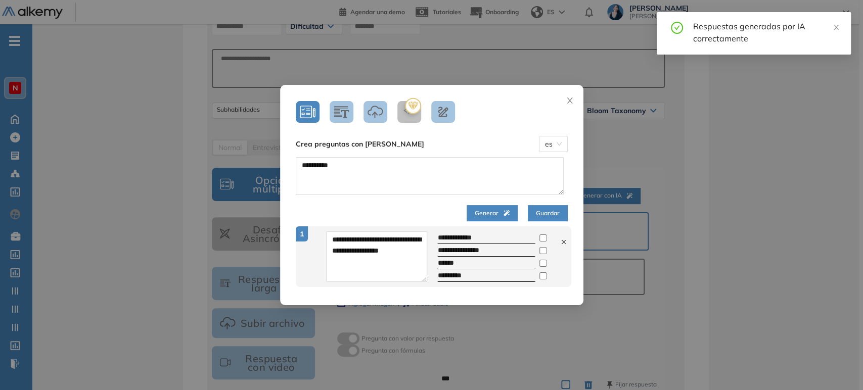
click at [538, 216] on span "Guardar" at bounding box center [548, 214] width 24 height 10
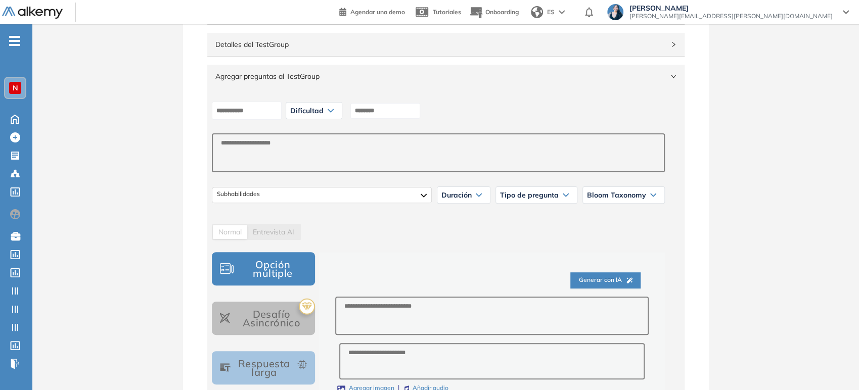
scroll to position [107, 0]
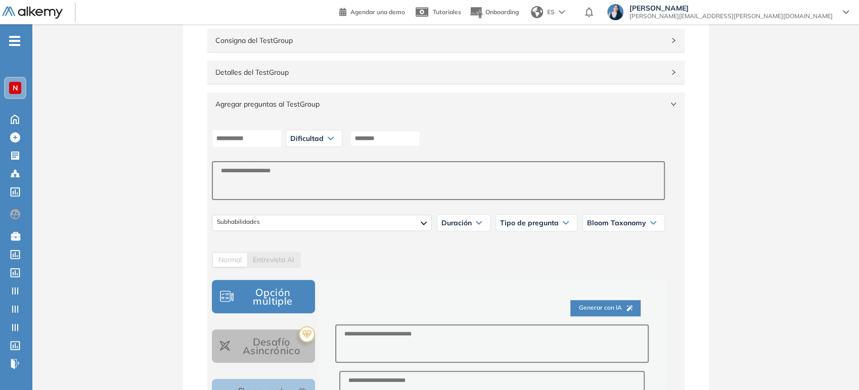
click at [327, 99] on span "Agregar preguntas al TestGroup" at bounding box center [439, 104] width 449 height 11
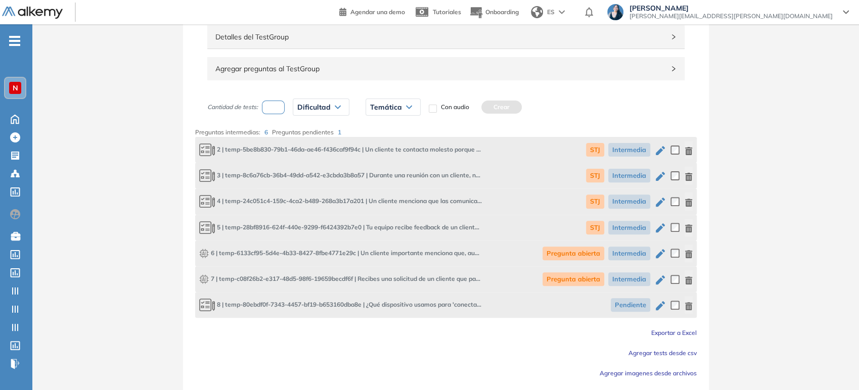
scroll to position [175, 0]
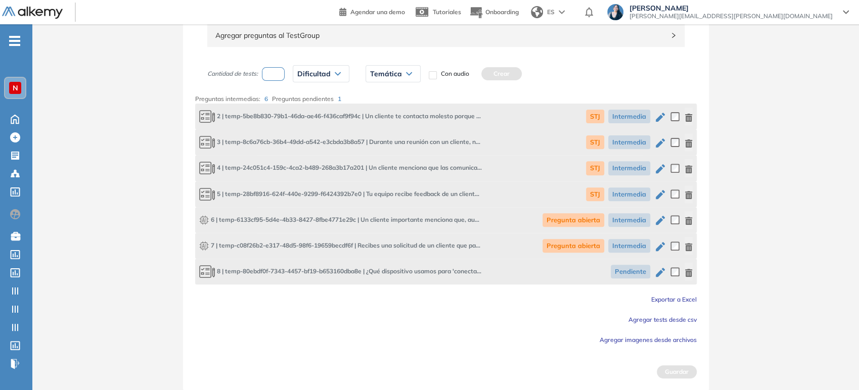
click at [692, 275] on icon "button" at bounding box center [689, 273] width 8 height 8
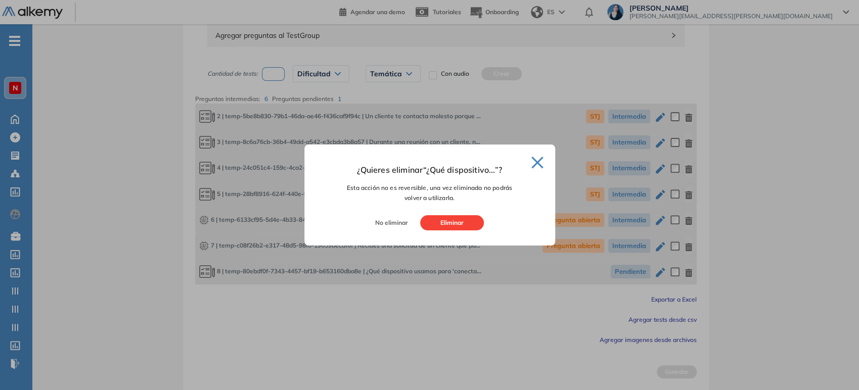
click at [466, 228] on button "Eliminar" at bounding box center [452, 222] width 64 height 15
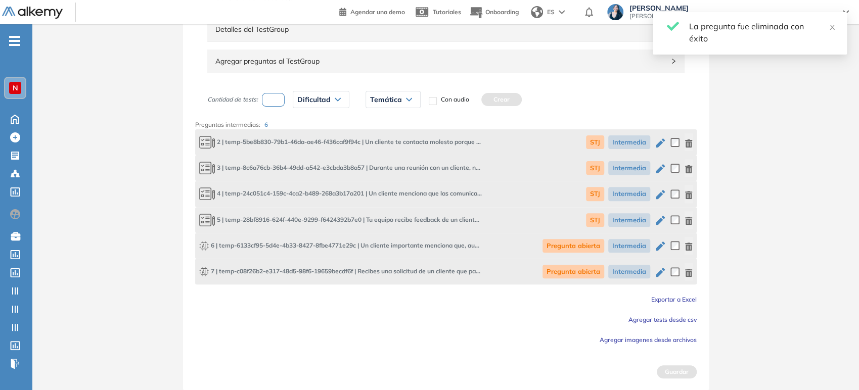
click at [276, 98] on input "number" at bounding box center [273, 100] width 23 height 14
type input "*"
click at [321, 100] on span "Dificultad" at bounding box center [313, 100] width 33 height 8
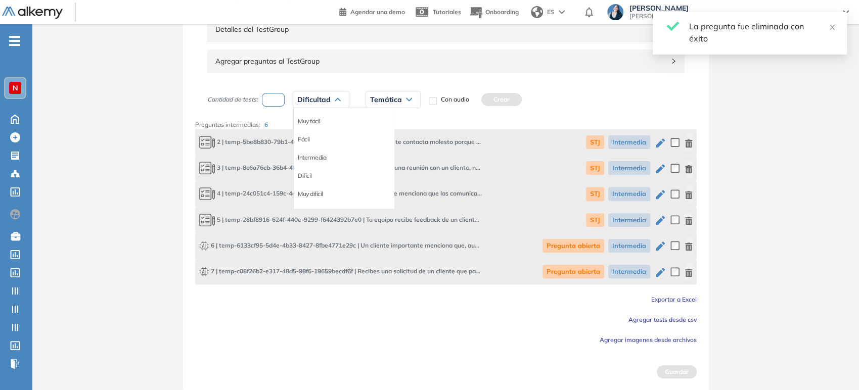
click at [320, 154] on li "Intermedia" at bounding box center [312, 158] width 28 height 10
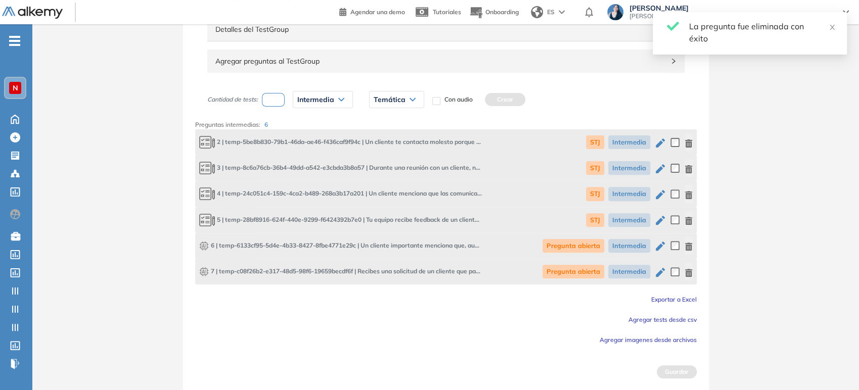
click at [398, 102] on span "Temática" at bounding box center [390, 100] width 32 height 8
click at [385, 122] on div "STJ" at bounding box center [396, 121] width 53 height 18
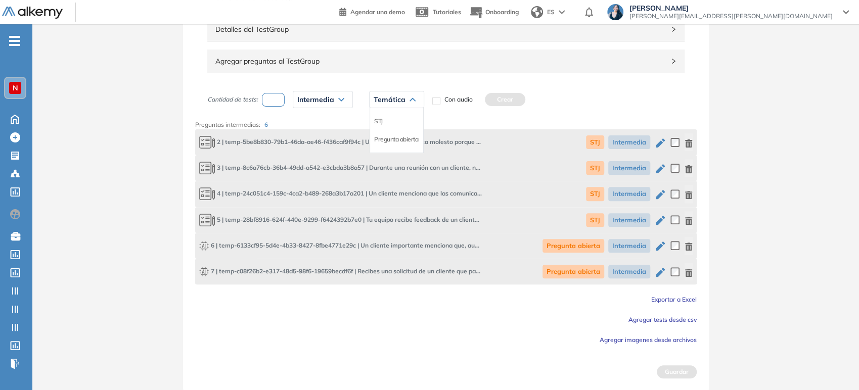
click at [383, 121] on div "STJ" at bounding box center [396, 121] width 53 height 18
click at [381, 121] on li "STJ" at bounding box center [378, 121] width 9 height 10
click at [482, 103] on button "Crear" at bounding box center [484, 99] width 40 height 13
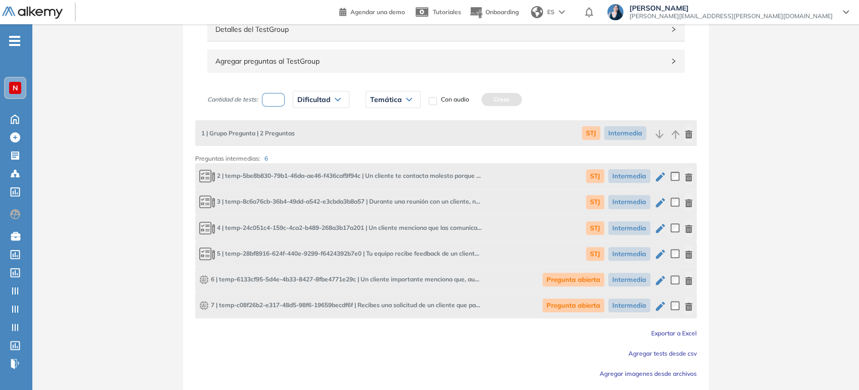
click at [274, 99] on input "number" at bounding box center [273, 100] width 23 height 14
type input "*"
click at [344, 99] on div "Dificultad" at bounding box center [321, 100] width 56 height 16
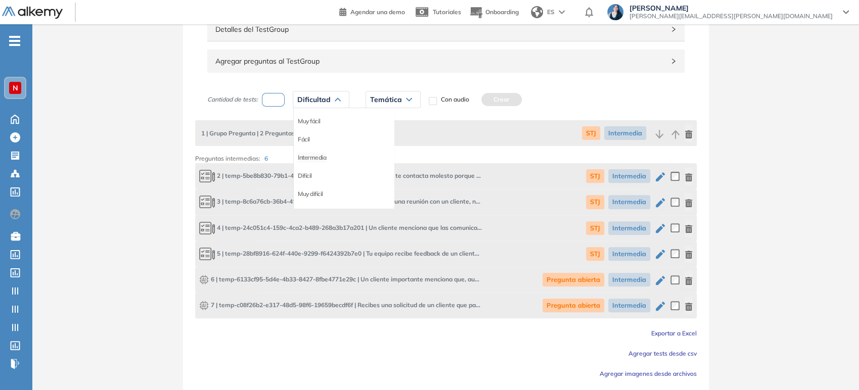
click at [314, 153] on li "Intermedia" at bounding box center [312, 158] width 28 height 10
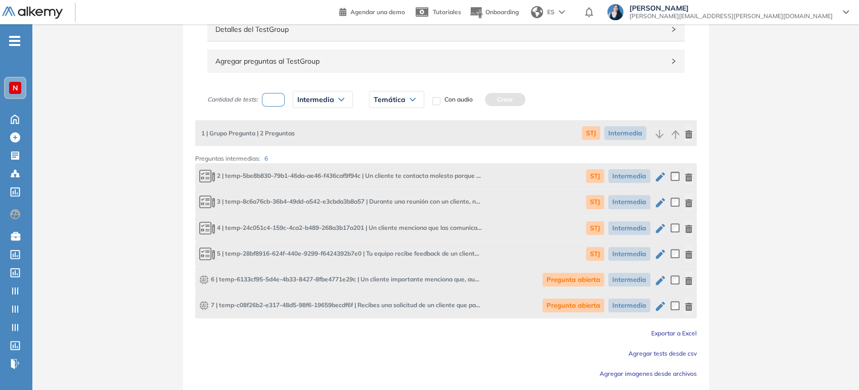
click at [385, 100] on span "Temática" at bounding box center [390, 100] width 32 height 8
click at [392, 138] on li "Pregunta abierta" at bounding box center [396, 139] width 44 height 10
click at [536, 102] on button "Crear" at bounding box center [531, 99] width 40 height 13
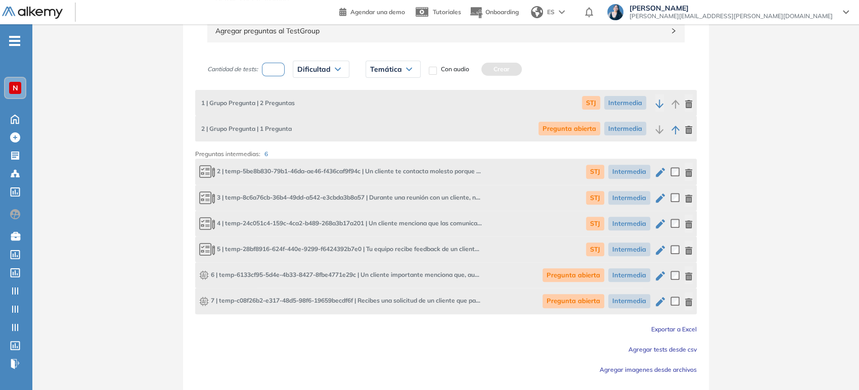
scroll to position [209, 0]
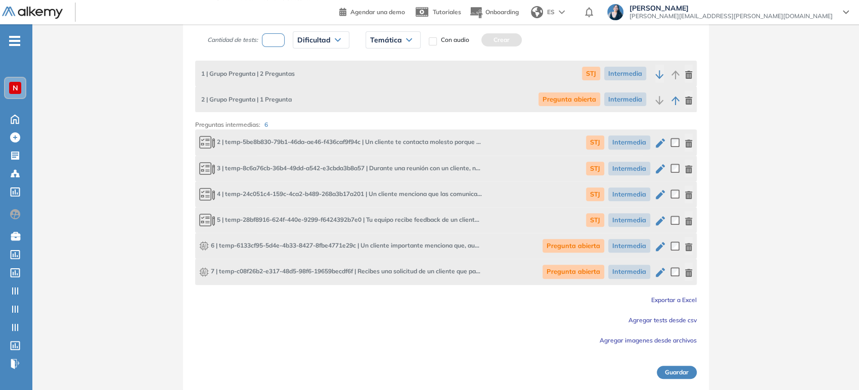
click at [689, 371] on button "Guardar" at bounding box center [677, 372] width 40 height 13
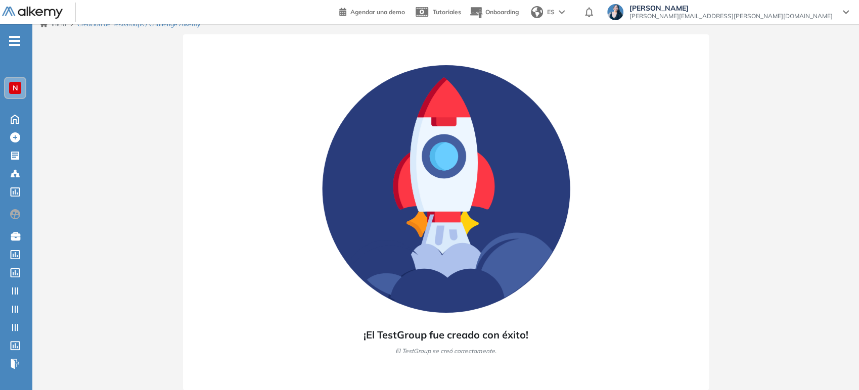
scroll to position [10, 0]
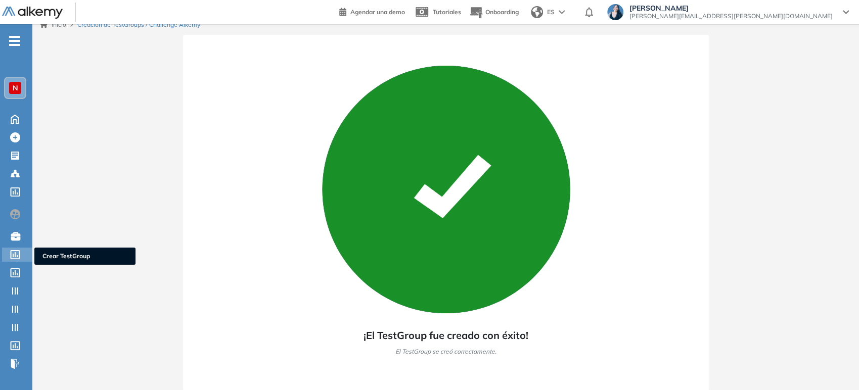
drag, startPoint x: 20, startPoint y: 254, endPoint x: 32, endPoint y: 255, distance: 12.2
click at [20, 254] on icon at bounding box center [16, 254] width 10 height 9
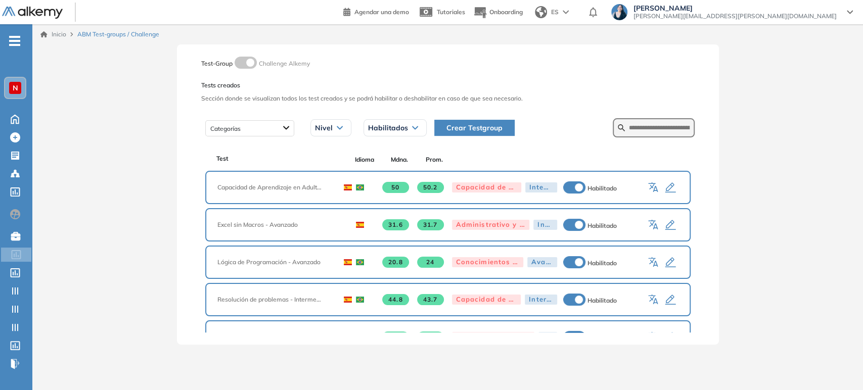
click at [496, 130] on span "Crear Testgroup" at bounding box center [474, 127] width 56 height 11
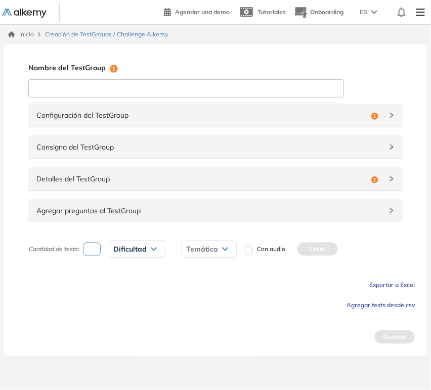
click at [100, 82] on input at bounding box center [185, 88] width 315 height 18
paste input "**********"
drag, startPoint x: 187, startPoint y: 91, endPoint x: 108, endPoint y: 87, distance: 79.4
click at [108, 87] on input "**********" at bounding box center [185, 88] width 315 height 18
type input "**********"
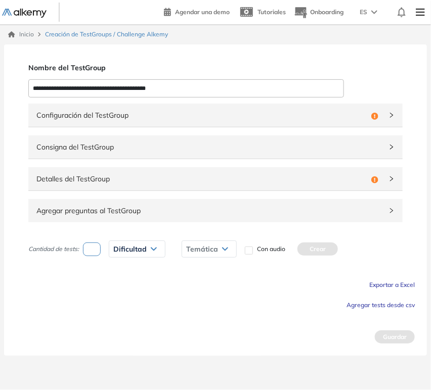
click at [79, 118] on span "Configuración del TestGroup" at bounding box center [201, 115] width 331 height 11
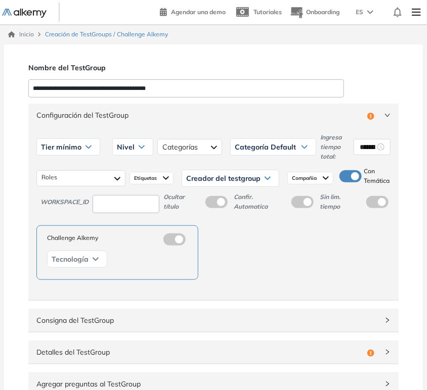
click at [94, 150] on div "Tier mínimo" at bounding box center [68, 147] width 63 height 16
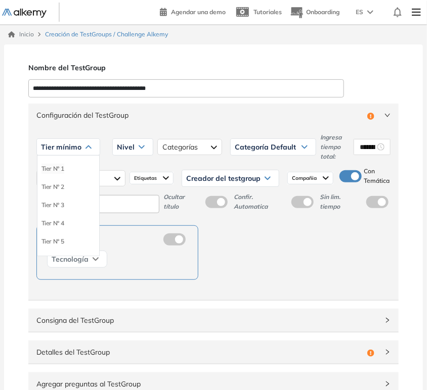
click at [44, 168] on li "Tier N° 1" at bounding box center [52, 169] width 23 height 10
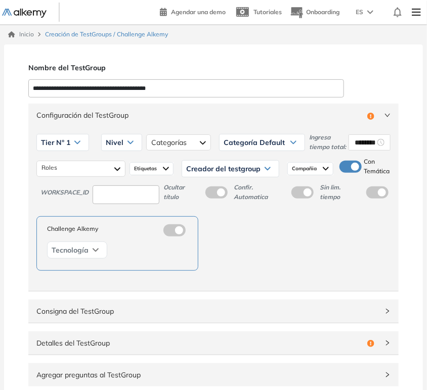
click at [126, 146] on div "Nivel" at bounding box center [122, 142] width 40 height 16
click at [117, 182] on li "Intermedio" at bounding box center [120, 182] width 28 height 10
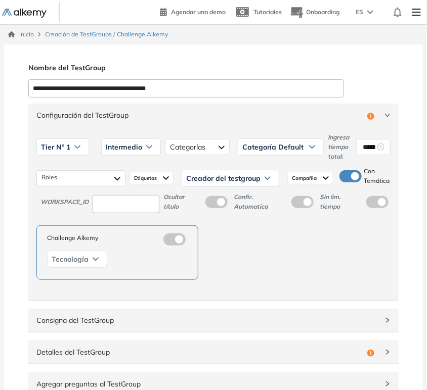
click at [125, 151] on div "Intermedio" at bounding box center [131, 147] width 59 height 16
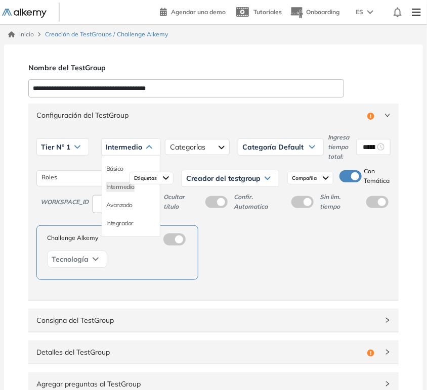
click at [123, 170] on div "Básico" at bounding box center [131, 169] width 58 height 18
click at [117, 169] on li "Básico" at bounding box center [114, 169] width 17 height 10
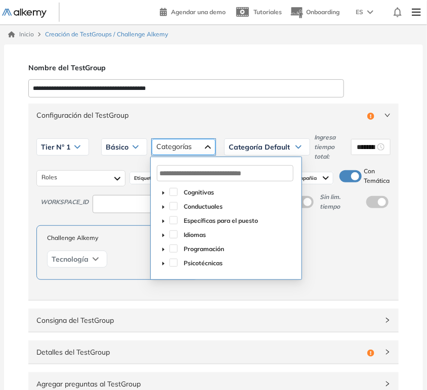
click at [206, 151] on div at bounding box center [184, 147] width 64 height 16
click at [172, 221] on span at bounding box center [173, 220] width 8 height 8
click at [250, 147] on span "Categoría Default" at bounding box center [259, 147] width 61 height 8
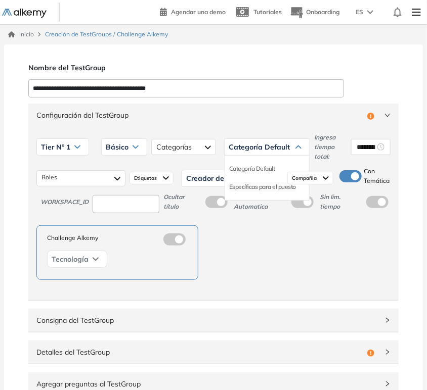
click at [243, 189] on li "Específicas para el puesto" at bounding box center [262, 187] width 67 height 10
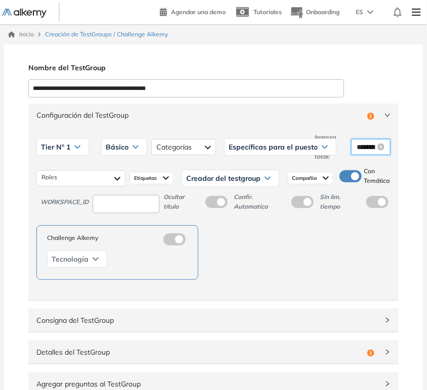
click at [368, 147] on input "********" at bounding box center [366, 147] width 18 height 11
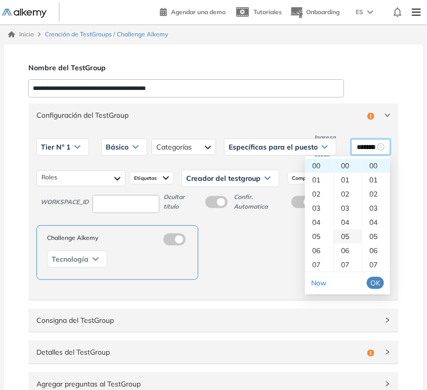
click at [345, 236] on div "05" at bounding box center [348, 237] width 28 height 14
type input "********"
click at [376, 284] on span "OK" at bounding box center [375, 283] width 10 height 11
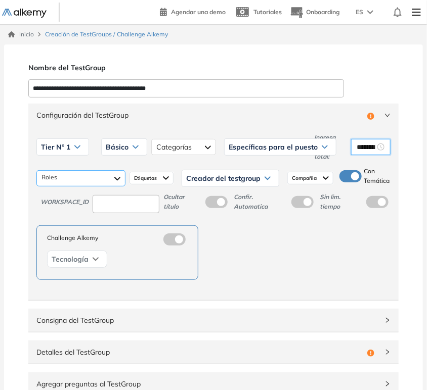
click at [82, 176] on div at bounding box center [80, 178] width 89 height 16
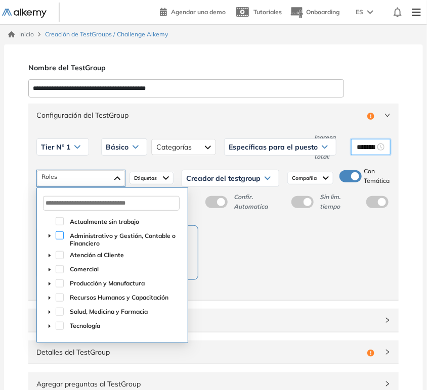
click at [58, 238] on span at bounding box center [60, 236] width 8 height 8
click at [57, 258] on span at bounding box center [60, 255] width 8 height 8
click at [59, 269] on span at bounding box center [60, 269] width 8 height 8
click at [197, 177] on span "Creador del testgroup" at bounding box center [223, 178] width 74 height 8
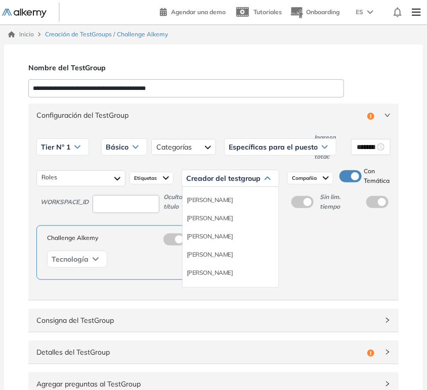
click at [149, 176] on span "Etiquetas" at bounding box center [146, 178] width 25 height 8
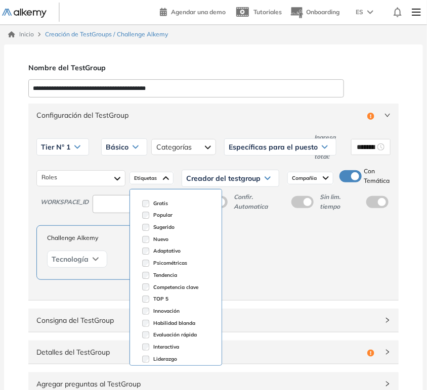
click at [199, 181] on span "Creador del testgroup" at bounding box center [223, 178] width 74 height 8
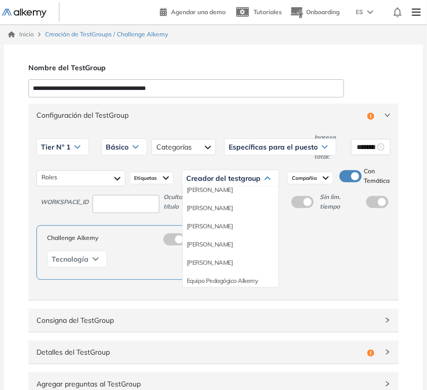
scroll to position [112, 0]
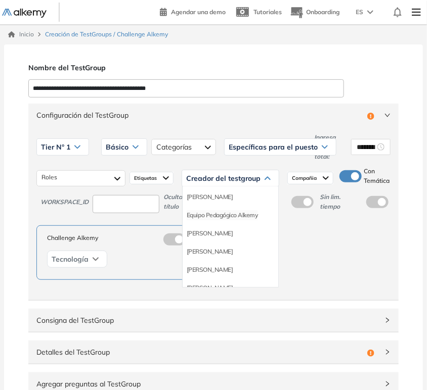
click at [240, 215] on li "Equipo Pedagógico Alkemy" at bounding box center [222, 215] width 71 height 10
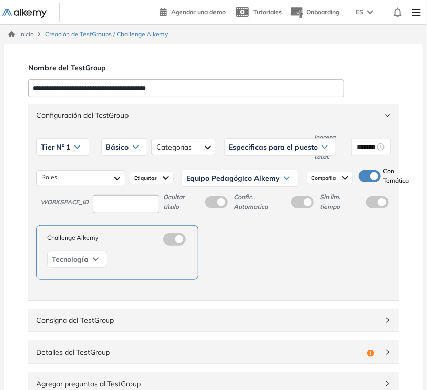
click at [325, 176] on span "Compañia" at bounding box center [324, 178] width 27 height 8
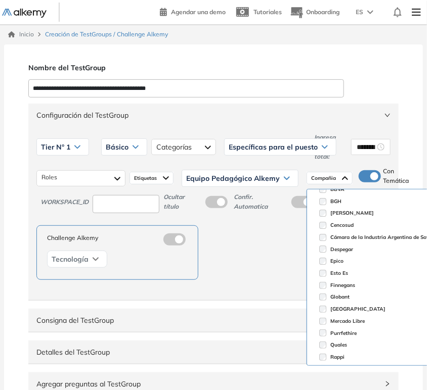
scroll to position [211, 0]
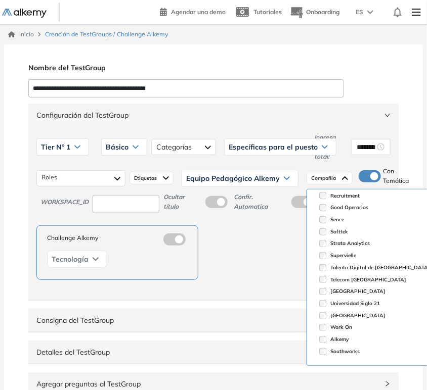
click at [263, 270] on div "Challenge Alkemy Tecnología" at bounding box center [213, 252] width 354 height 55
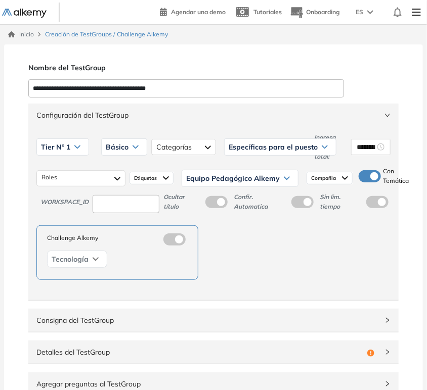
click at [117, 204] on input at bounding box center [126, 204] width 67 height 19
type input "****"
click at [214, 110] on span "Configuración del TestGroup" at bounding box center [207, 115] width 342 height 11
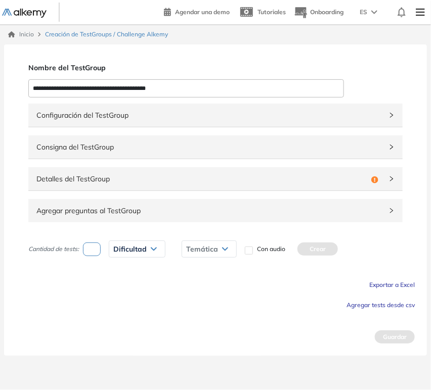
click at [130, 204] on div "Agregar preguntas al TestGroup" at bounding box center [215, 210] width 374 height 23
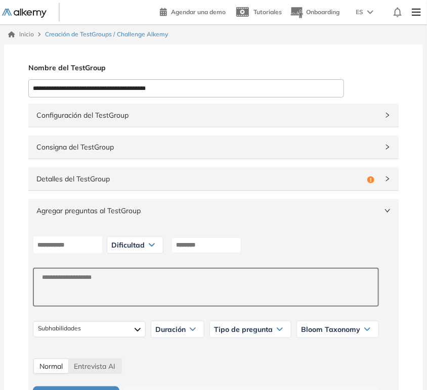
click at [125, 180] on span "Detalles del TestGroup" at bounding box center [199, 178] width 327 height 11
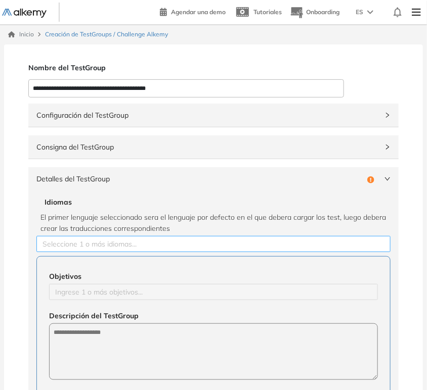
click at [105, 242] on div at bounding box center [213, 244] width 349 height 12
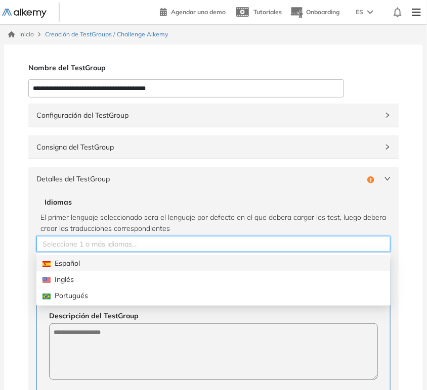
click at [69, 263] on div "Español" at bounding box center [213, 263] width 342 height 11
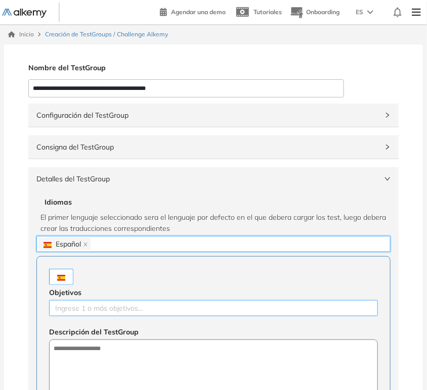
click at [96, 314] on div "Ingrese 1 o más objetivos..." at bounding box center [213, 308] width 329 height 16
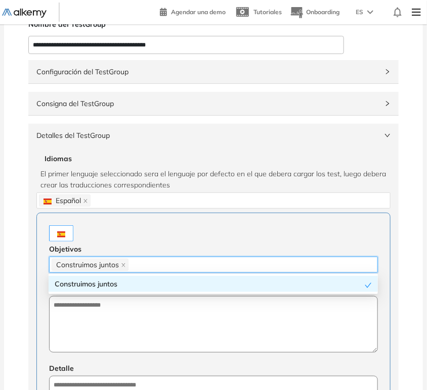
scroll to position [112, 0]
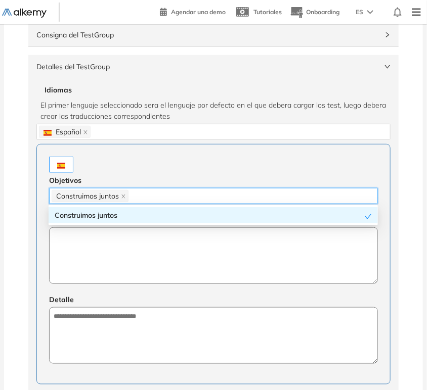
click at [110, 276] on textarea at bounding box center [213, 256] width 329 height 57
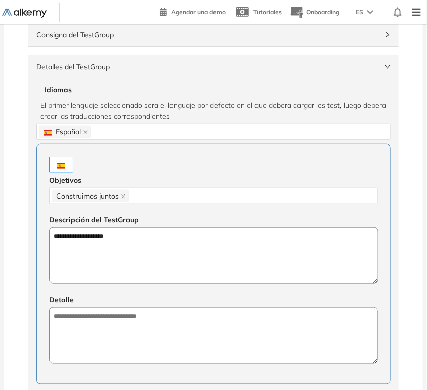
drag, startPoint x: 124, startPoint y: 242, endPoint x: 2, endPoint y: 239, distance: 122.4
click at [154, 341] on textarea at bounding box center [213, 335] width 329 height 57
paste textarea "**********"
click at [95, 73] on div "Detalles del TestGroup Incompleto" at bounding box center [213, 66] width 370 height 23
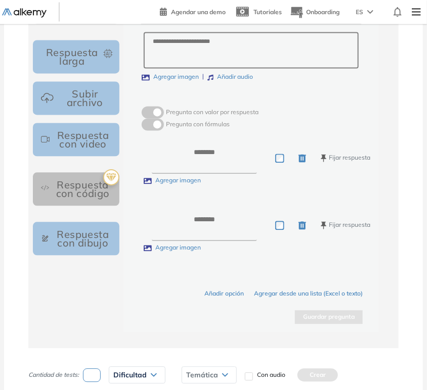
scroll to position [536, 0]
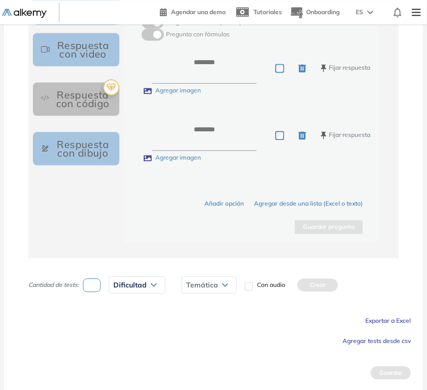
click at [372, 339] on span "Agregar tests desde csv" at bounding box center [376, 341] width 68 height 8
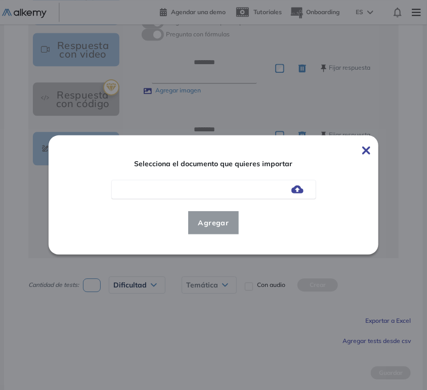
click at [298, 193] on img at bounding box center [297, 190] width 12 height 8
click at [0, 0] on input "file" at bounding box center [0, 0] width 0 height 0
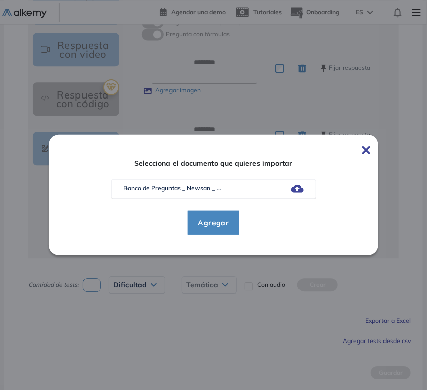
click at [222, 224] on span "Agregar" at bounding box center [213, 223] width 47 height 12
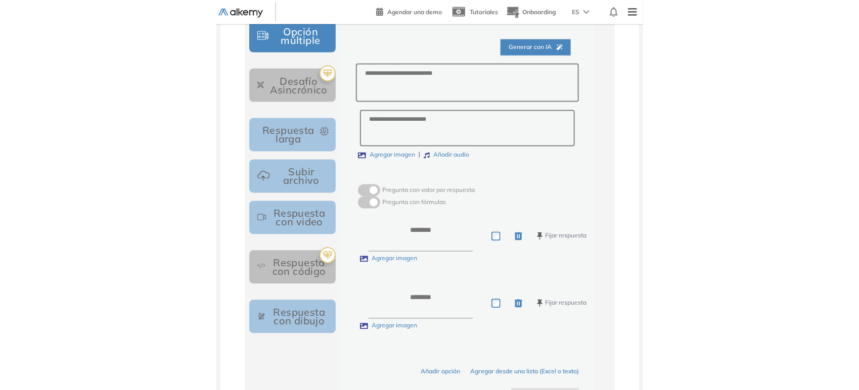
scroll to position [311, 0]
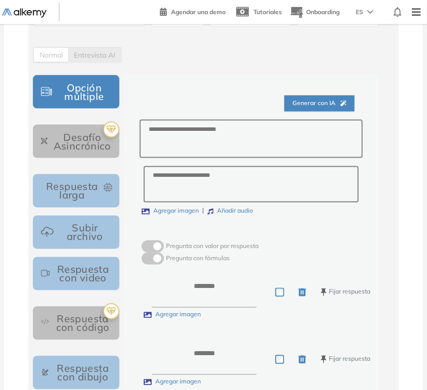
click at [298, 102] on span "Generar con IA" at bounding box center [319, 104] width 54 height 10
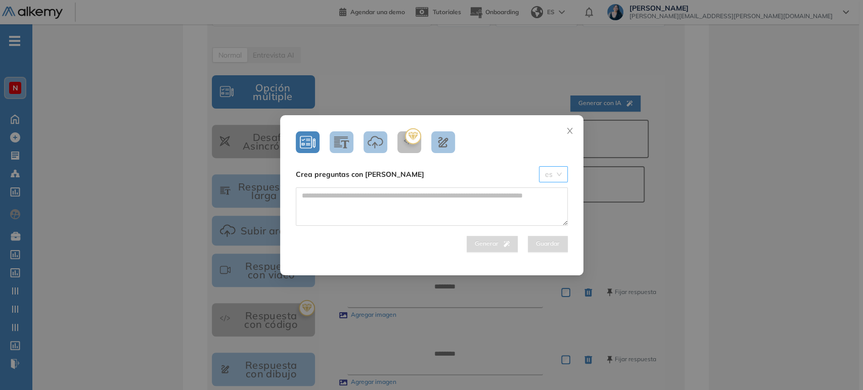
click at [545, 180] on span "es" at bounding box center [553, 174] width 17 height 15
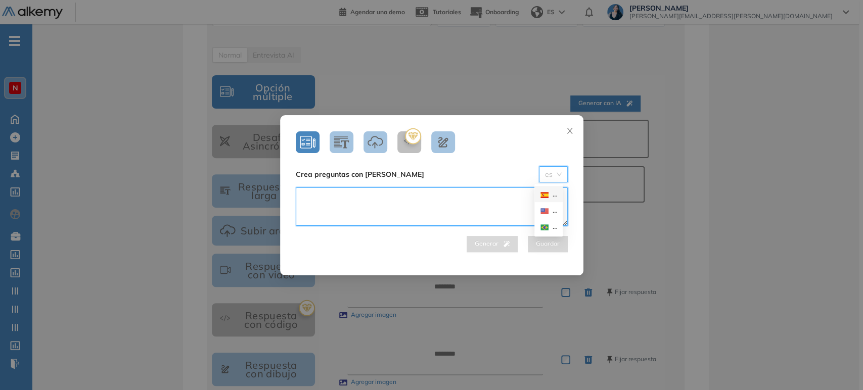
click at [464, 199] on textarea at bounding box center [432, 207] width 272 height 38
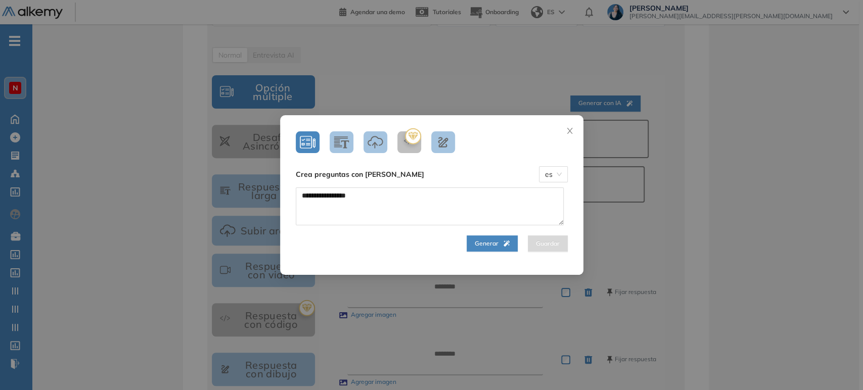
click at [490, 244] on span "Generar" at bounding box center [492, 244] width 35 height 10
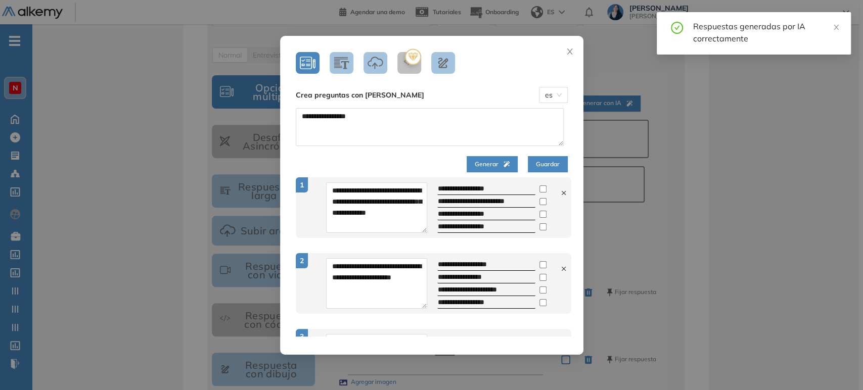
click at [560, 195] on icon at bounding box center [563, 193] width 7 height 7
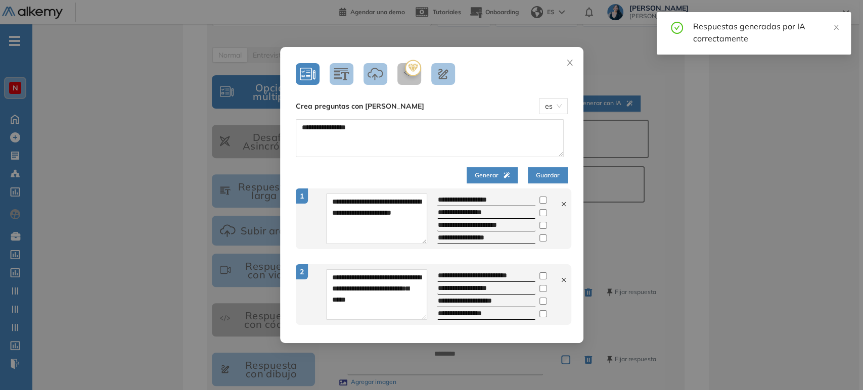
click at [560, 201] on icon at bounding box center [563, 204] width 7 height 7
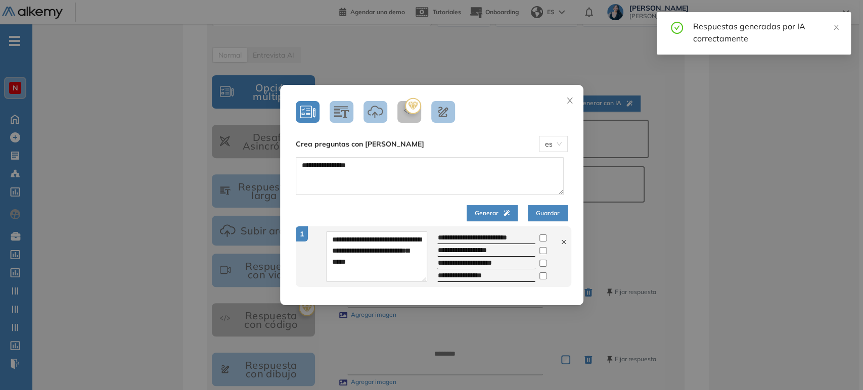
click at [557, 216] on button "Guardar" at bounding box center [548, 213] width 40 height 16
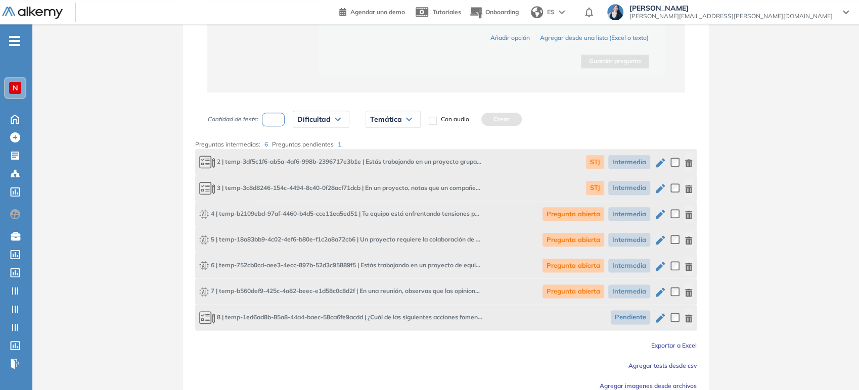
scroll to position [746, 0]
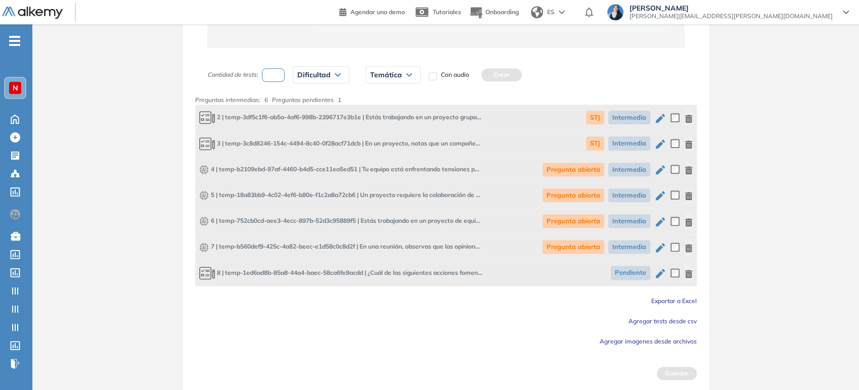
click at [688, 275] on icon "button" at bounding box center [688, 274] width 7 height 8
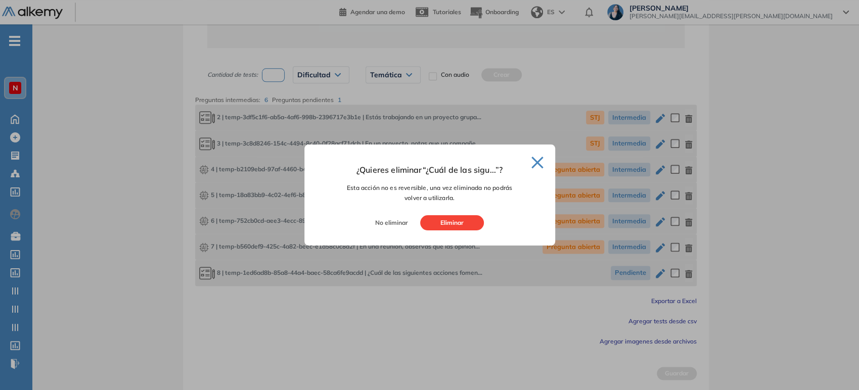
click at [449, 222] on button "Eliminar" at bounding box center [452, 222] width 64 height 15
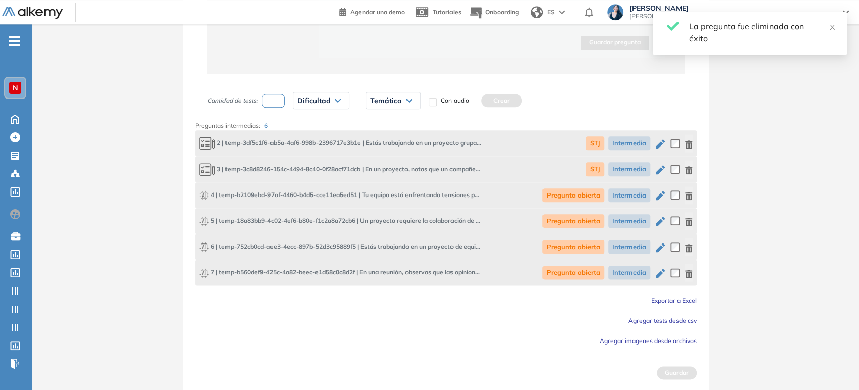
click at [268, 101] on input "number" at bounding box center [273, 101] width 23 height 14
click at [313, 98] on span "Dificultad" at bounding box center [313, 101] width 33 height 8
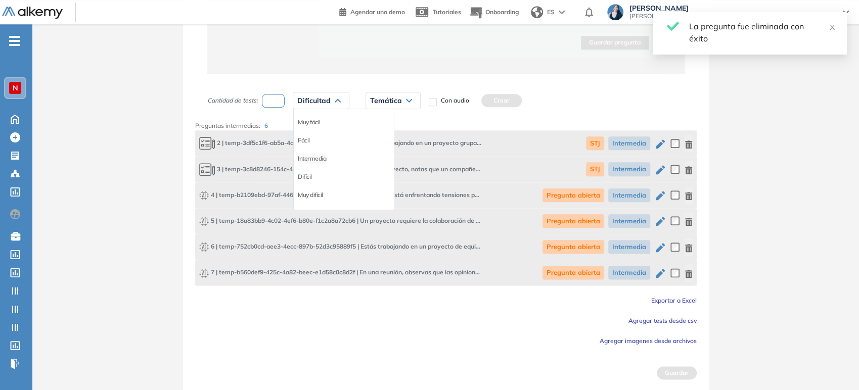
click at [316, 157] on li "Intermedia" at bounding box center [312, 159] width 28 height 10
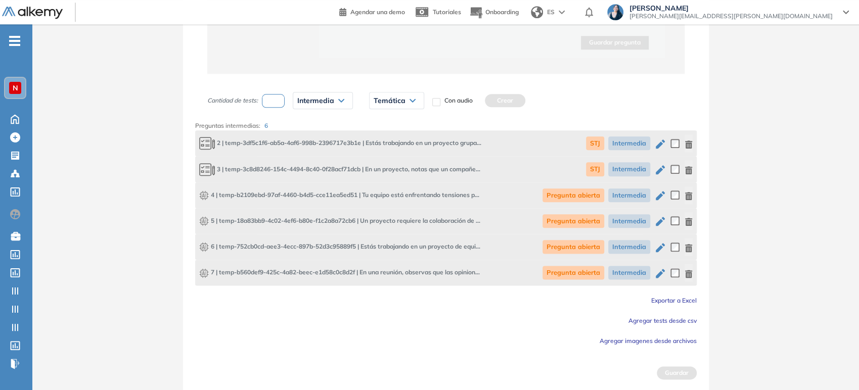
click at [385, 97] on span "Temática" at bounding box center [390, 101] width 32 height 8
click at [373, 124] on div "STJ" at bounding box center [396, 122] width 53 height 18
click at [375, 121] on li "STJ" at bounding box center [378, 122] width 9 height 10
click at [471, 96] on button "Crear" at bounding box center [484, 100] width 40 height 13
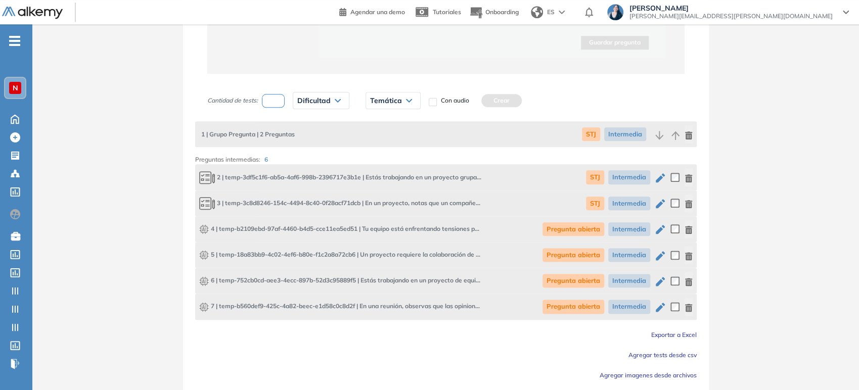
click at [275, 99] on input "number" at bounding box center [273, 101] width 23 height 14
click at [338, 107] on div "Dificultad" at bounding box center [321, 101] width 56 height 16
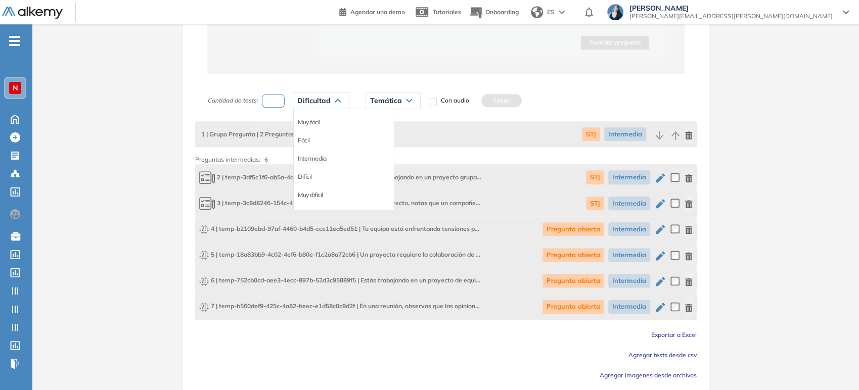
click at [315, 157] on li "Intermedia" at bounding box center [312, 159] width 28 height 10
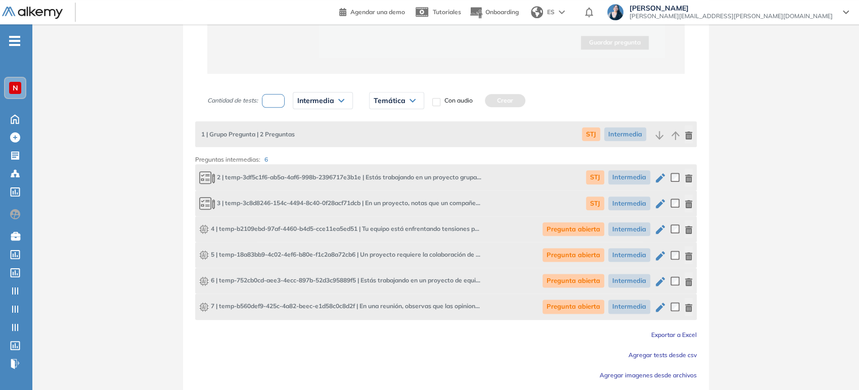
click at [393, 100] on span "Temática" at bounding box center [390, 101] width 32 height 8
click at [390, 141] on li "Pregunta abierta" at bounding box center [396, 140] width 44 height 10
click at [538, 98] on button "Crear" at bounding box center [531, 100] width 40 height 13
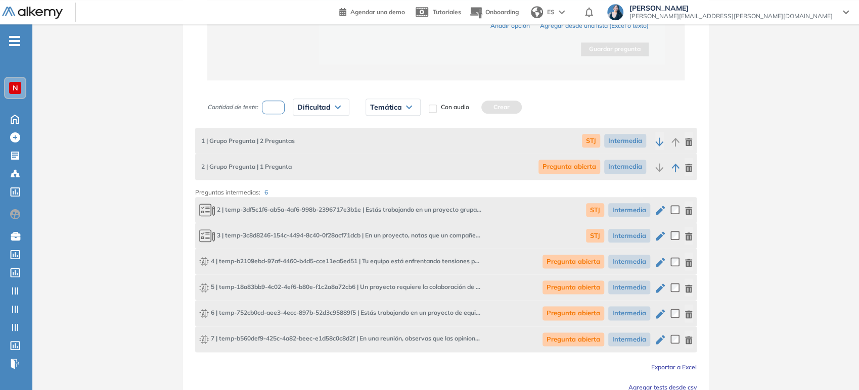
scroll to position [781, 0]
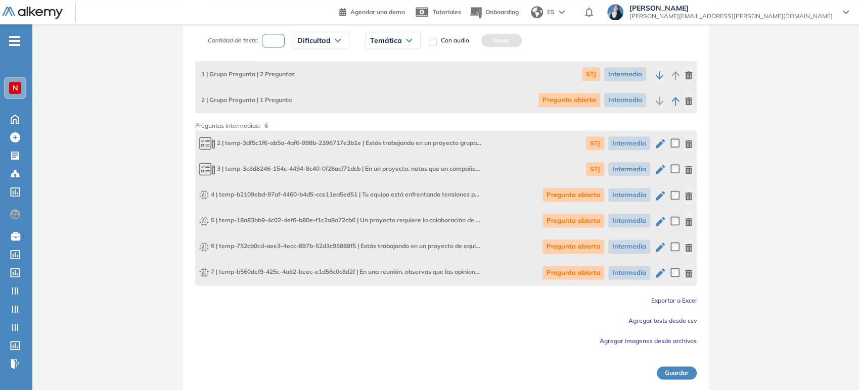
click at [677, 374] on button "Guardar" at bounding box center [677, 373] width 40 height 13
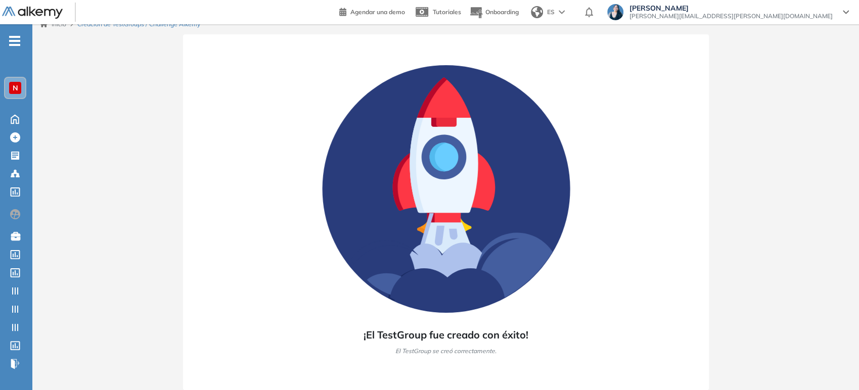
scroll to position [10, 0]
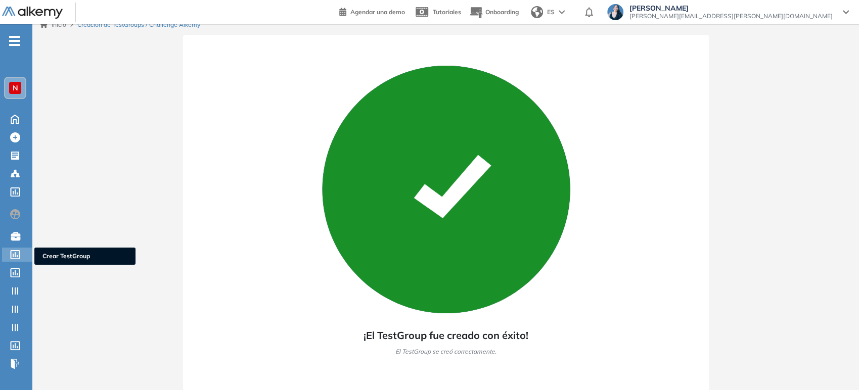
click at [20, 253] on div at bounding box center [16, 254] width 12 height 12
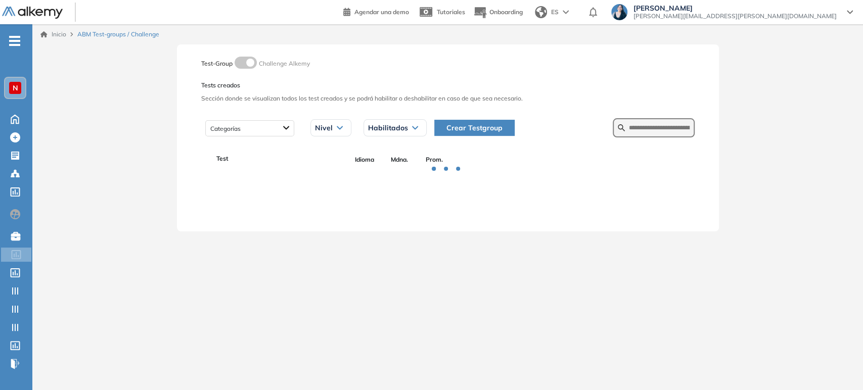
click at [679, 134] on form at bounding box center [654, 127] width 82 height 19
click at [671, 132] on form at bounding box center [654, 127] width 82 height 19
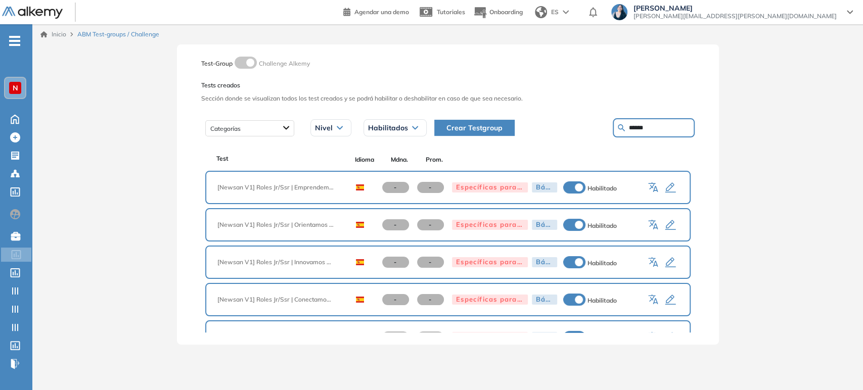
drag, startPoint x: 313, startPoint y: 184, endPoint x: 305, endPoint y: 219, distance: 35.9
click at [313, 184] on span "[Newsan V1] Roles Jr/Ssr | Emprendemos con pasión" at bounding box center [279, 187] width 124 height 9
click at [301, 227] on span "[Newsan V1] Roles Jr/Ssr | Orientamos a resultados" at bounding box center [279, 224] width 124 height 9
click at [299, 262] on span "[Newsan V1] Roles Jr/Ssr | Innovamos con agilidad" at bounding box center [279, 262] width 124 height 9
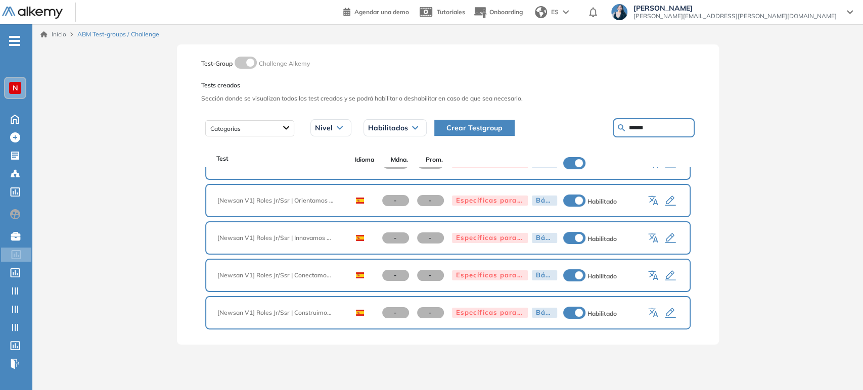
scroll to position [35, 0]
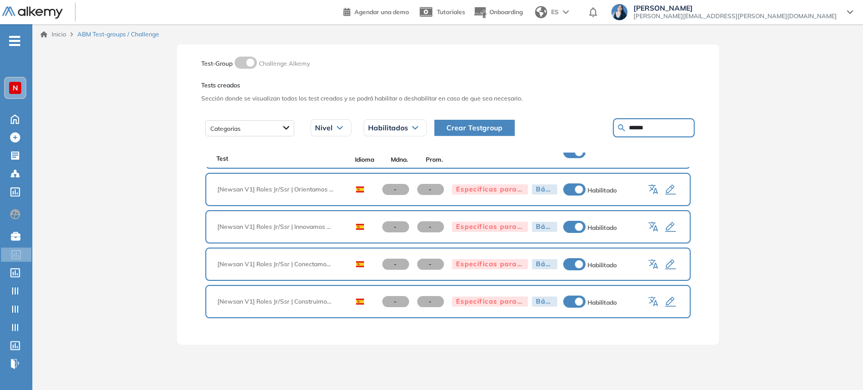
click at [303, 265] on span "[Newsan V1] Roles Jr/Ssr | Conectamos con clientes" at bounding box center [279, 264] width 124 height 9
click at [306, 304] on span "[Newsan V1] Roles Jr/Ssr | Construimos juntos" at bounding box center [279, 301] width 124 height 9
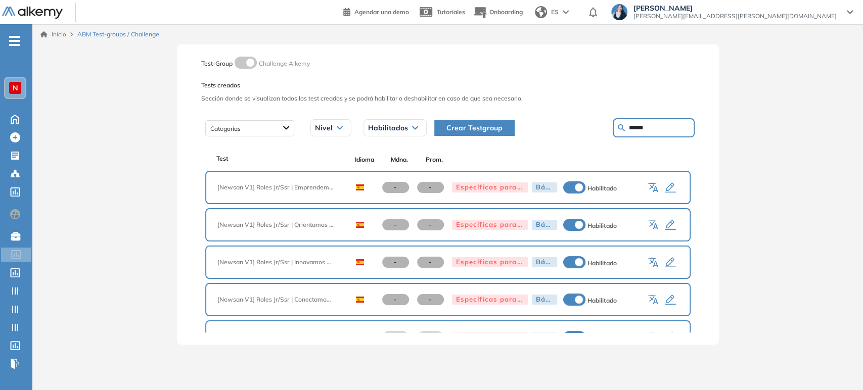
click at [759, 155] on div "Inicio ABM Test-groups / Challenge Test-Group Challenge Alkemy Tests creados Se…" at bounding box center [447, 199] width 831 height 350
click at [15, 156] on icon at bounding box center [15, 156] width 8 height 8
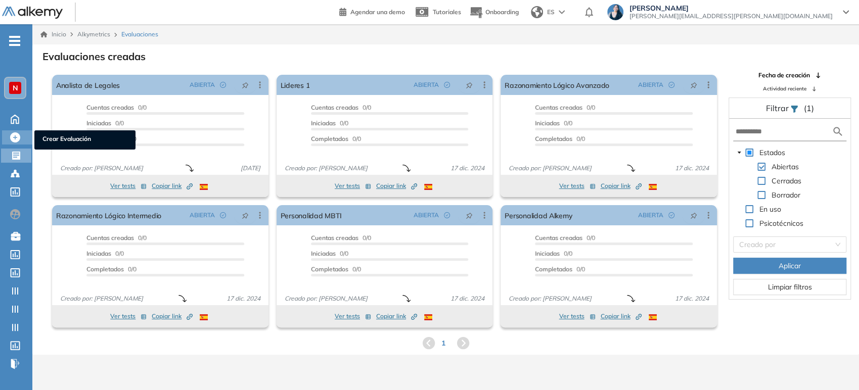
click at [12, 135] on icon at bounding box center [15, 137] width 10 height 10
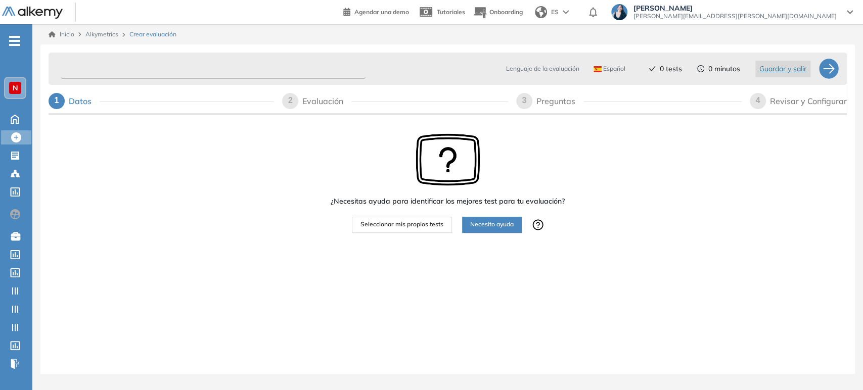
click at [109, 65] on input "text" at bounding box center [213, 69] width 305 height 20
paste input "**********"
drag, startPoint x: 279, startPoint y: 67, endPoint x: 162, endPoint y: 70, distance: 116.8
click at [162, 70] on input "**********" at bounding box center [213, 69] width 305 height 20
click at [96, 67] on input "**********" at bounding box center [213, 69] width 305 height 20
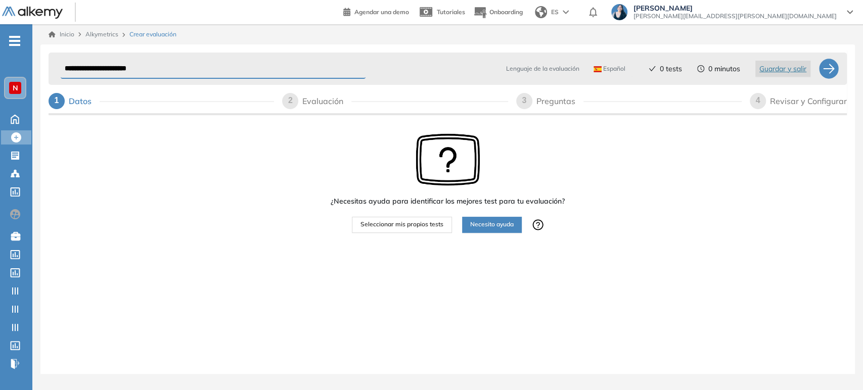
drag, startPoint x: 98, startPoint y: 68, endPoint x: 69, endPoint y: 71, distance: 29.5
click at [69, 71] on input "**********" at bounding box center [213, 69] width 305 height 20
click at [221, 205] on div "¿Necesitas ayuda para identificar los mejores test para tu evaluación? Seleccio…" at bounding box center [448, 214] width 798 height 195
click at [424, 224] on span "Seleccionar mis propios tests" at bounding box center [401, 225] width 83 height 10
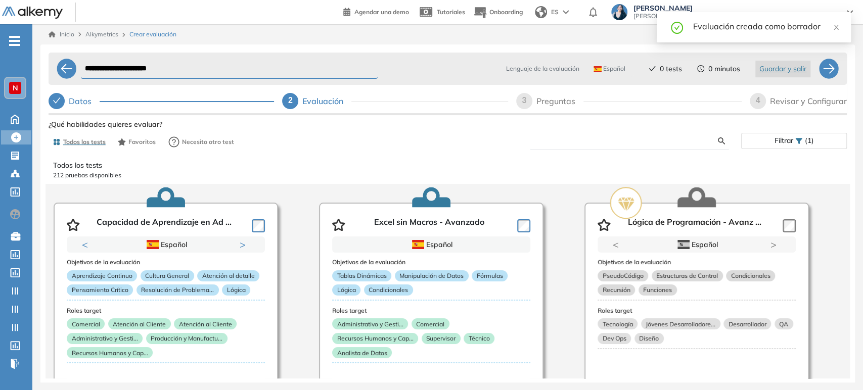
click at [571, 142] on input "text" at bounding box center [628, 141] width 180 height 9
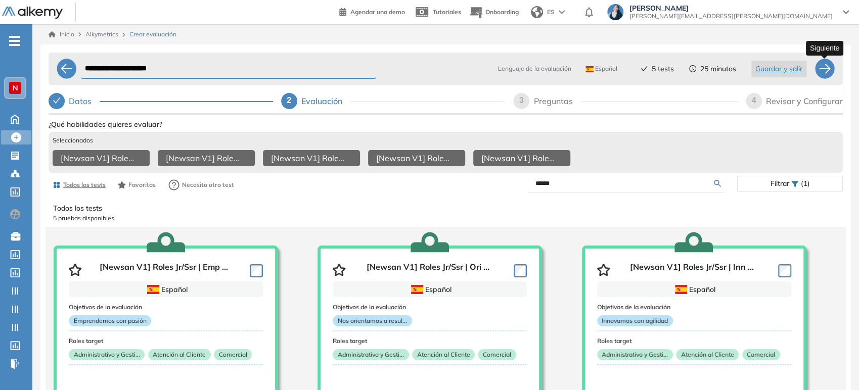
click at [825, 72] on div at bounding box center [825, 69] width 20 height 20
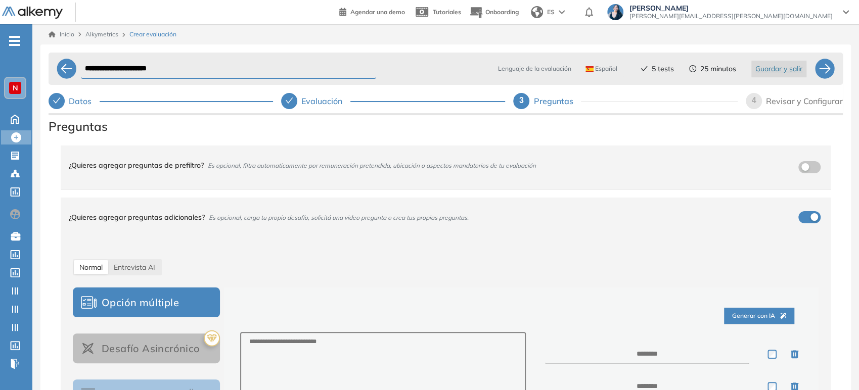
click at [810, 218] on div "button" at bounding box center [814, 217] width 8 height 8
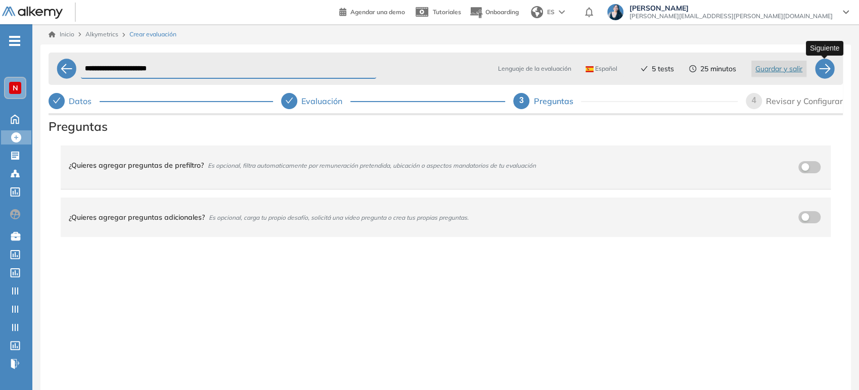
click at [822, 71] on div at bounding box center [825, 69] width 20 height 20
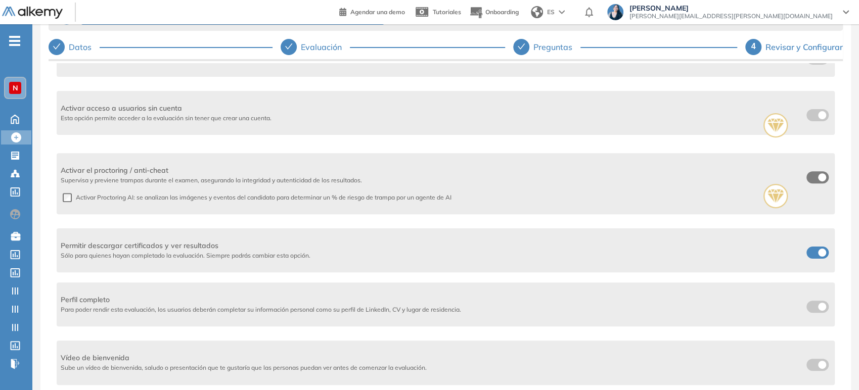
scroll to position [400, 0]
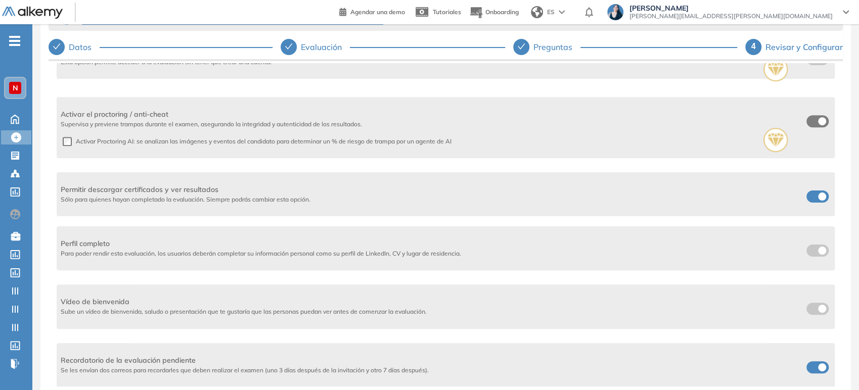
click at [807, 367] on span at bounding box center [810, 365] width 8 height 8
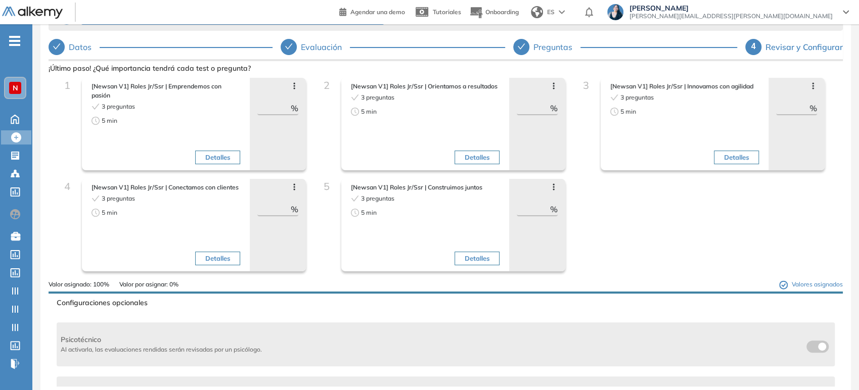
scroll to position [0, 0]
click at [790, 43] on div "Revisar y Configurar" at bounding box center [803, 47] width 77 height 16
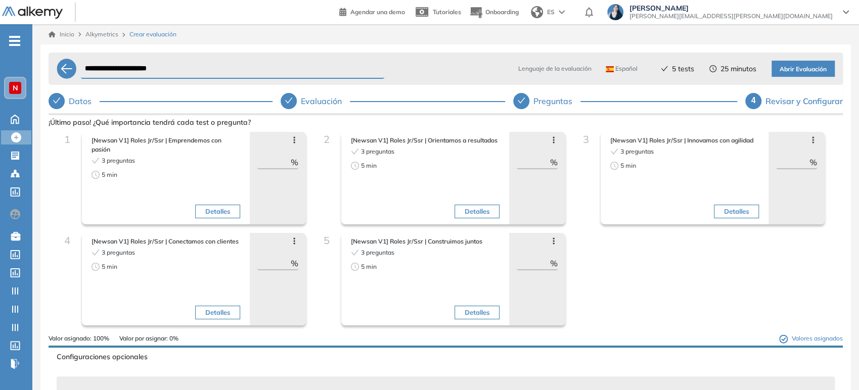
click at [823, 71] on span "Abrir Evaluación" at bounding box center [803, 70] width 47 height 10
click at [796, 70] on span "Abrir Evaluación" at bounding box center [803, 70] width 47 height 10
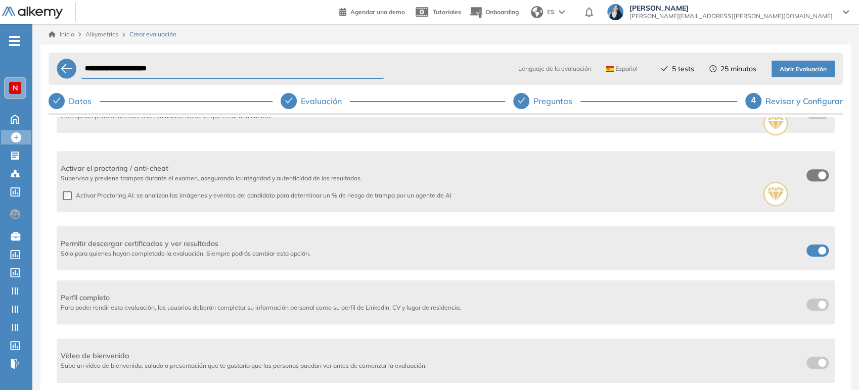
scroll to position [54, 0]
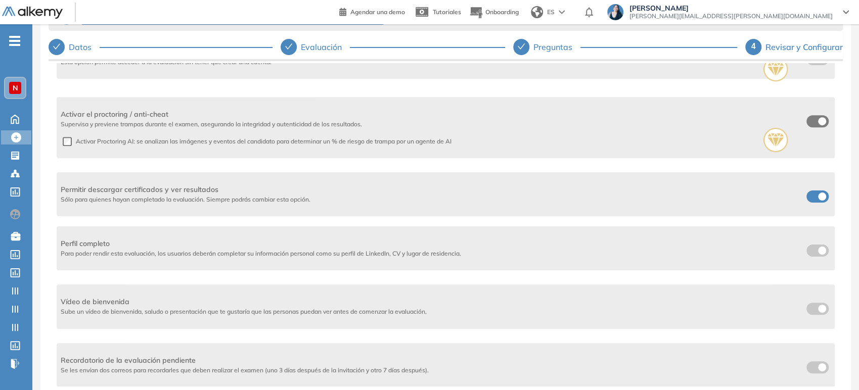
click at [806, 368] on span at bounding box center [810, 365] width 8 height 8
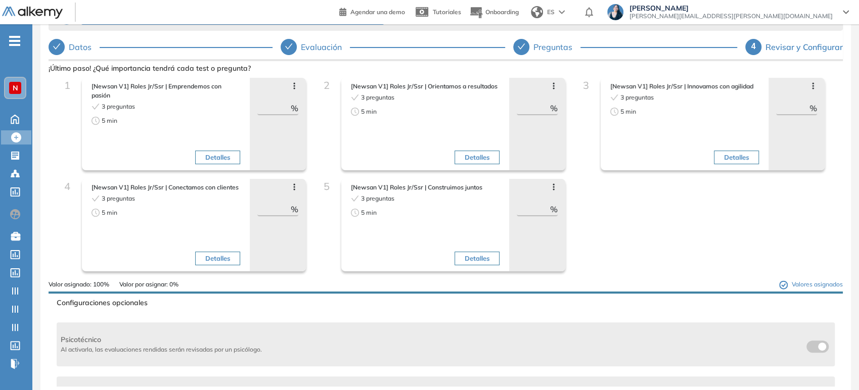
scroll to position [0, 0]
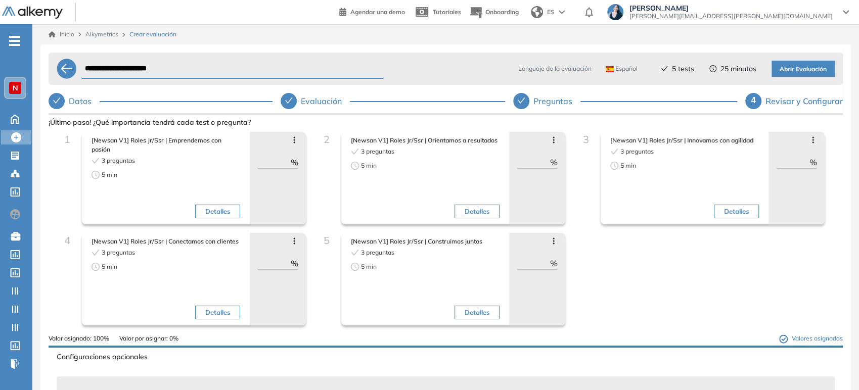
click at [795, 161] on input "**" at bounding box center [792, 162] width 33 height 12
click at [225, 210] on button "Detalles" at bounding box center [217, 212] width 45 height 14
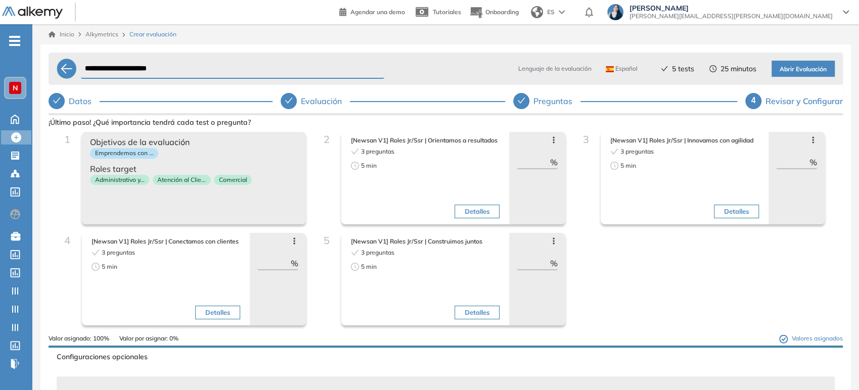
click at [484, 215] on button "Detalles" at bounding box center [477, 212] width 45 height 14
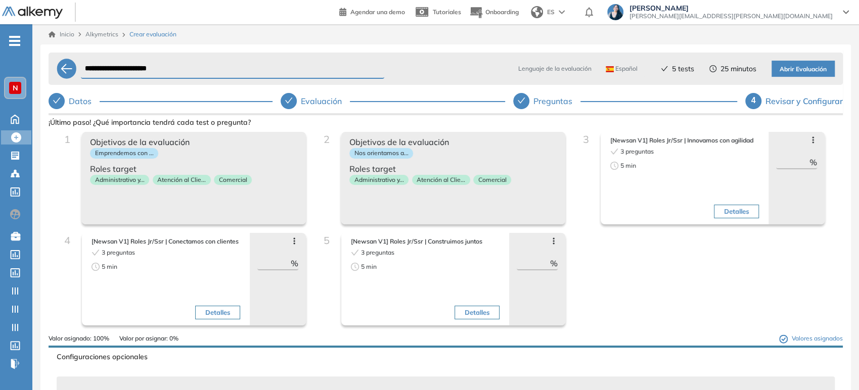
click at [735, 210] on button "Detalles" at bounding box center [736, 212] width 45 height 14
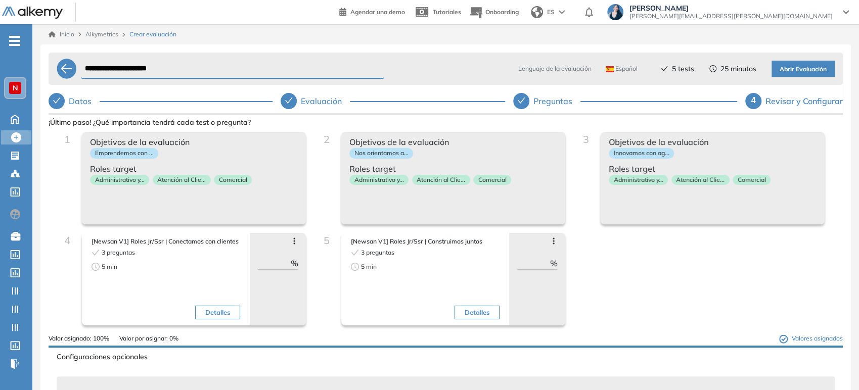
click at [483, 309] on button "Detalles" at bounding box center [477, 313] width 45 height 14
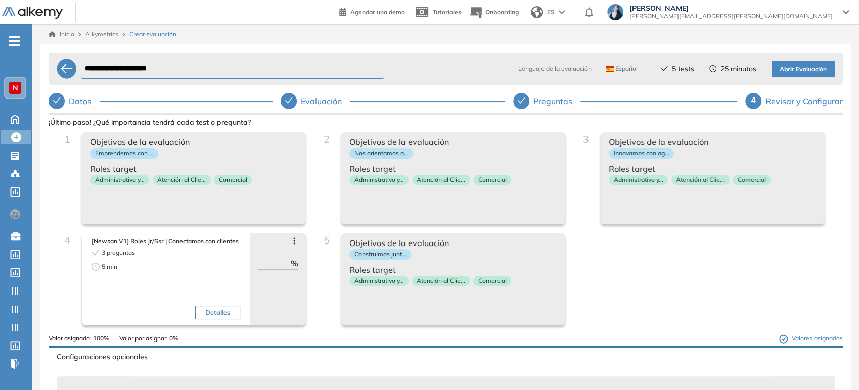
click at [215, 314] on button "Detalles" at bounding box center [217, 313] width 45 height 14
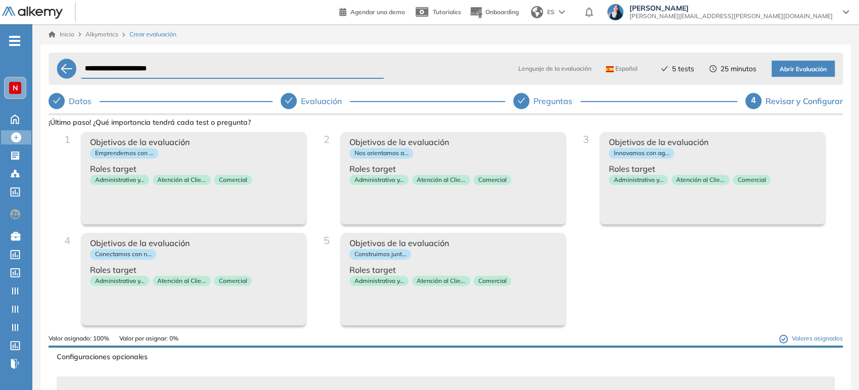
click at [801, 70] on span "Abrir Evaluación" at bounding box center [803, 70] width 47 height 10
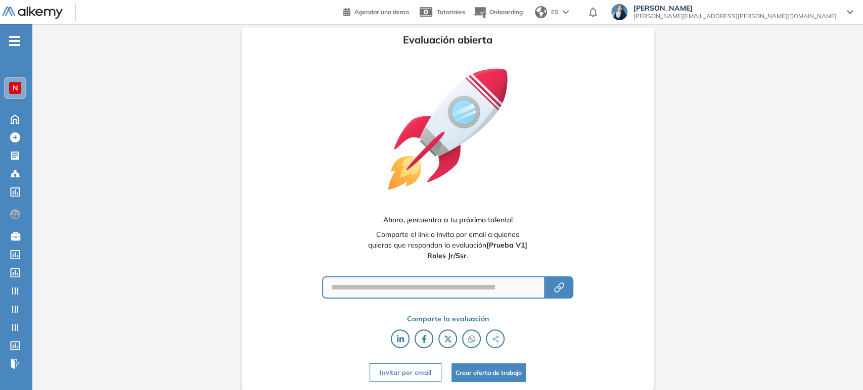
click at [419, 372] on button "Invitar por email" at bounding box center [406, 373] width 72 height 19
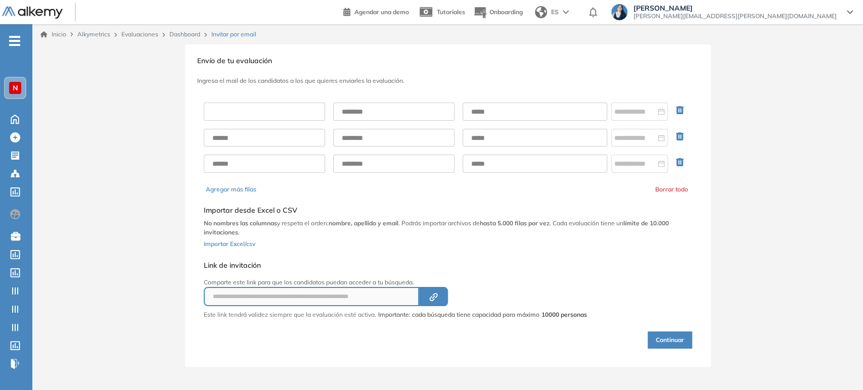
click at [247, 117] on input "text" at bounding box center [264, 112] width 121 height 18
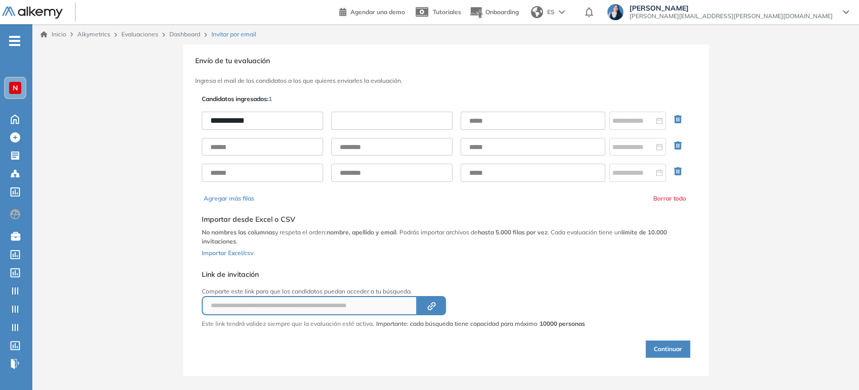
click at [373, 119] on input "text" at bounding box center [391, 121] width 121 height 18
click at [478, 117] on input "text" at bounding box center [533, 121] width 145 height 18
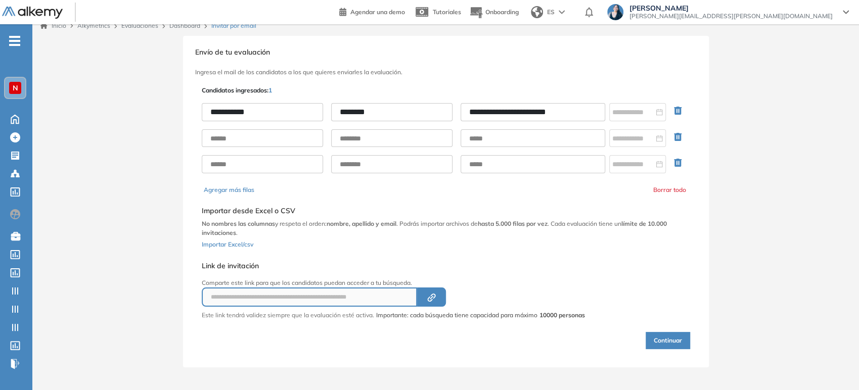
click at [666, 339] on button "Continuar" at bounding box center [668, 340] width 44 height 17
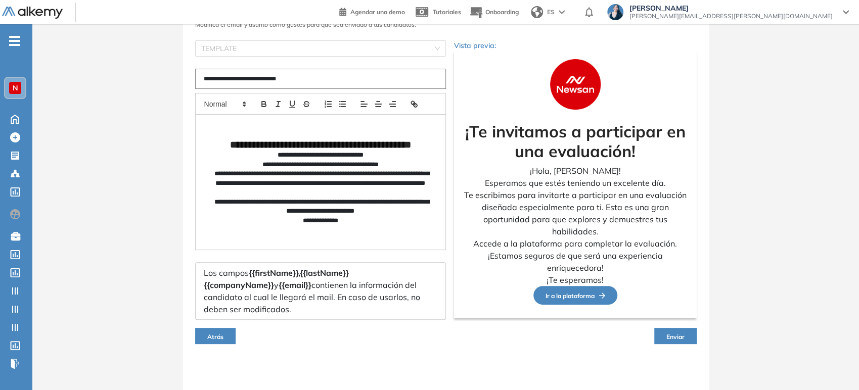
scroll to position [74, 0]
click at [667, 335] on span "Enviar" at bounding box center [675, 337] width 18 height 8
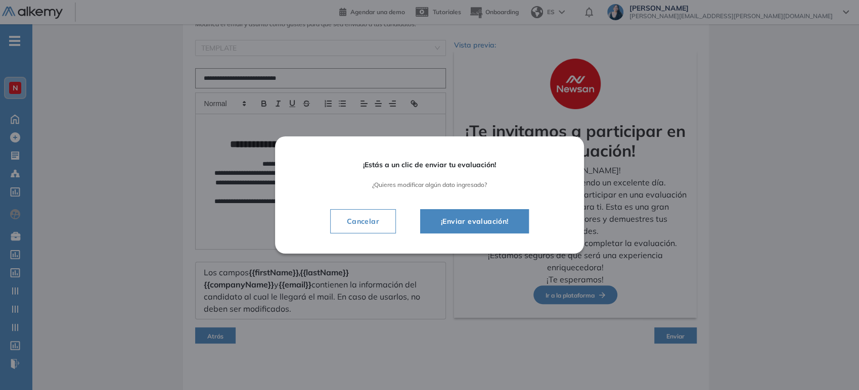
click at [461, 217] on span "¡Enviar evaluación!" at bounding box center [475, 221] width 84 height 12
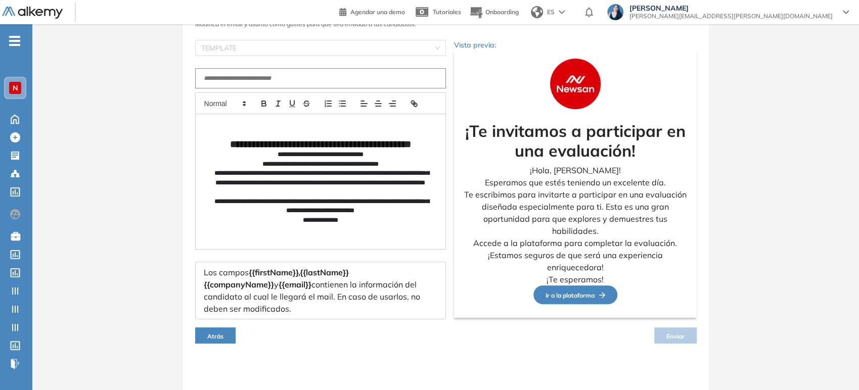
scroll to position [55, 0]
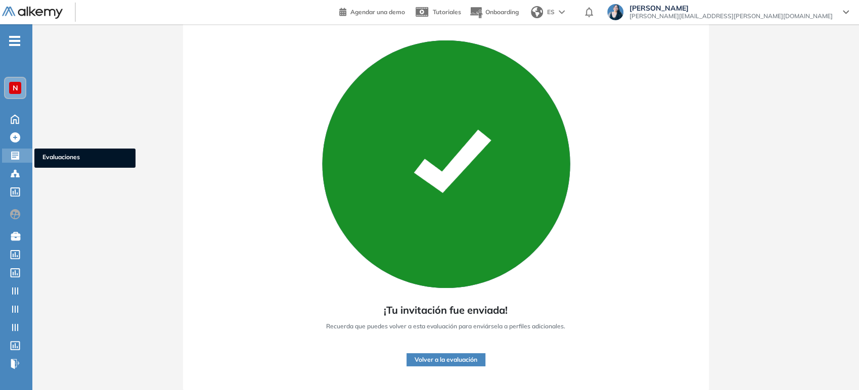
click at [20, 151] on icon at bounding box center [15, 156] width 10 height 10
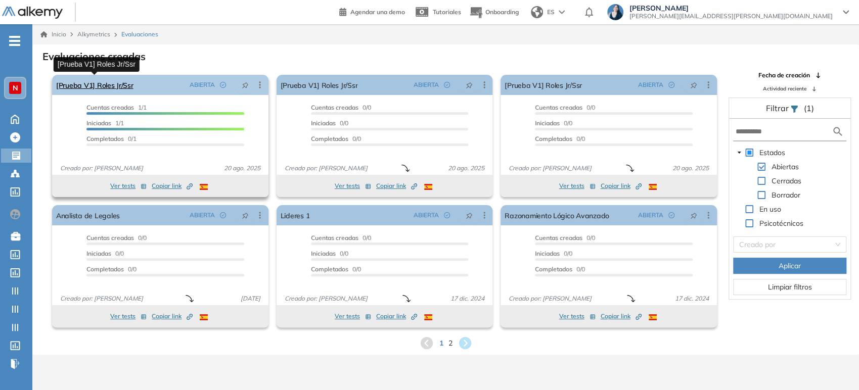
click at [122, 85] on link "[Prueba V1] Roles Jr/Ssr" at bounding box center [94, 85] width 77 height 20
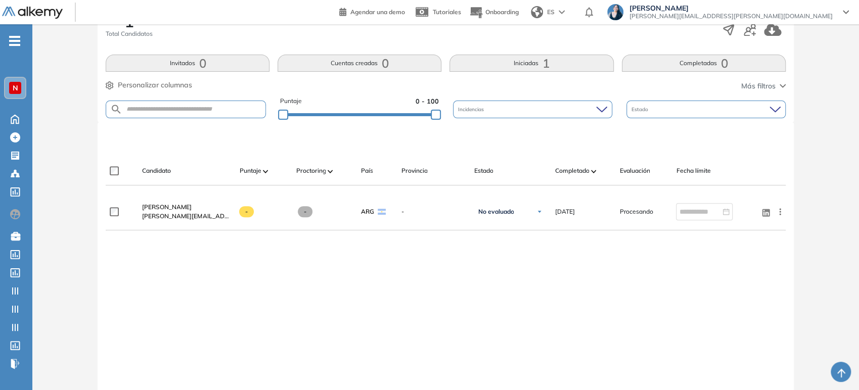
scroll to position [167, 0]
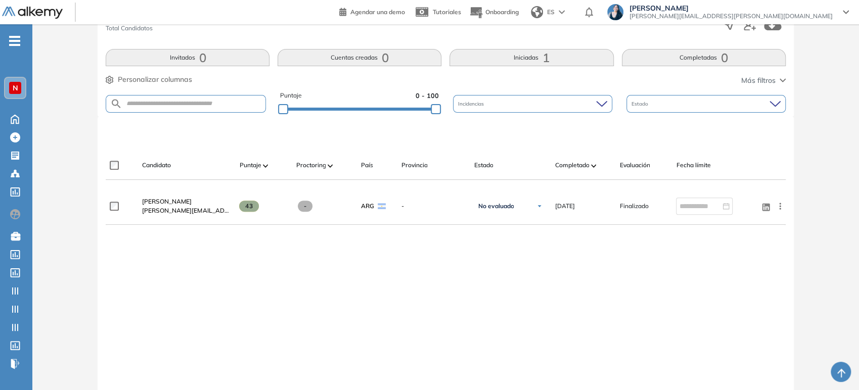
scroll to position [167, 0]
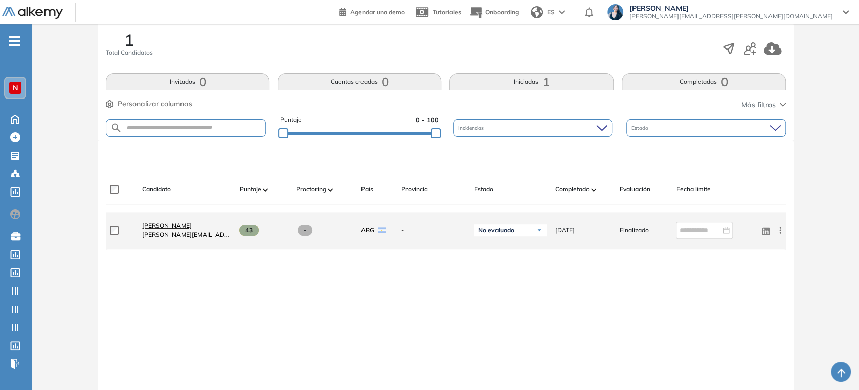
click at [192, 228] on span "[PERSON_NAME]" at bounding box center [167, 226] width 50 height 8
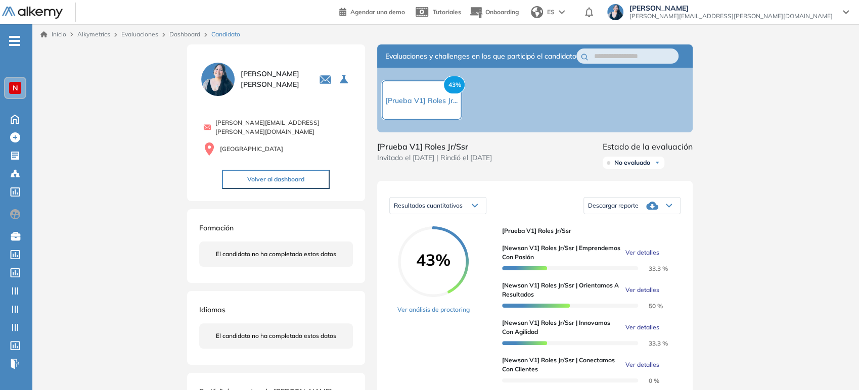
click at [629, 210] on span "Descargar reporte" at bounding box center [613, 206] width 51 height 8
click at [629, 229] on li "Descargar informe completo" at bounding box center [626, 224] width 75 height 10
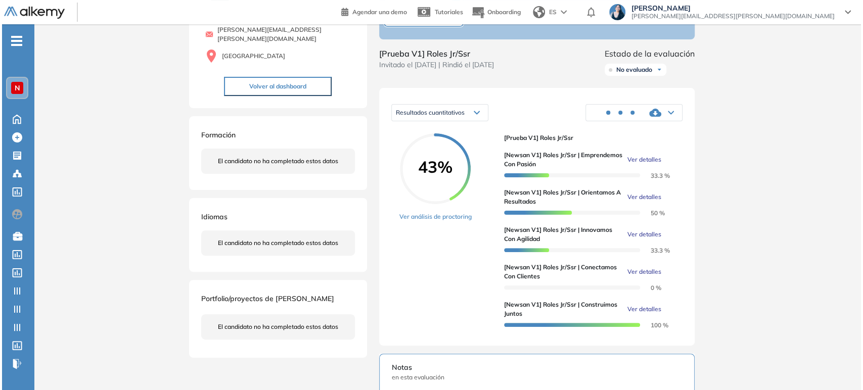
scroll to position [112, 0]
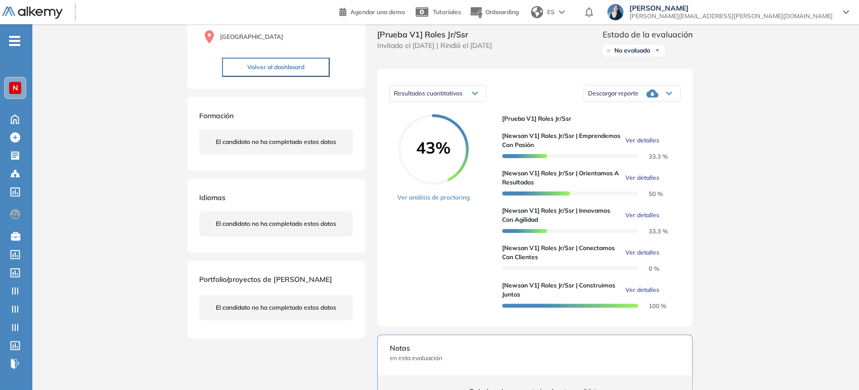
click at [750, 243] on div "Inicio Alkymetrics Evaluaciones Dashboard Candidato Duración : 00:00:00 Cantida…" at bounding box center [445, 308] width 827 height 792
click at [636, 295] on span "Ver detalles" at bounding box center [642, 290] width 34 height 9
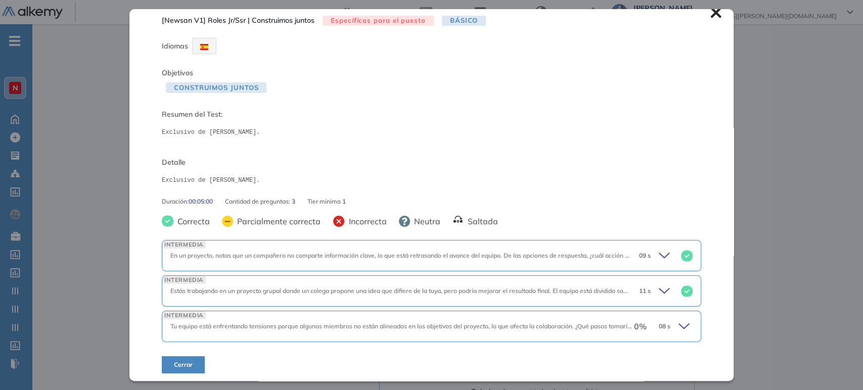
scroll to position [12, 0]
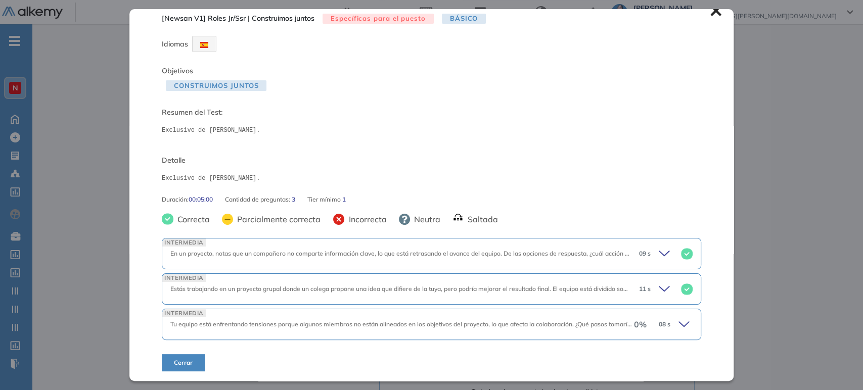
click at [679, 323] on icon at bounding box center [686, 325] width 14 height 14
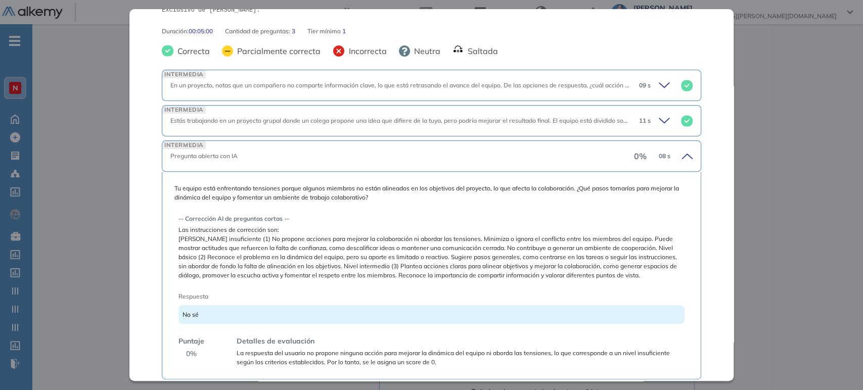
scroll to position [224, 0]
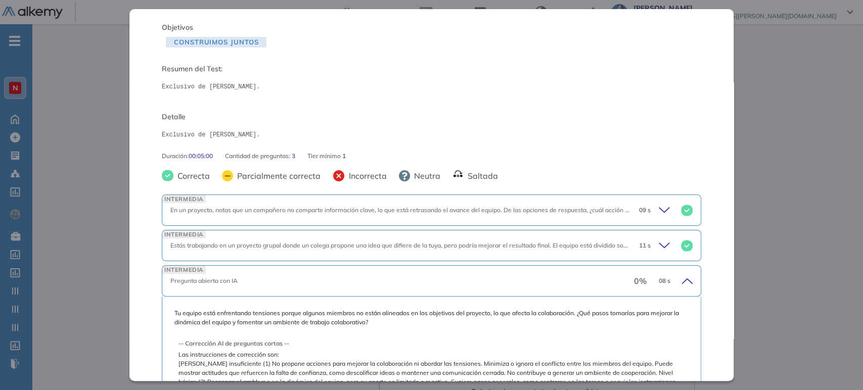
click at [679, 276] on icon at bounding box center [686, 281] width 14 height 14
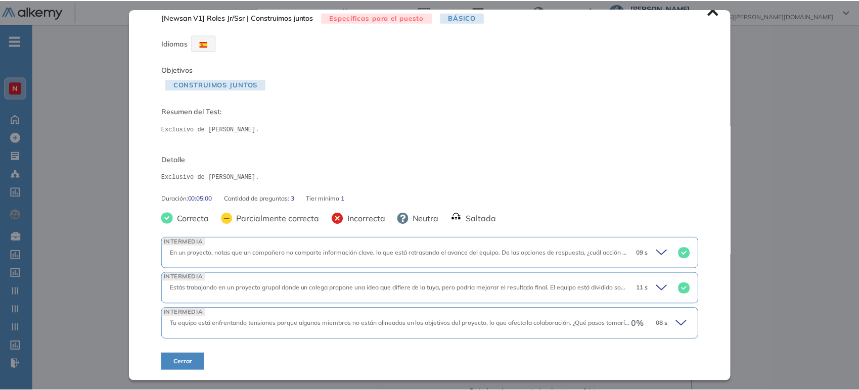
scroll to position [12, 0]
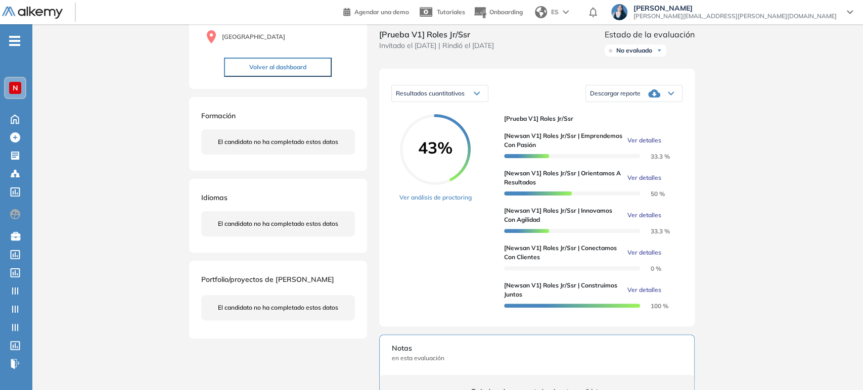
click at [786, 258] on div "Inicio Alkymetrics Evaluaciones Dashboard Candidato [Newsan V1] Roles Jr/Ssr | …" at bounding box center [447, 308] width 831 height 792
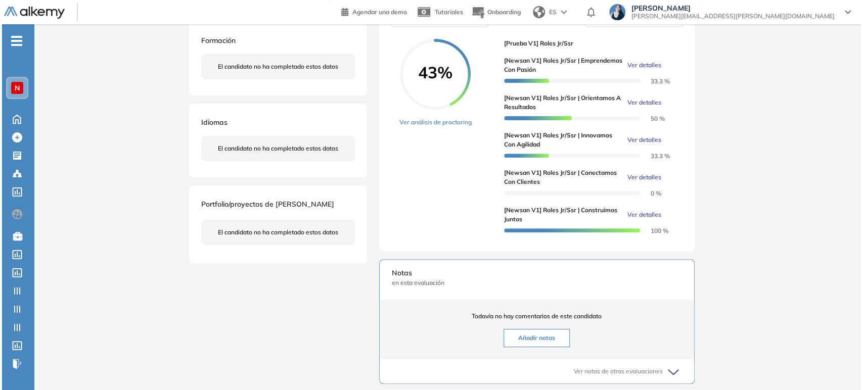
scroll to position [168, 0]
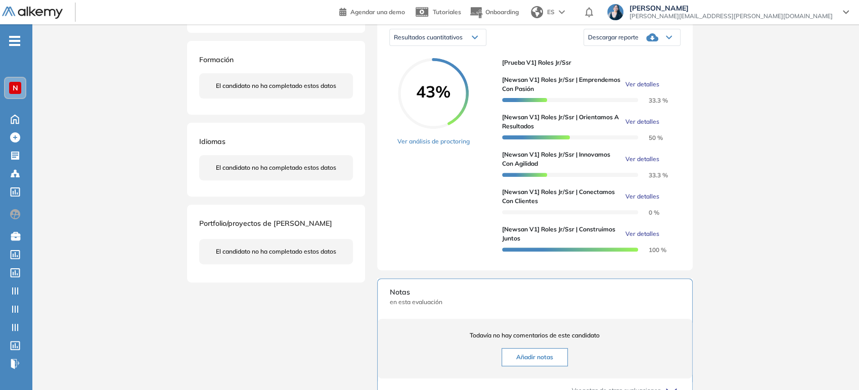
click at [643, 206] on div "[Newsan V1] Roles Jr/Ssr | Conectamos con clientes Ver detalles" at bounding box center [587, 197] width 170 height 18
click at [645, 201] on span "Ver detalles" at bounding box center [642, 196] width 34 height 9
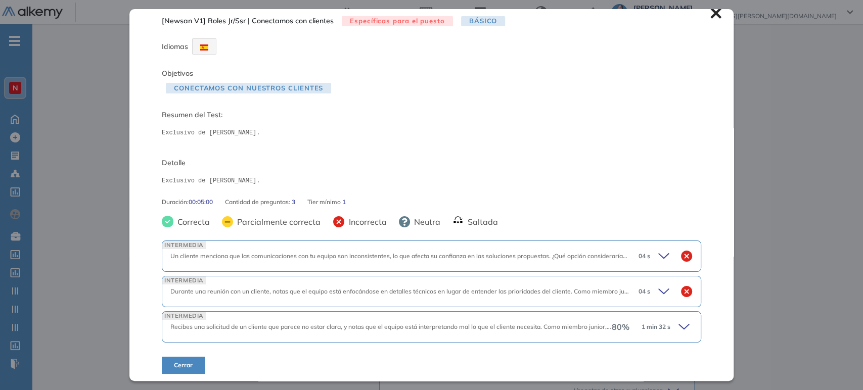
scroll to position [12, 0]
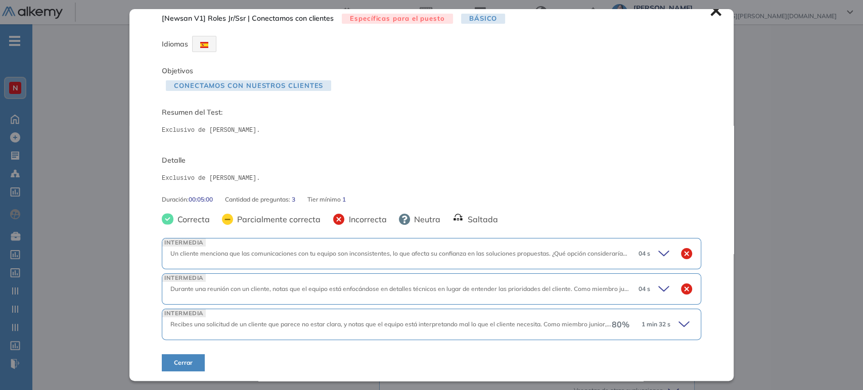
click at [658, 252] on icon at bounding box center [665, 254] width 14 height 14
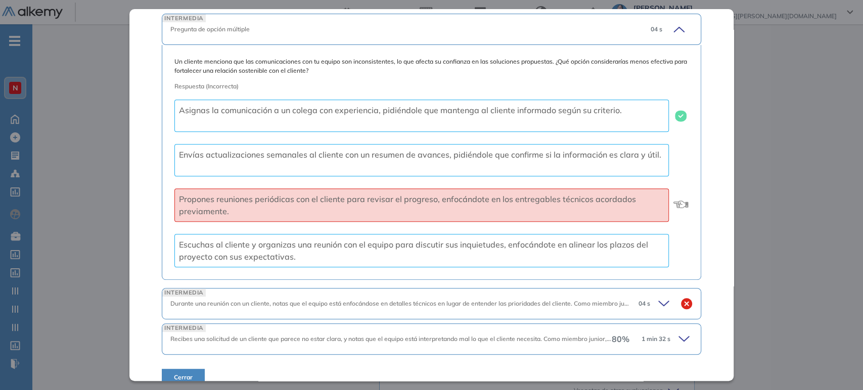
scroll to position [252, 0]
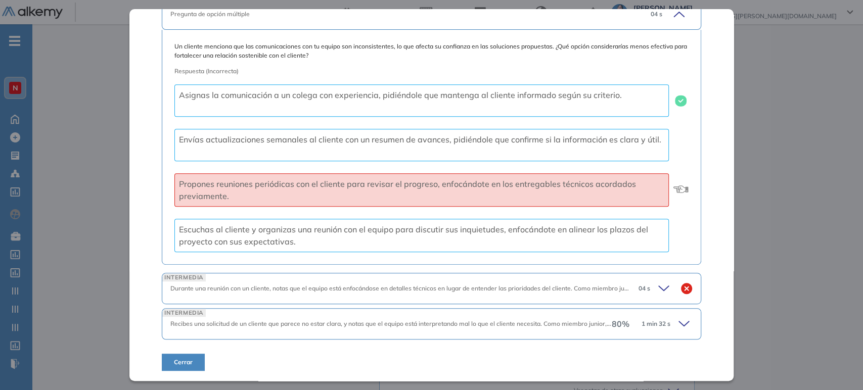
click at [661, 288] on icon at bounding box center [665, 289] width 14 height 14
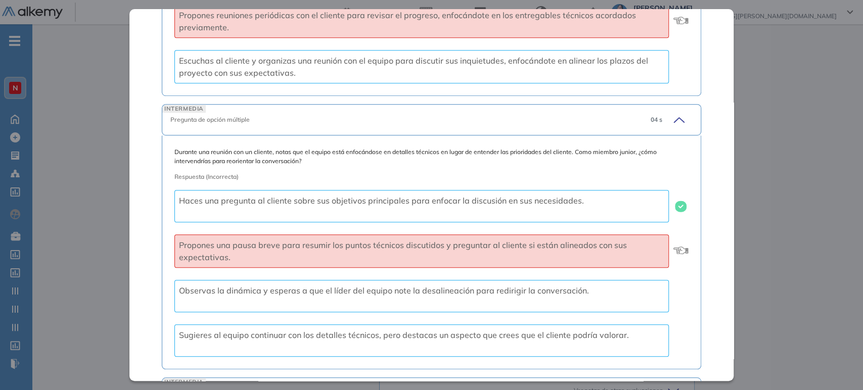
scroll to position [489, 0]
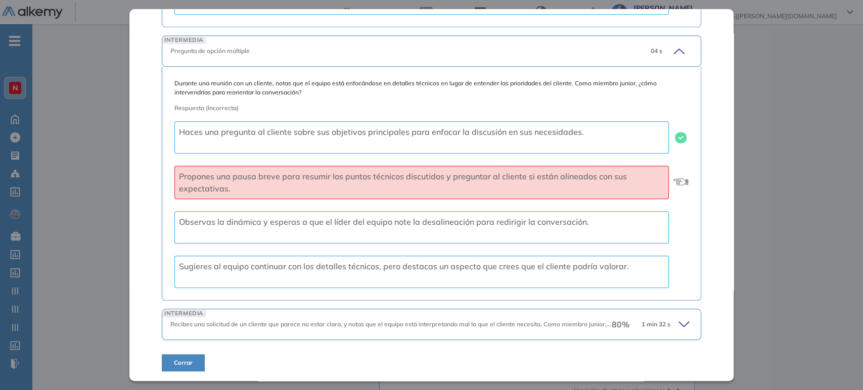
click at [680, 322] on icon at bounding box center [686, 325] width 14 height 14
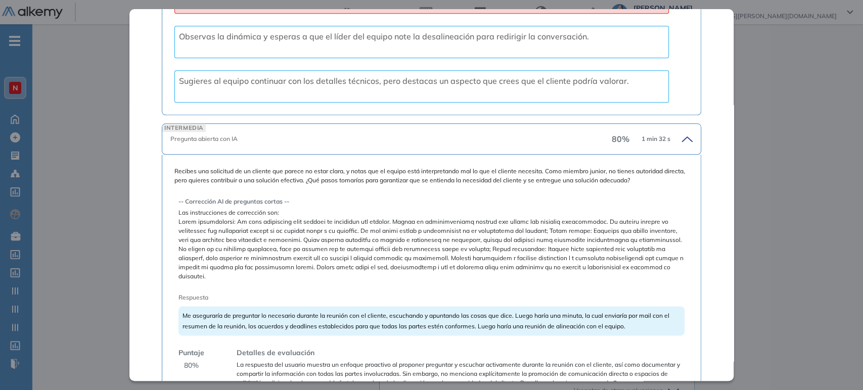
scroll to position [619, 0]
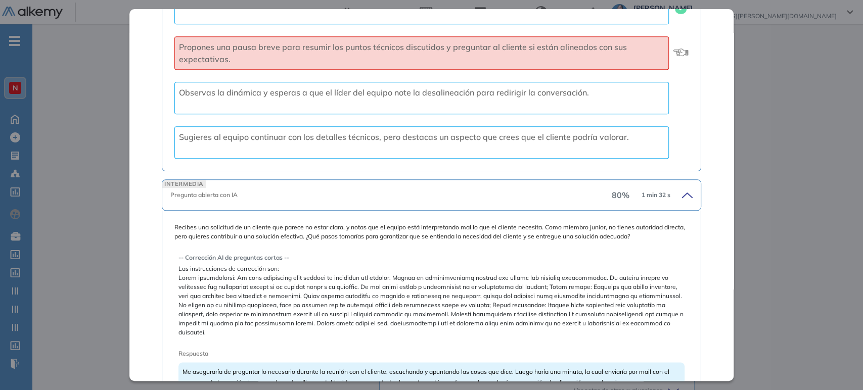
click at [684, 194] on icon at bounding box center [686, 195] width 14 height 14
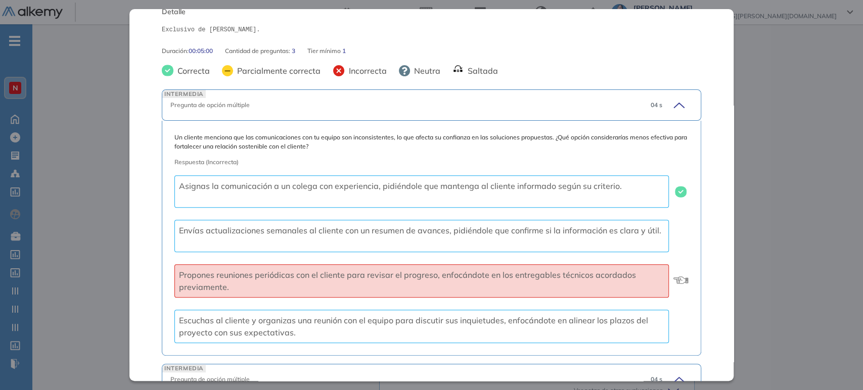
scroll to position [97, 0]
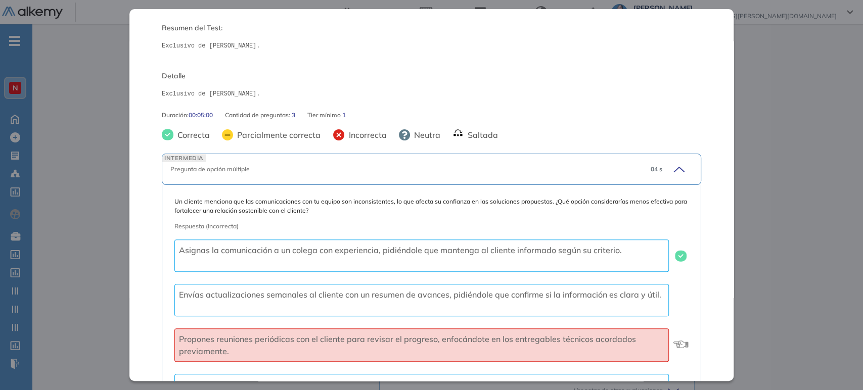
drag, startPoint x: 676, startPoint y: 167, endPoint x: 675, endPoint y: 178, distance: 11.2
click at [675, 169] on icon at bounding box center [677, 169] width 14 height 14
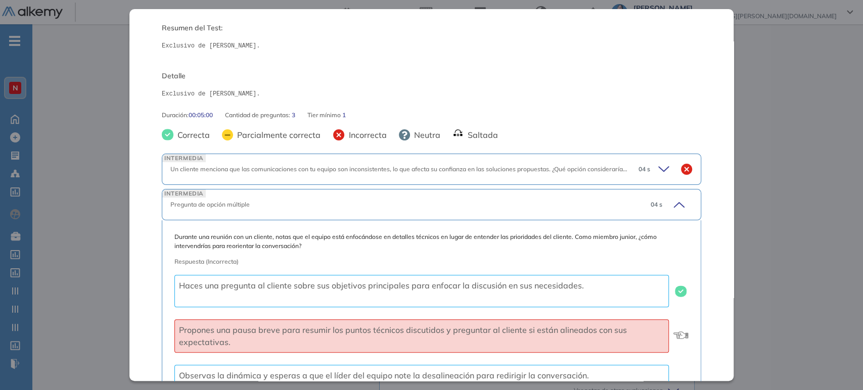
click at [670, 211] on icon at bounding box center [677, 205] width 14 height 14
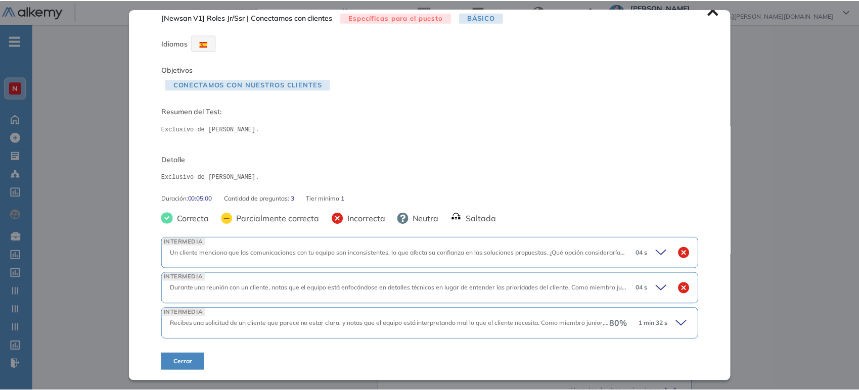
scroll to position [12, 0]
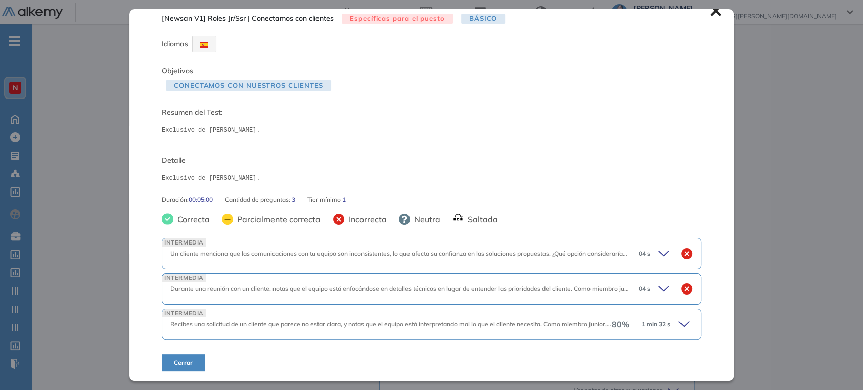
click at [708, 16] on div "[Newsan V1] Roles Jr/Ssr | Conectamos con clientes Específicas para el puesto B…" at bounding box center [431, 195] width 604 height 372
click at [710, 15] on icon at bounding box center [715, 10] width 11 height 11
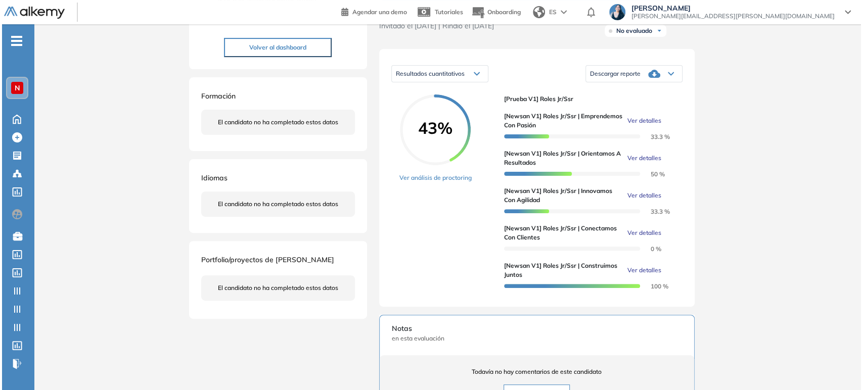
scroll to position [112, 0]
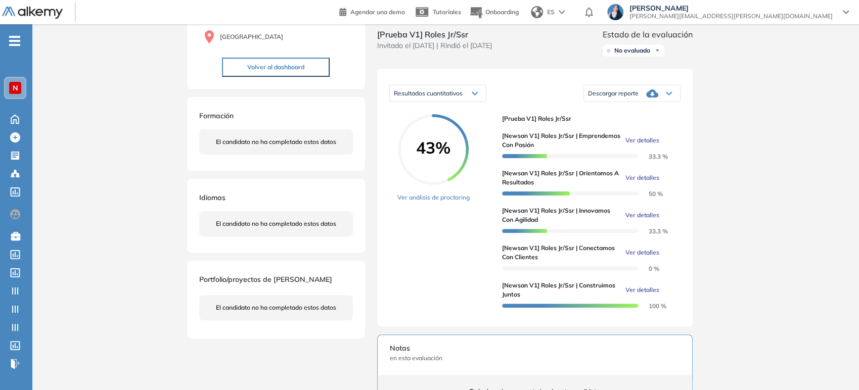
click at [651, 145] on span "Ver detalles" at bounding box center [642, 140] width 34 height 9
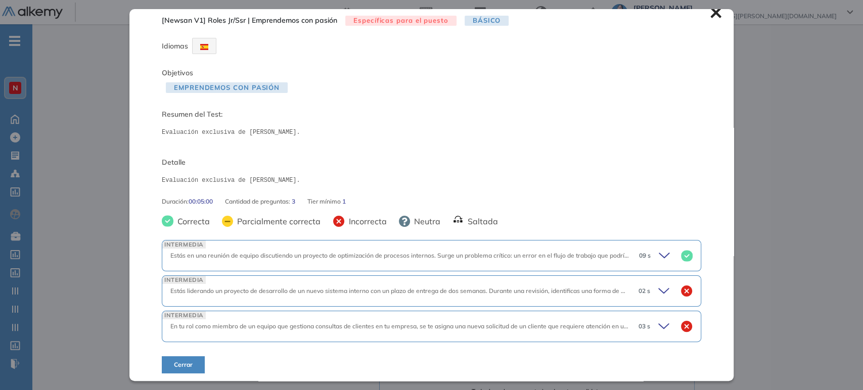
scroll to position [12, 0]
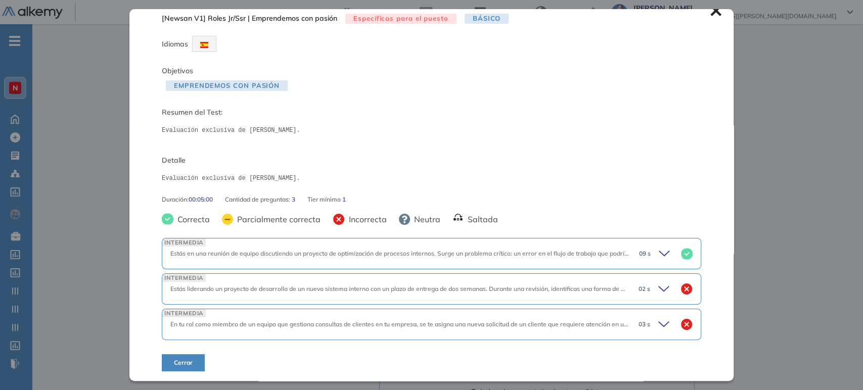
click at [658, 293] on icon at bounding box center [665, 289] width 14 height 14
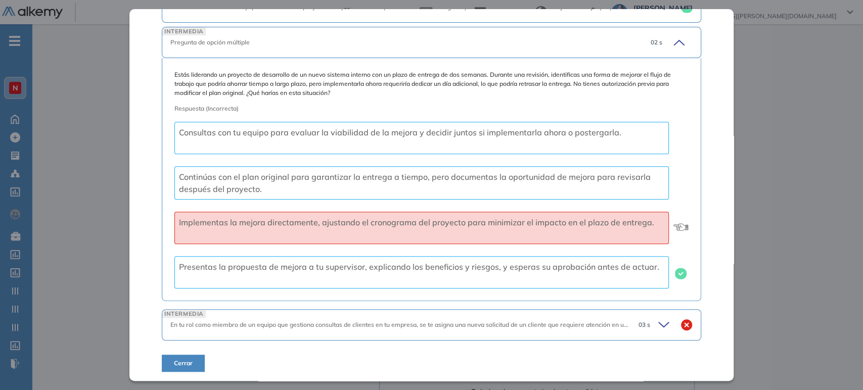
click at [658, 328] on icon at bounding box center [665, 325] width 14 height 14
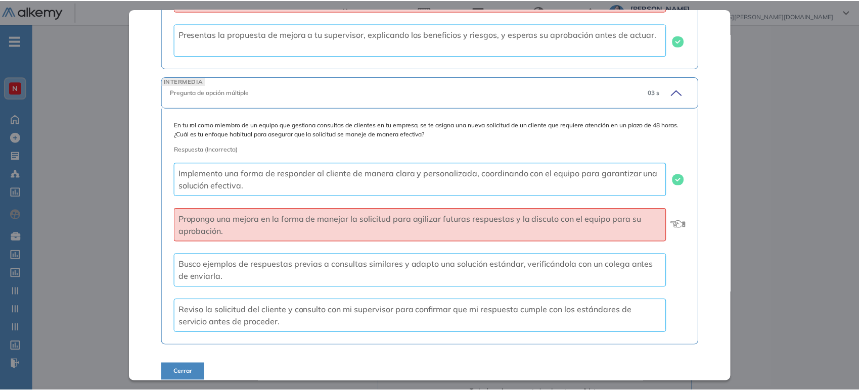
scroll to position [500, 0]
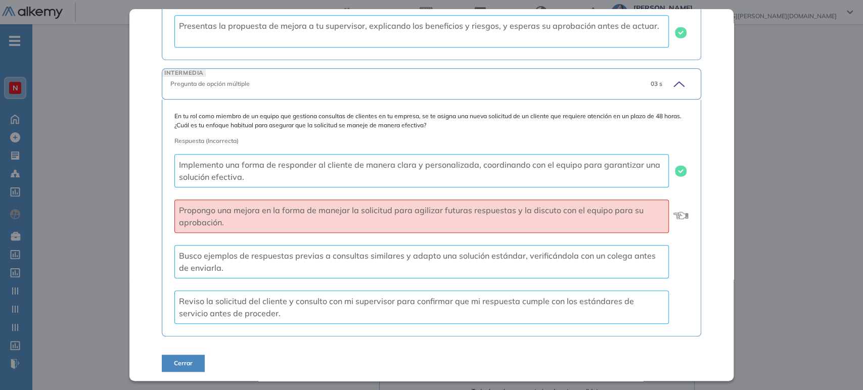
click at [760, 238] on div "Inicio Alkymetrics Evaluaciones Dashboard Candidato [Newsan V1] Roles Jr/Ssr | …" at bounding box center [447, 308] width 831 height 792
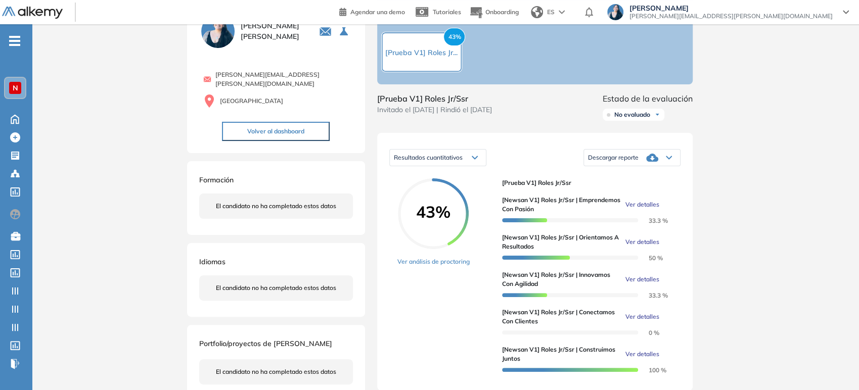
scroll to position [0, 0]
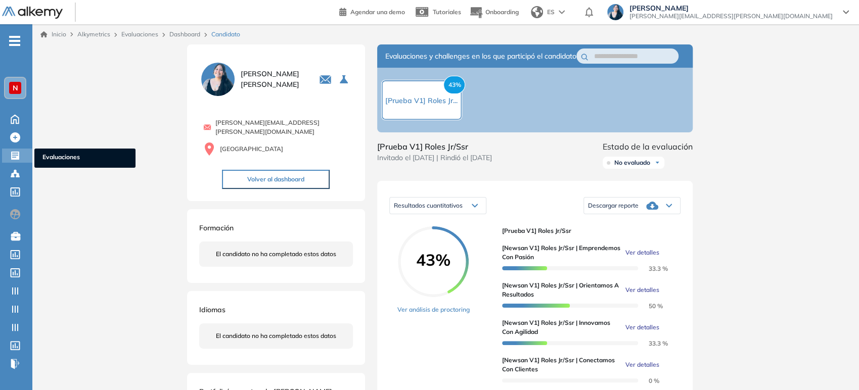
click at [16, 160] on div at bounding box center [16, 155] width 12 height 12
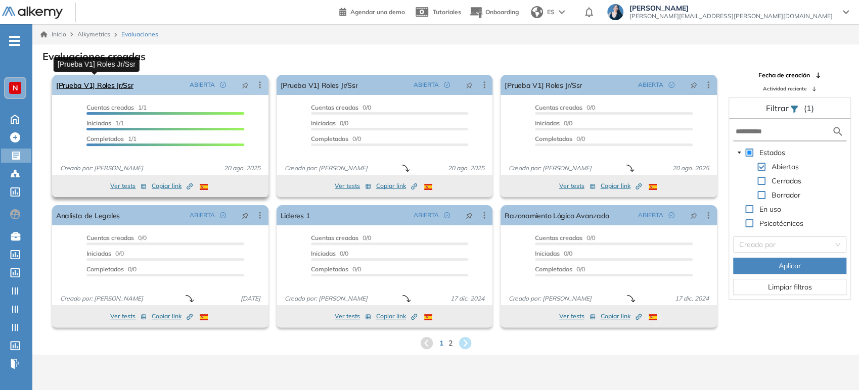
click at [114, 90] on link "[Prueba V1] Roles Jr/Ssr" at bounding box center [94, 85] width 77 height 20
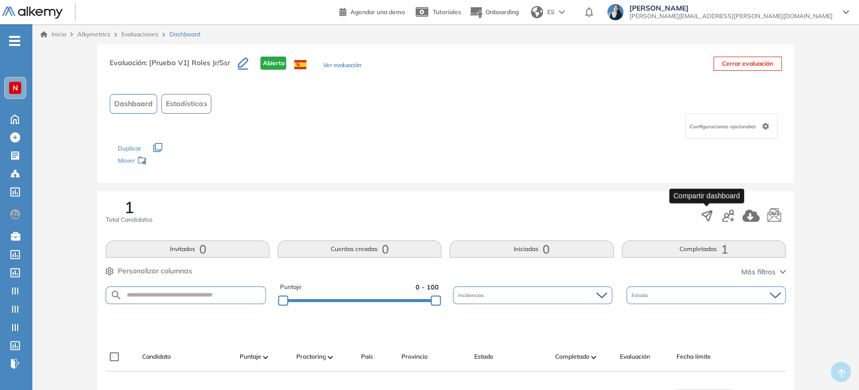
click at [710, 215] on icon "button" at bounding box center [707, 216] width 10 height 10
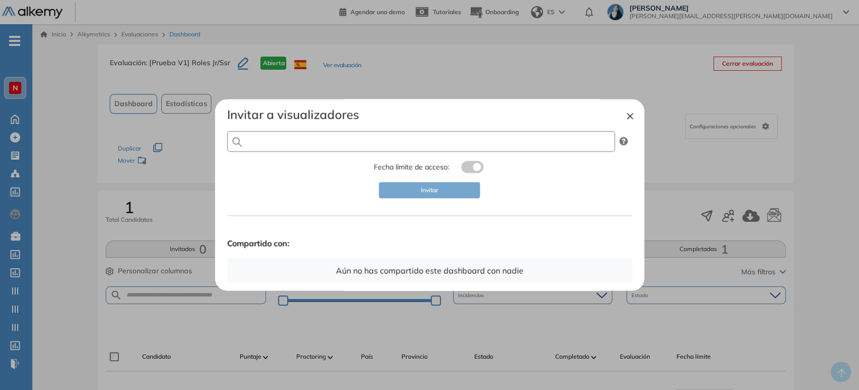
click at [477, 141] on input "text" at bounding box center [421, 141] width 388 height 21
click at [629, 115] on button "×" at bounding box center [630, 115] width 8 height 12
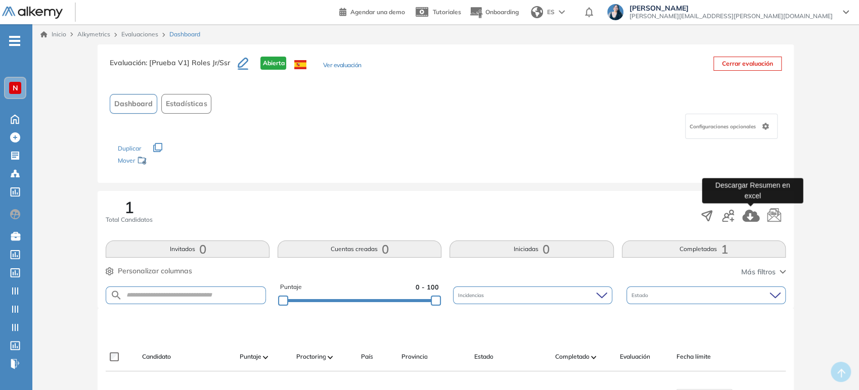
click at [752, 215] on icon "button" at bounding box center [750, 216] width 17 height 12
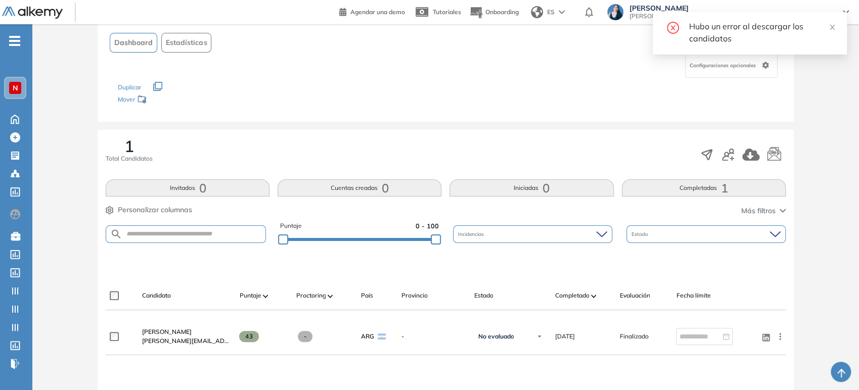
scroll to position [56, 0]
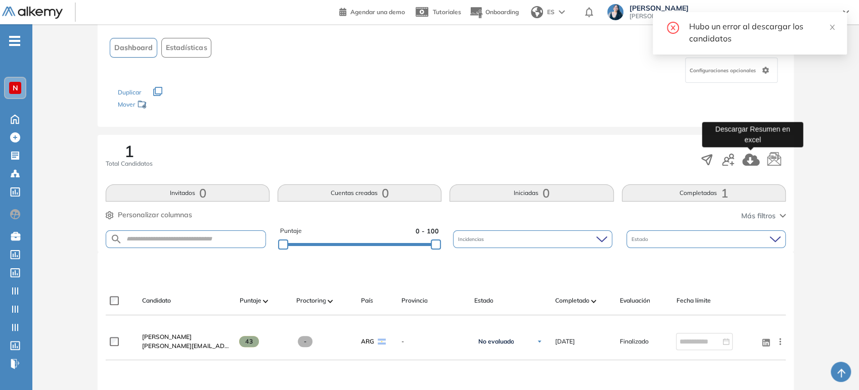
click at [751, 164] on icon "button" at bounding box center [750, 160] width 17 height 12
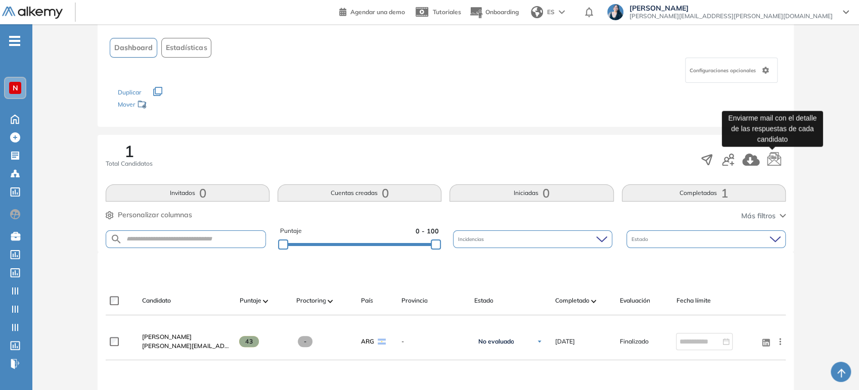
click at [773, 158] on icon "button" at bounding box center [774, 158] width 14 height 14
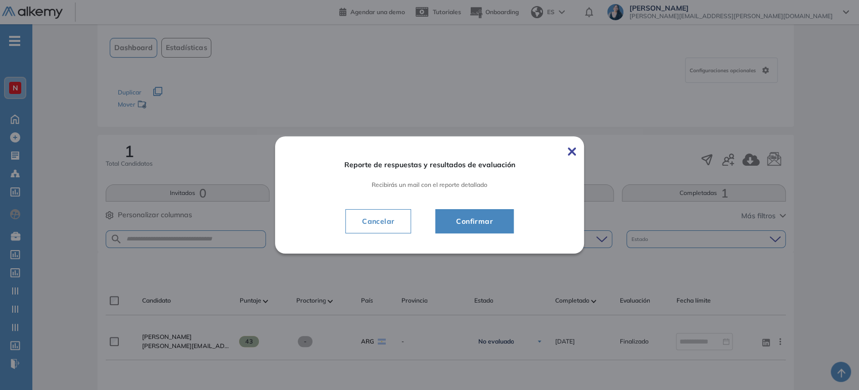
click at [488, 218] on span "Confirmar" at bounding box center [474, 221] width 53 height 12
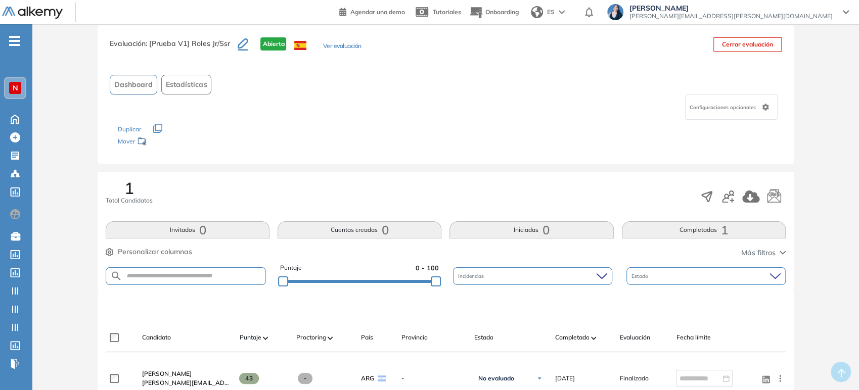
scroll to position [0, 0]
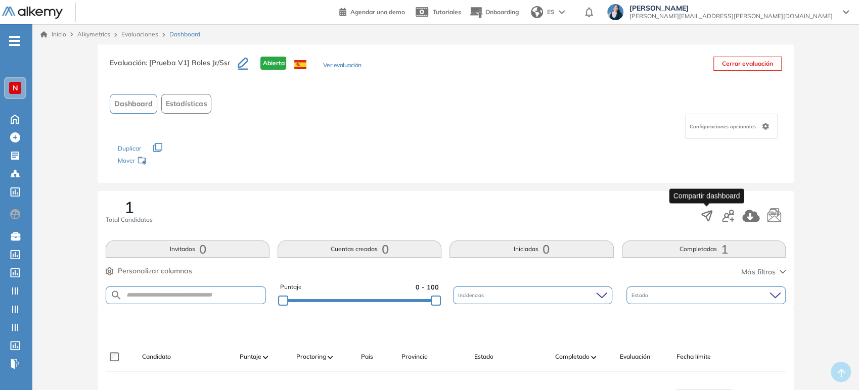
click at [704, 218] on icon "button" at bounding box center [707, 216] width 14 height 14
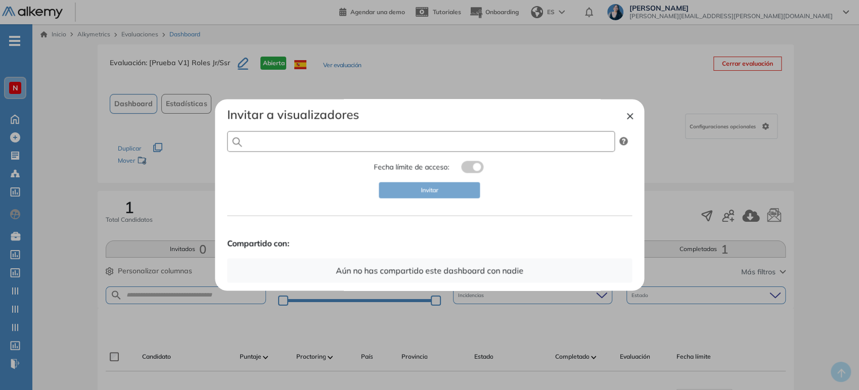
click at [335, 147] on input "text" at bounding box center [421, 141] width 388 height 21
click at [305, 212] on div "Invitar a visualizadores Fecha límite de acceso: Invitar Compartido con: Aún no…" at bounding box center [429, 194] width 405 height 175
click at [327, 144] on input "text" at bounding box center [421, 141] width 388 height 21
type input "**********"
click at [472, 193] on button "Invitar" at bounding box center [429, 191] width 101 height 16
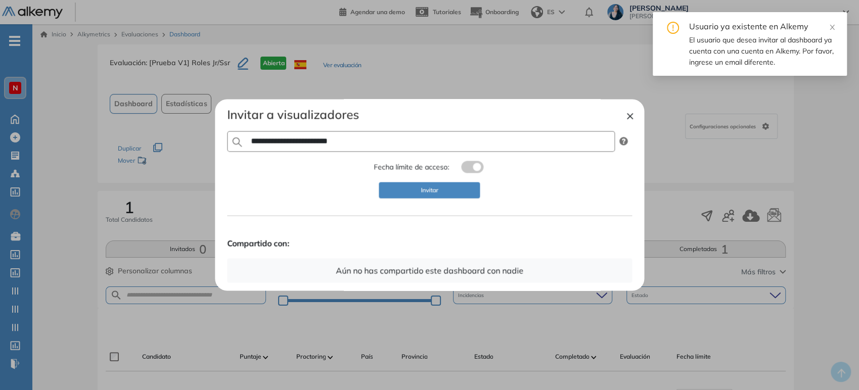
click at [629, 113] on button "×" at bounding box center [630, 115] width 8 height 12
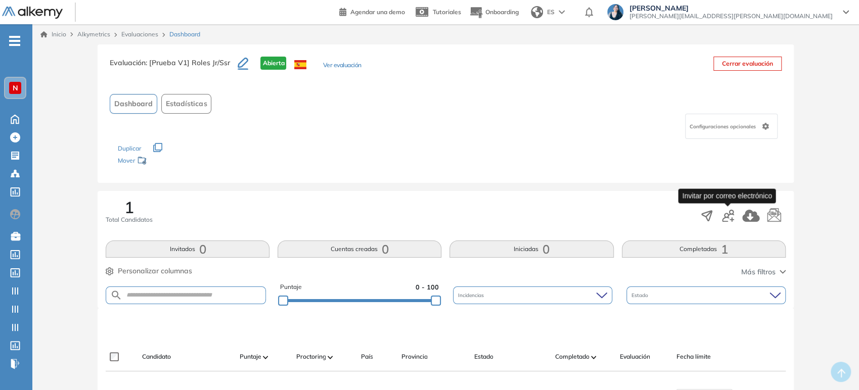
click at [733, 215] on icon "button" at bounding box center [728, 216] width 12 height 12
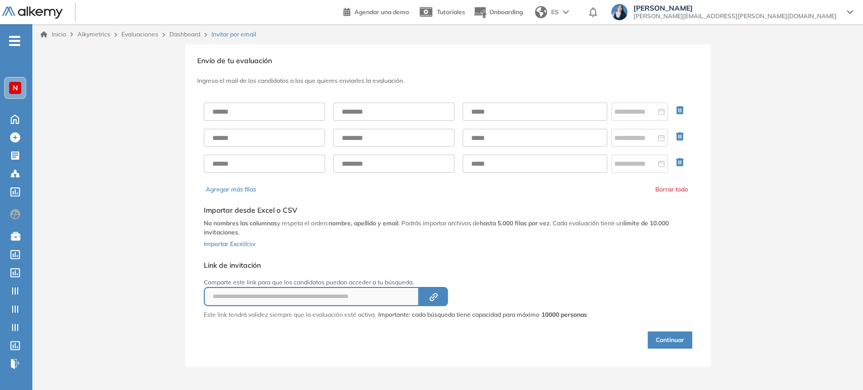
drag, startPoint x: 257, startPoint y: 125, endPoint x: 264, endPoint y: 116, distance: 11.8
click at [258, 125] on div at bounding box center [448, 138] width 488 height 86
click at [264, 116] on input "text" at bounding box center [264, 112] width 121 height 18
type input "**********"
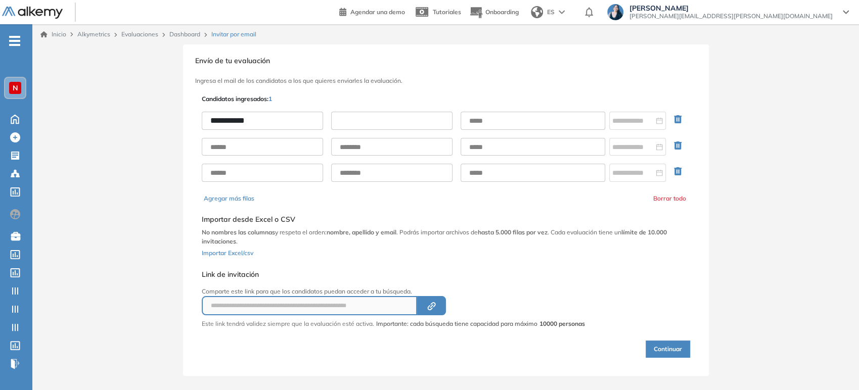
click at [346, 116] on input "text" at bounding box center [391, 121] width 121 height 18
type input "********"
click at [492, 126] on input "text" at bounding box center [533, 121] width 145 height 18
type input "**********"
click at [663, 349] on button "Continuar" at bounding box center [668, 349] width 44 height 17
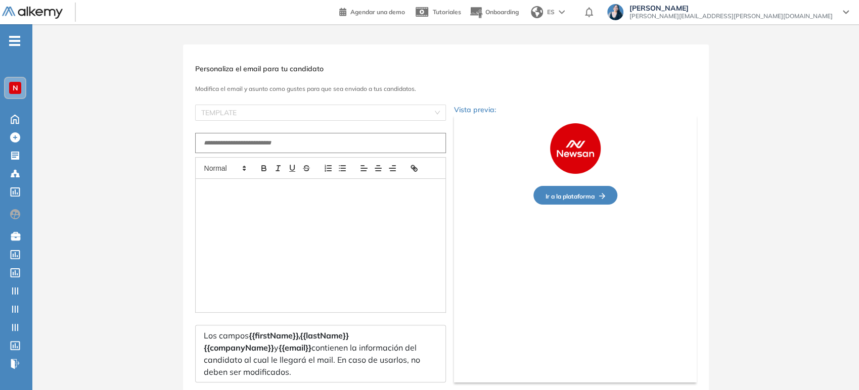
type input "**********"
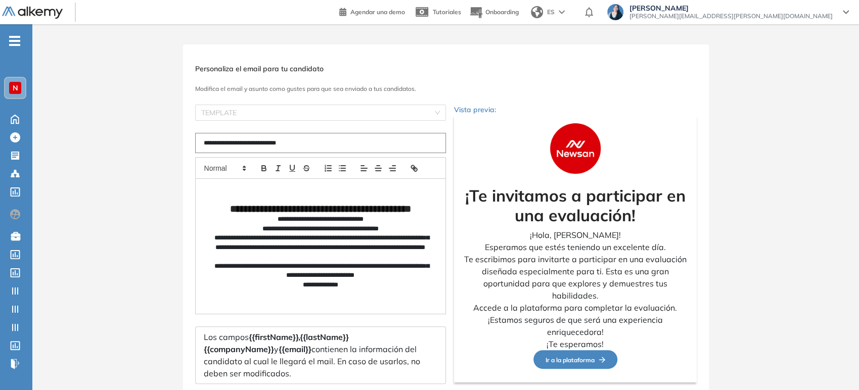
click at [569, 361] on span "Ir a la plataforma" at bounding box center [576, 360] width 60 height 8
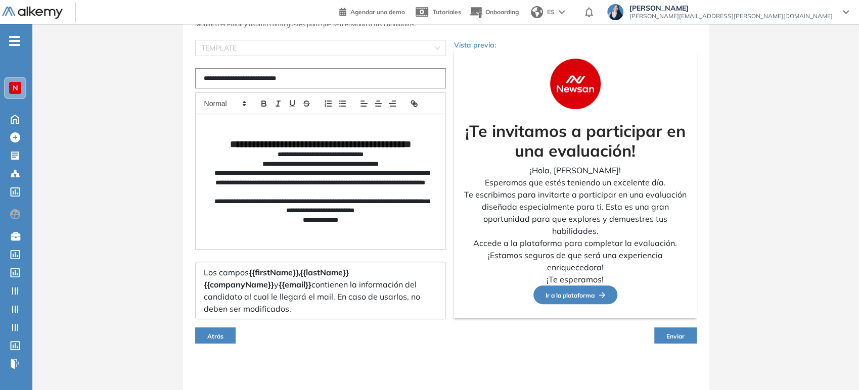
click at [673, 336] on span "Enviar" at bounding box center [675, 337] width 18 height 8
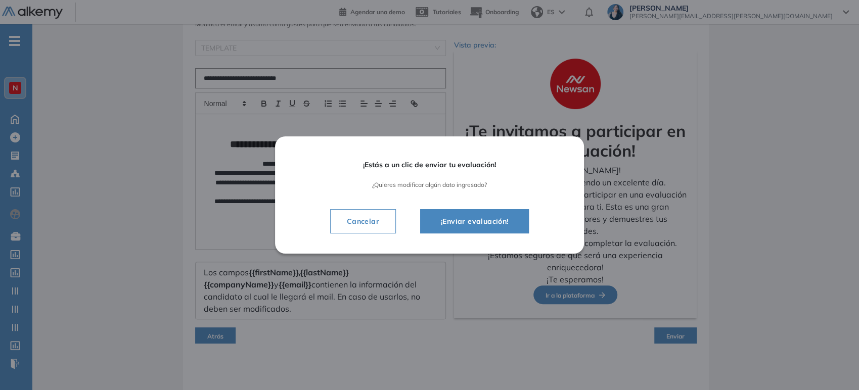
click at [482, 221] on span "¡Enviar evaluación!" at bounding box center [475, 221] width 84 height 12
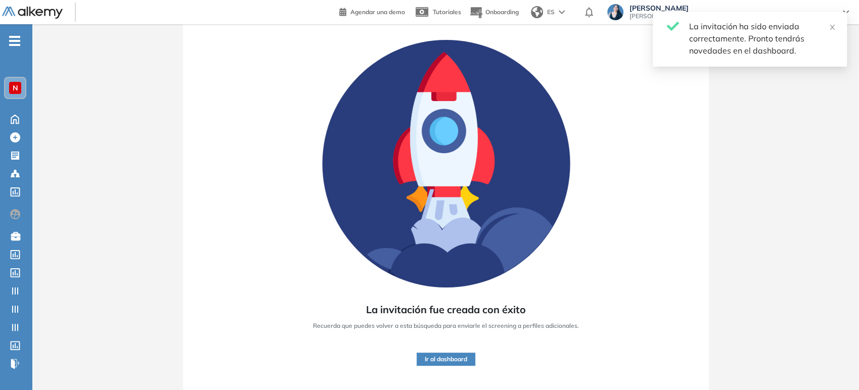
scroll to position [55, 0]
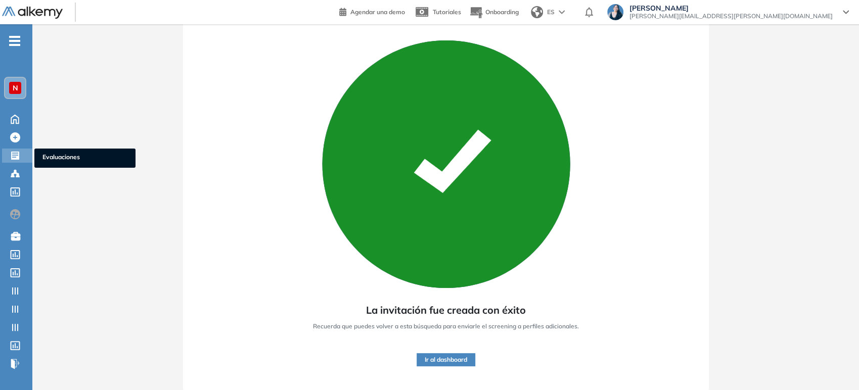
click at [12, 154] on icon at bounding box center [15, 156] width 8 height 8
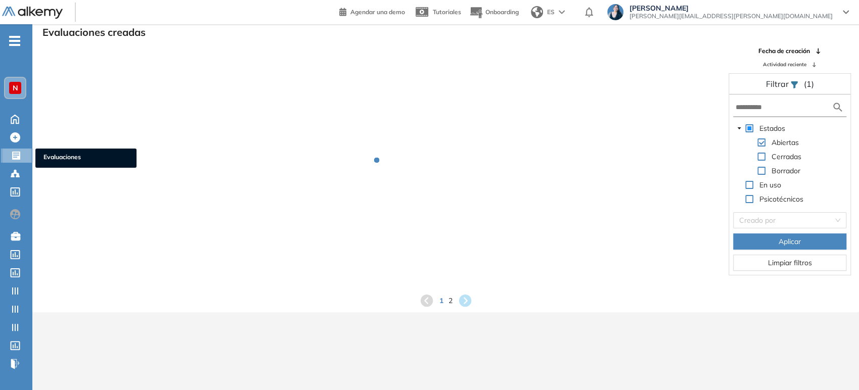
scroll to position [24, 0]
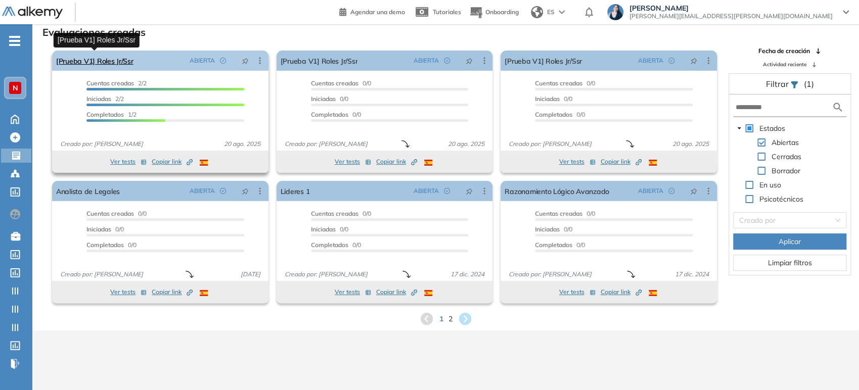
click at [119, 59] on link "[Prueba V1] Roles Jr/Ssr" at bounding box center [94, 61] width 77 height 20
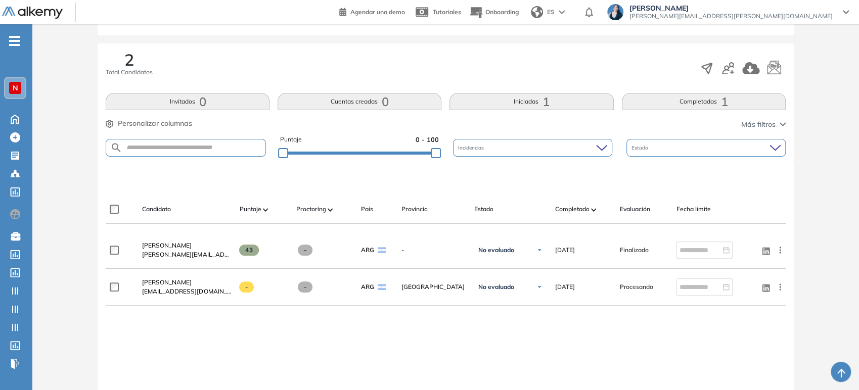
scroll to position [168, 0]
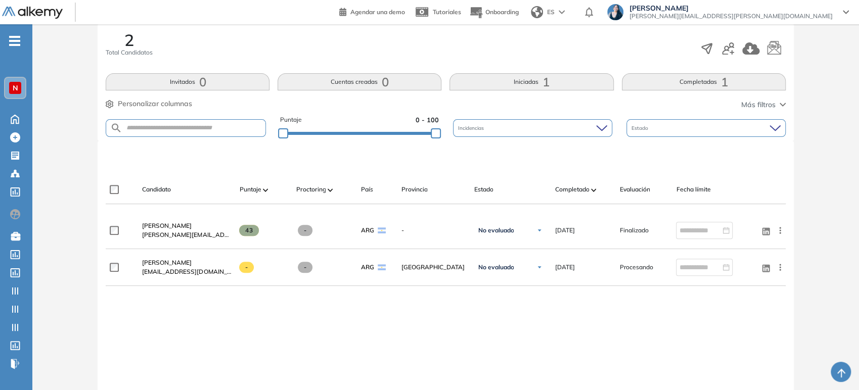
scroll to position [168, 0]
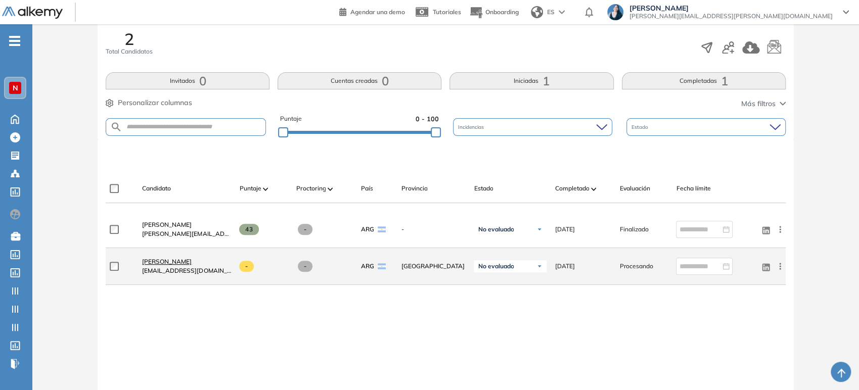
click at [192, 264] on span "[PERSON_NAME]" at bounding box center [167, 262] width 50 height 8
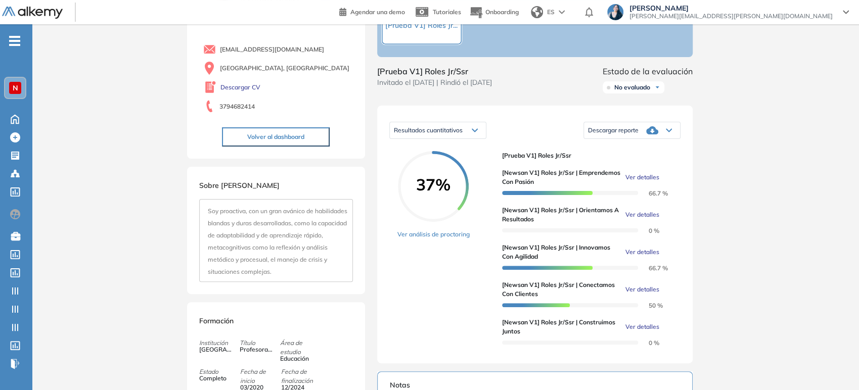
scroll to position [56, 0]
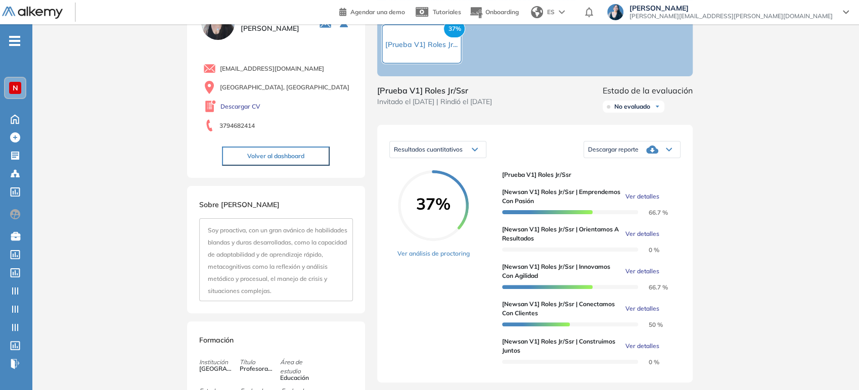
click at [622, 153] on div "Descargar reporte" at bounding box center [632, 150] width 96 height 20
click at [630, 173] on li "Descargar informe completo" at bounding box center [626, 168] width 75 height 10
